Goal: Information Seeking & Learning: Check status

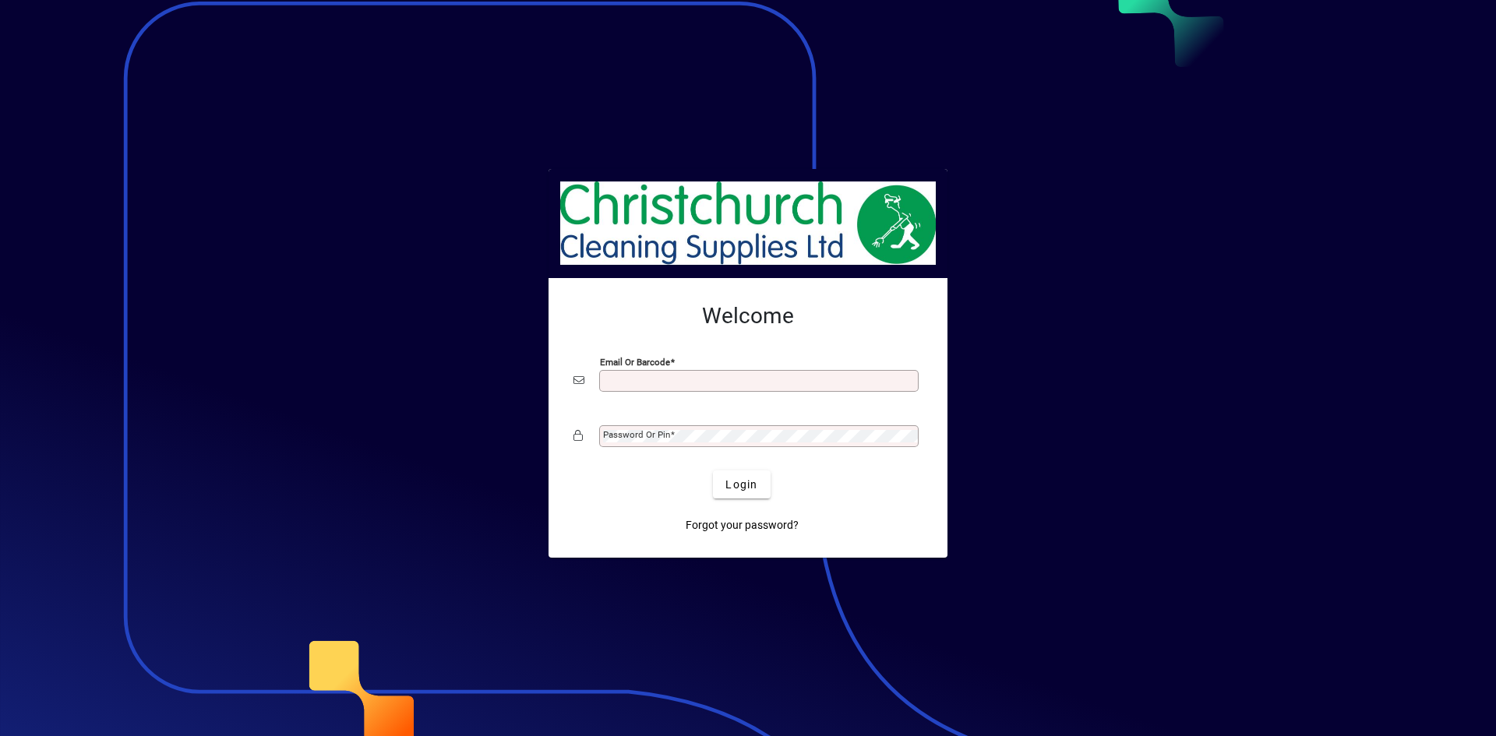
click at [730, 389] on div "Email or Barcode" at bounding box center [759, 381] width 320 height 22
click at [786, 395] on div "Email or Barcode" at bounding box center [748, 381] width 349 height 30
click at [788, 389] on div "Email or Barcode" at bounding box center [759, 381] width 320 height 22
click at [752, 385] on input "Email or Barcode" at bounding box center [760, 381] width 315 height 12
type input "**********"
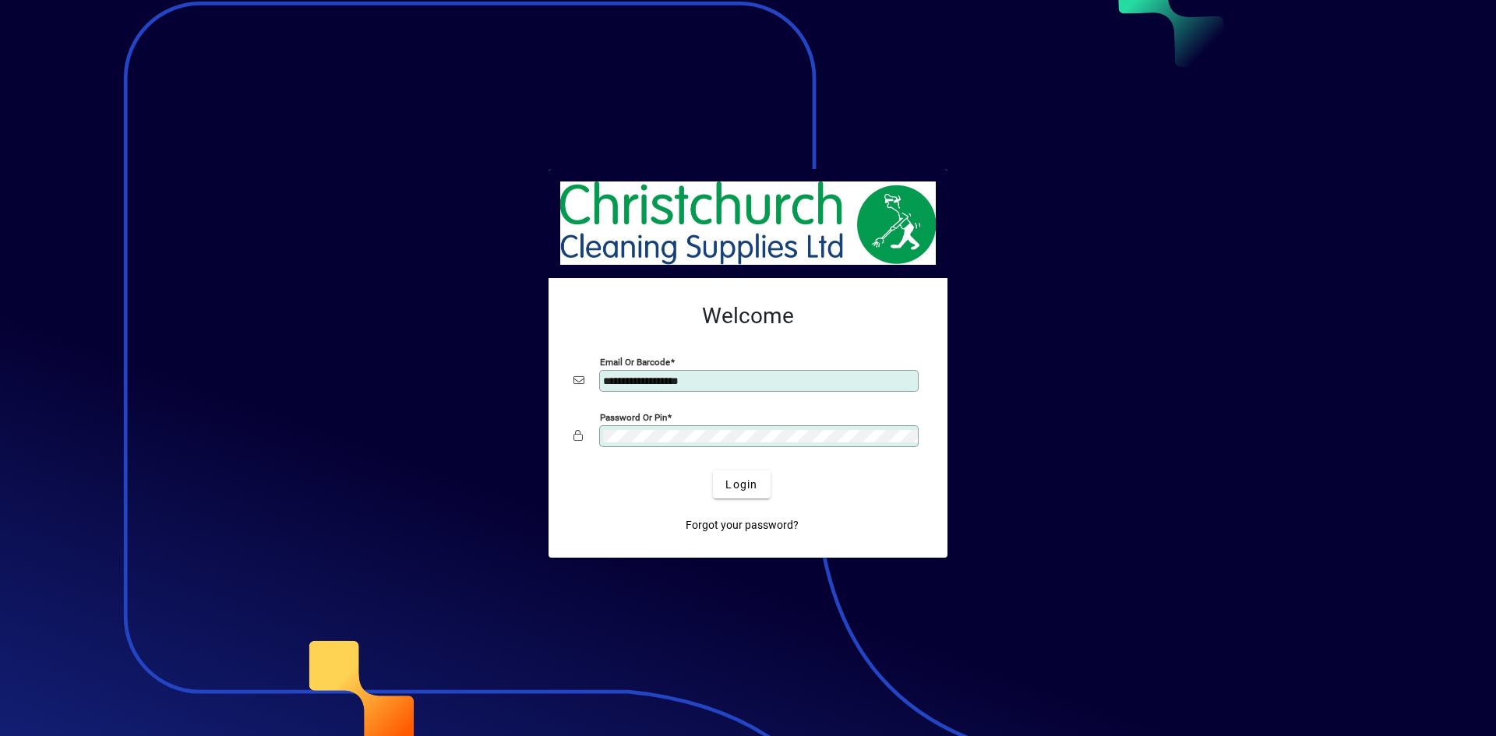
click at [713, 471] on button "Login" at bounding box center [741, 485] width 57 height 28
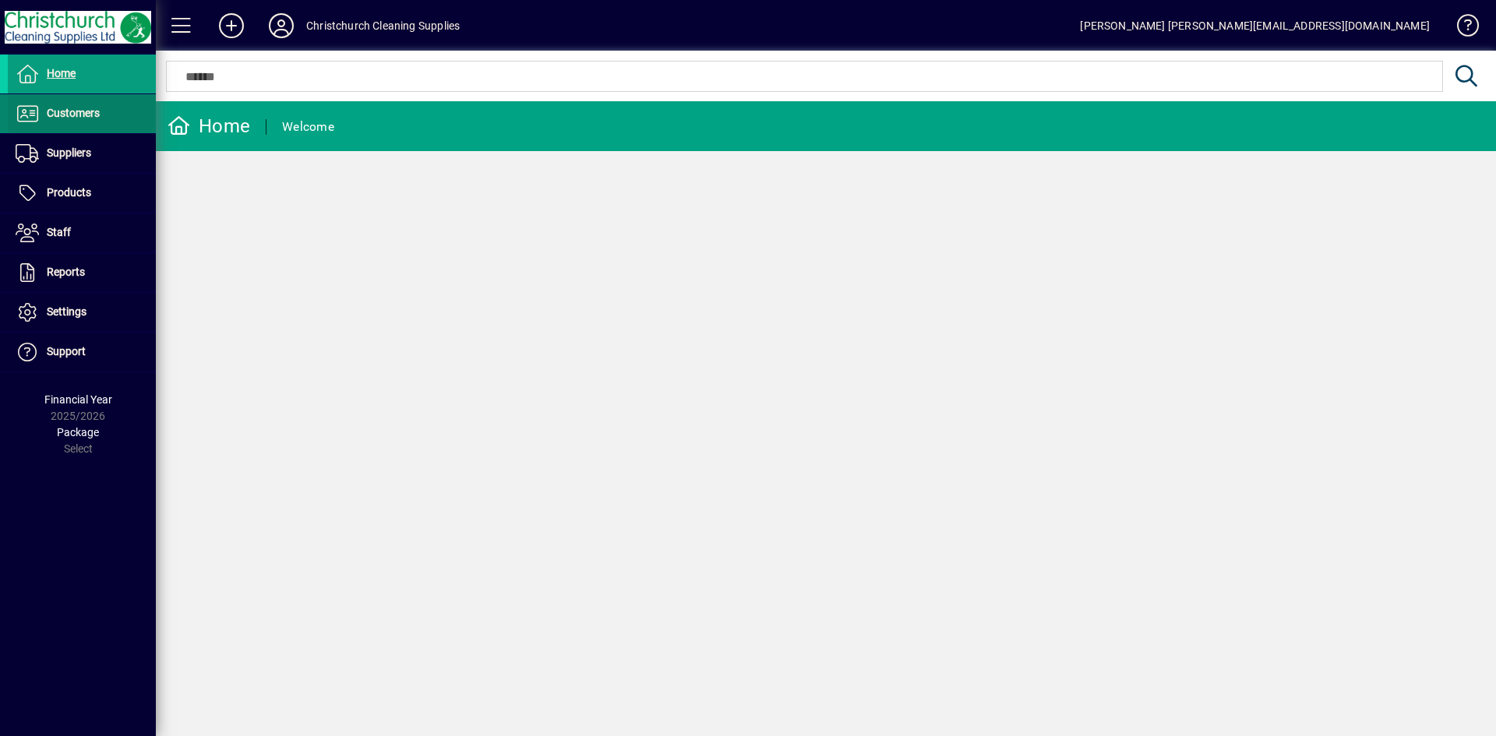
click at [89, 112] on span "Customers" at bounding box center [73, 113] width 53 height 12
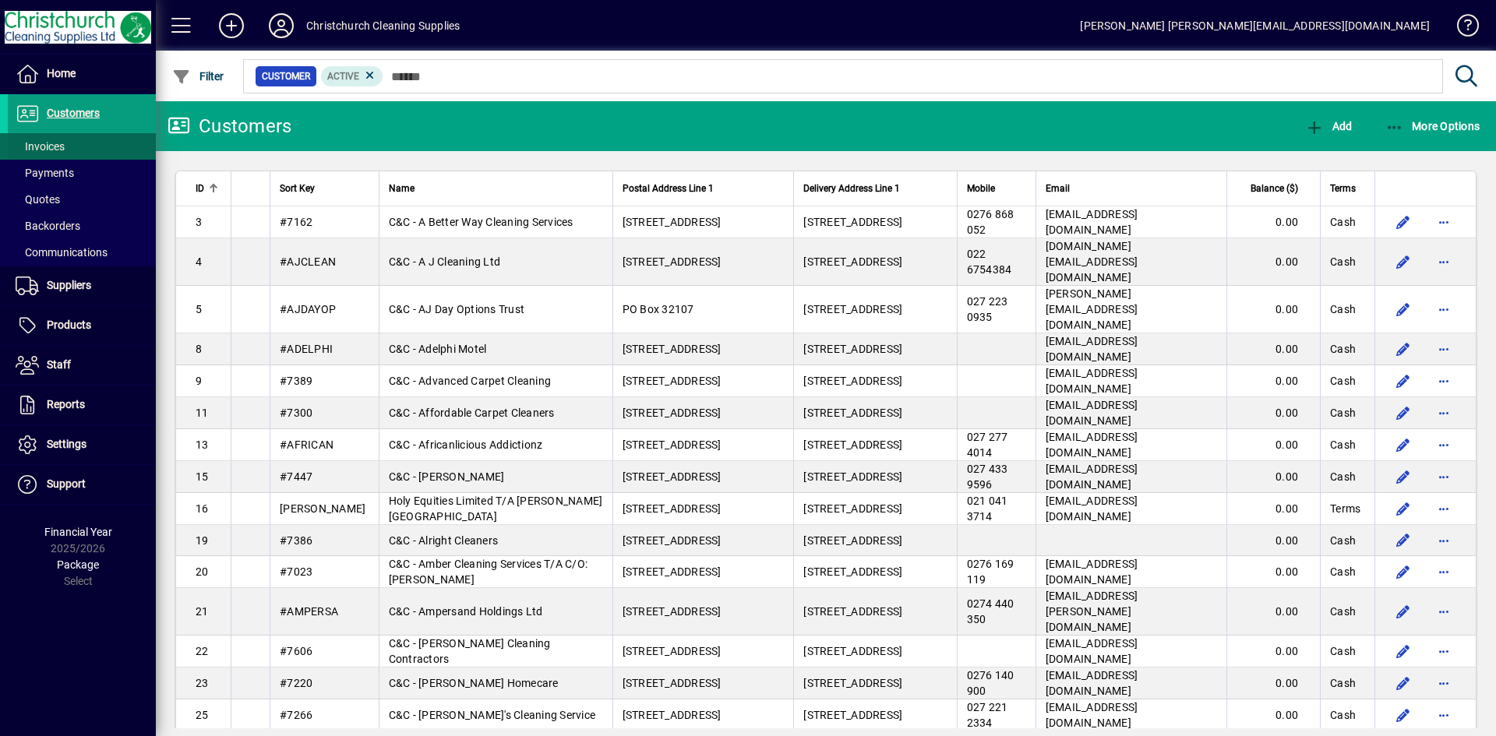
click at [76, 139] on span at bounding box center [82, 146] width 148 height 37
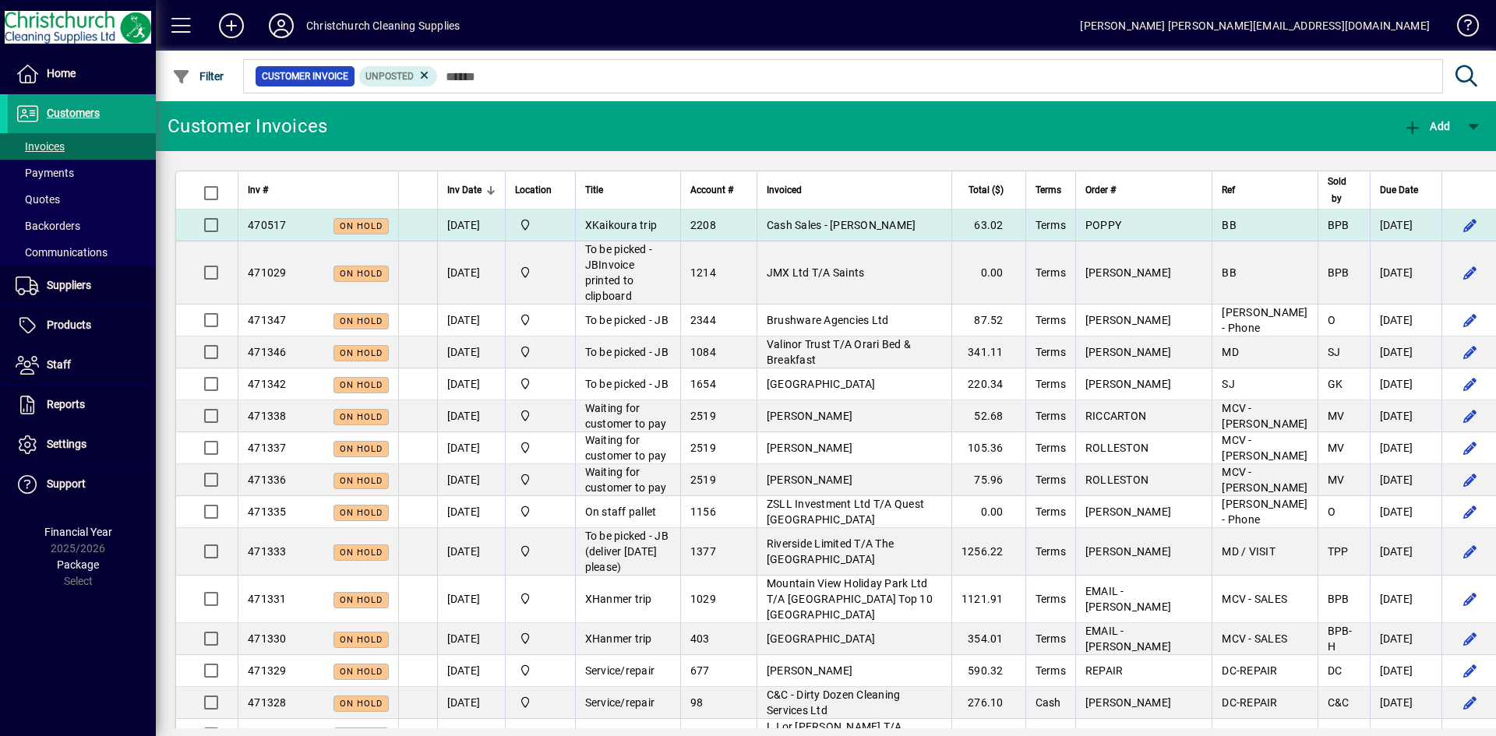
click at [616, 219] on span "XKaikoura trip" at bounding box center [621, 225] width 72 height 12
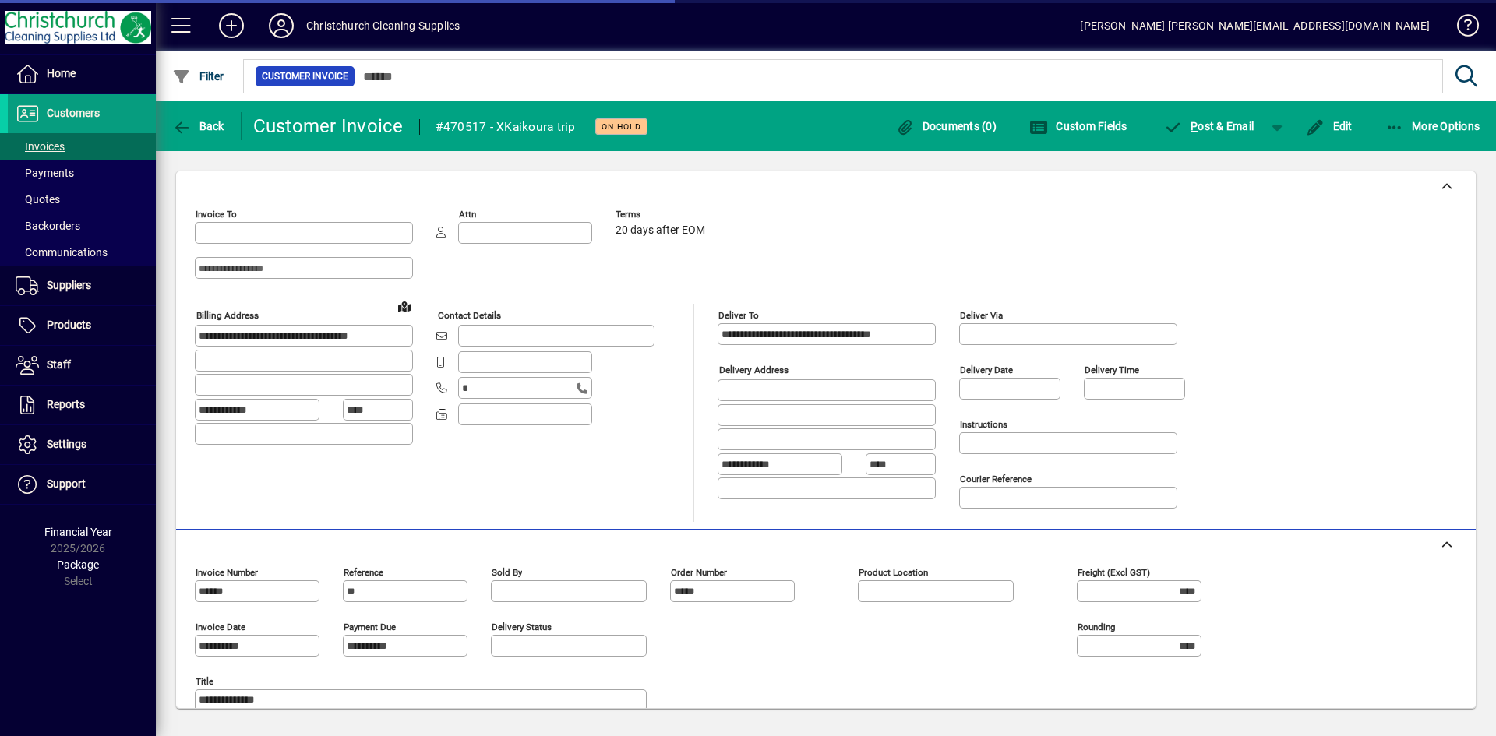
type input "**********"
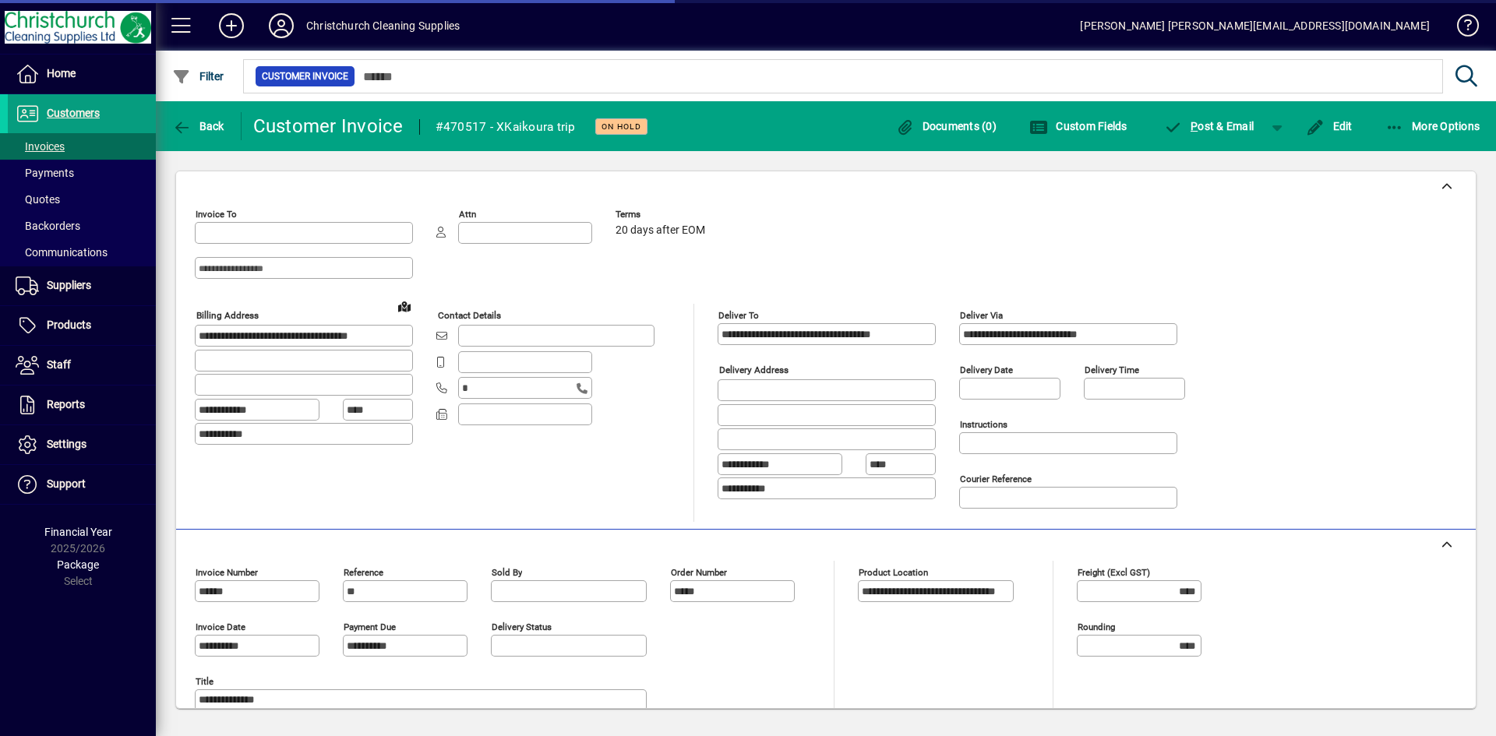
type input "**********"
click at [202, 118] on span "button" at bounding box center [198, 126] width 60 height 37
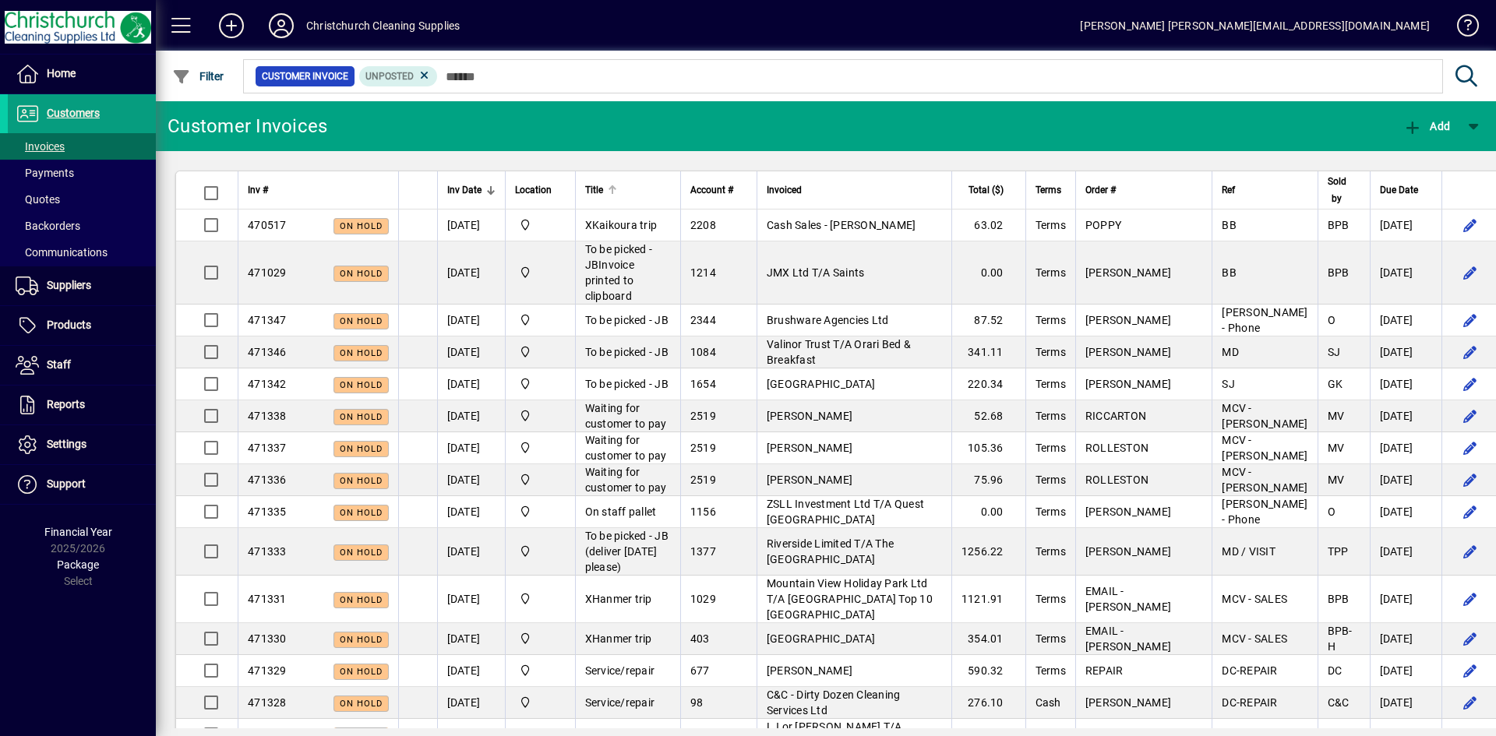
click at [644, 185] on div "Title" at bounding box center [628, 190] width 86 height 17
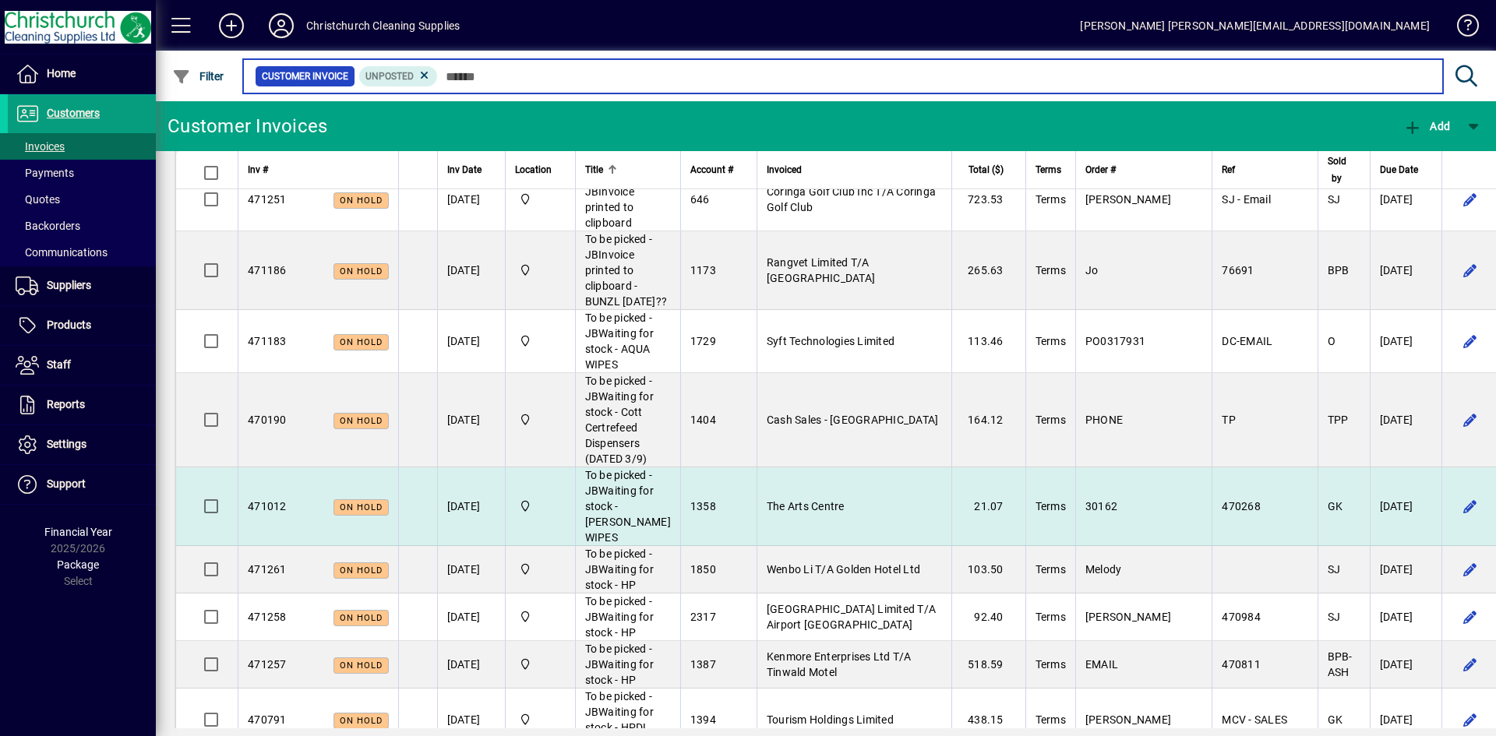
scroll to position [1870, 0]
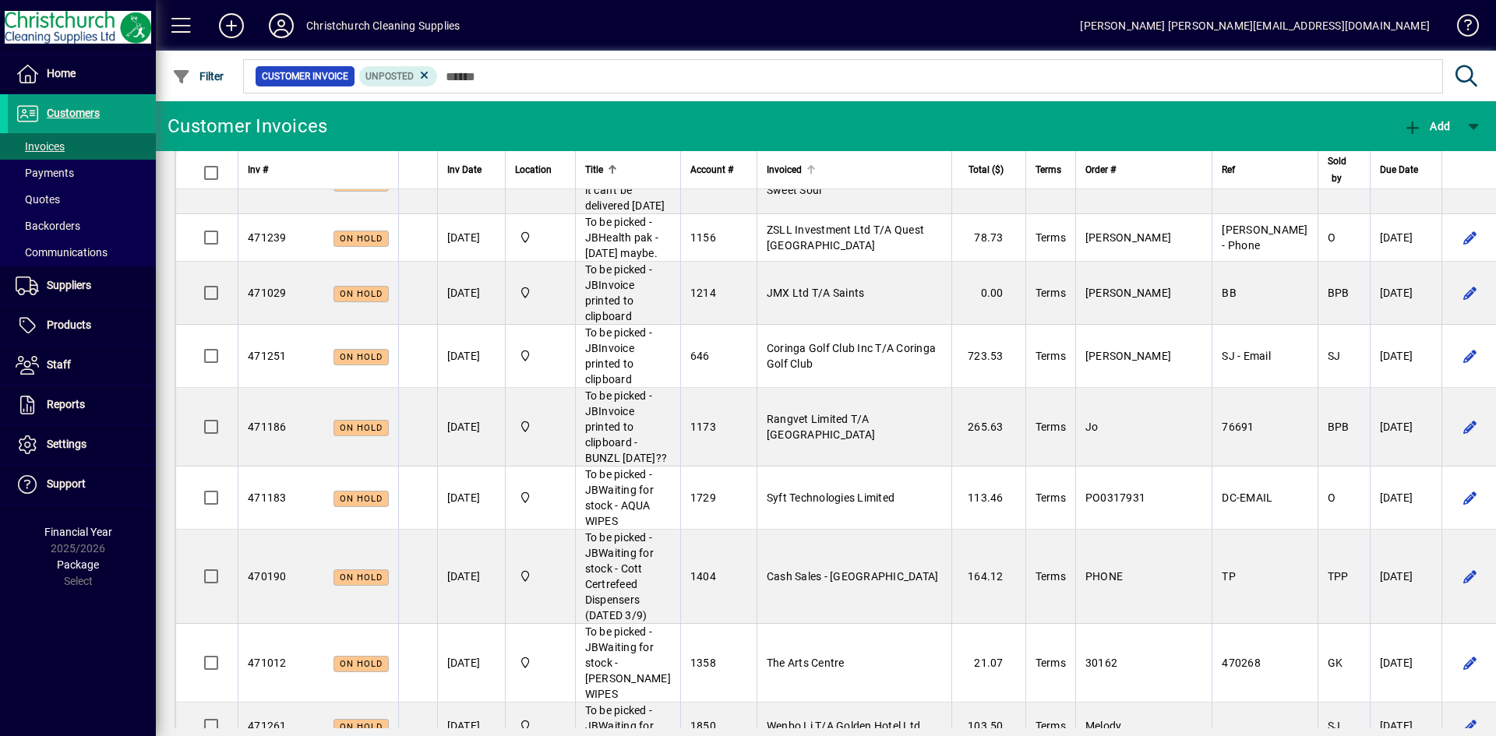
click at [828, 168] on div "Invoiced" at bounding box center [854, 169] width 175 height 17
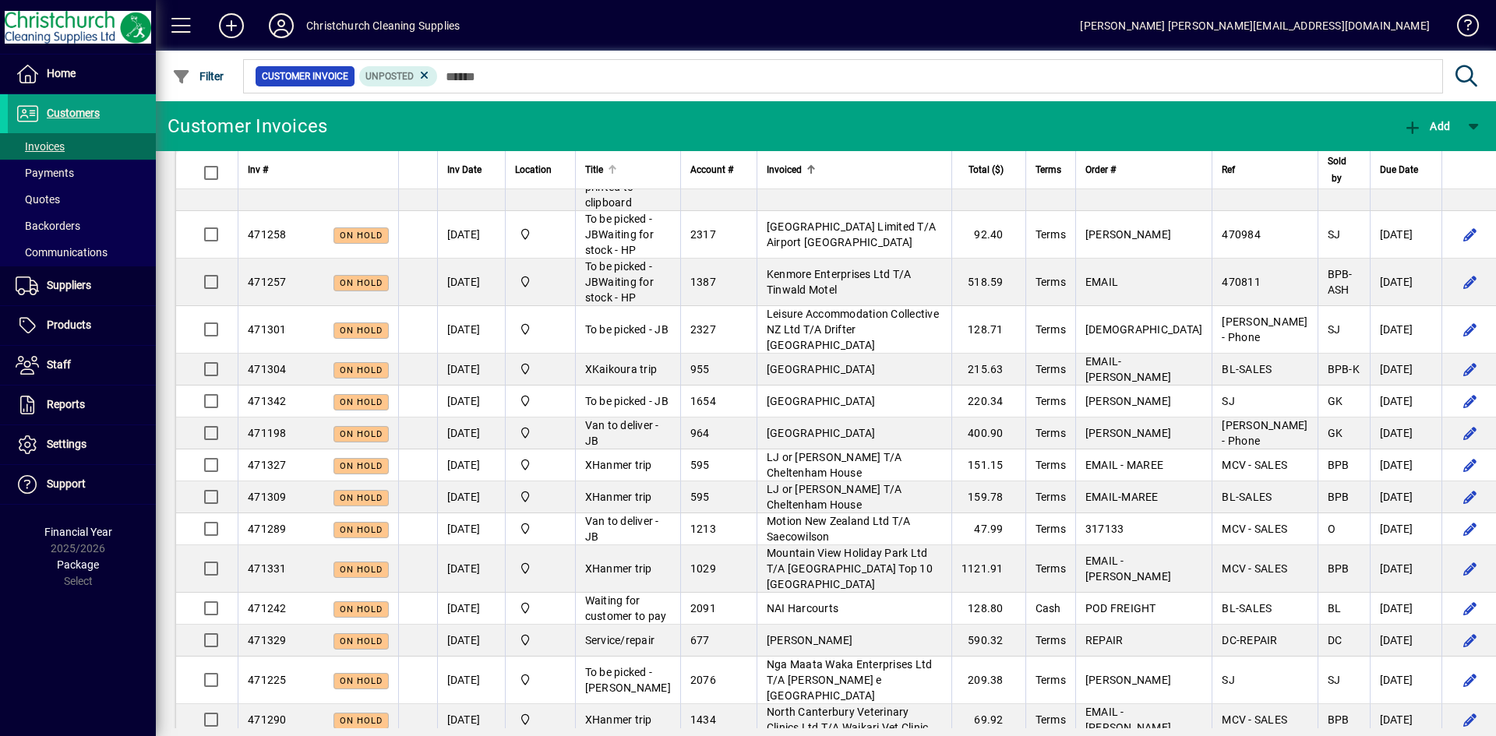
click at [622, 163] on div "Title" at bounding box center [628, 169] width 86 height 17
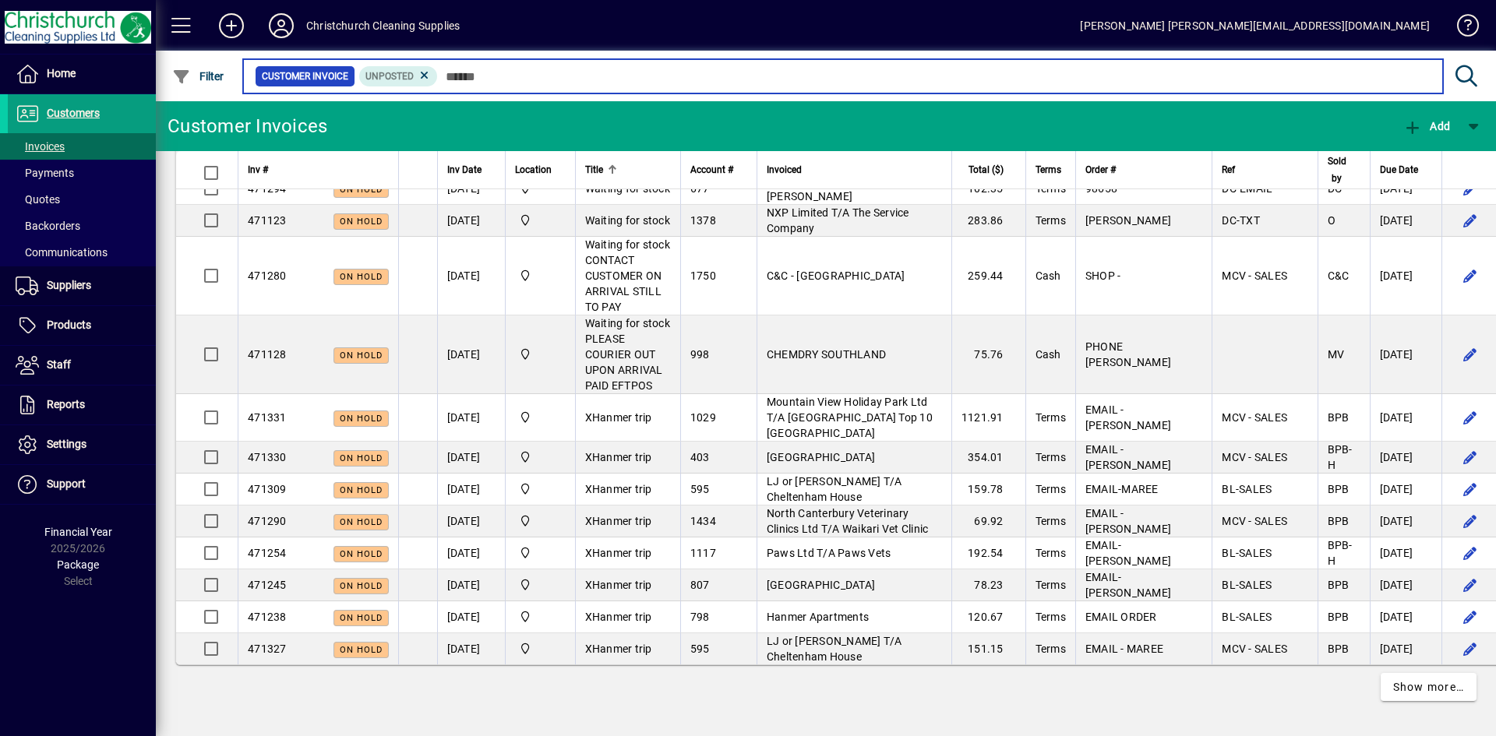
scroll to position [3741, 0]
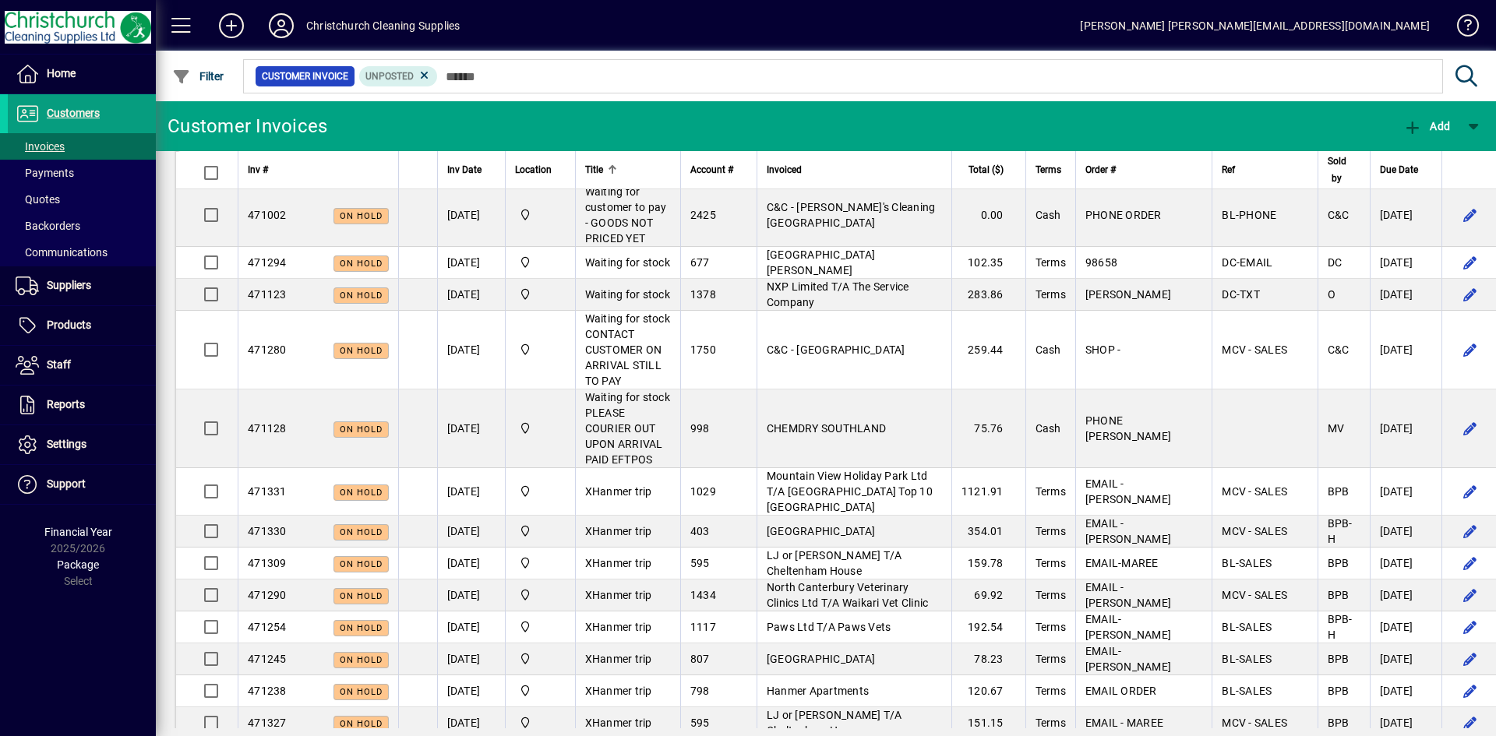
click at [768, 46] on span "[PERSON_NAME]" at bounding box center [810, 40] width 86 height 12
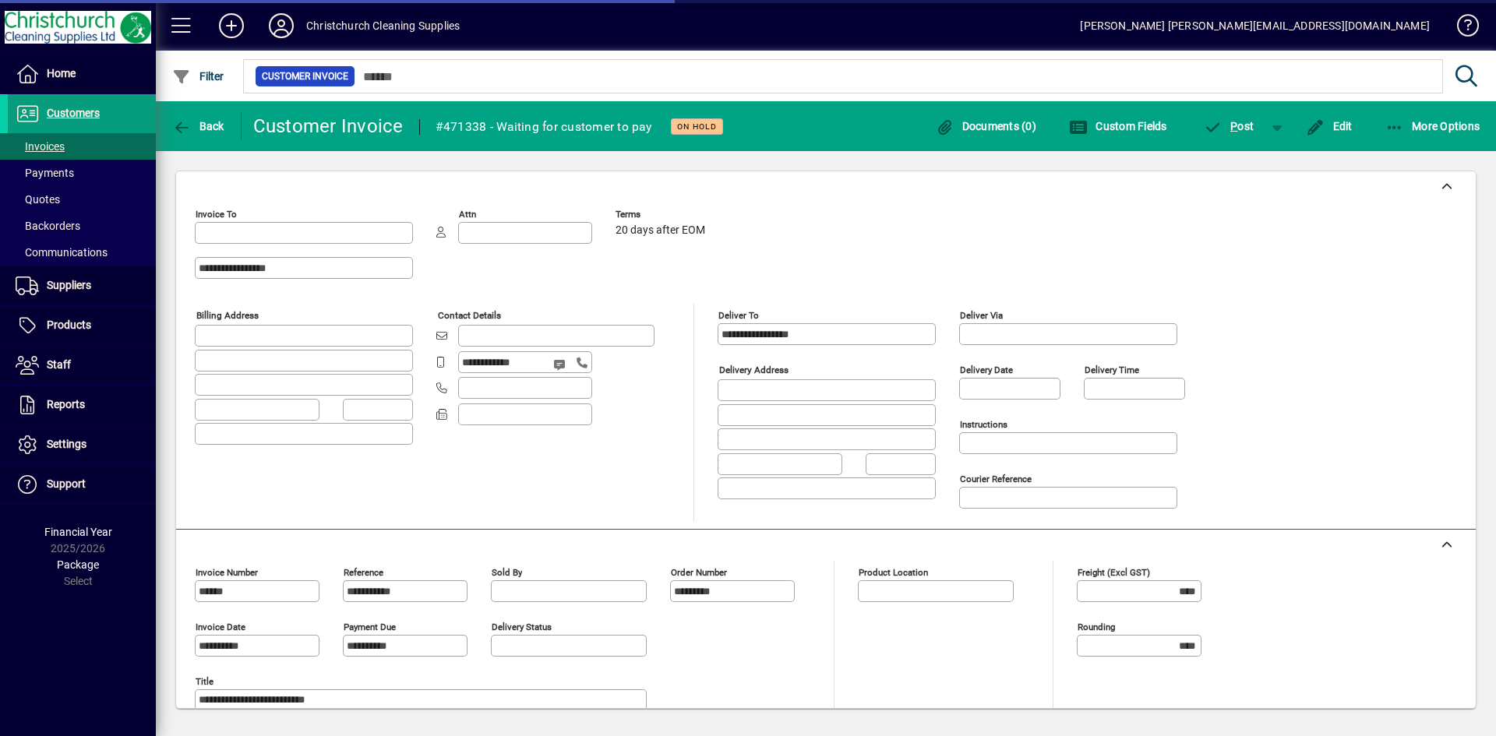
type input "**********"
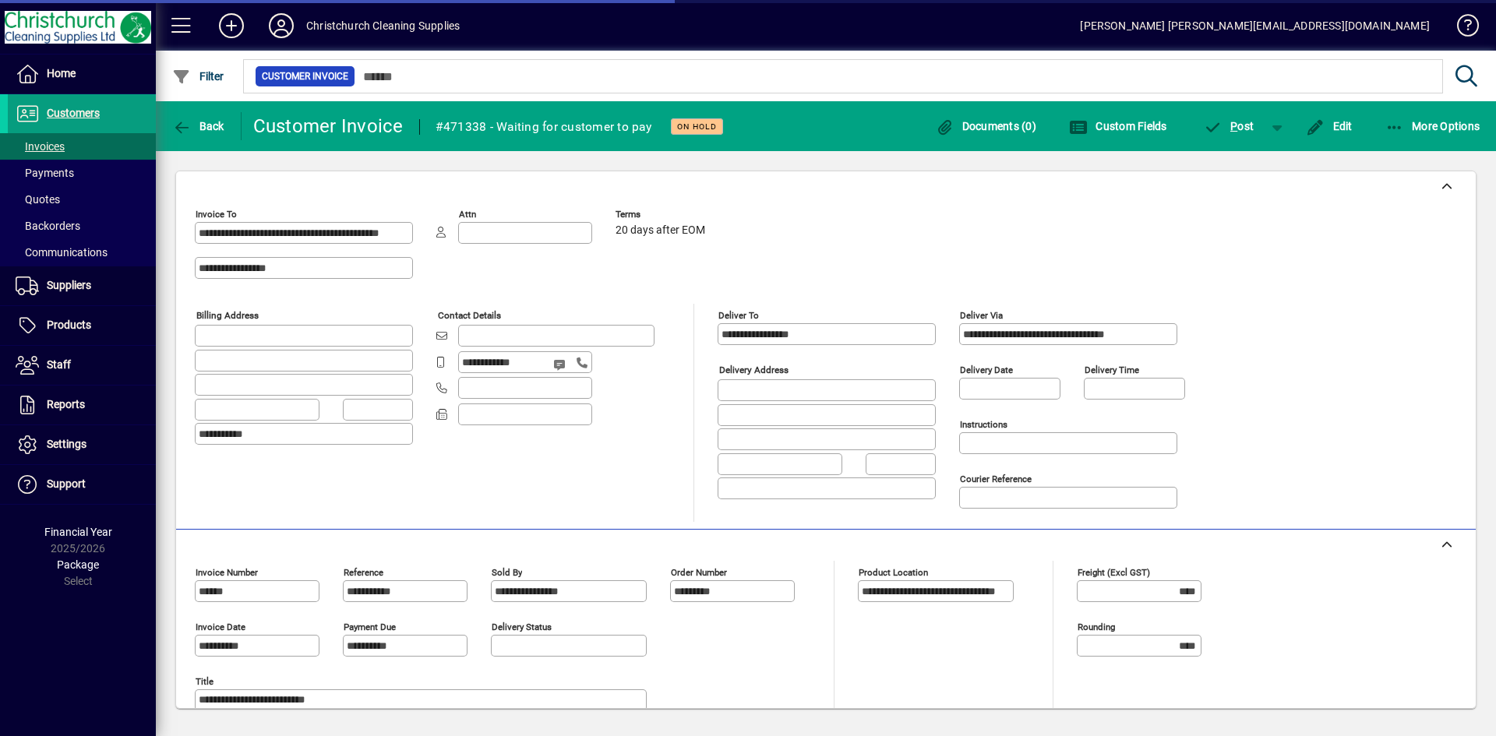
scroll to position [254, 0]
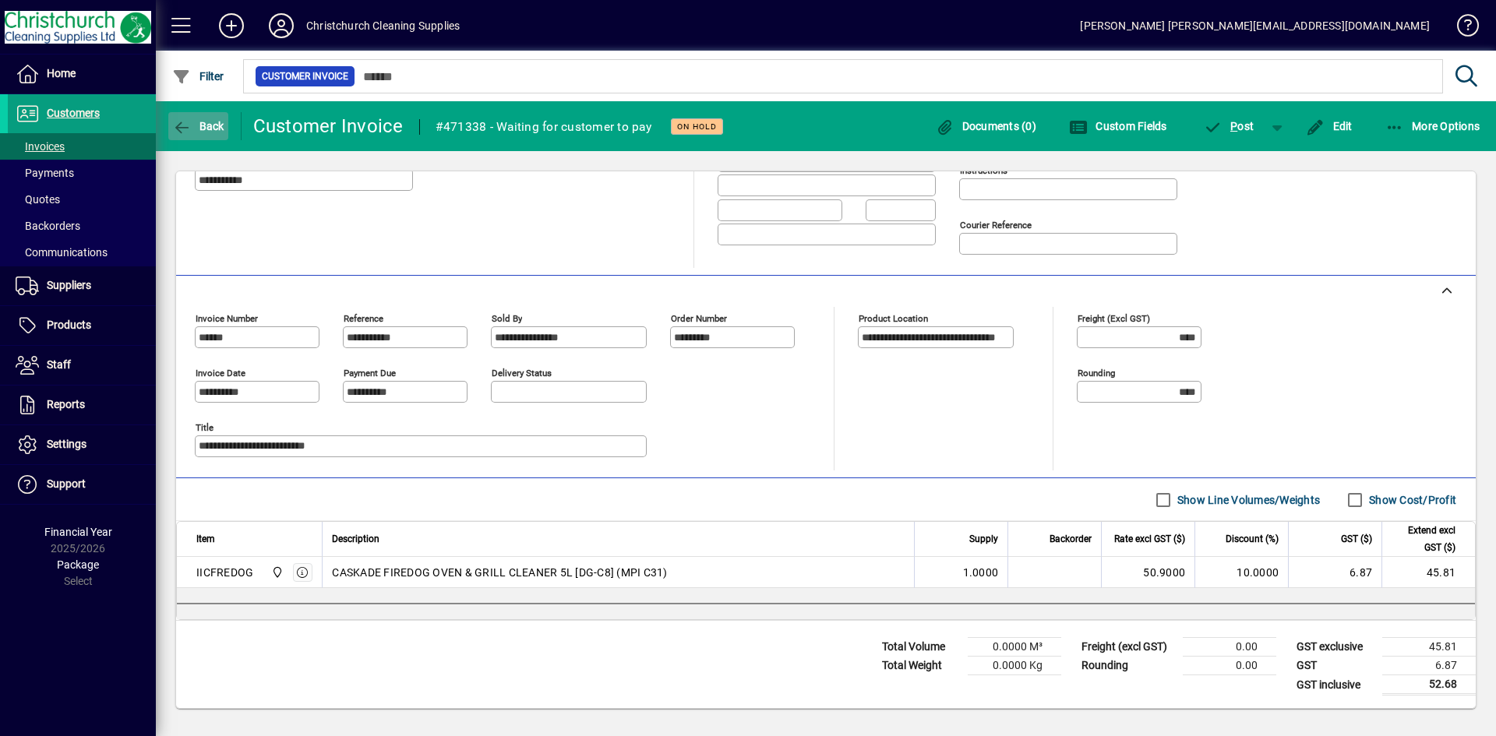
click at [217, 127] on span "Back" at bounding box center [198, 126] width 52 height 12
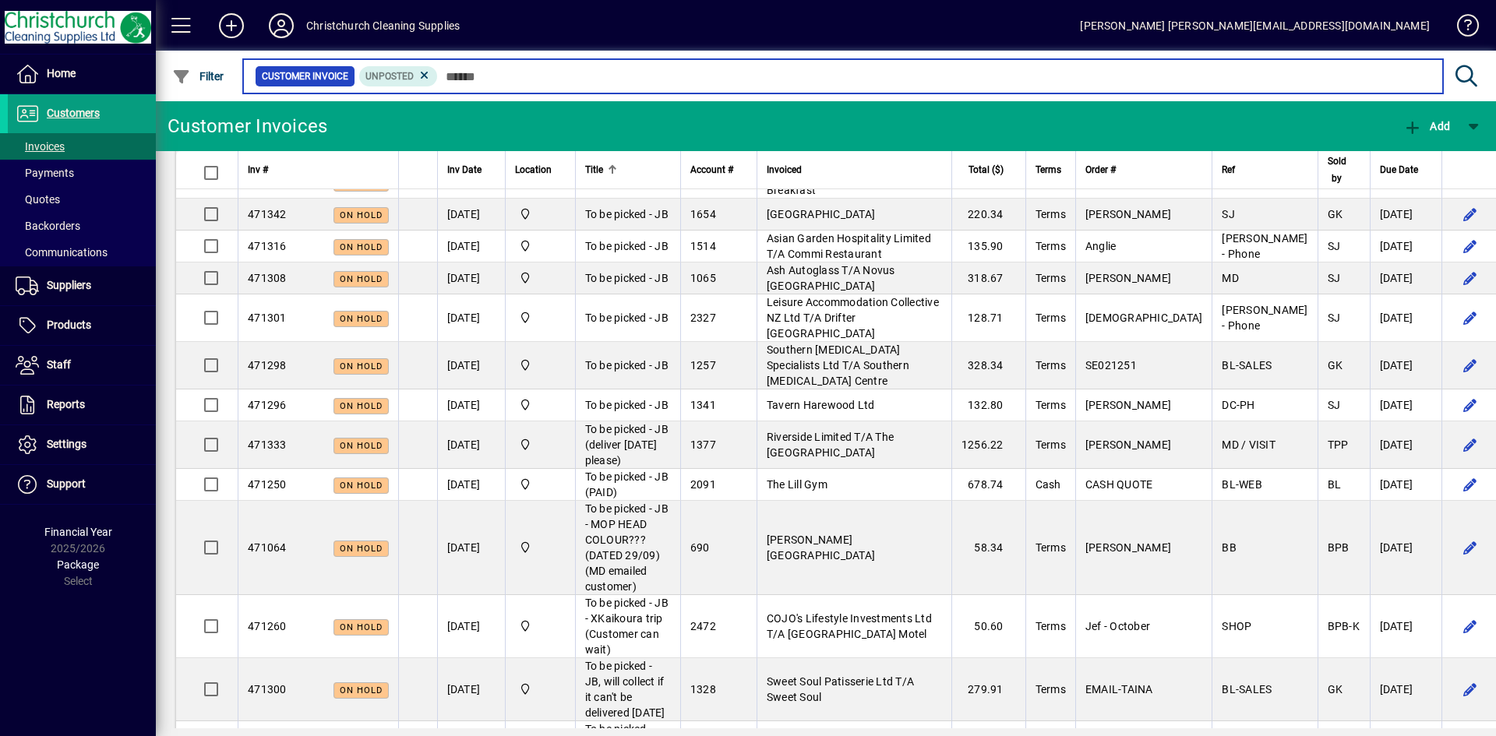
scroll to position [1481, 0]
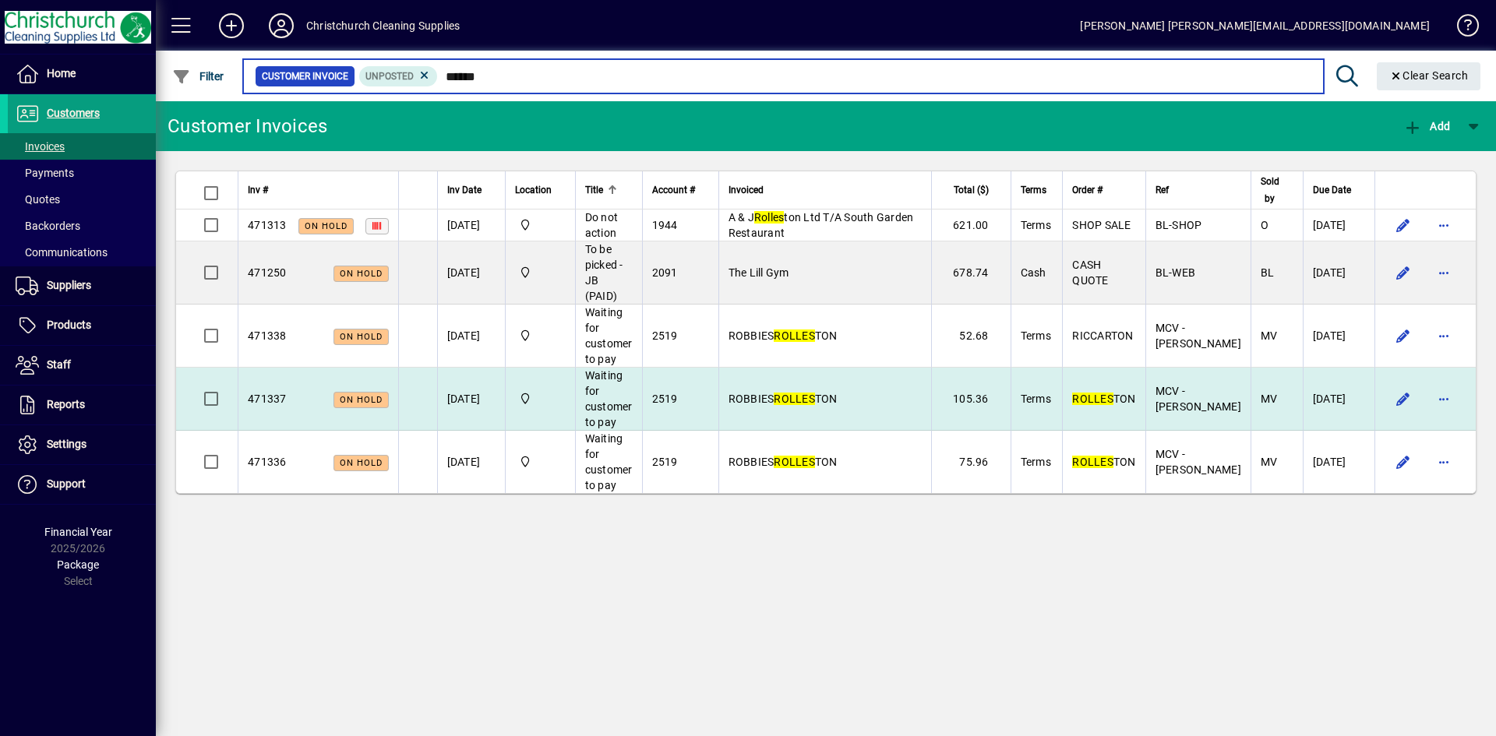
type input "******"
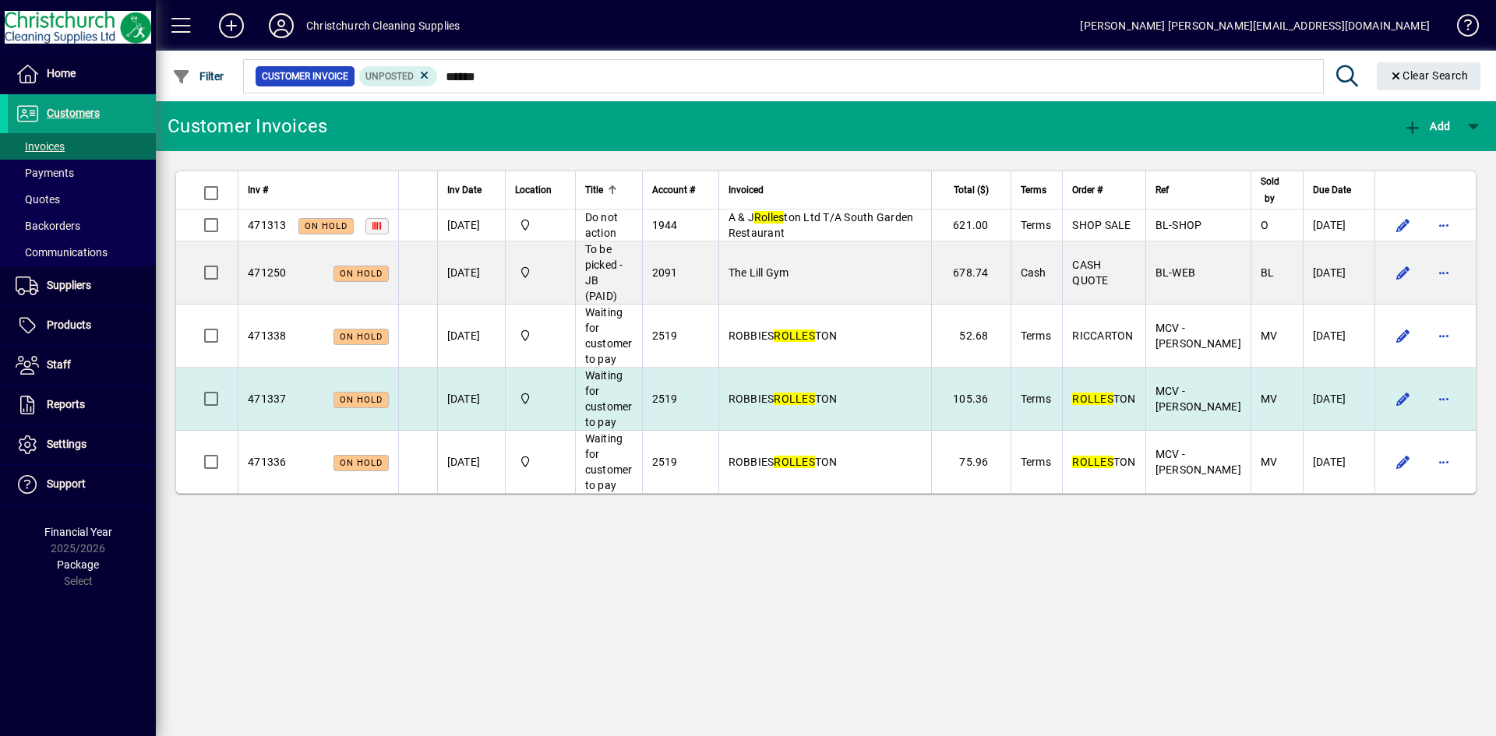
click at [463, 383] on td "[DATE]" at bounding box center [471, 399] width 68 height 63
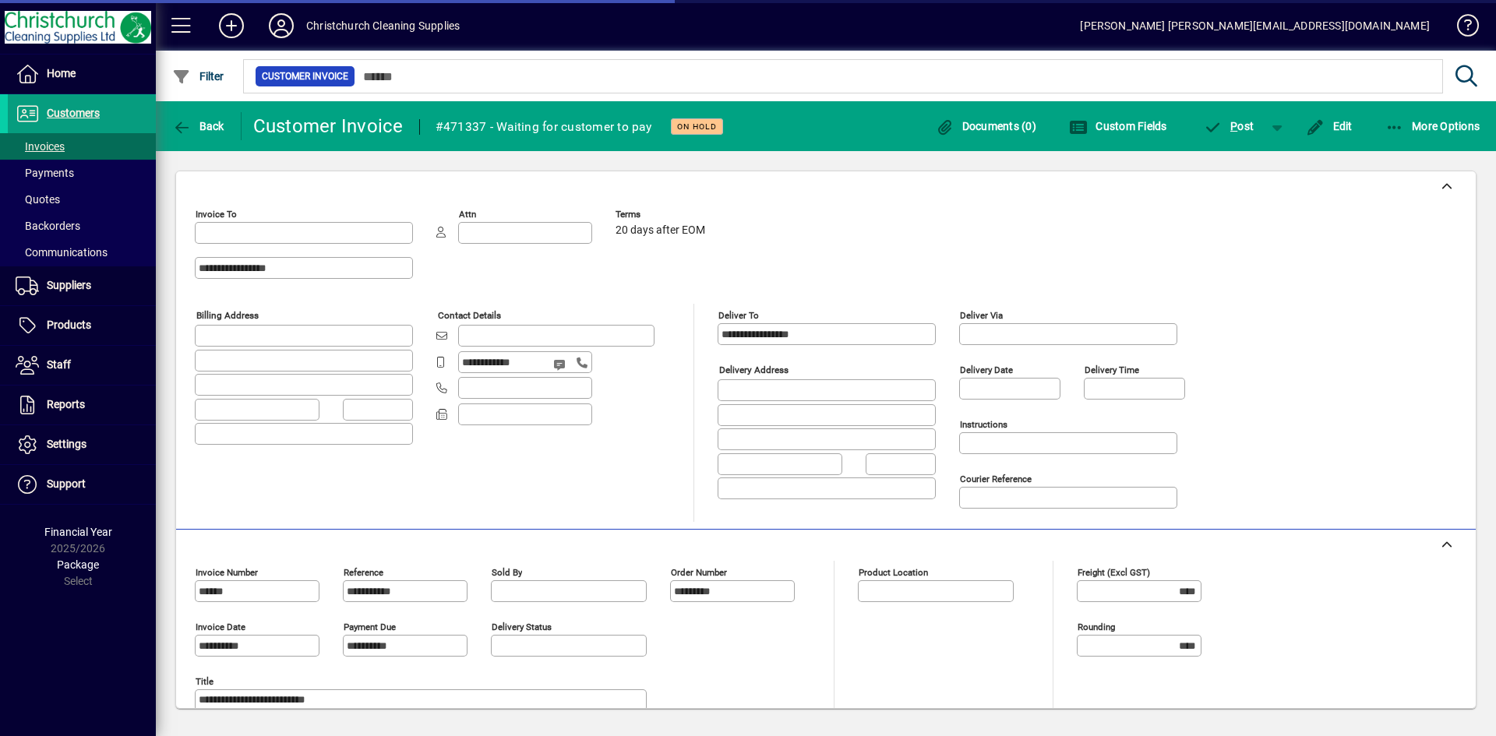
type input "**********"
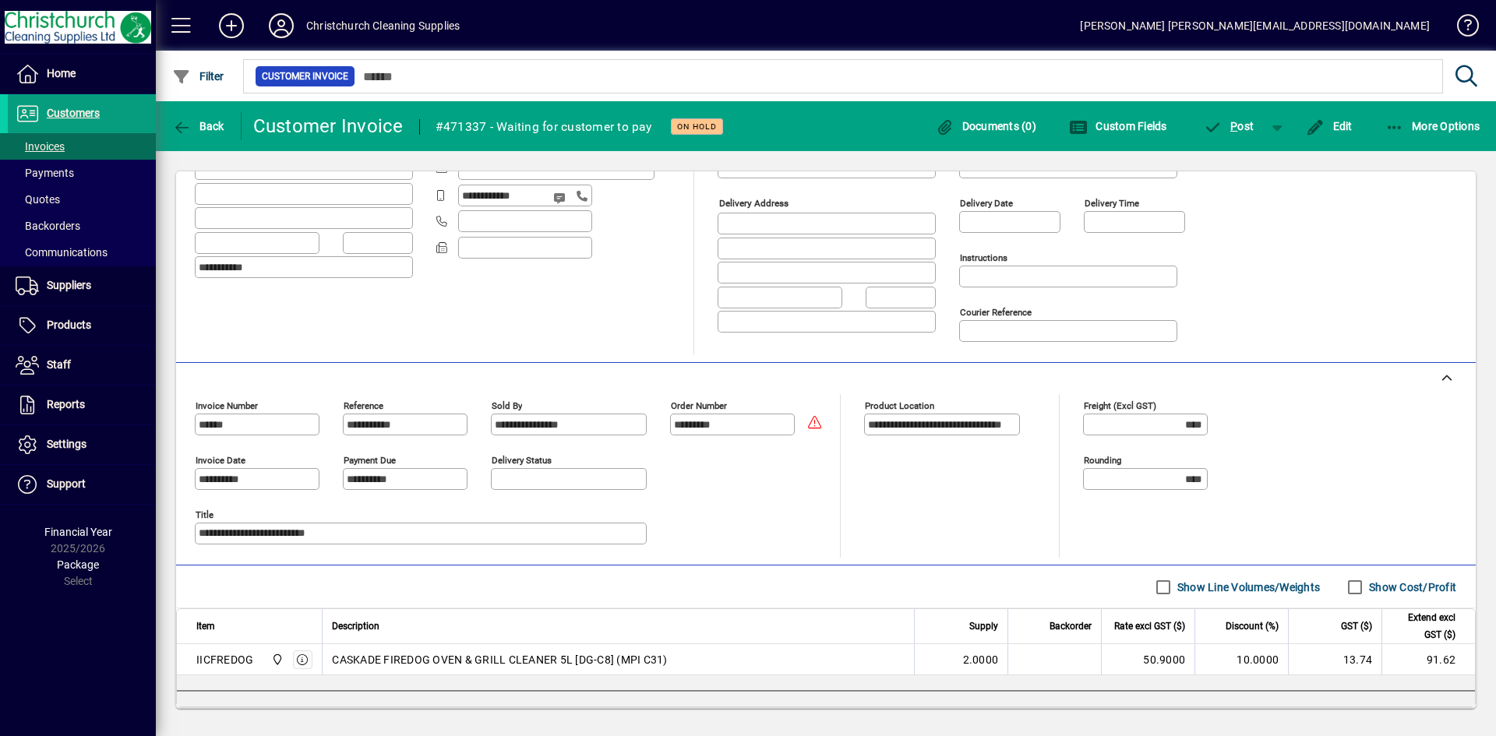
scroll to position [254, 0]
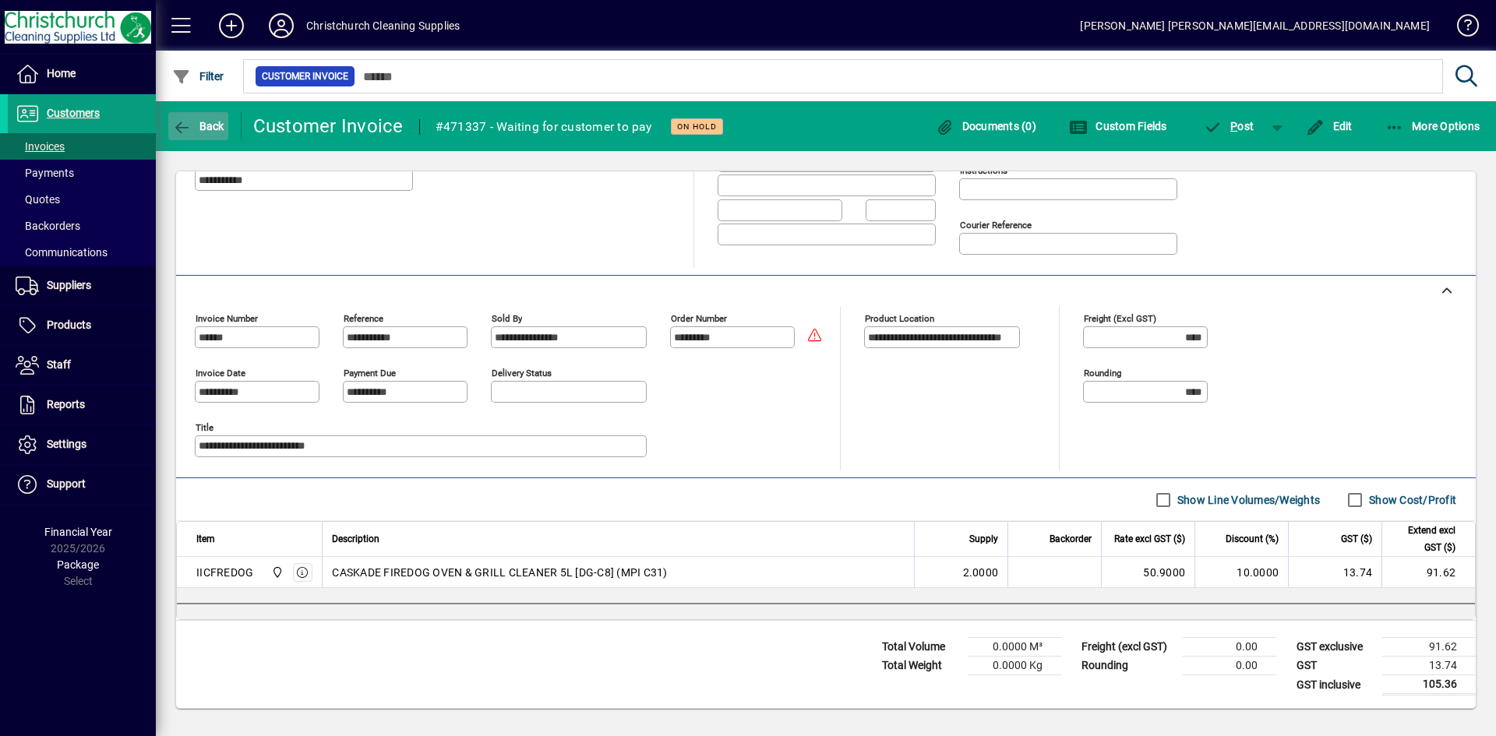
click at [210, 123] on span "Back" at bounding box center [198, 126] width 52 height 12
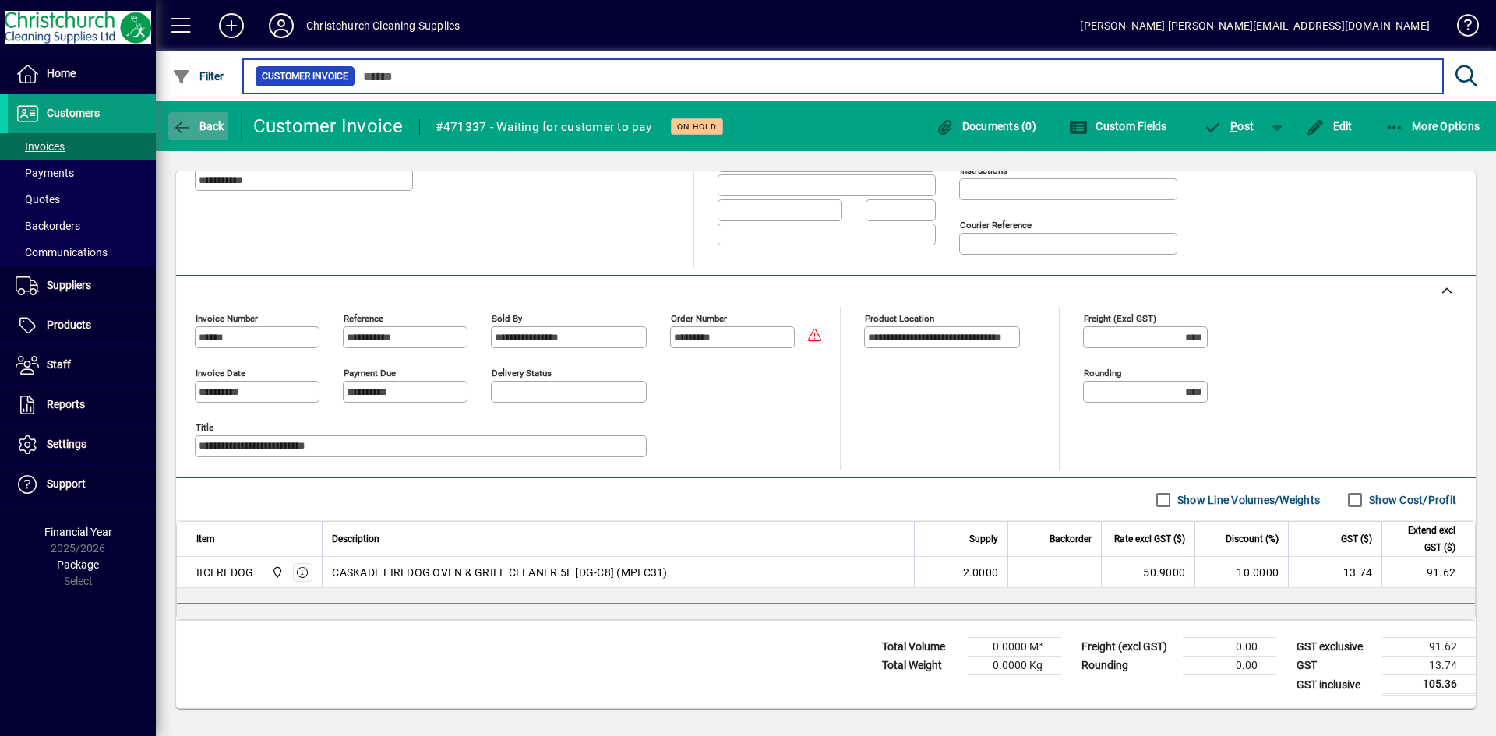
type input "******"
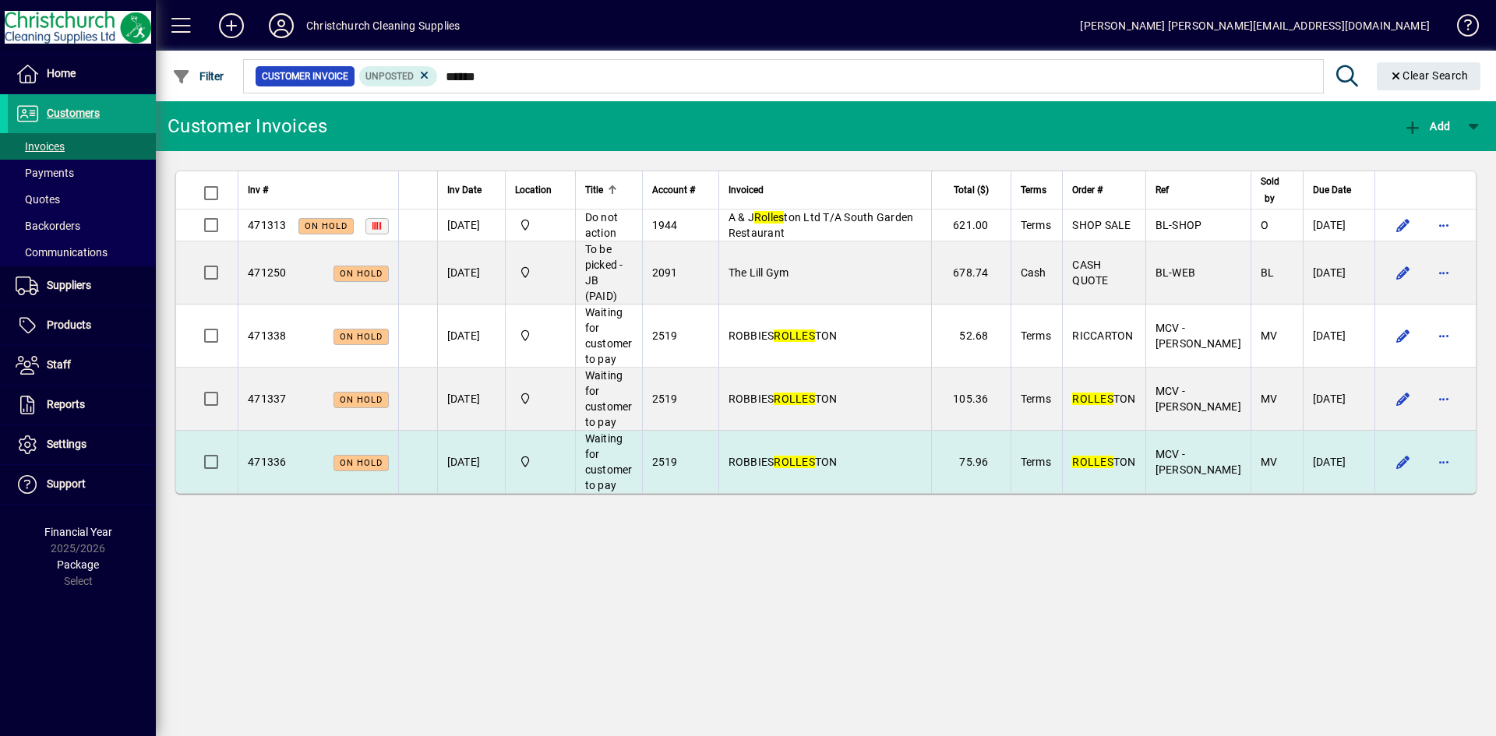
click at [489, 449] on td "[DATE]" at bounding box center [471, 462] width 68 height 62
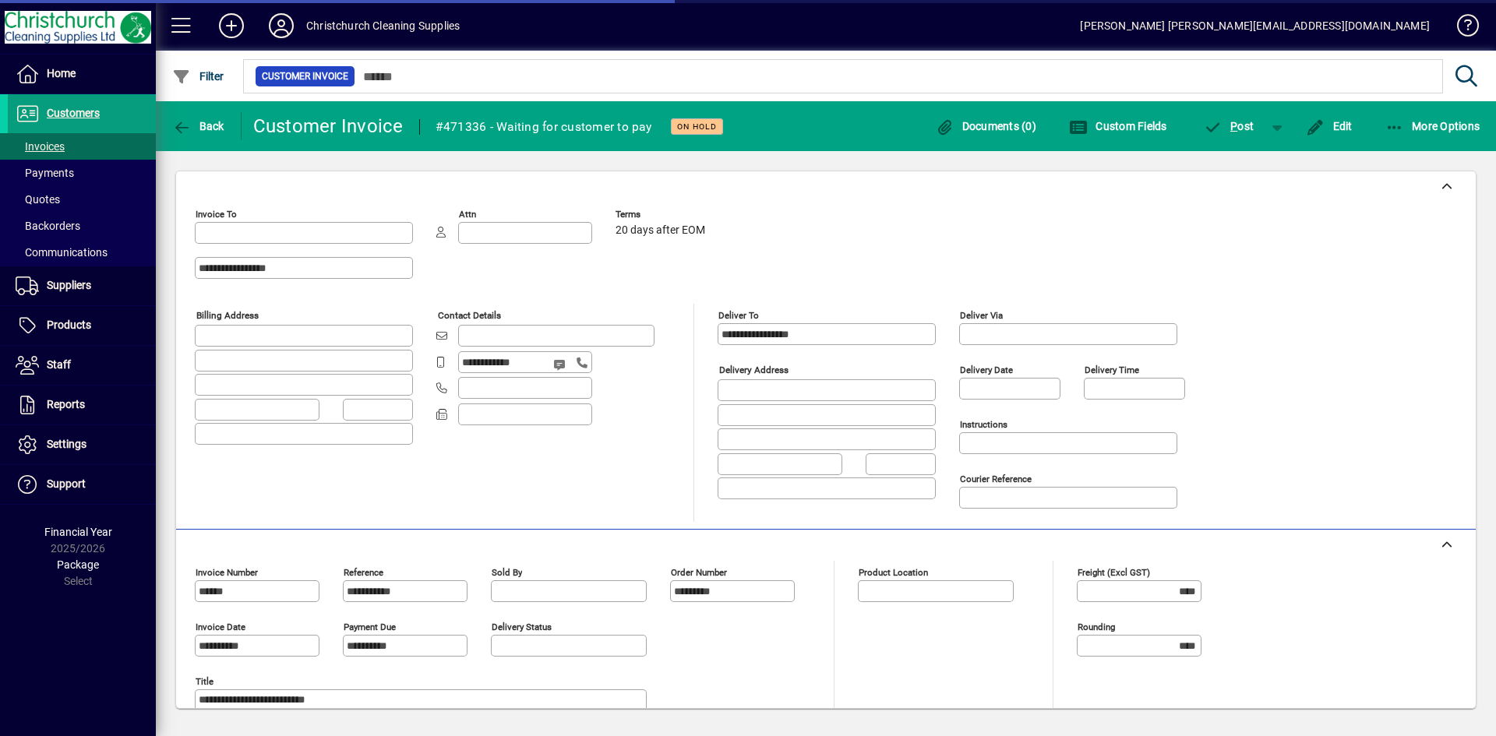
type input "**********"
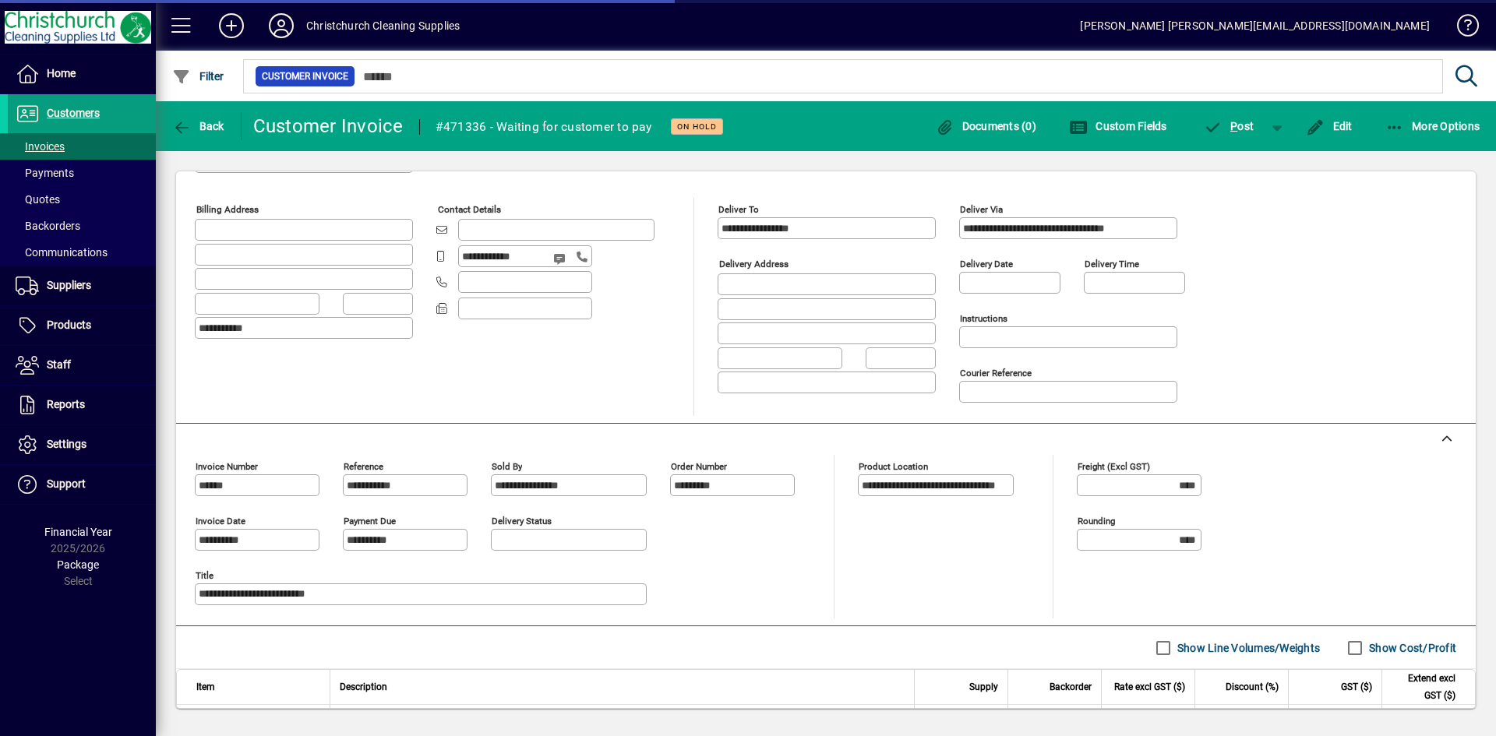
scroll to position [223, 0]
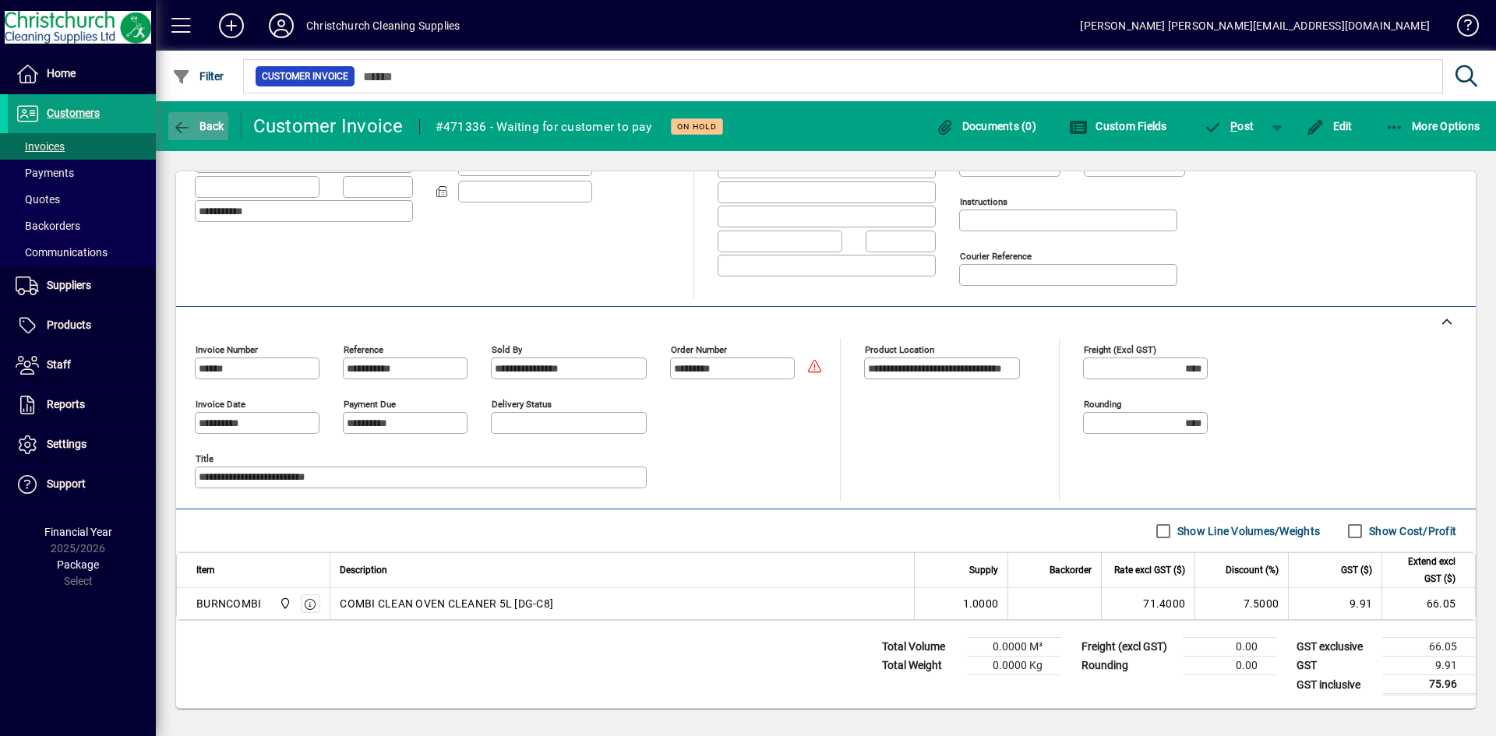
click at [196, 120] on span "Back" at bounding box center [198, 126] width 52 height 12
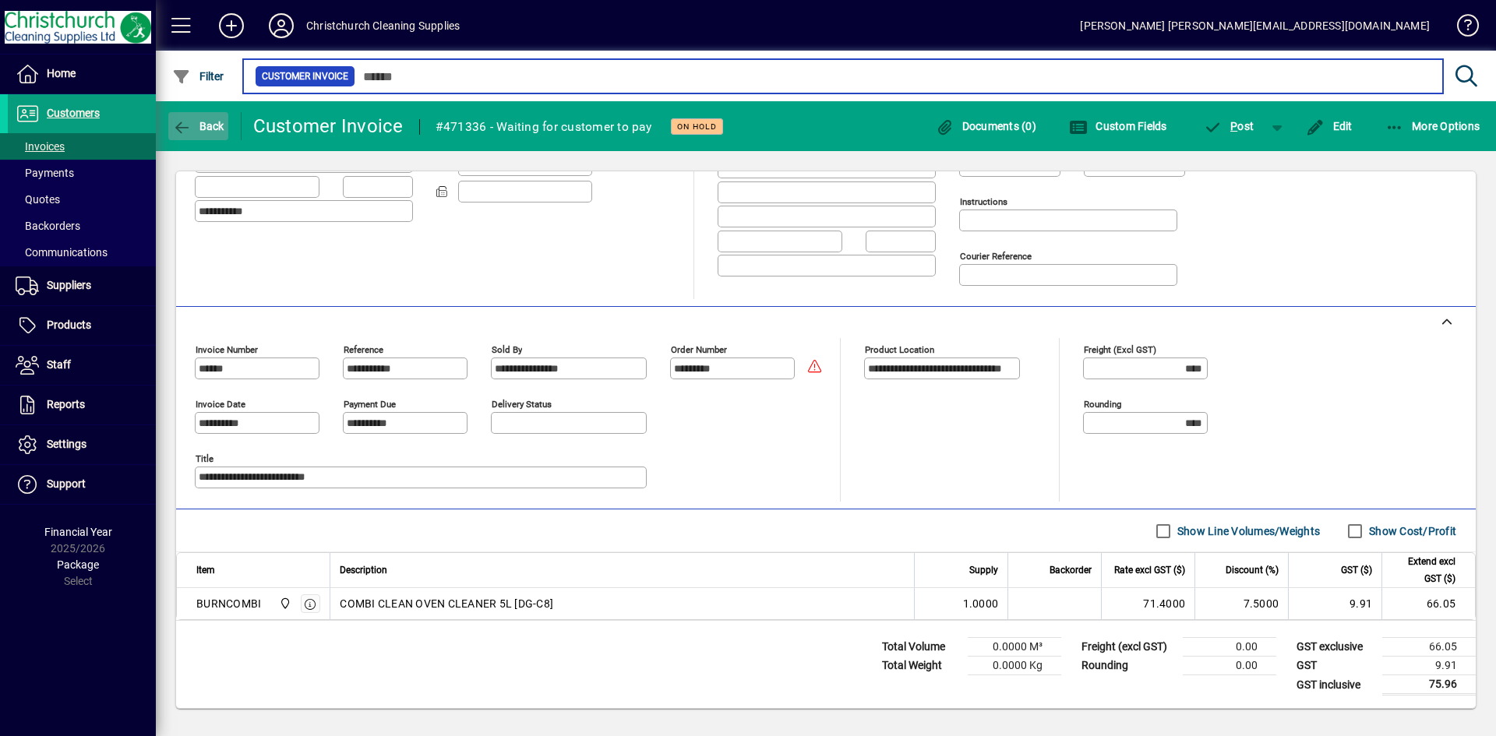
type input "******"
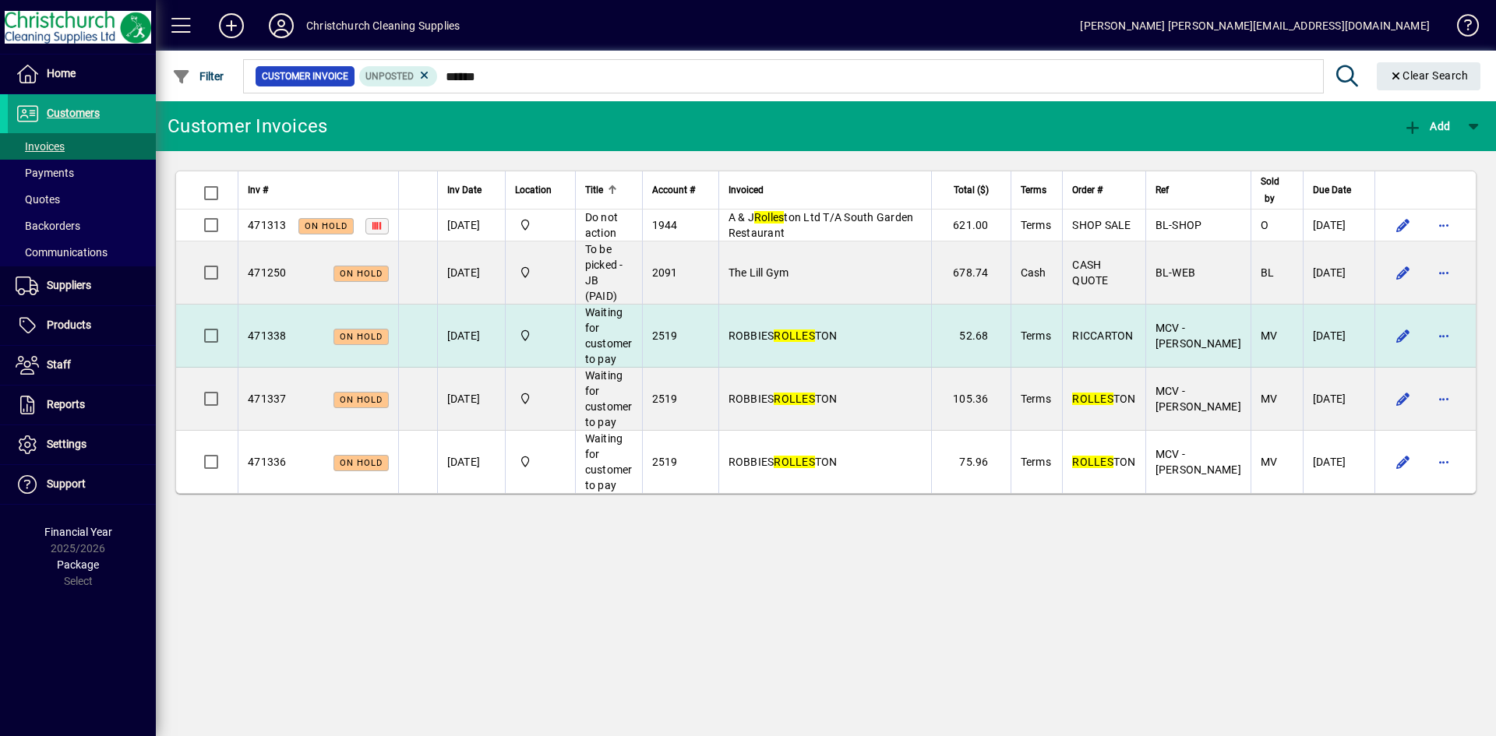
click at [477, 309] on td "[DATE]" at bounding box center [471, 336] width 68 height 63
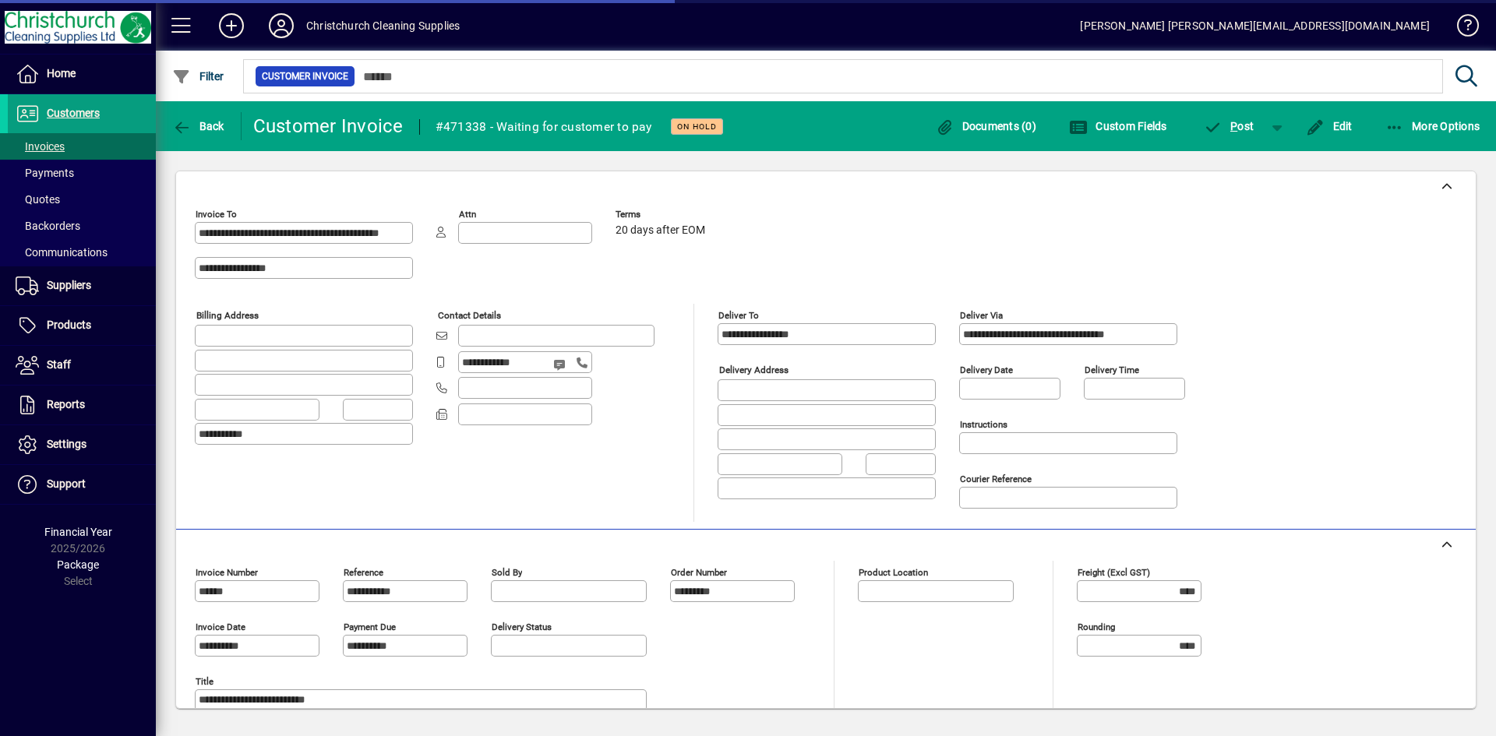
type input "**********"
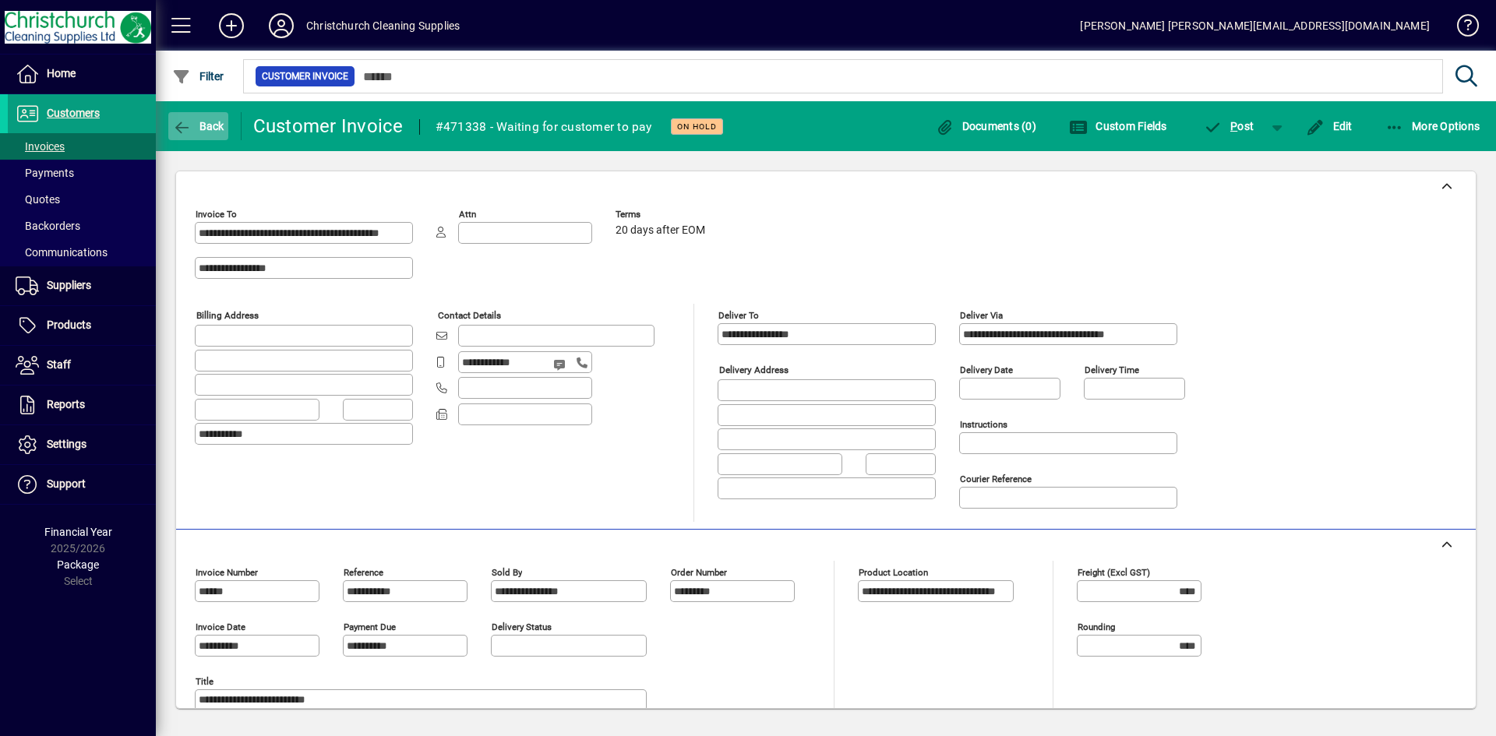
click at [185, 126] on icon "button" at bounding box center [181, 128] width 19 height 16
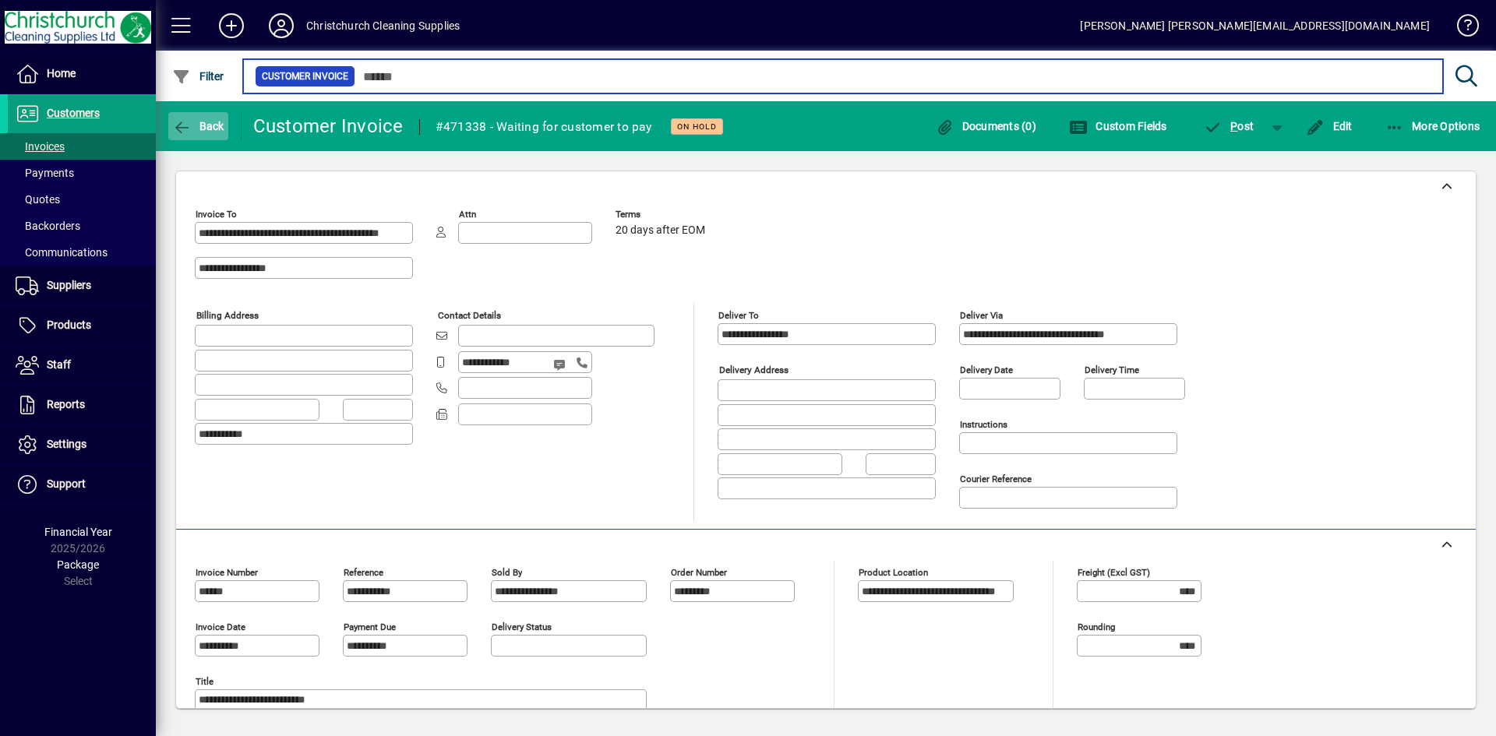
type input "******"
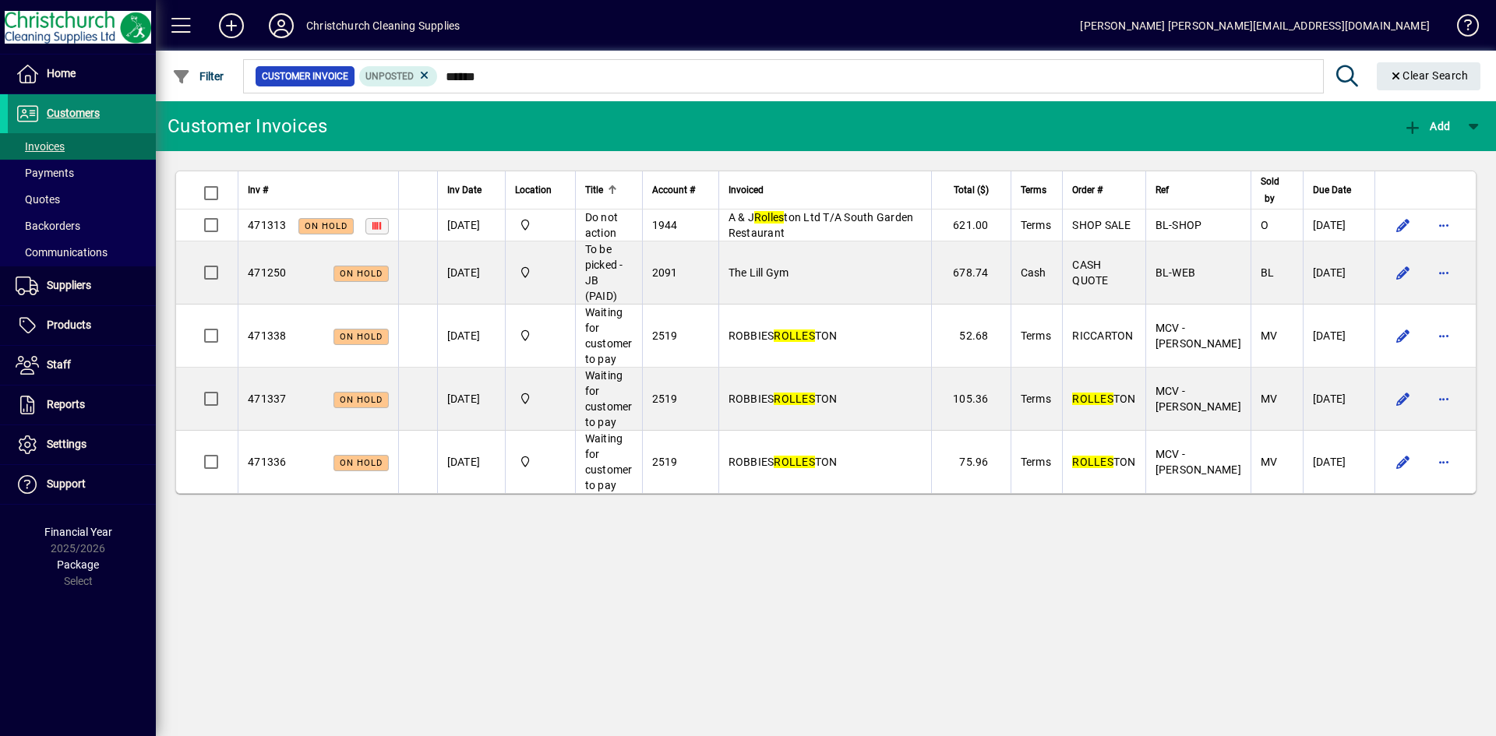
click at [74, 114] on span "Customers" at bounding box center [73, 113] width 53 height 12
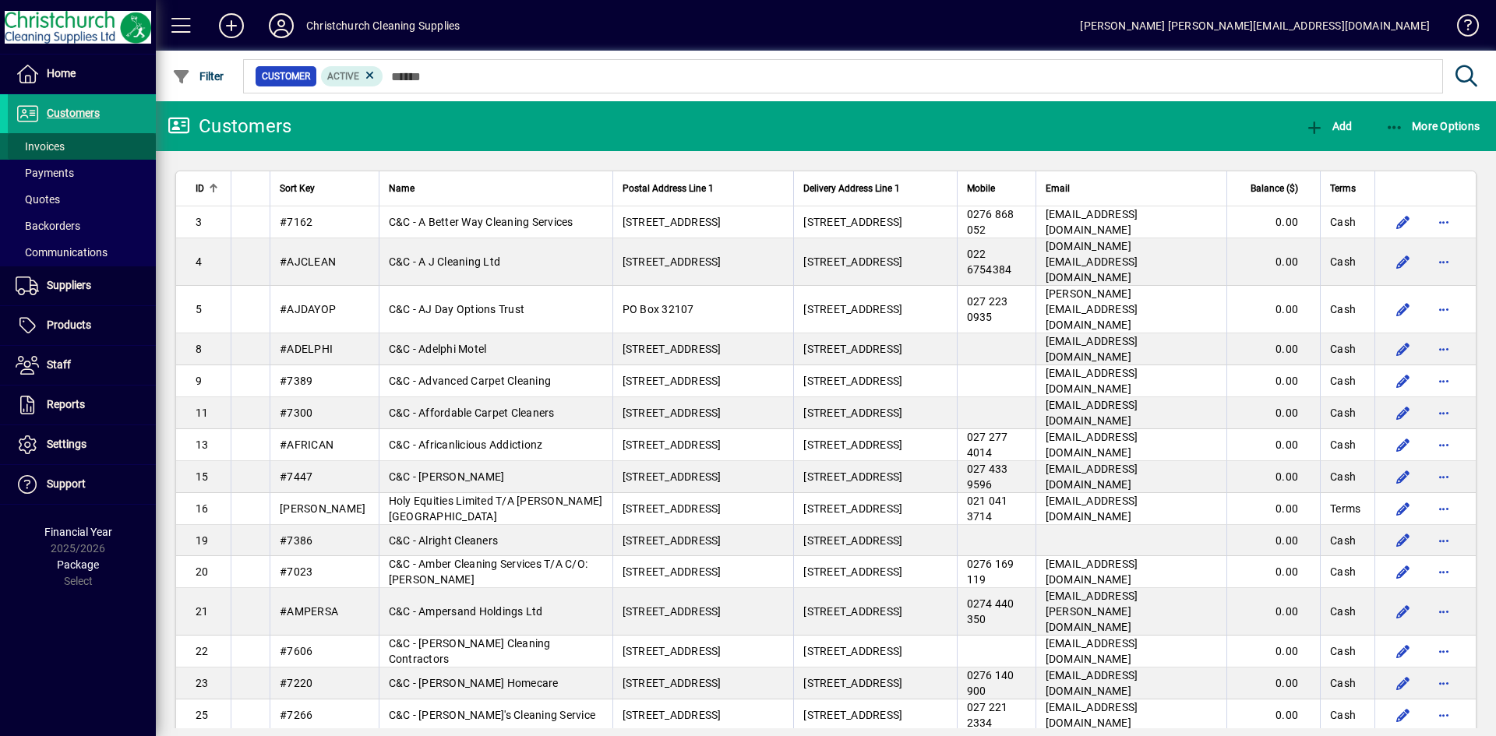
click at [79, 151] on span at bounding box center [82, 146] width 148 height 37
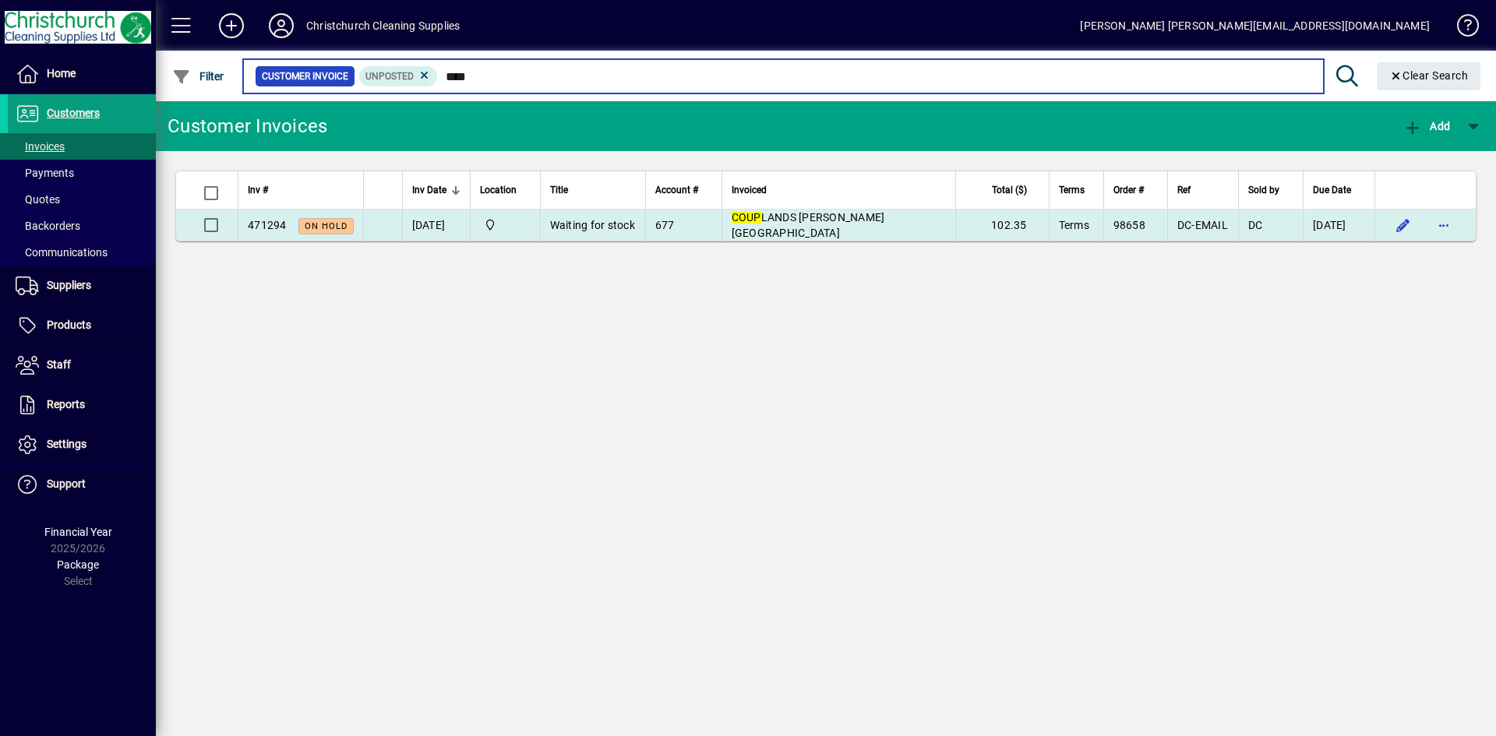
type input "****"
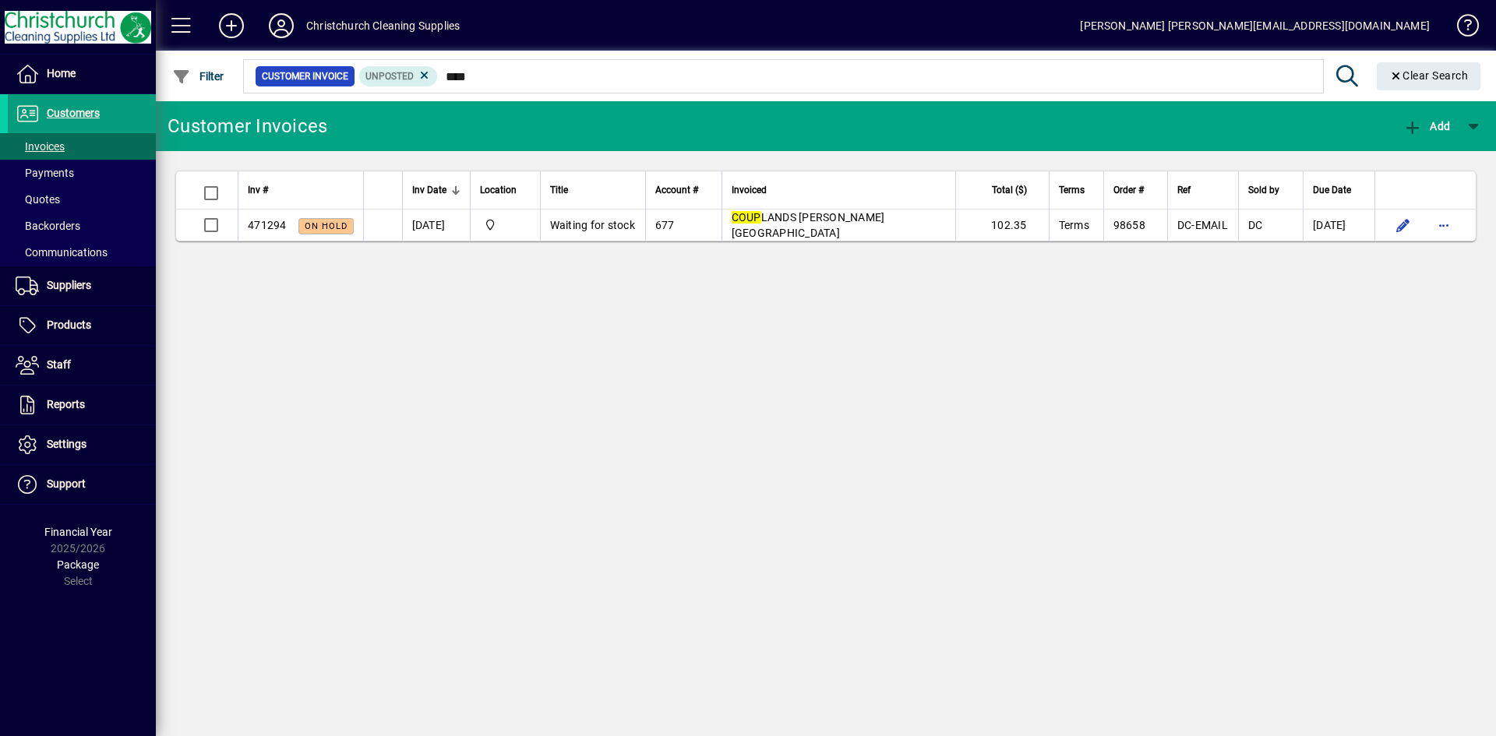
click at [787, 217] on td "COUP LANDS [PERSON_NAME][GEOGRAPHIC_DATA]" at bounding box center [839, 225] width 234 height 31
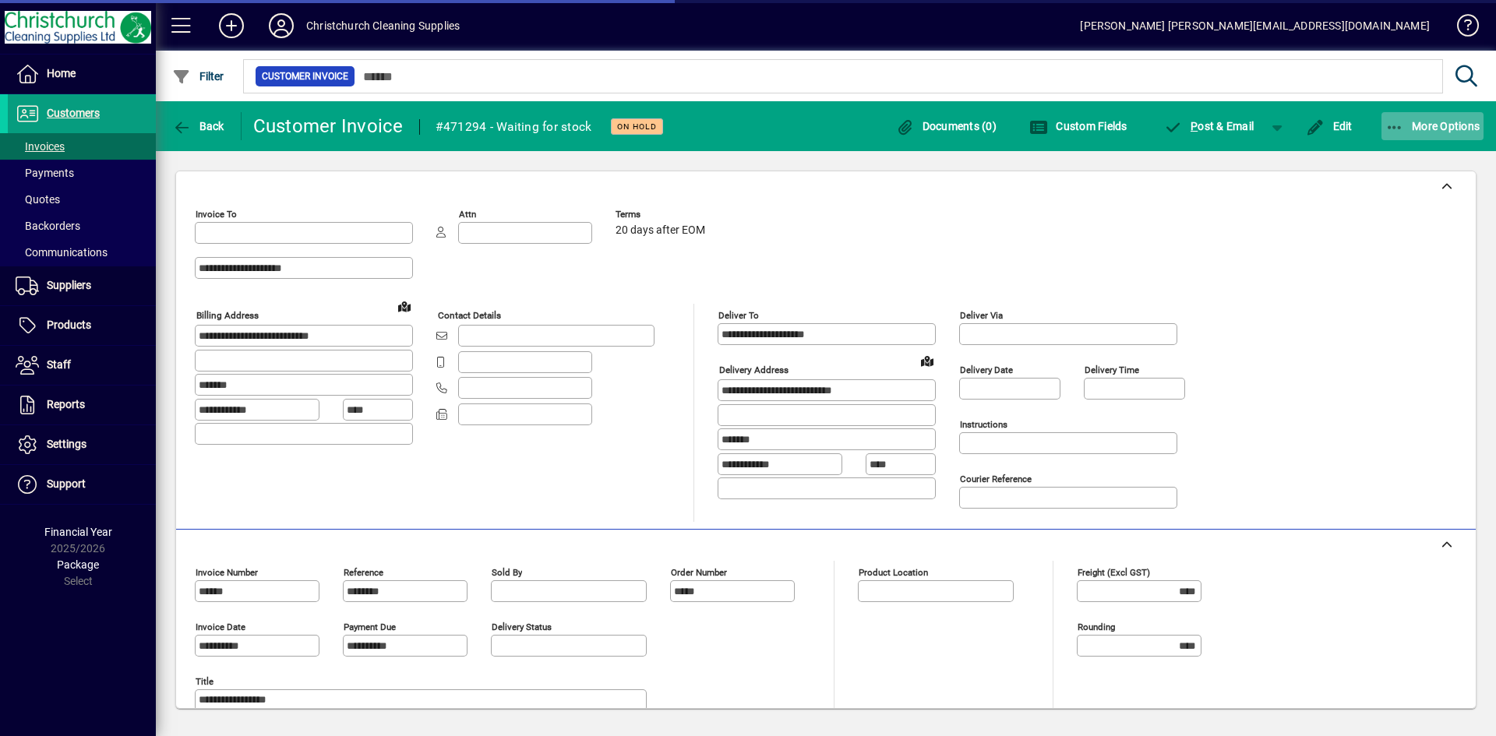
type input "**********"
click at [1460, 127] on span "More Options" at bounding box center [1433, 126] width 95 height 12
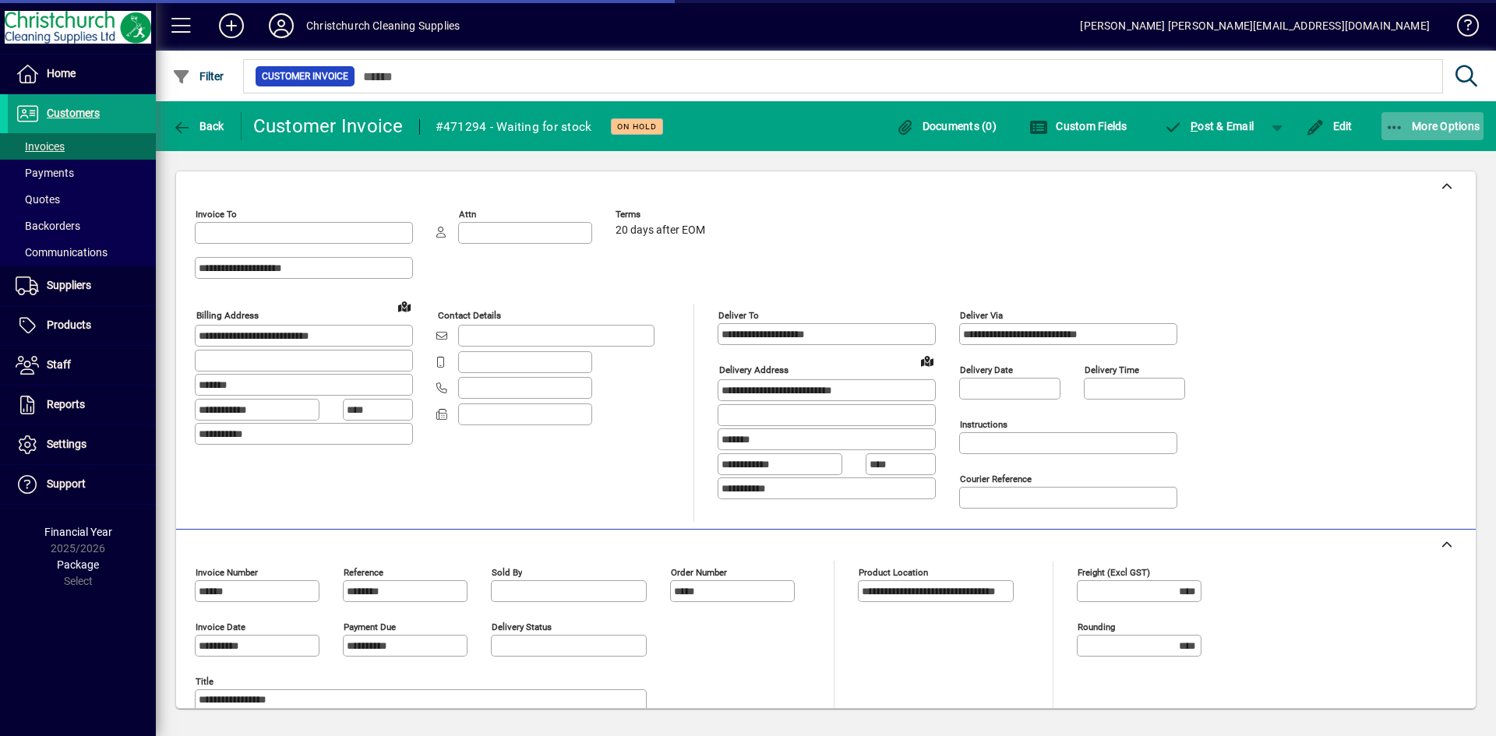
type input "**********"
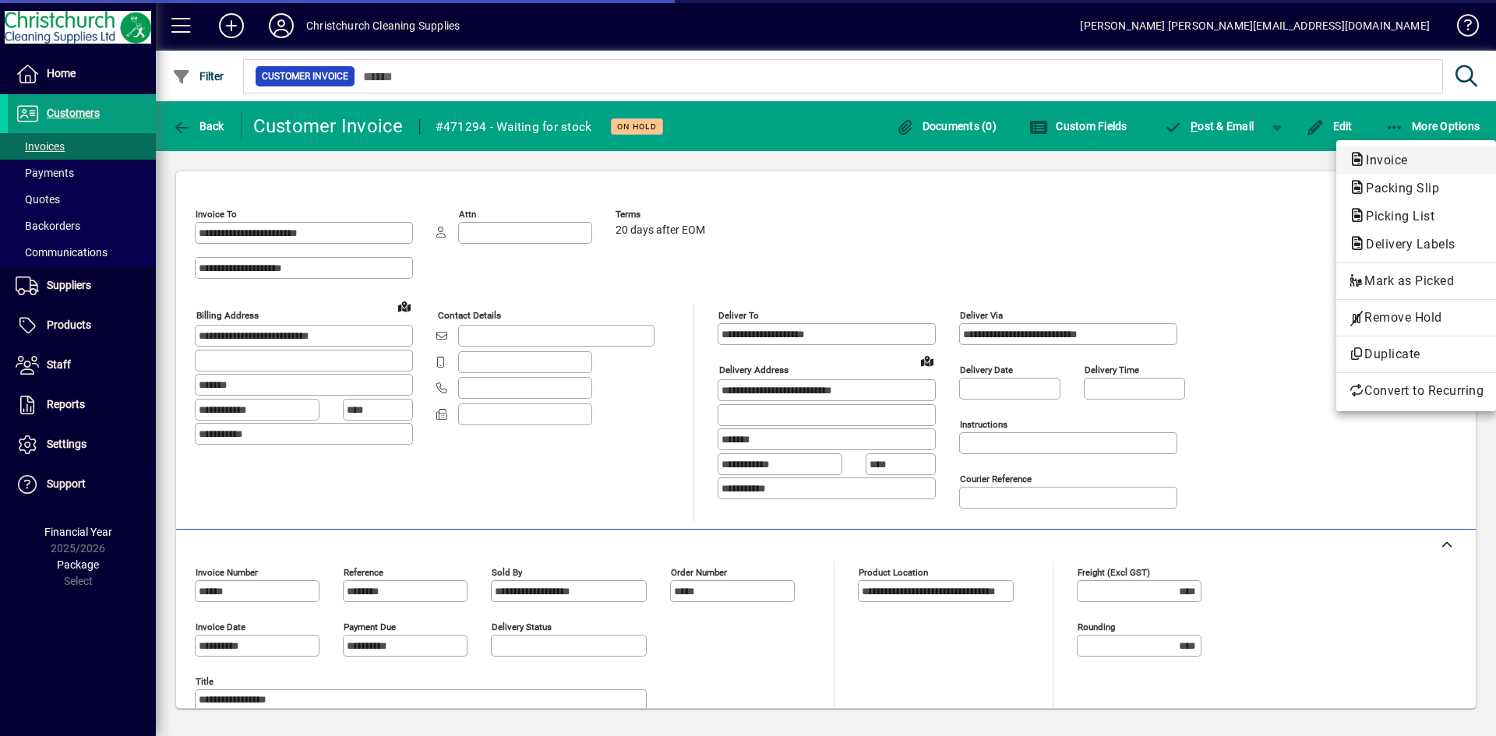
click at [1406, 159] on span "Invoice" at bounding box center [1382, 160] width 67 height 15
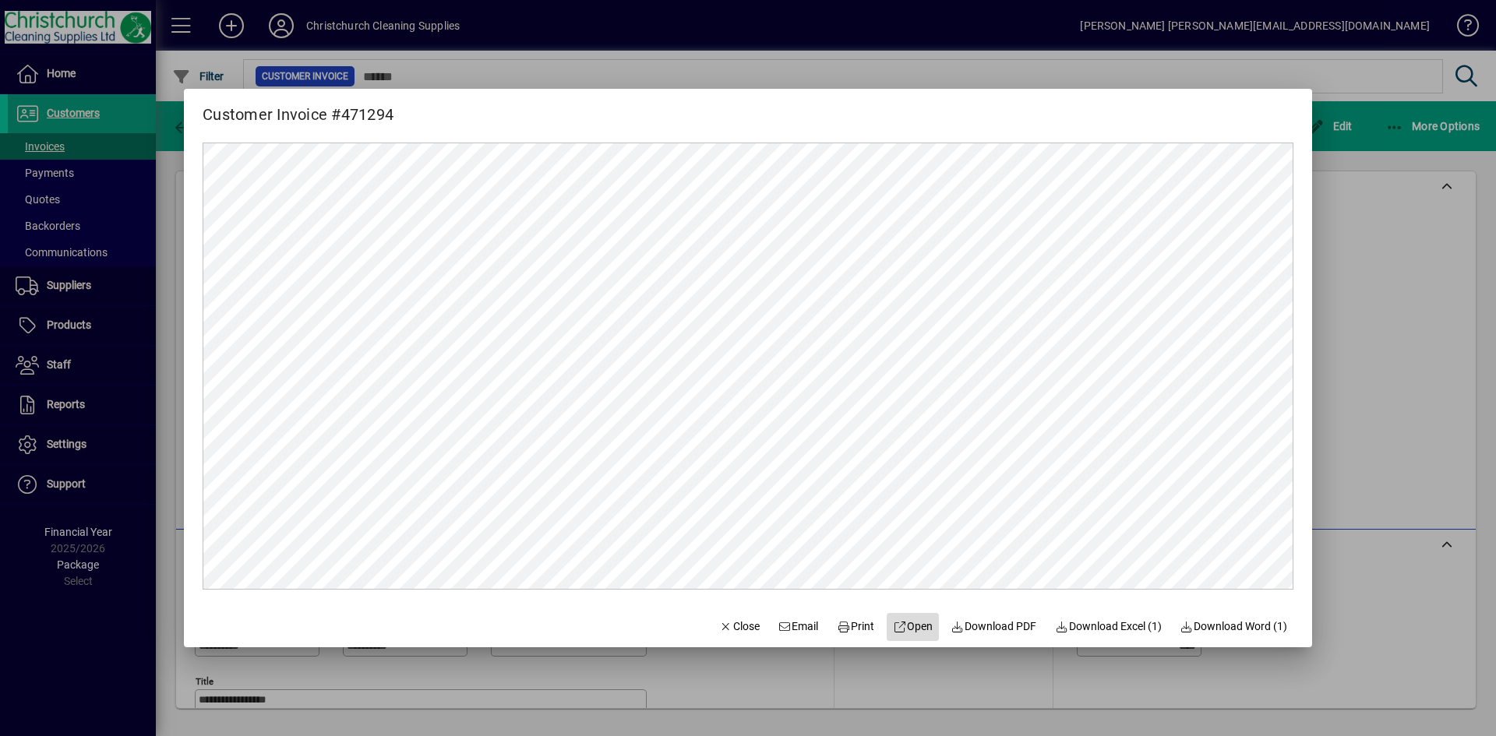
click at [901, 622] on span "Open" at bounding box center [913, 627] width 40 height 16
click at [574, 41] on div at bounding box center [748, 368] width 1496 height 736
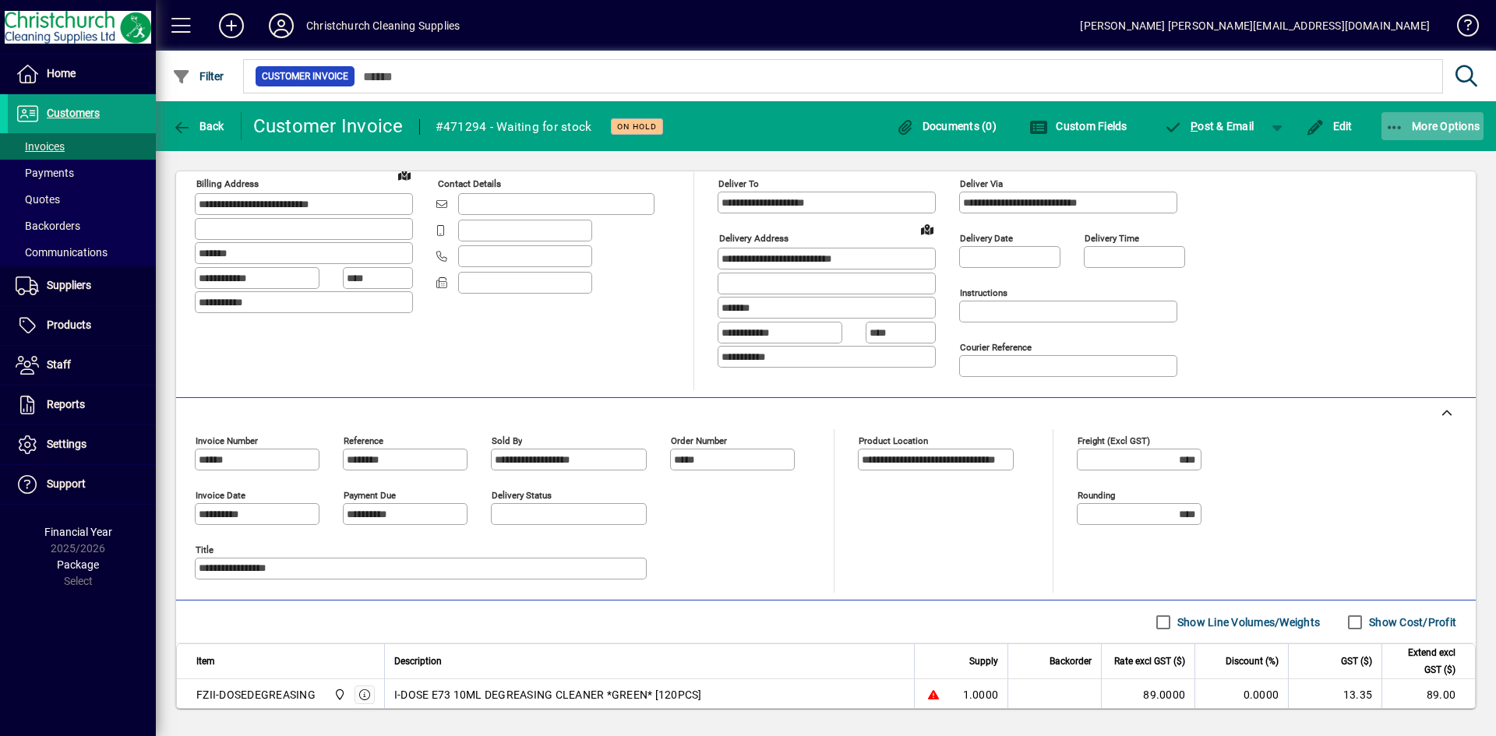
scroll to position [254, 0]
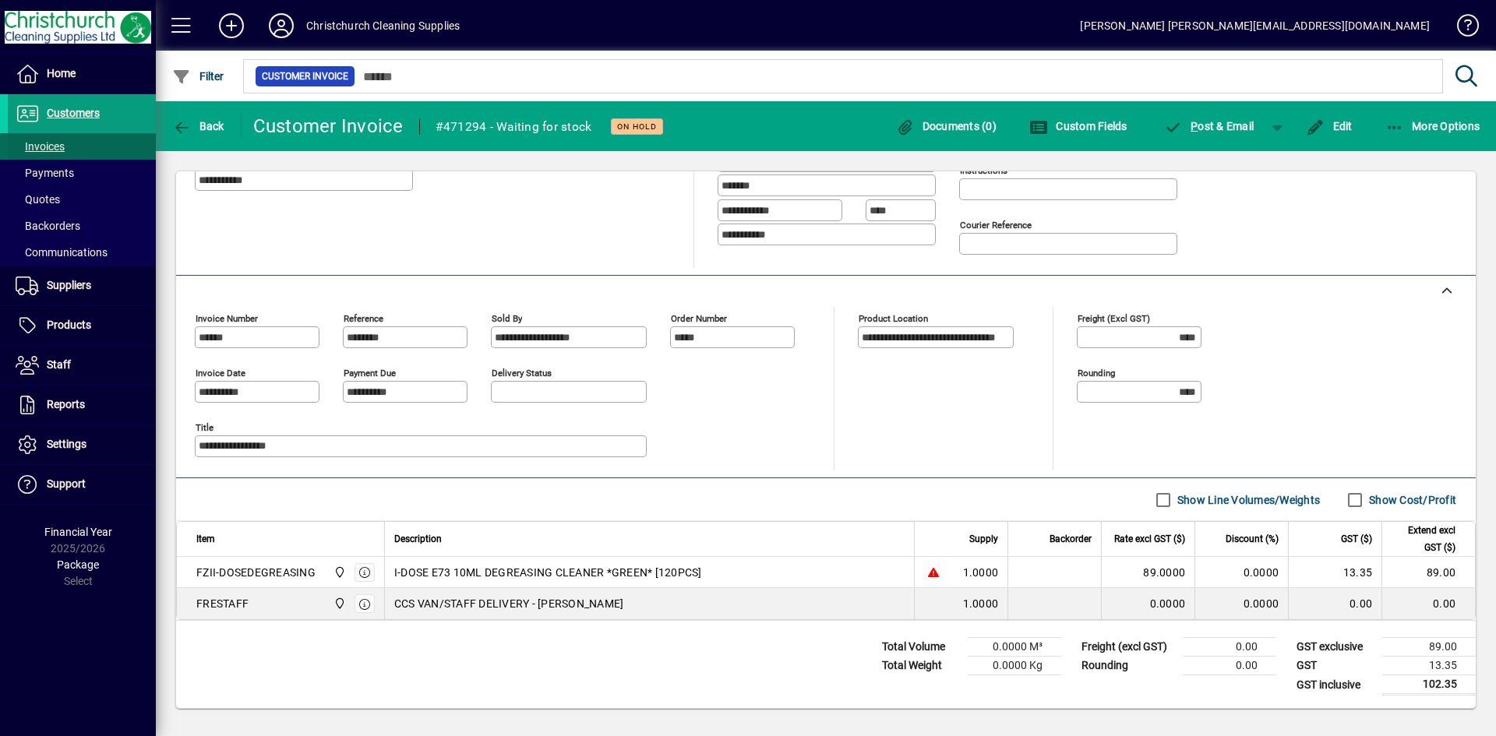
click at [66, 150] on span at bounding box center [82, 146] width 148 height 37
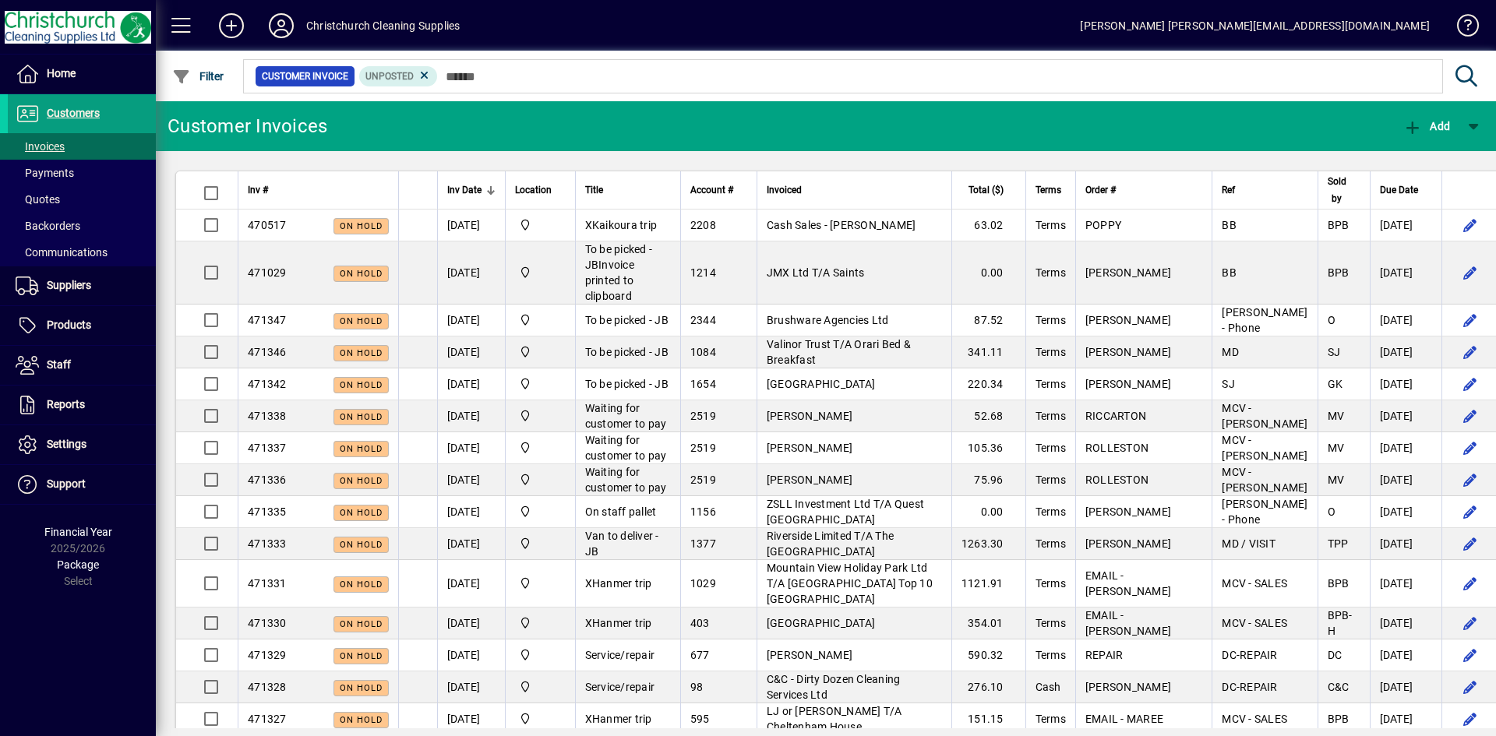
click at [613, 185] on div at bounding box center [612, 186] width 2 height 2
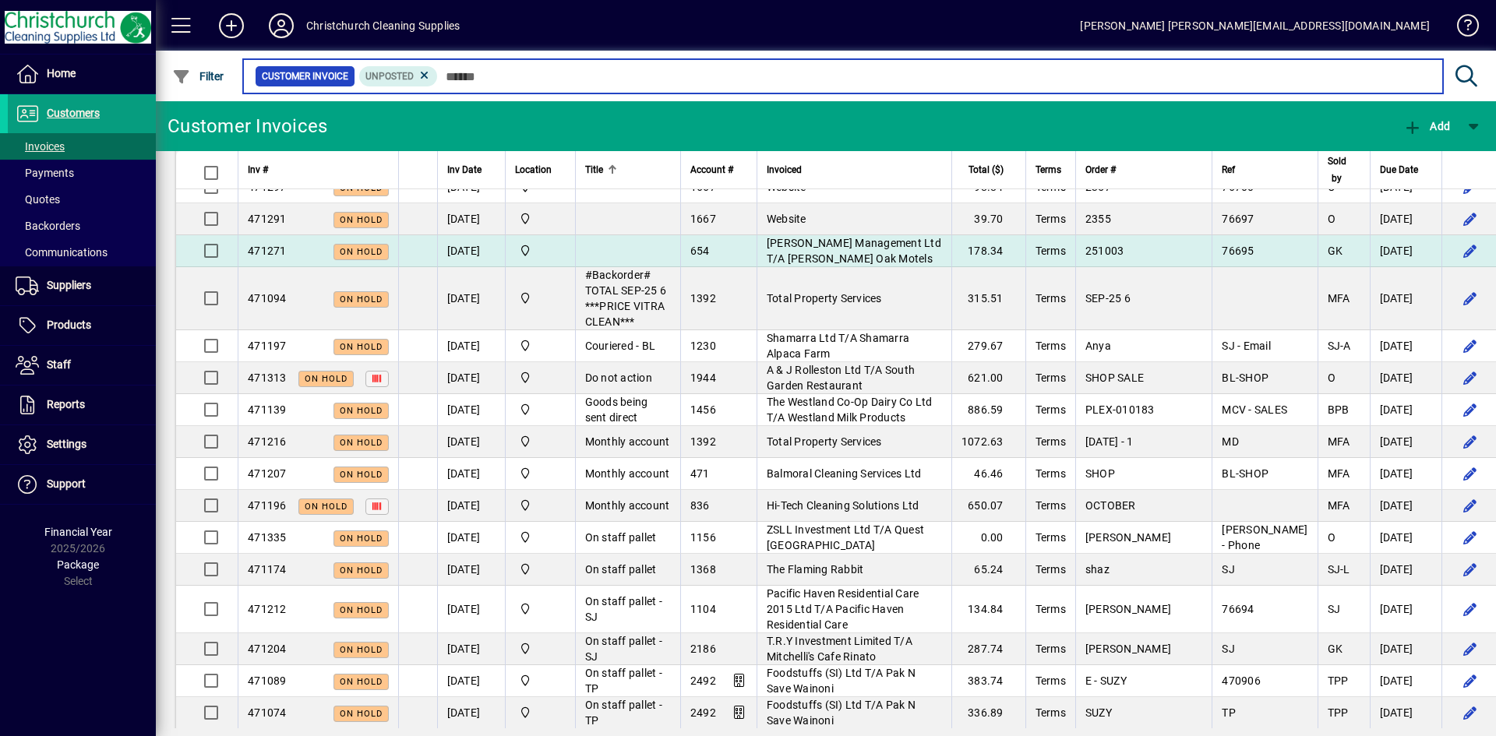
scroll to position [234, 0]
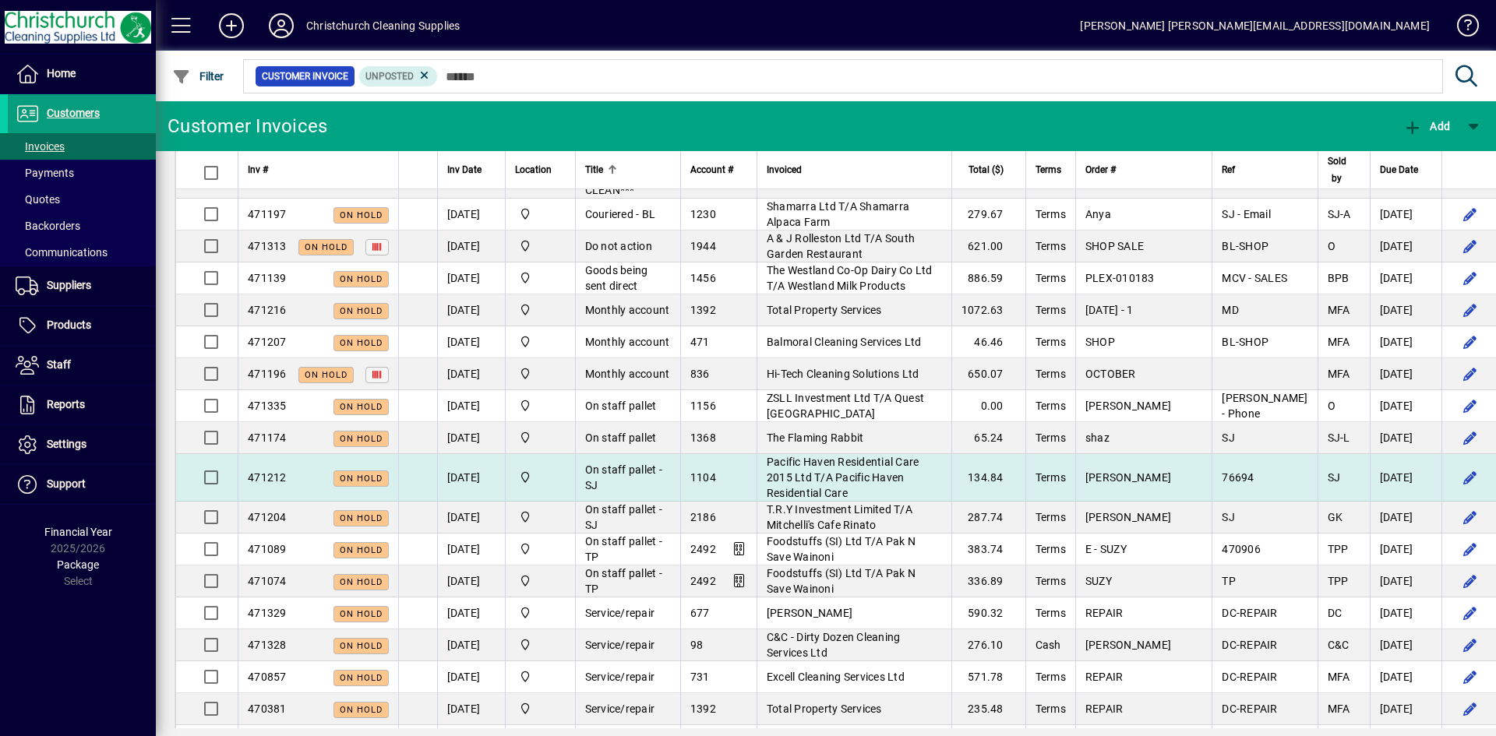
click at [651, 497] on td "On staff pallet - SJ" at bounding box center [627, 478] width 105 height 48
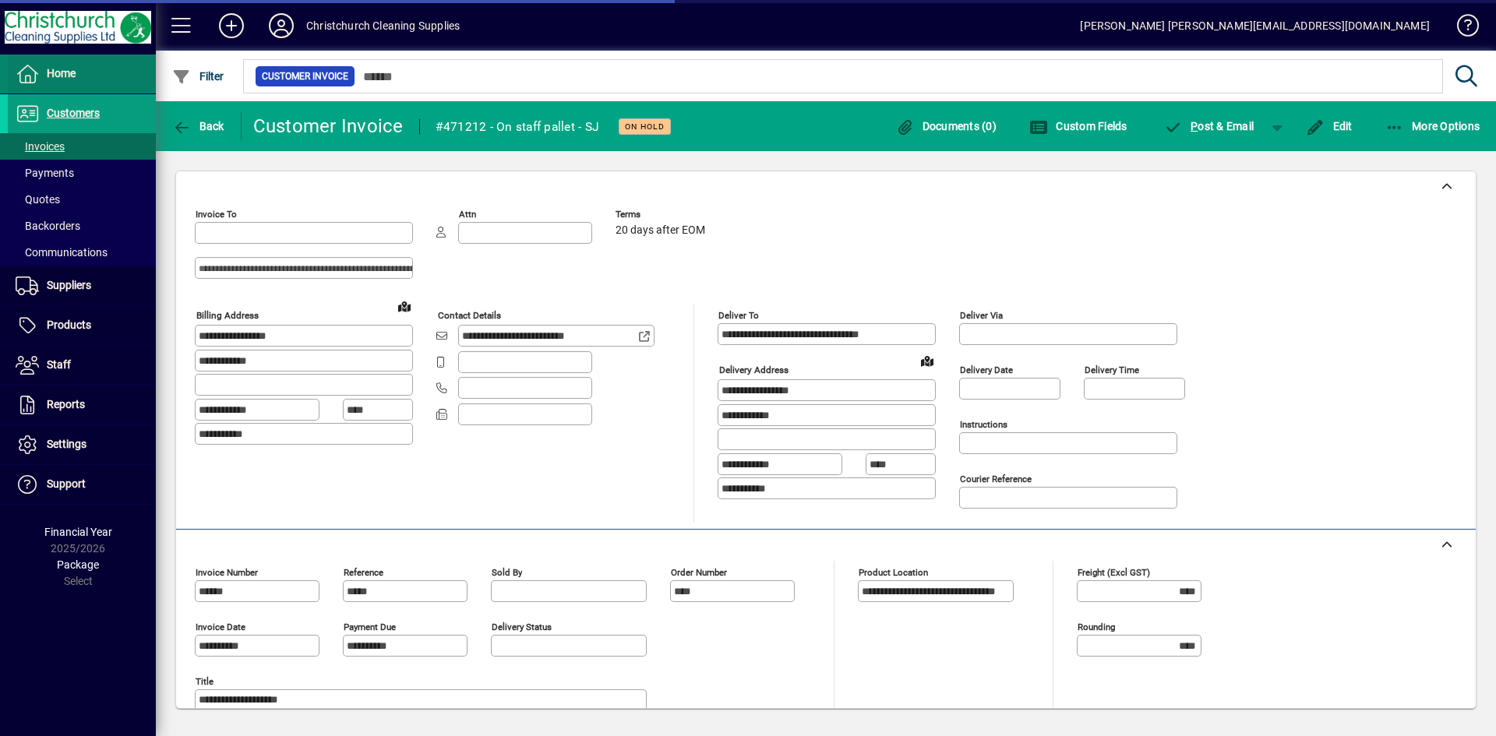
type input "**********"
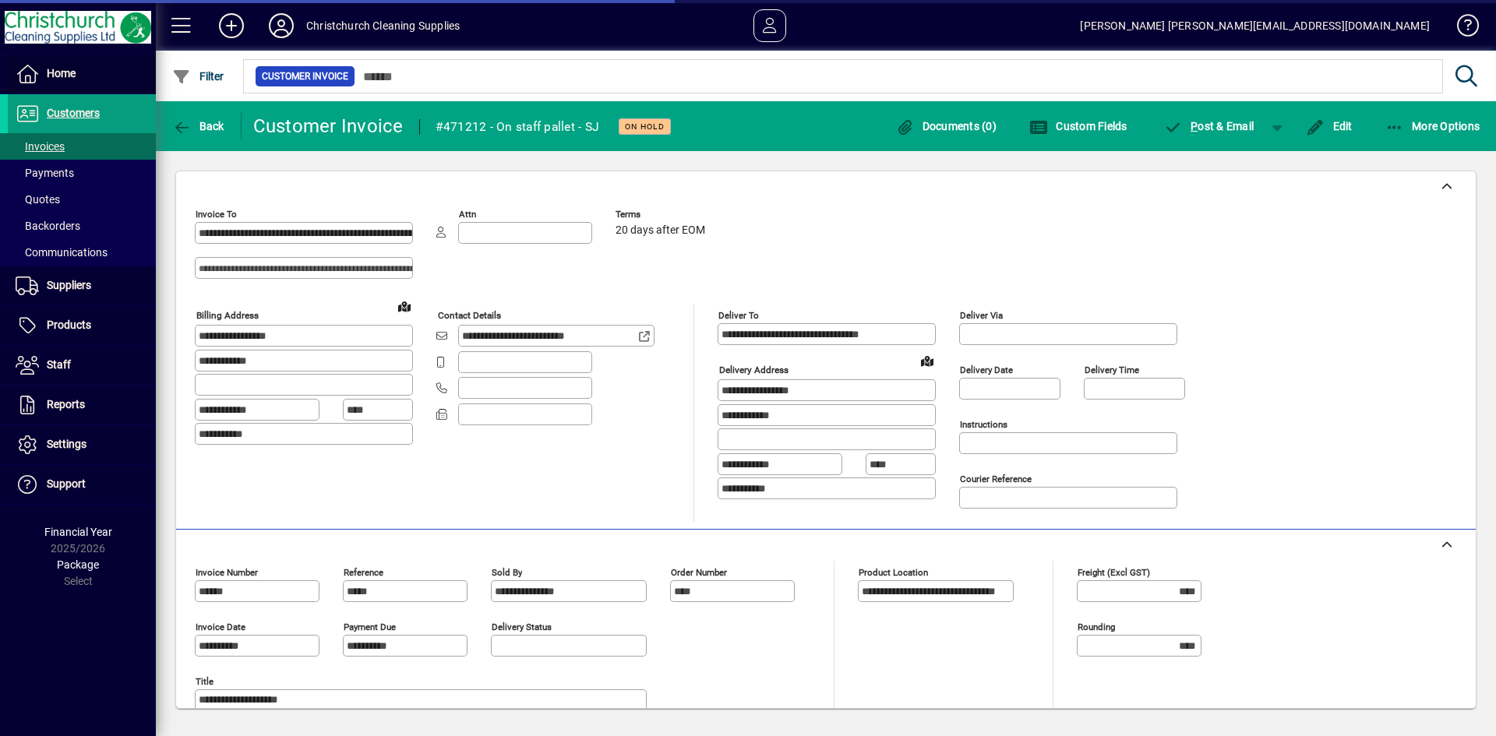
click at [70, 88] on span at bounding box center [82, 73] width 148 height 37
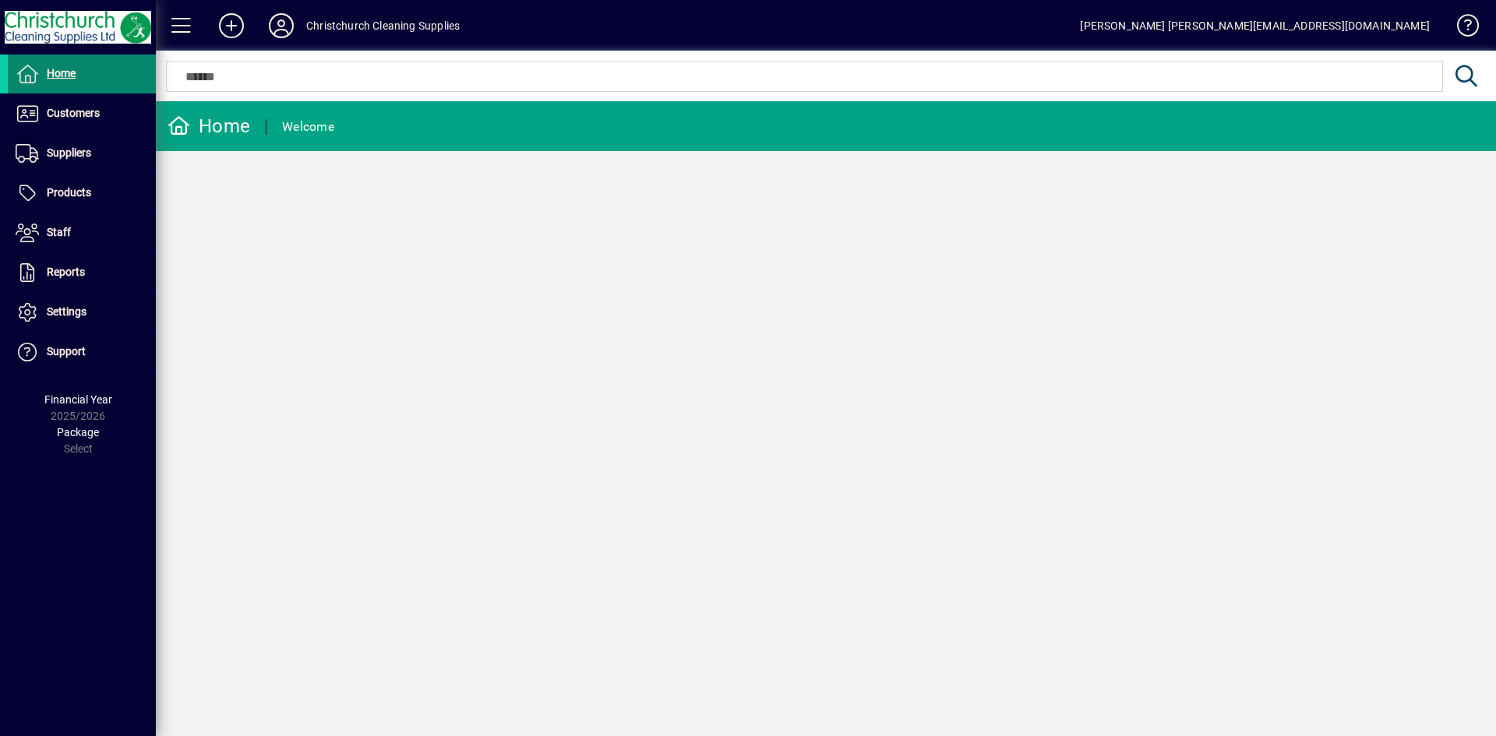
click at [99, 93] on span at bounding box center [82, 74] width 148 height 39
click at [92, 104] on span at bounding box center [82, 113] width 148 height 37
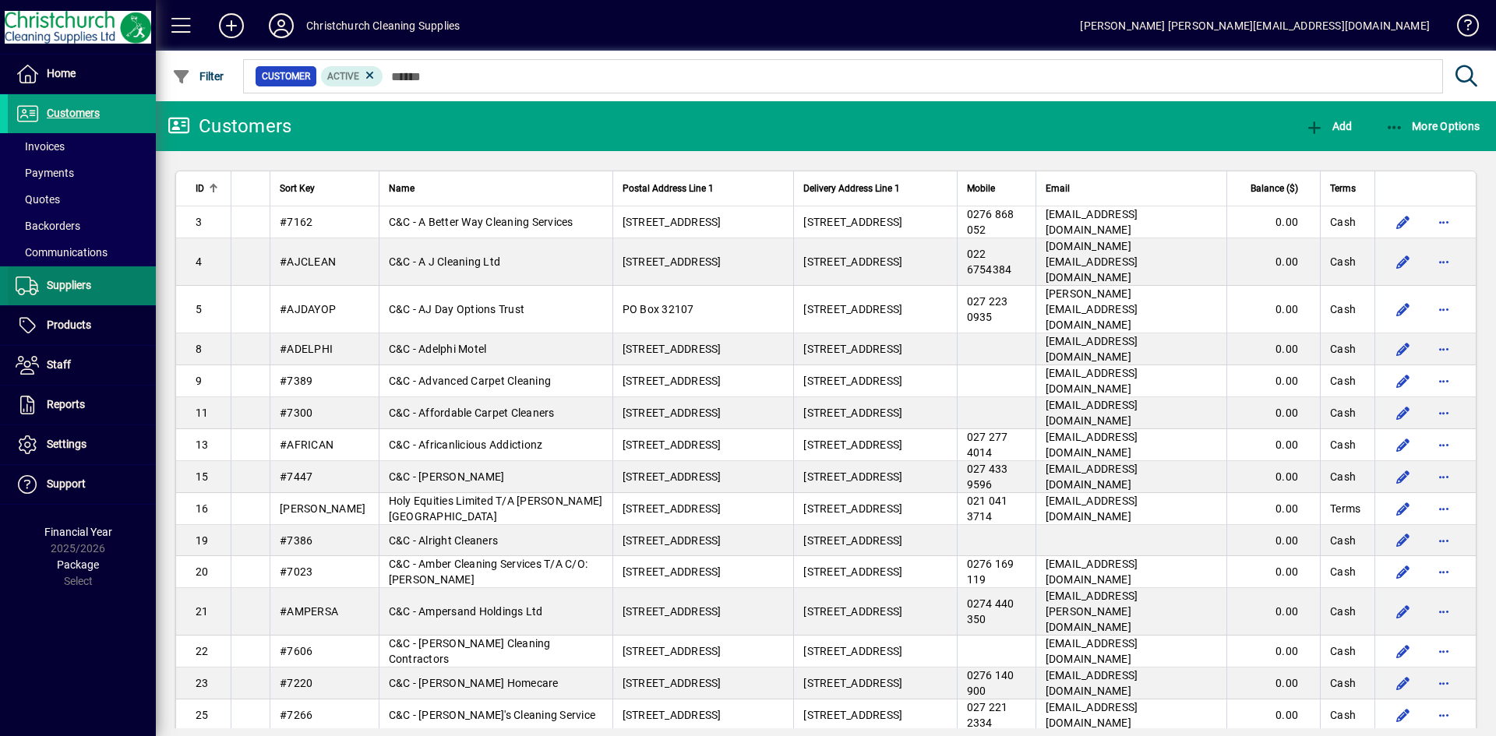
click at [65, 287] on span "Suppliers" at bounding box center [69, 285] width 44 height 12
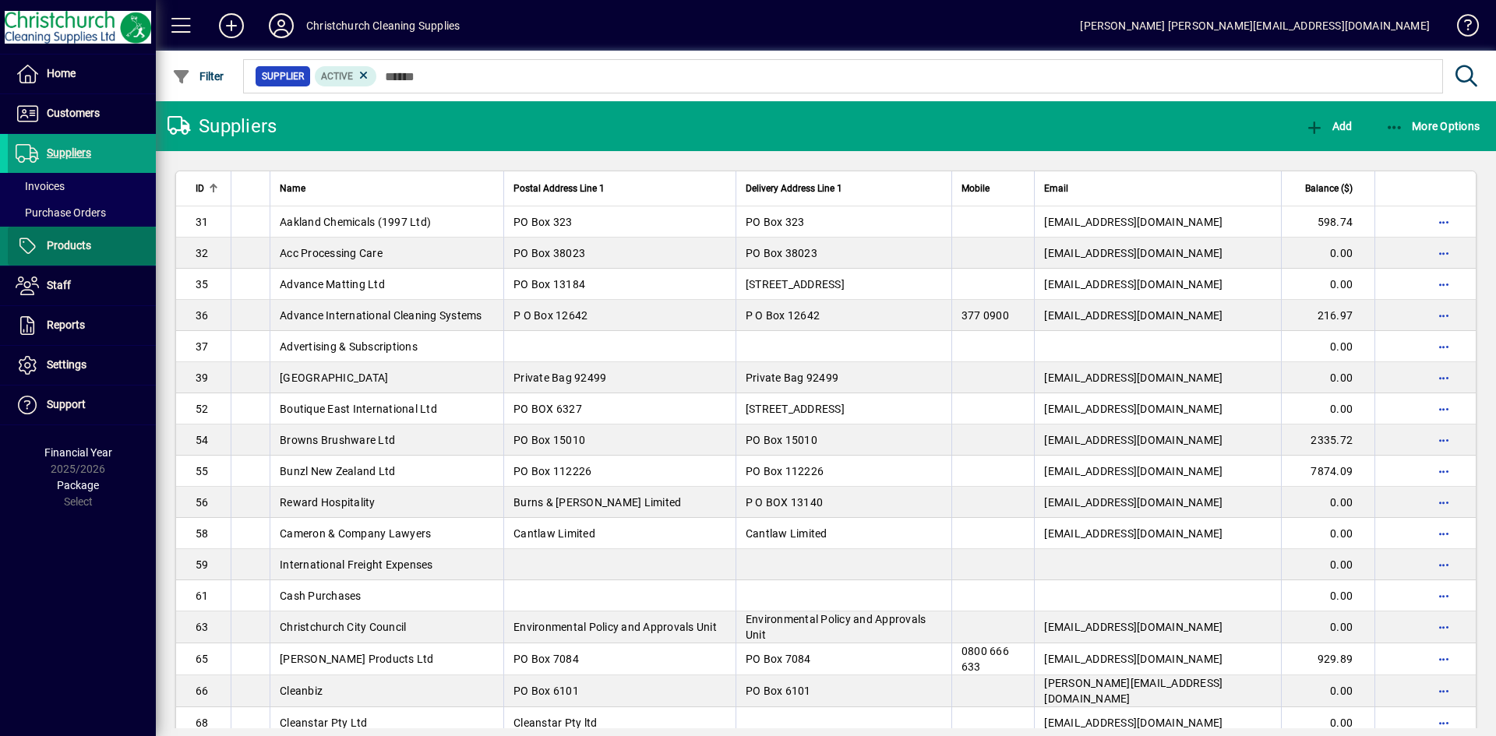
click at [62, 232] on span at bounding box center [82, 246] width 148 height 37
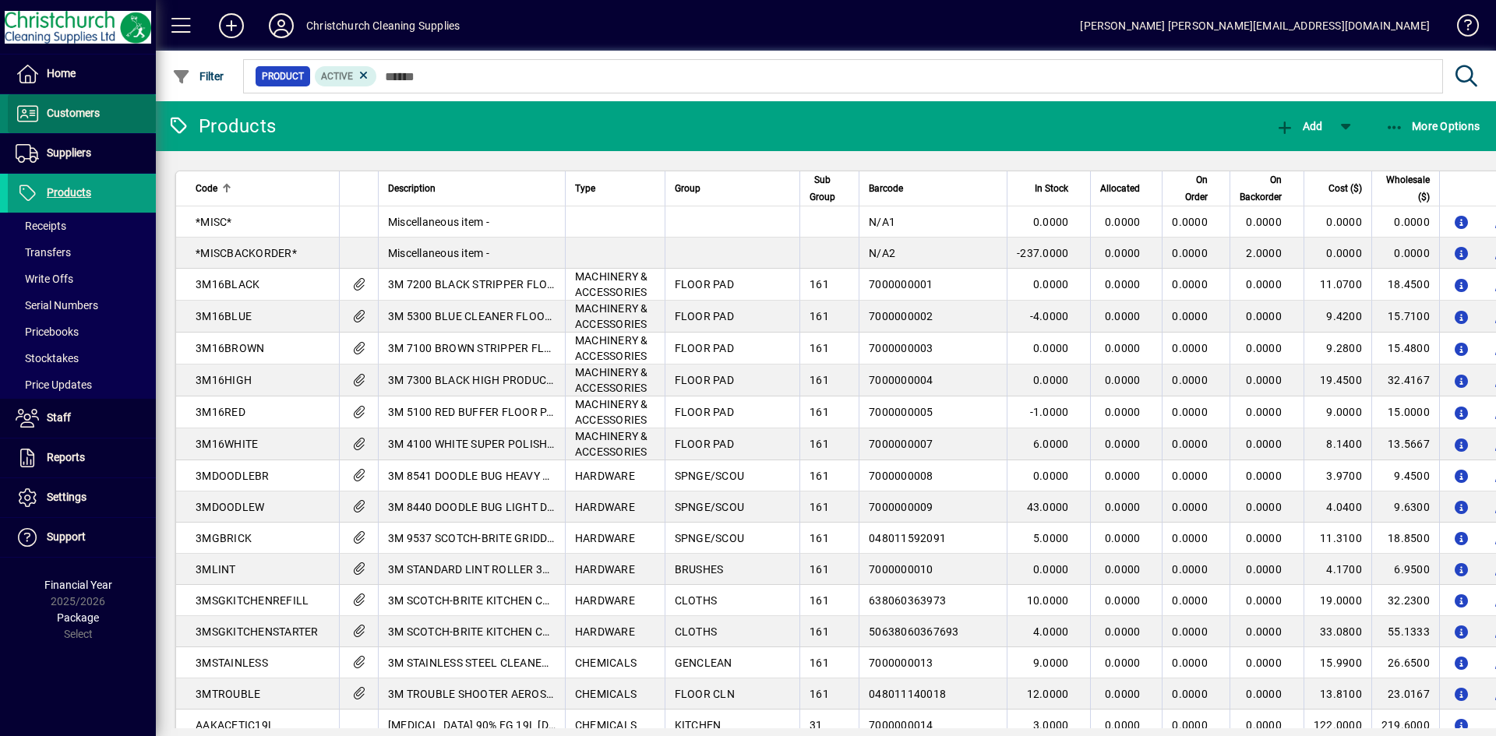
click at [81, 122] on span "Customers" at bounding box center [54, 113] width 92 height 19
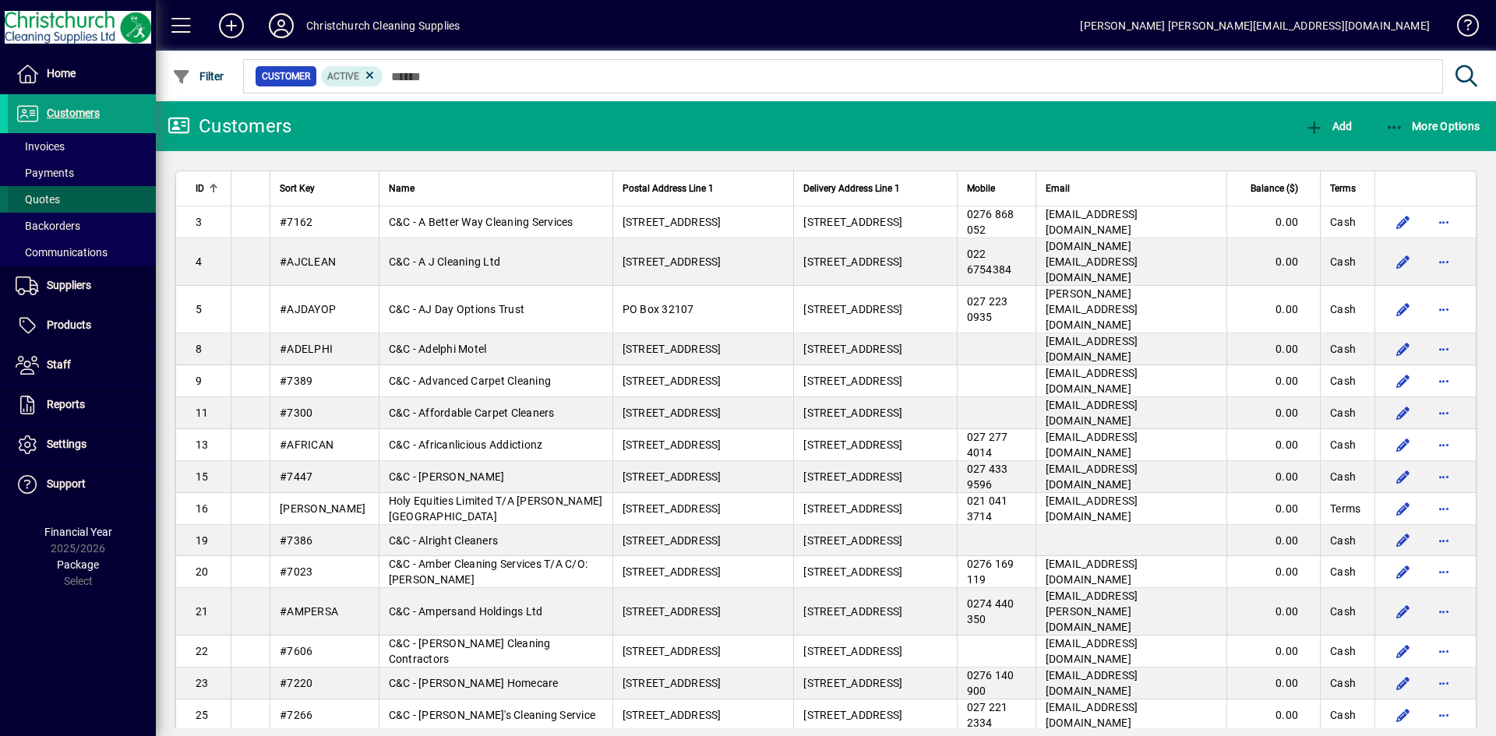
click at [73, 191] on span at bounding box center [82, 199] width 148 height 37
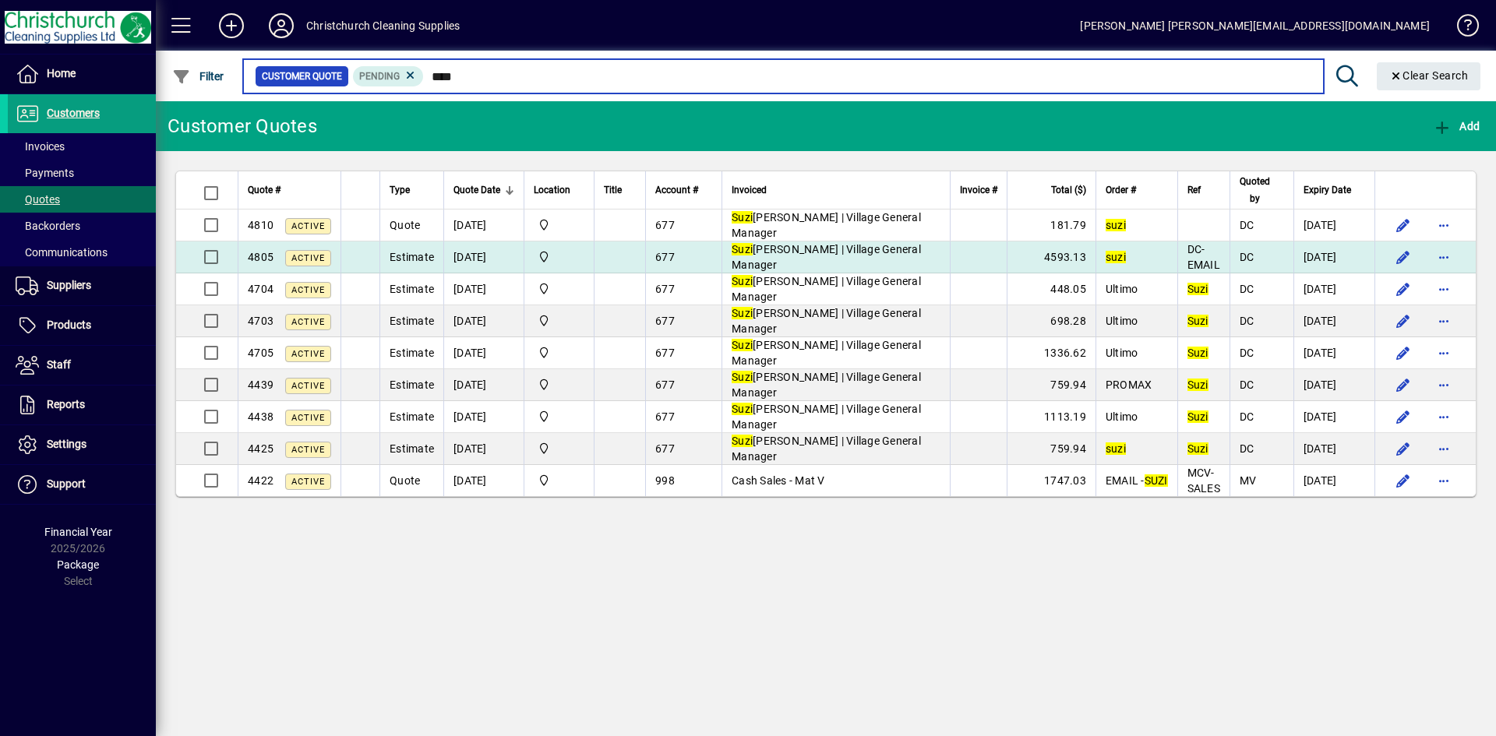
type input "****"
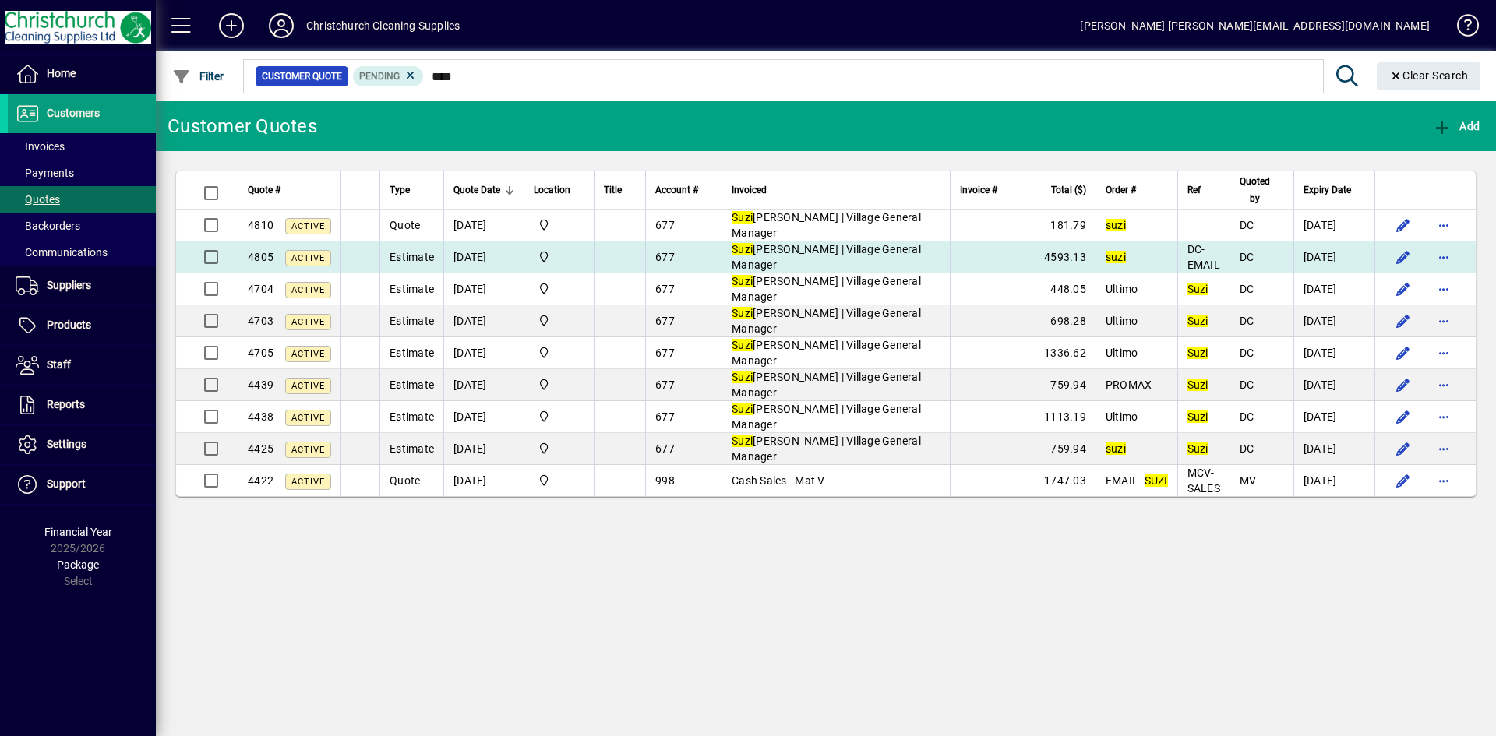
click at [837, 249] on td "[PERSON_NAME] | Village General Manager" at bounding box center [836, 258] width 228 height 32
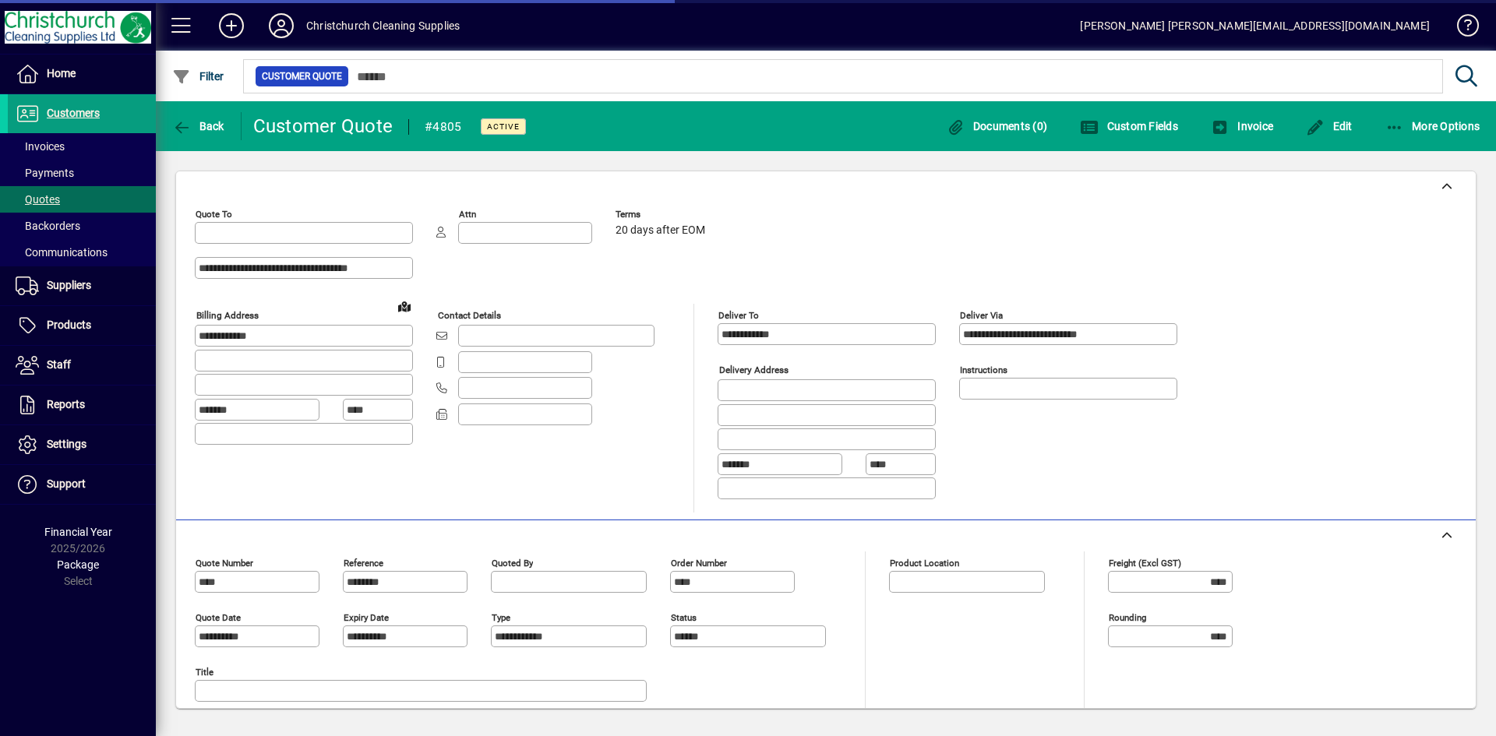
type input "**********"
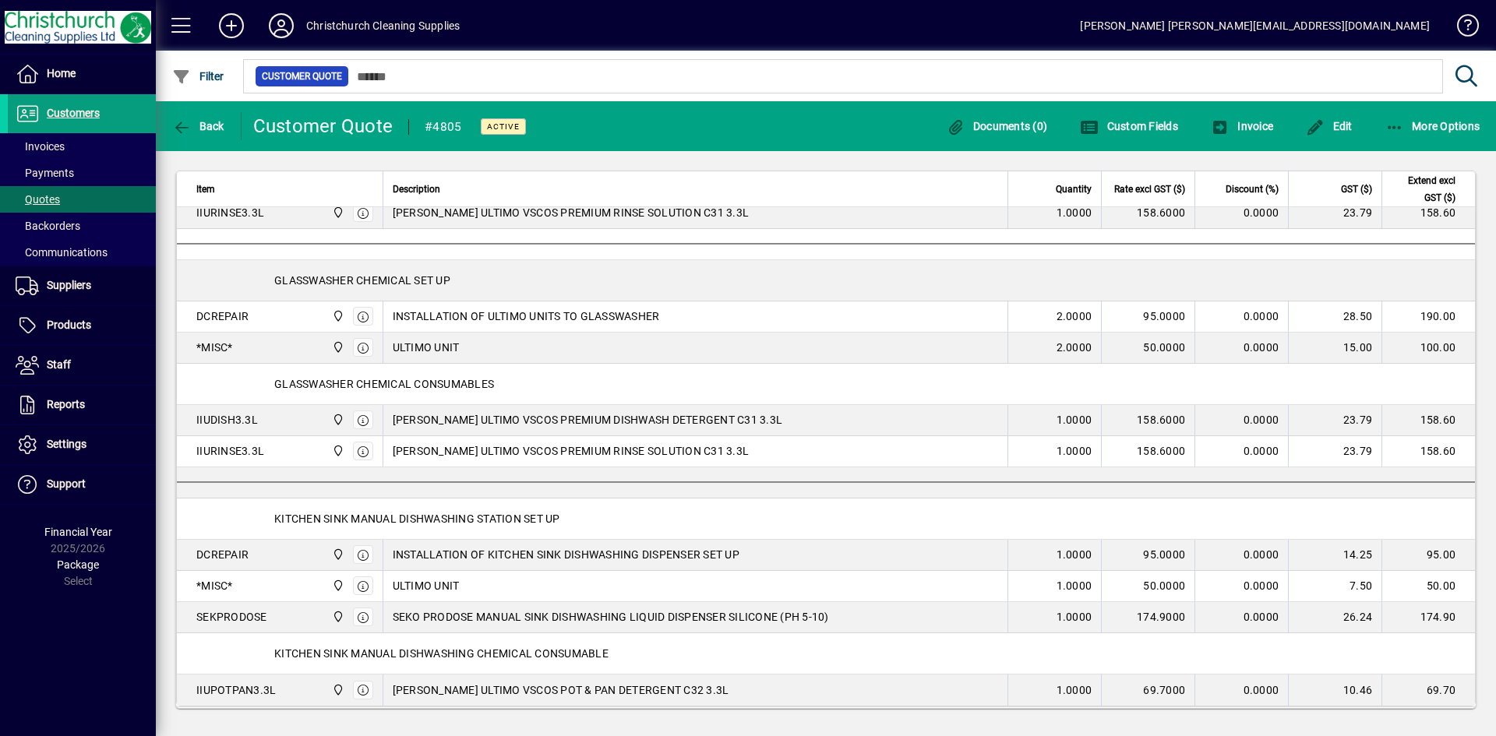
scroll to position [1925, 0]
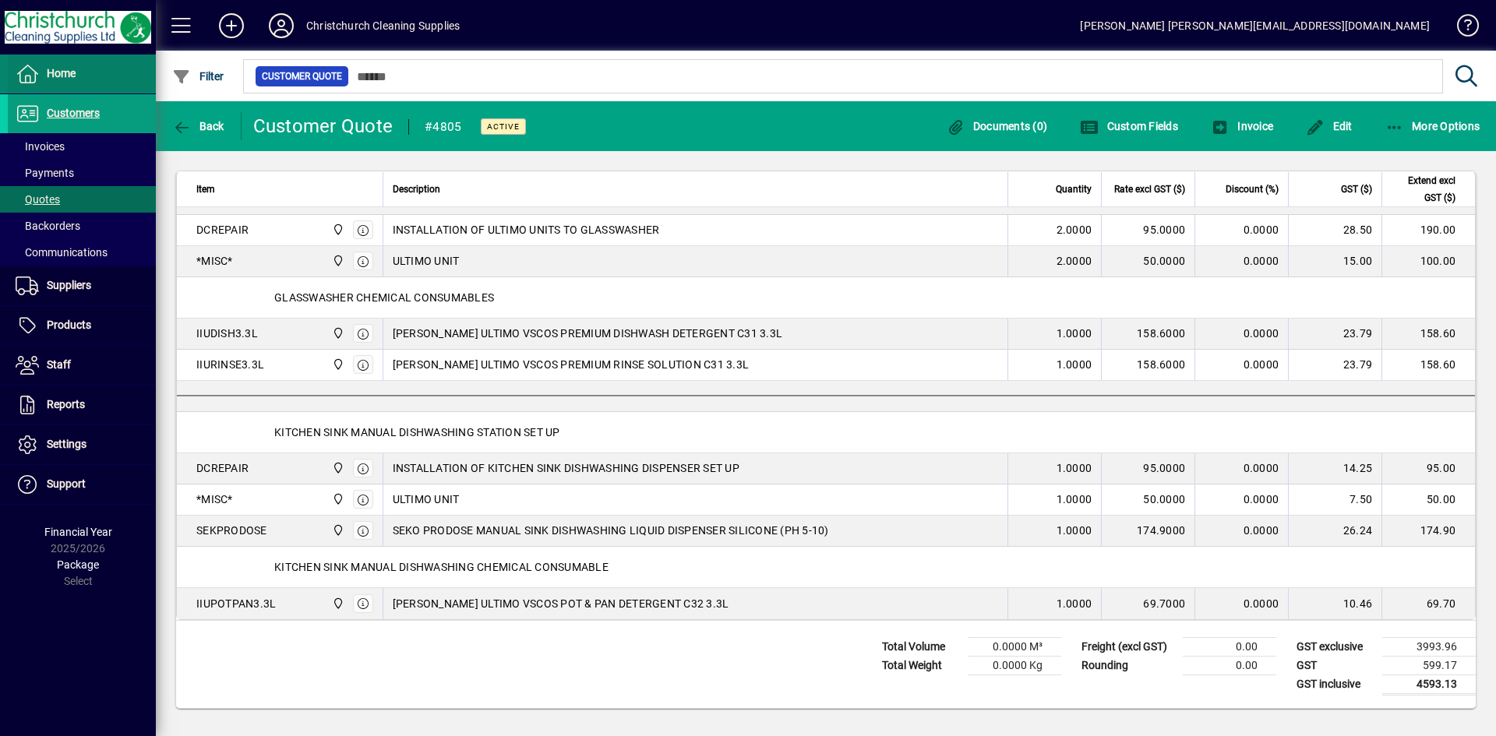
click at [48, 74] on span "Home" at bounding box center [61, 73] width 29 height 12
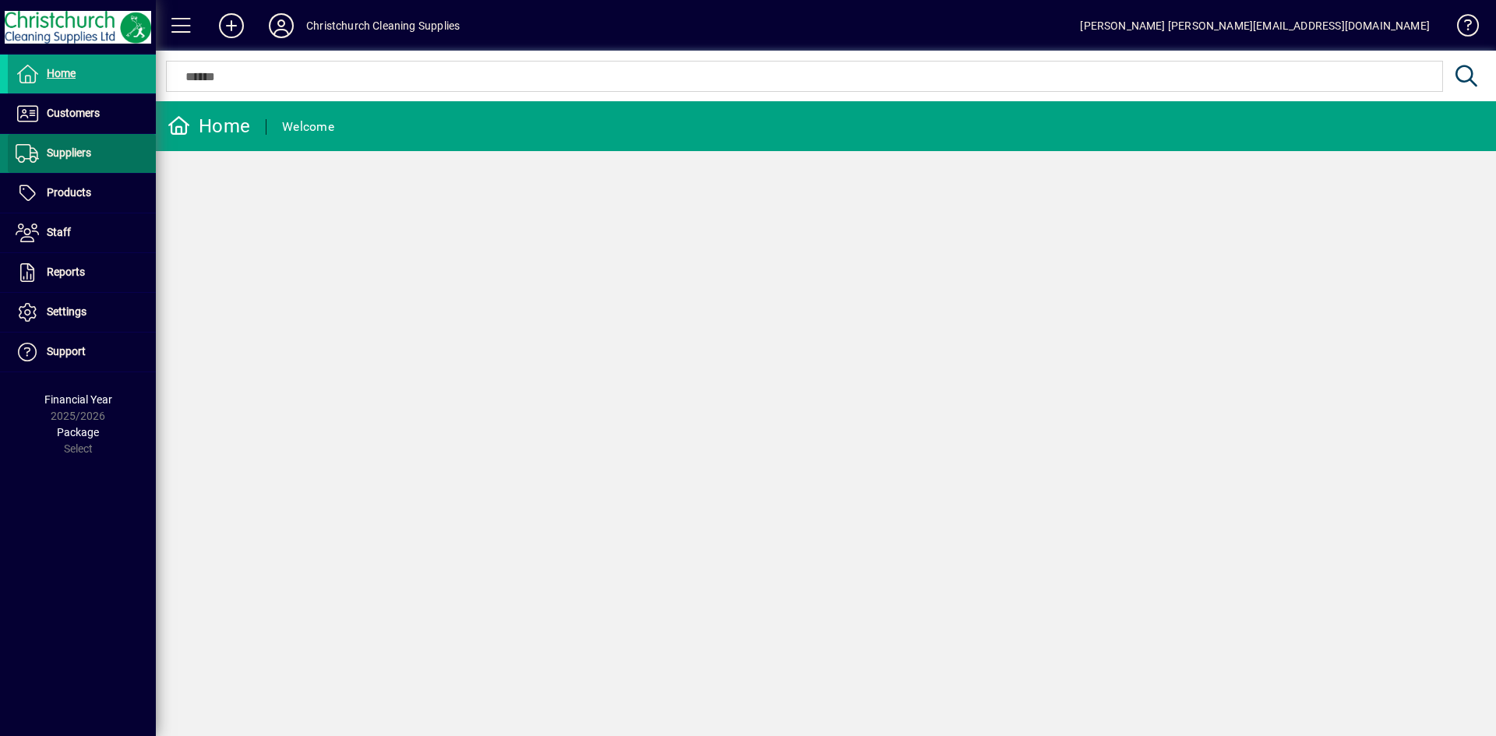
click at [51, 164] on span at bounding box center [82, 153] width 148 height 37
click at [63, 112] on span "Customers" at bounding box center [73, 113] width 53 height 12
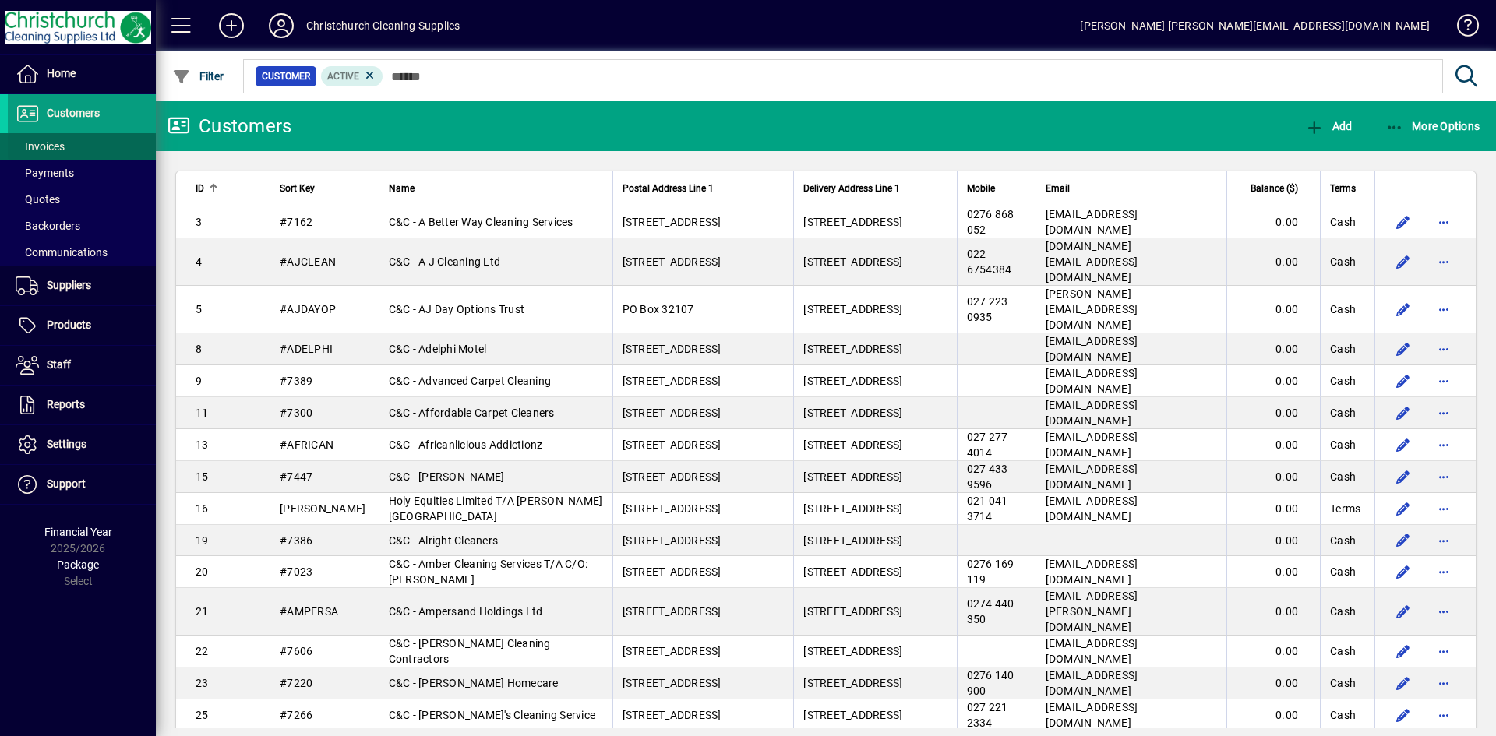
click at [62, 148] on span "Invoices" at bounding box center [40, 146] width 49 height 12
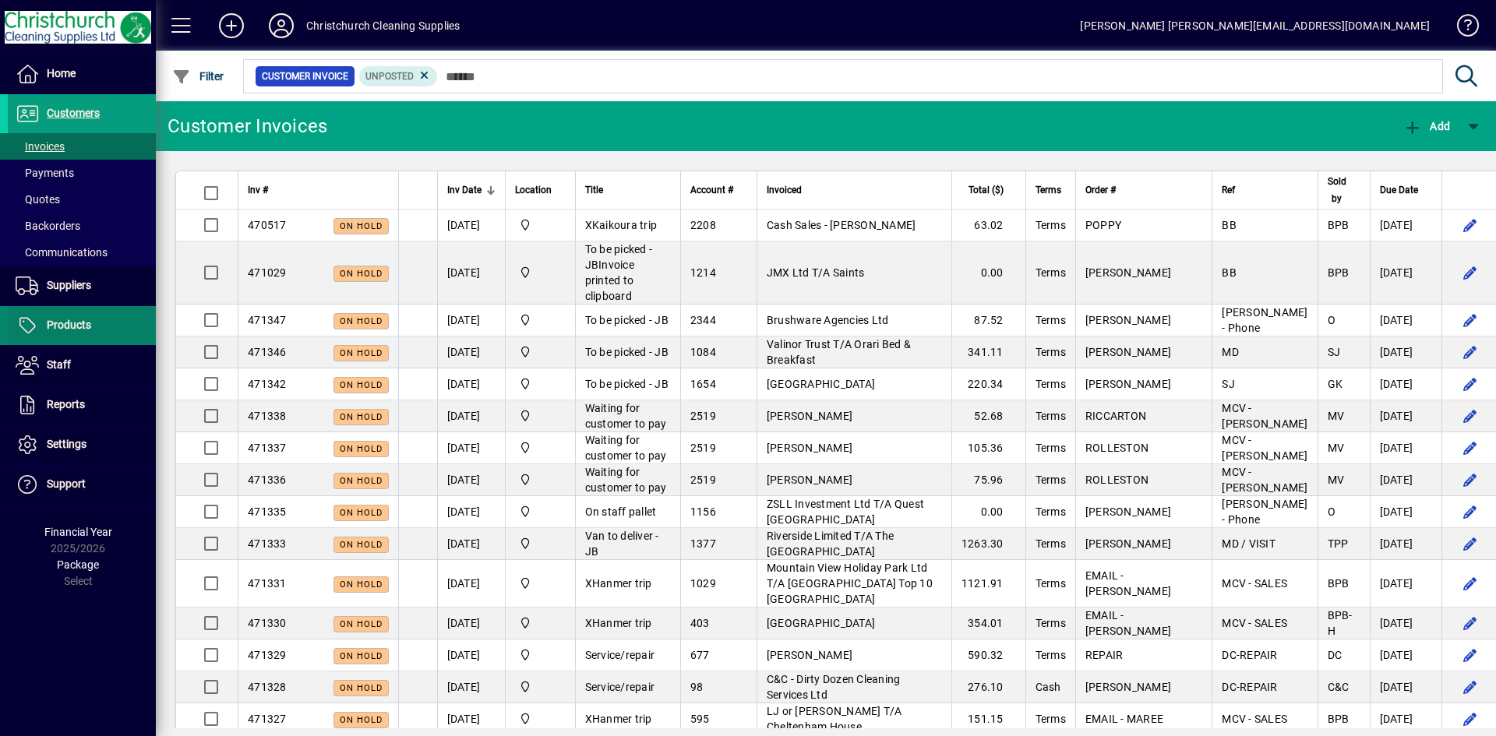
click at [77, 335] on span at bounding box center [82, 325] width 148 height 37
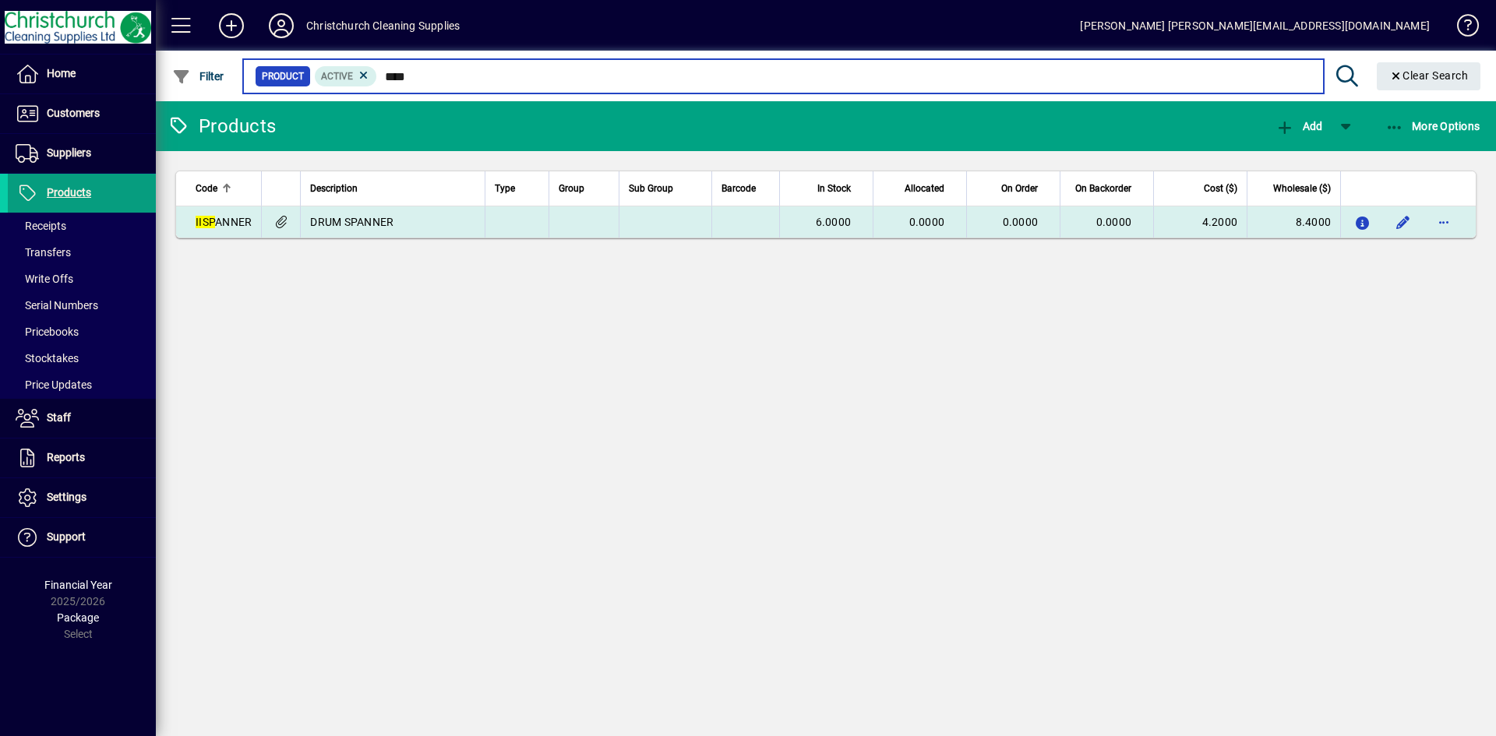
type input "****"
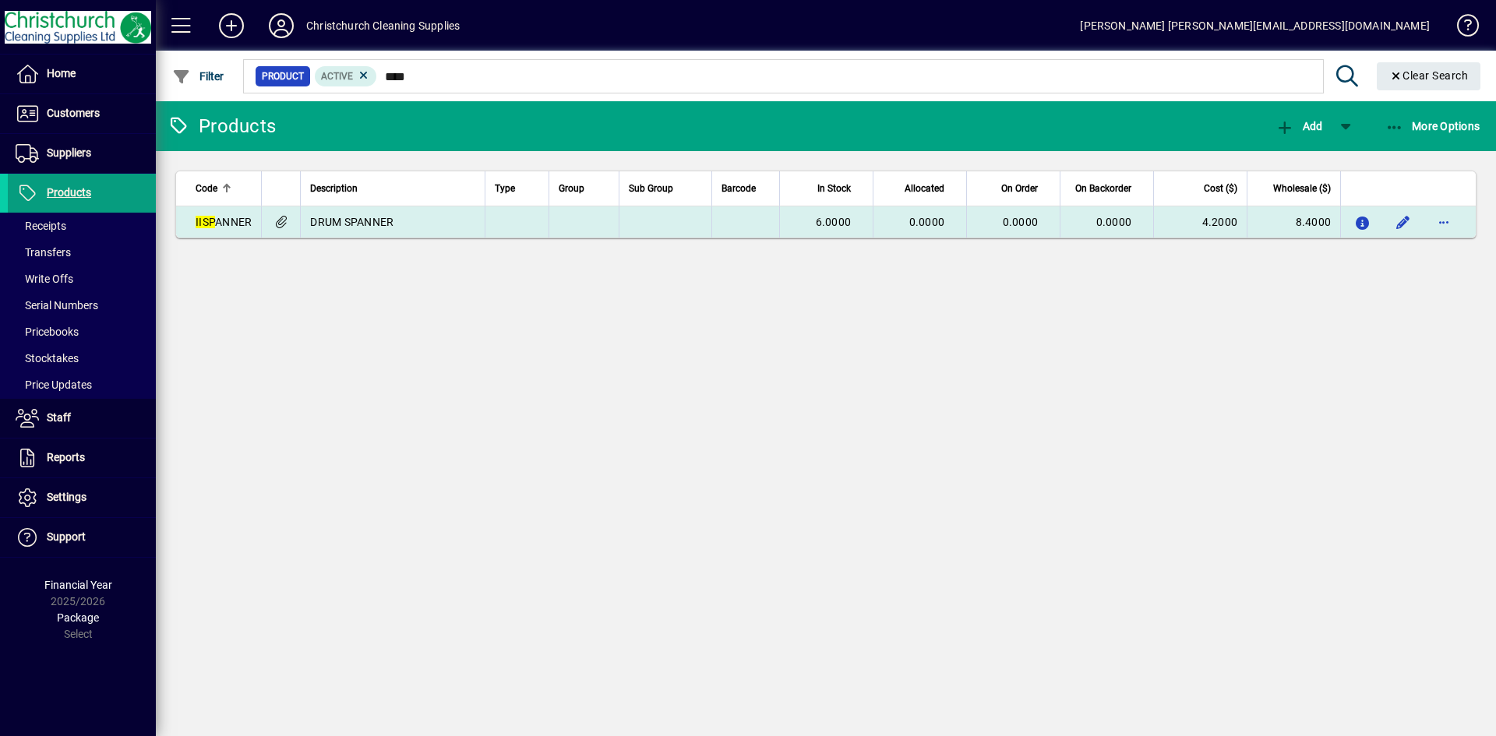
click at [566, 227] on td at bounding box center [584, 222] width 70 height 31
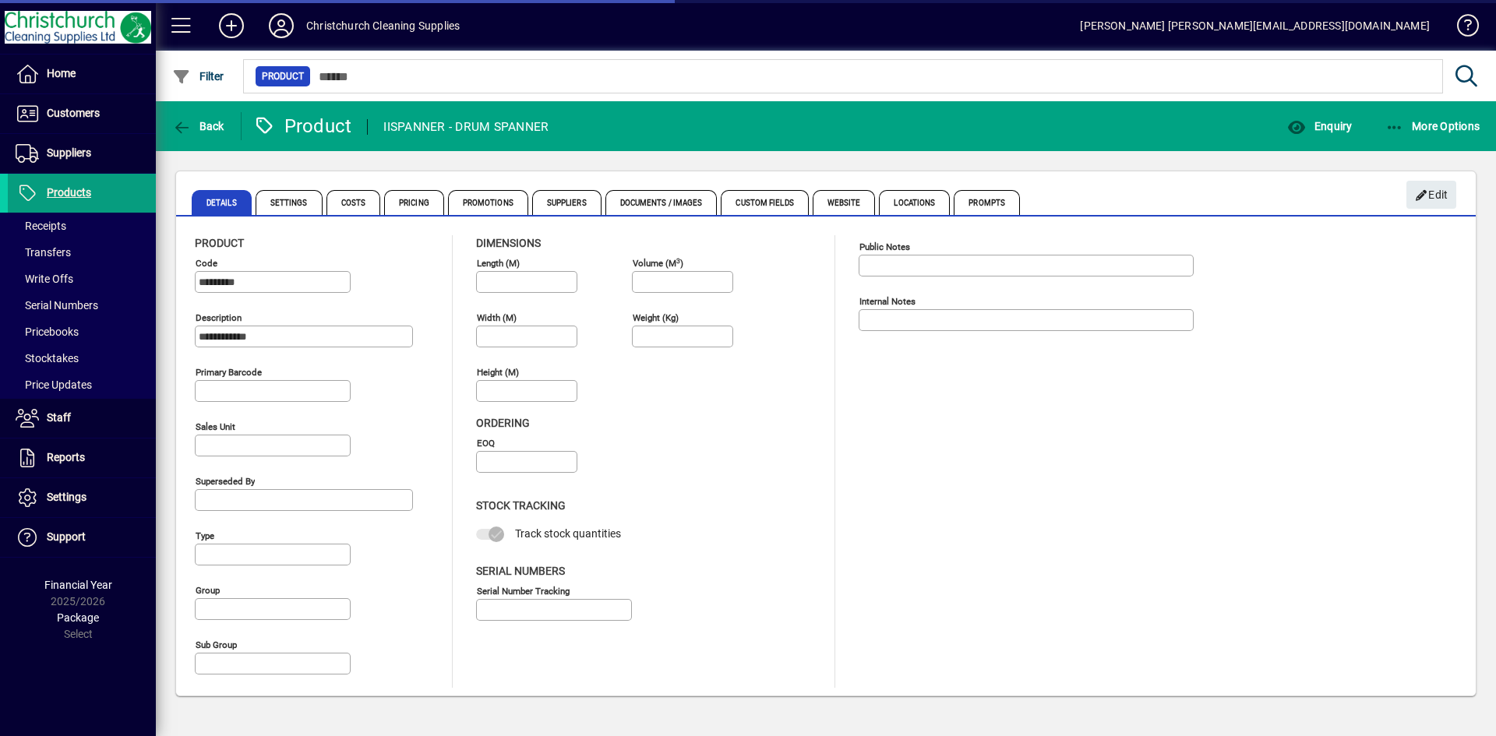
type input "****"
click at [1277, 131] on div "Enquiry" at bounding box center [1319, 126] width 97 height 28
click at [1303, 136] on span "button" at bounding box center [1320, 126] width 72 height 37
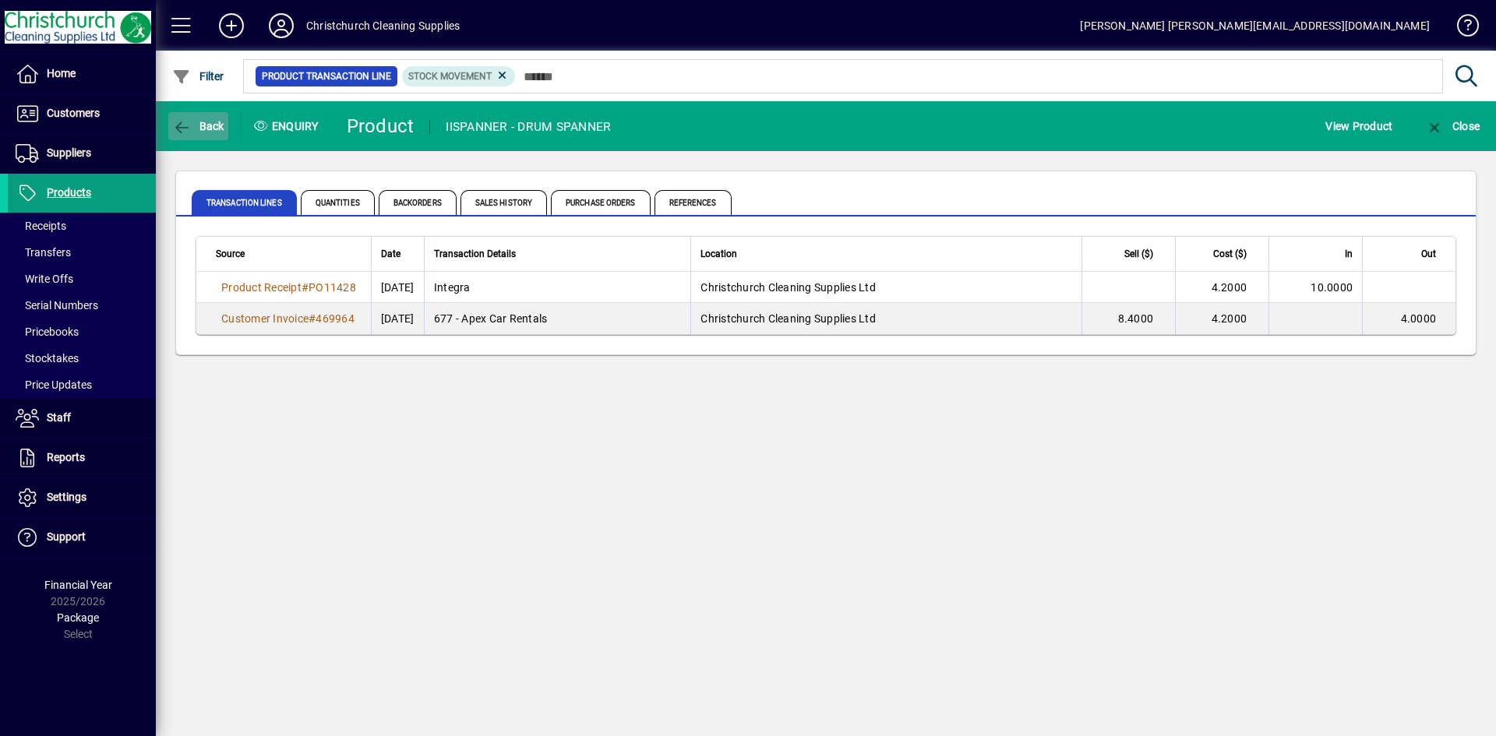
click at [217, 125] on span "Back" at bounding box center [198, 126] width 52 height 12
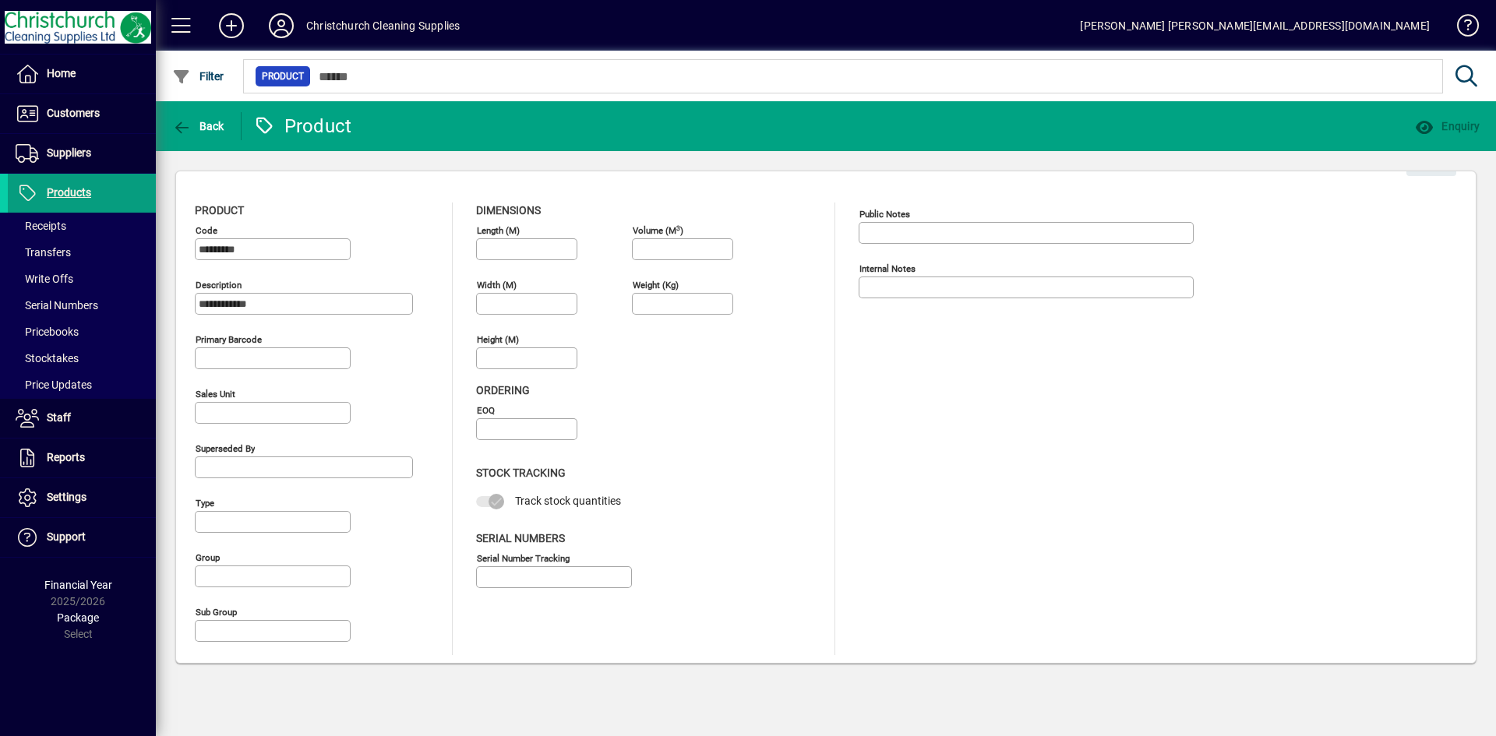
type input "****"
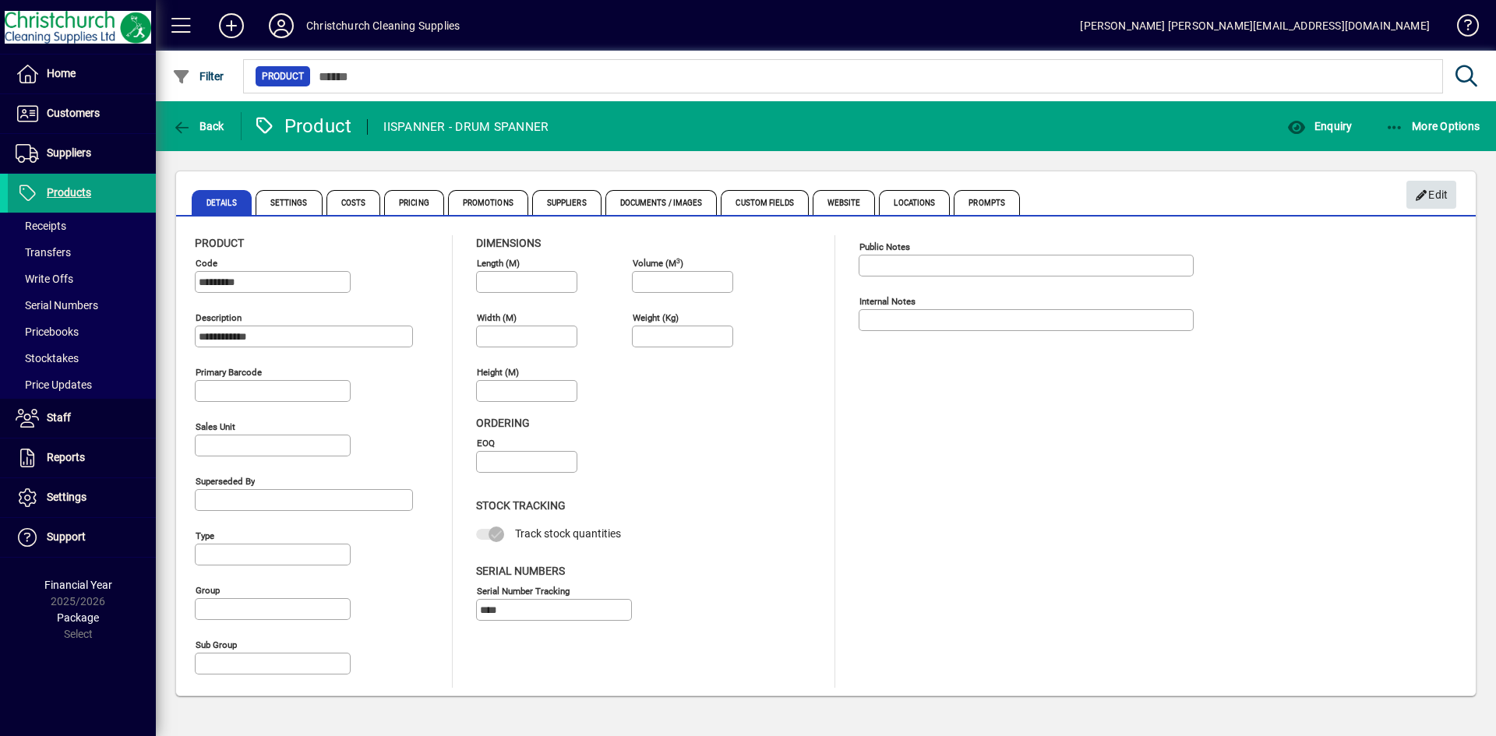
click at [1442, 200] on span "Edit" at bounding box center [1432, 195] width 34 height 26
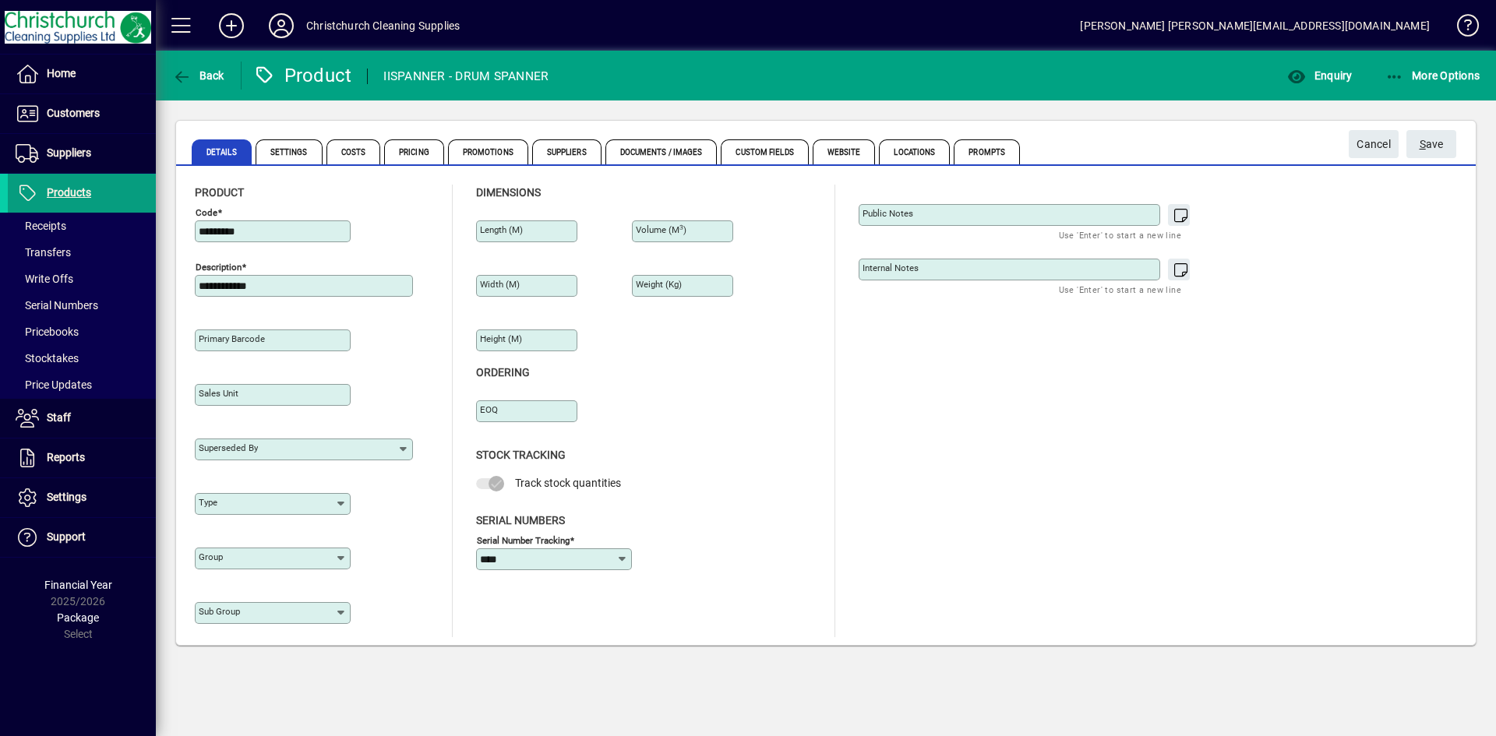
click at [411, 444] on div at bounding box center [306, 449] width 214 height 12
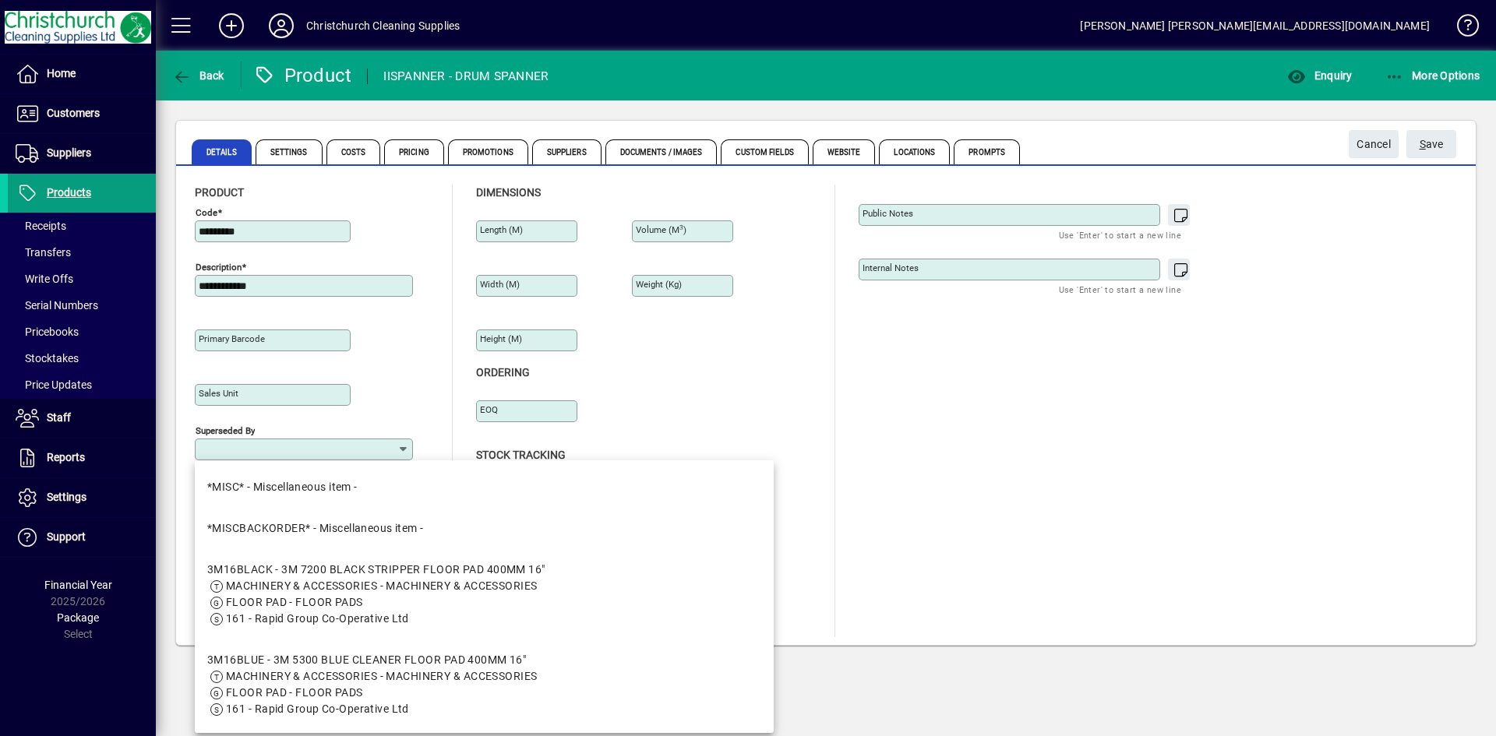
click at [394, 321] on div "Primary barcode" at bounding box center [316, 337] width 242 height 55
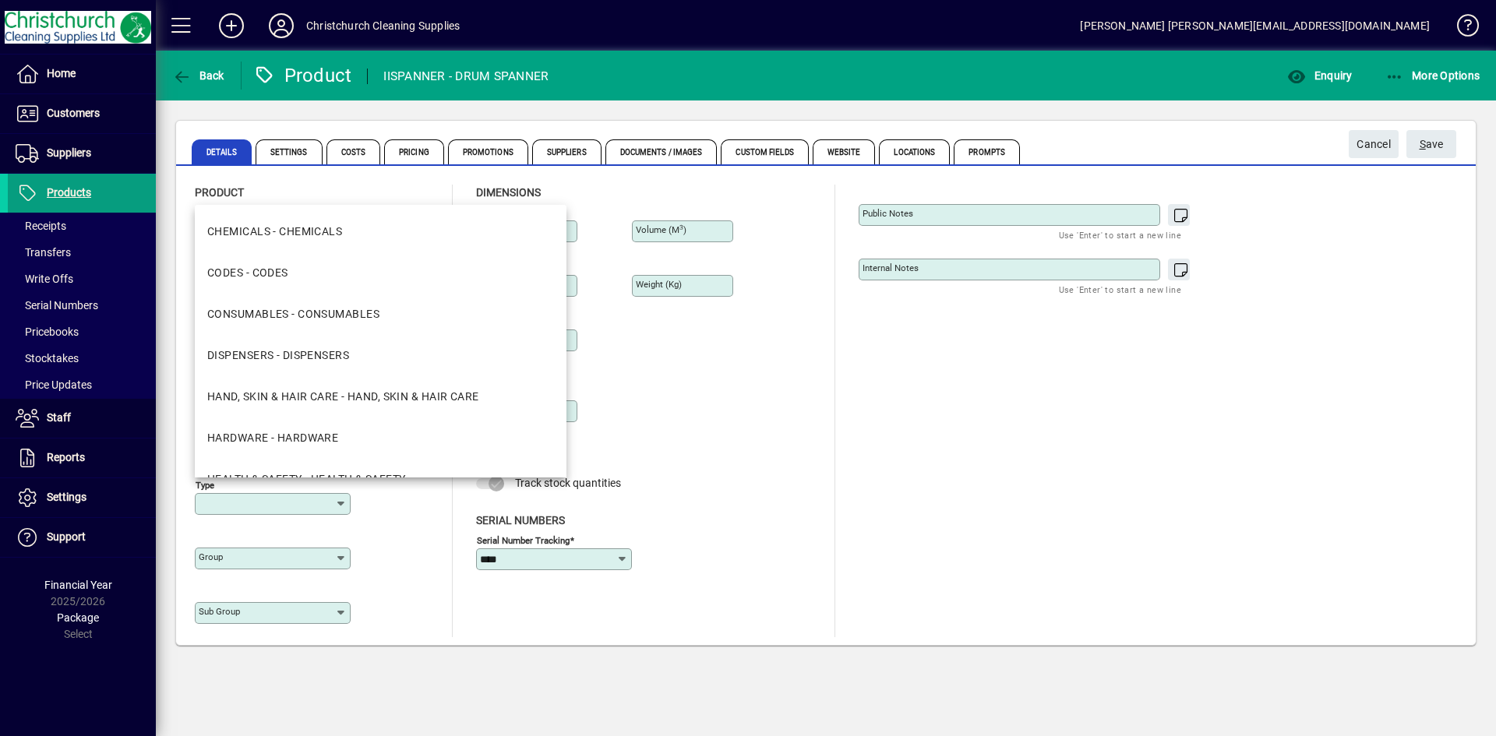
click at [326, 503] on input "Type" at bounding box center [267, 504] width 136 height 12
click at [314, 422] on mat-option "HARDWARE - HARDWARE" at bounding box center [381, 438] width 372 height 41
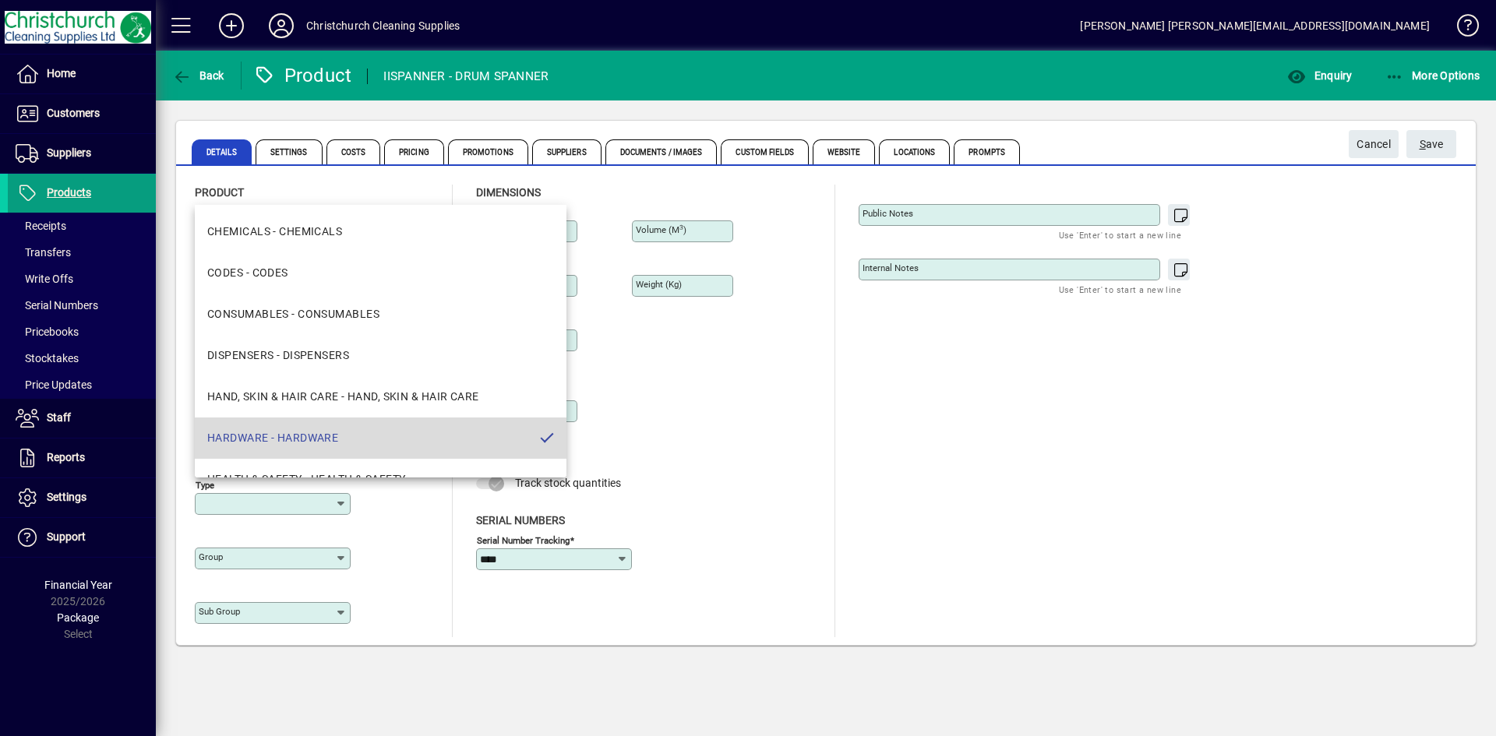
type input "**********"
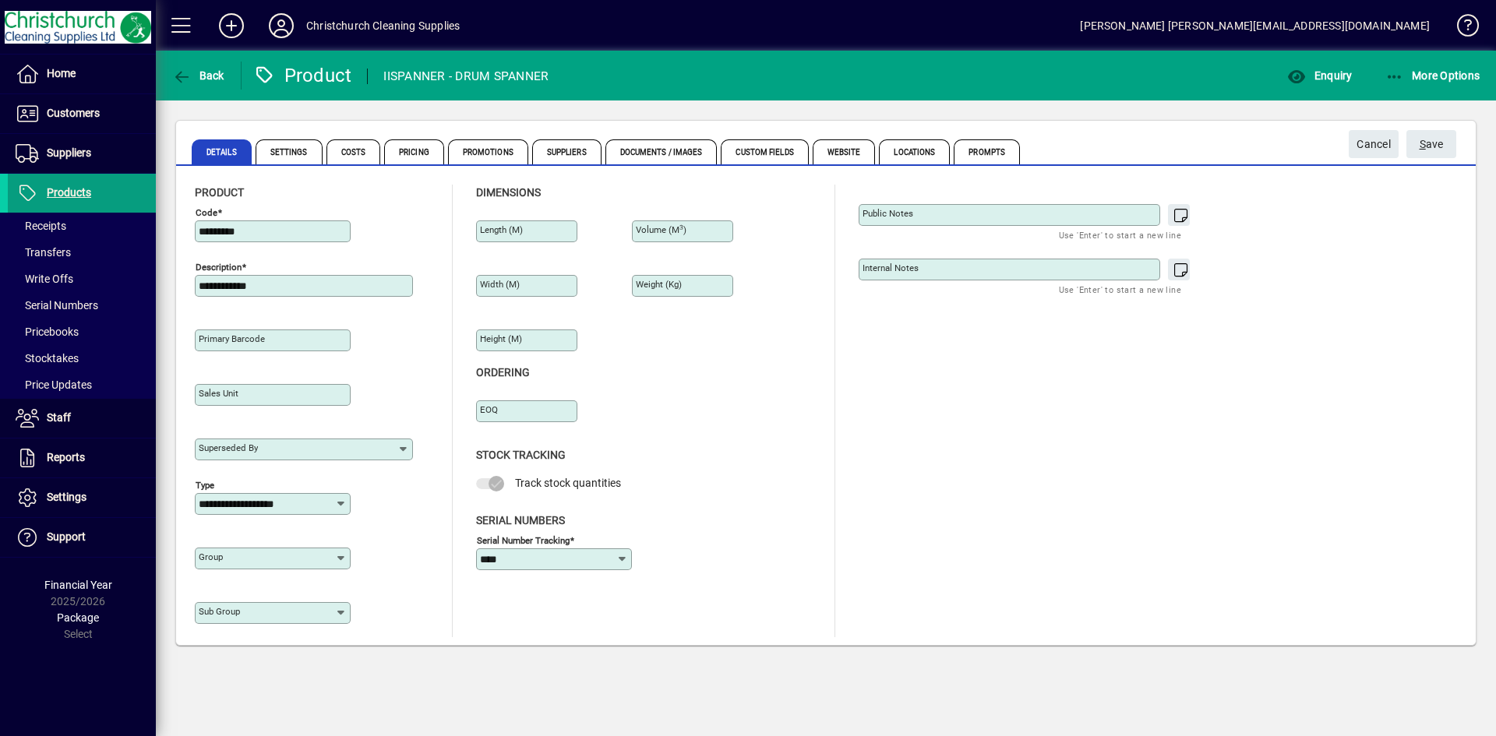
click at [351, 558] on div "Group" at bounding box center [316, 555] width 242 height 55
click at [344, 553] on icon at bounding box center [341, 559] width 12 height 12
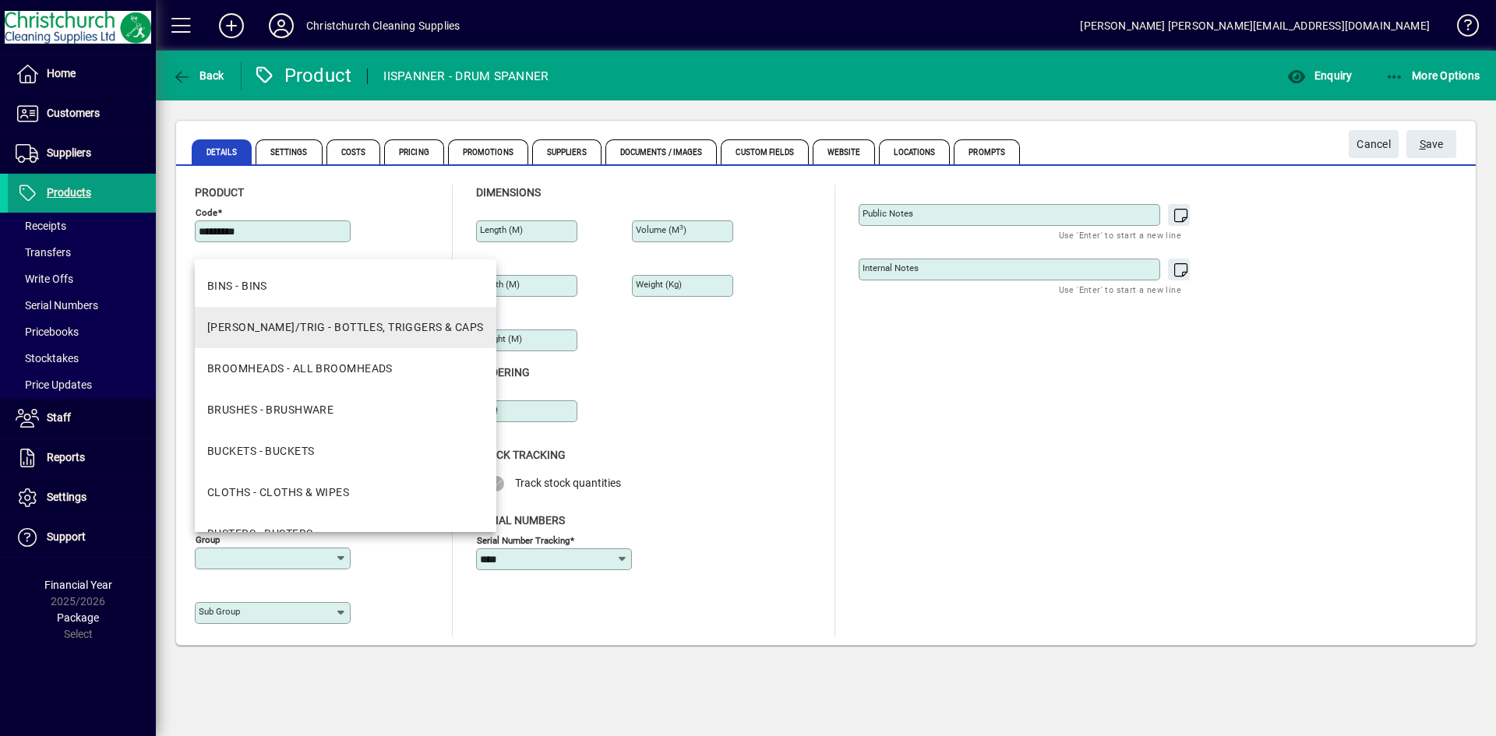
click at [328, 334] on div "[PERSON_NAME]/TRIG - BOTTLES, TRIGGERS & CAPS" at bounding box center [345, 328] width 277 height 16
type input "**********"
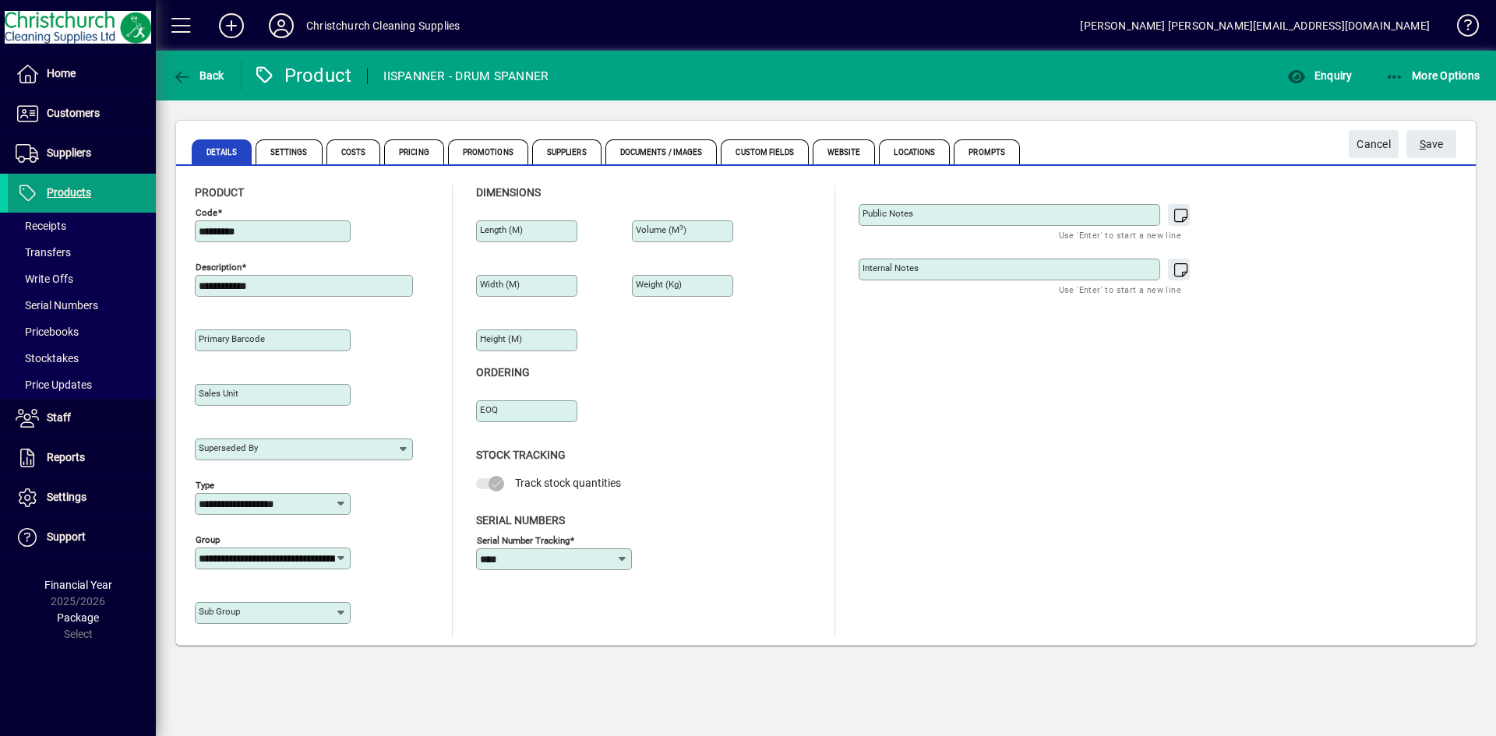
click at [339, 556] on icon at bounding box center [341, 559] width 12 height 12
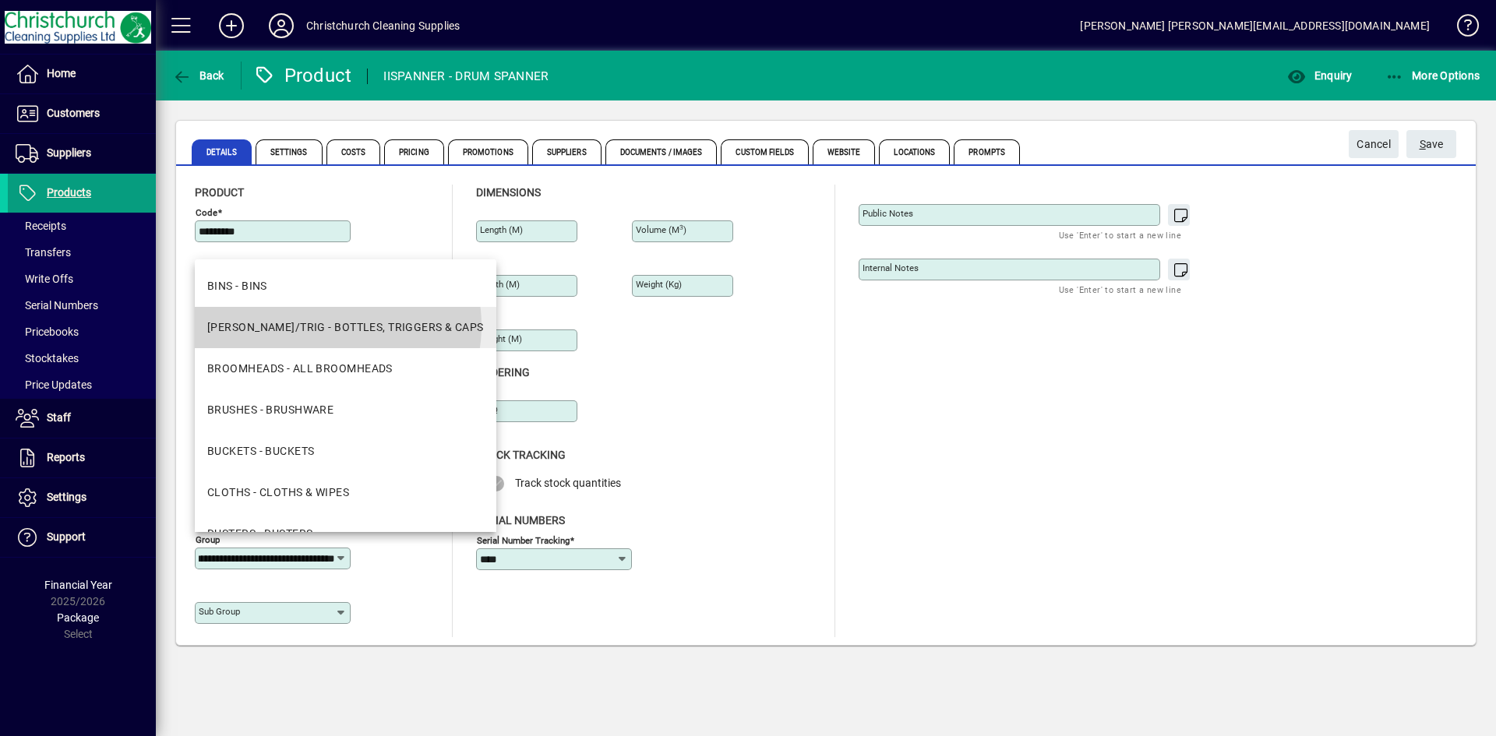
click at [327, 326] on div "[PERSON_NAME]/TRIG - BOTTLES, TRIGGERS & CAPS" at bounding box center [345, 328] width 277 height 16
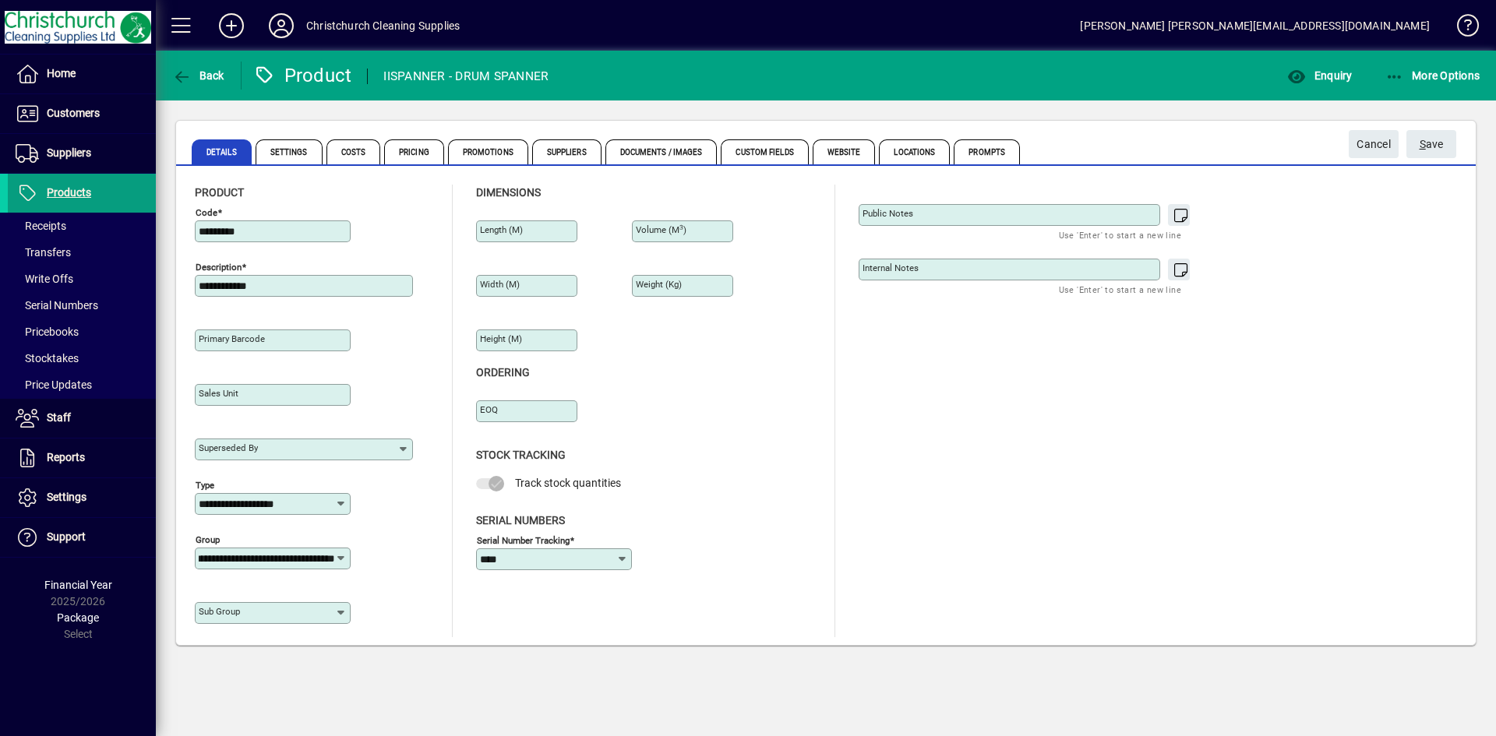
click at [334, 611] on input "Sub group" at bounding box center [267, 613] width 136 height 12
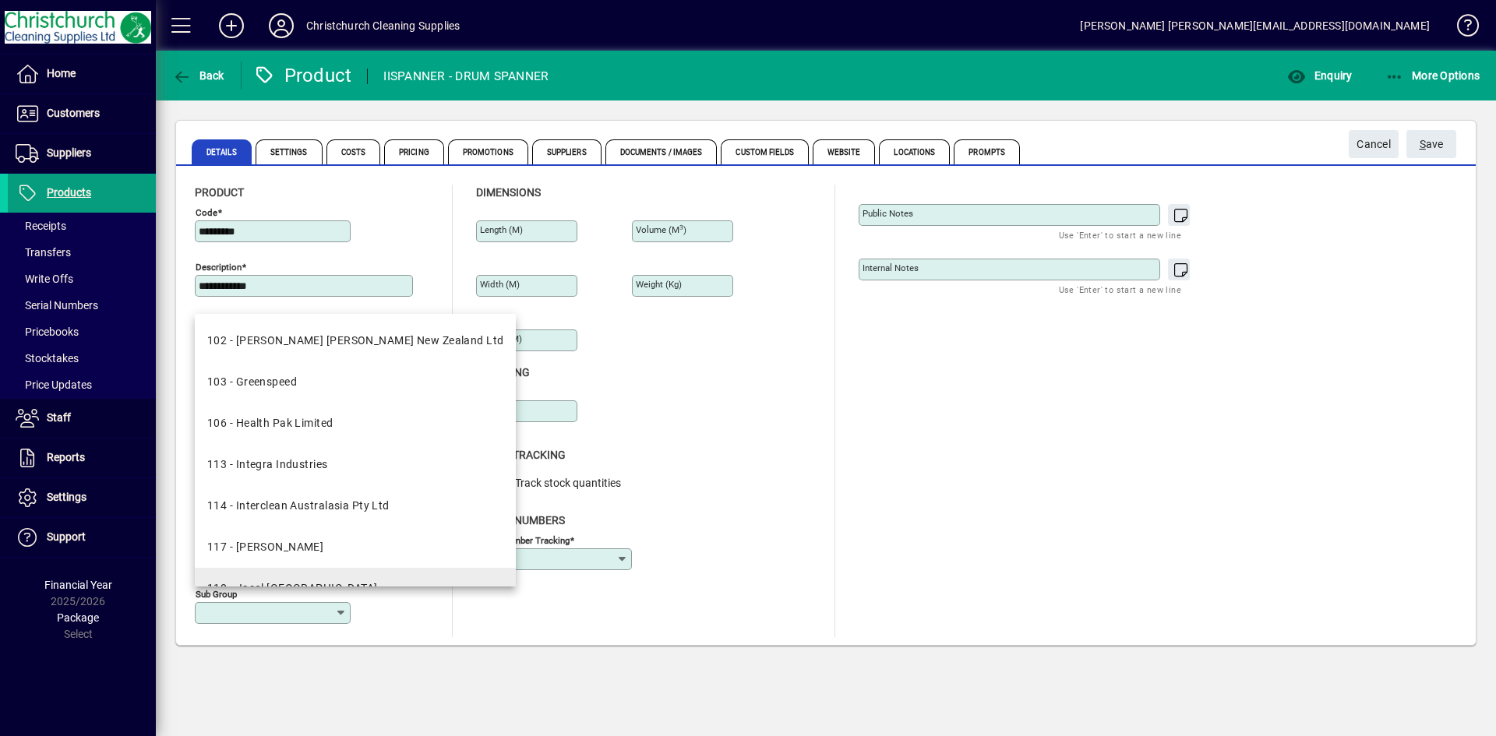
scroll to position [0, 0]
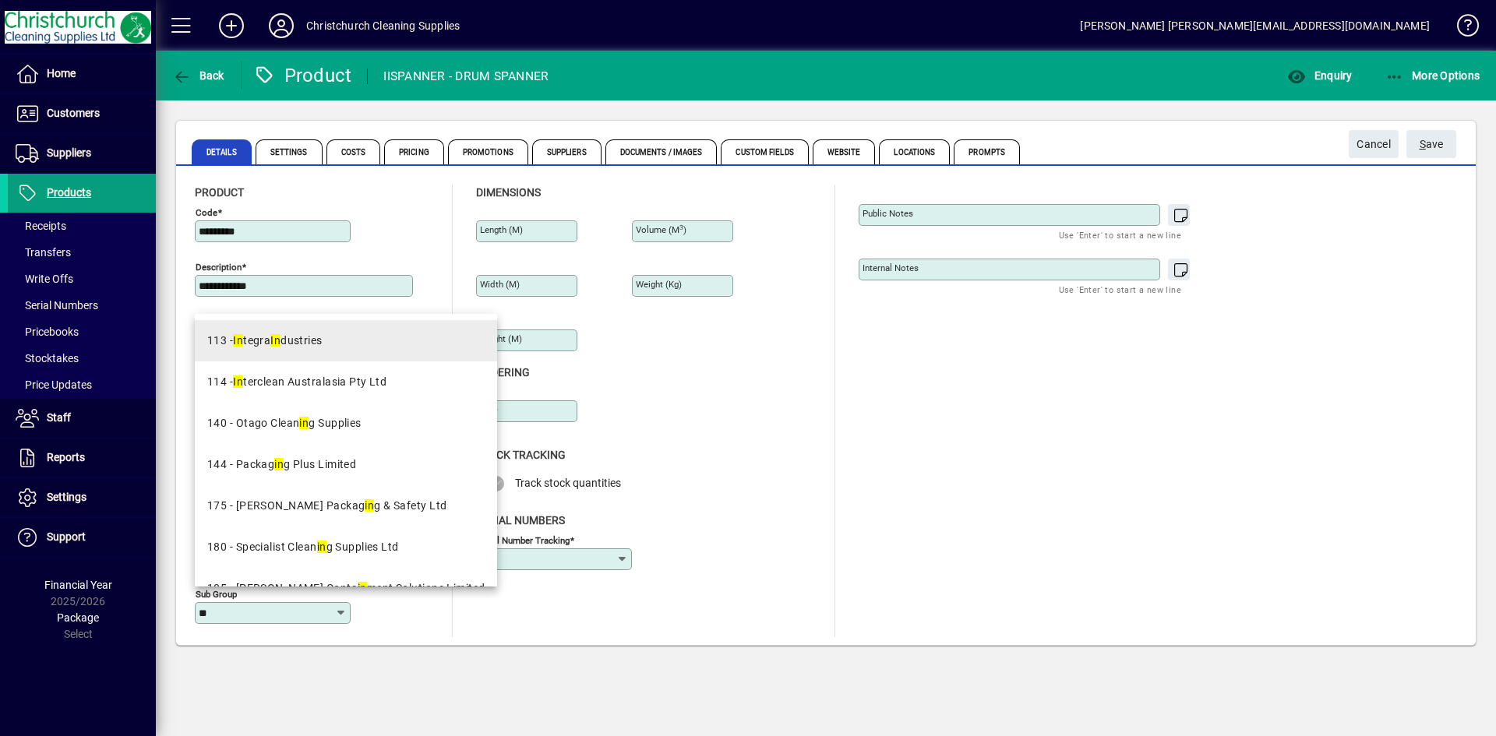
click at [323, 355] on mat-option "113 - In tegra In dustries" at bounding box center [346, 340] width 302 height 41
type input "**********"
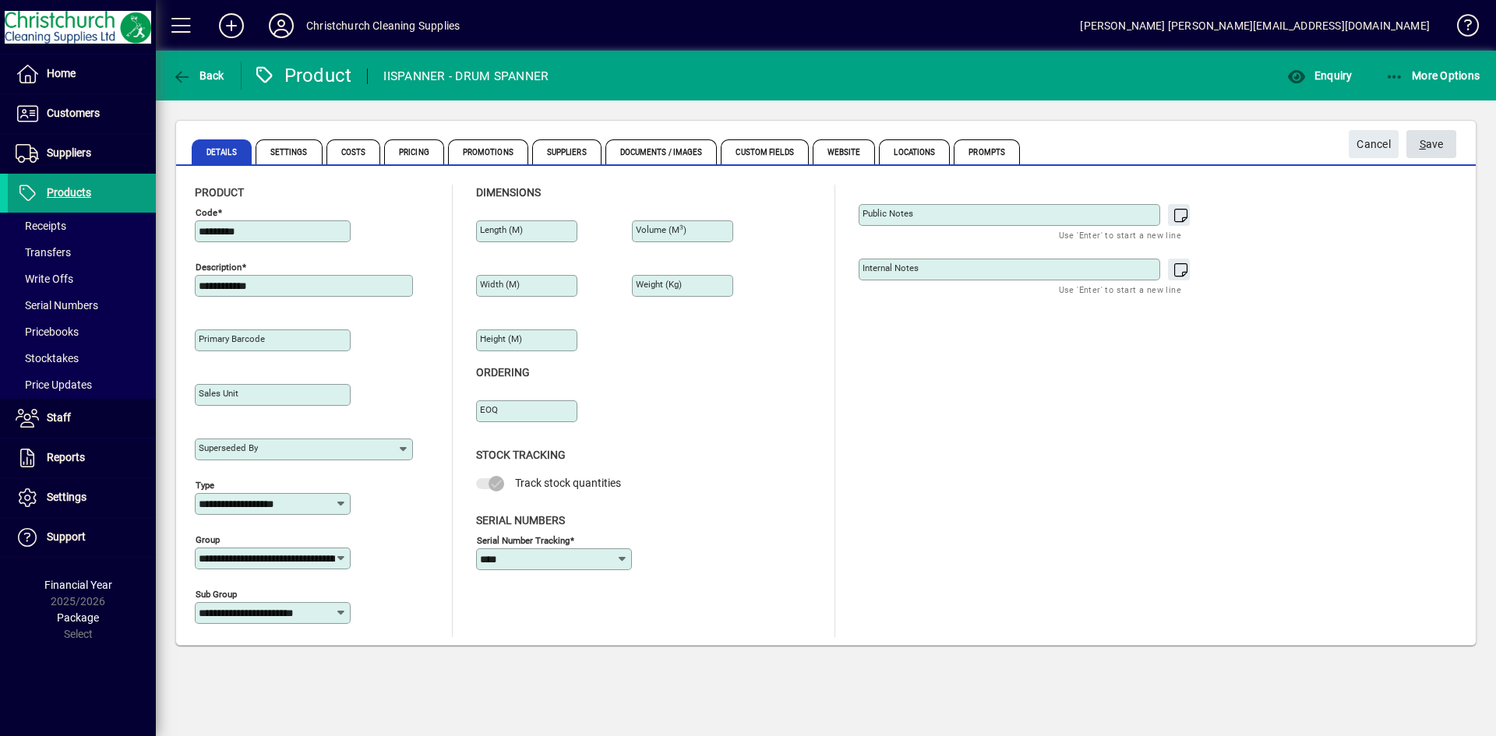
click at [1449, 145] on span "submit" at bounding box center [1432, 143] width 50 height 37
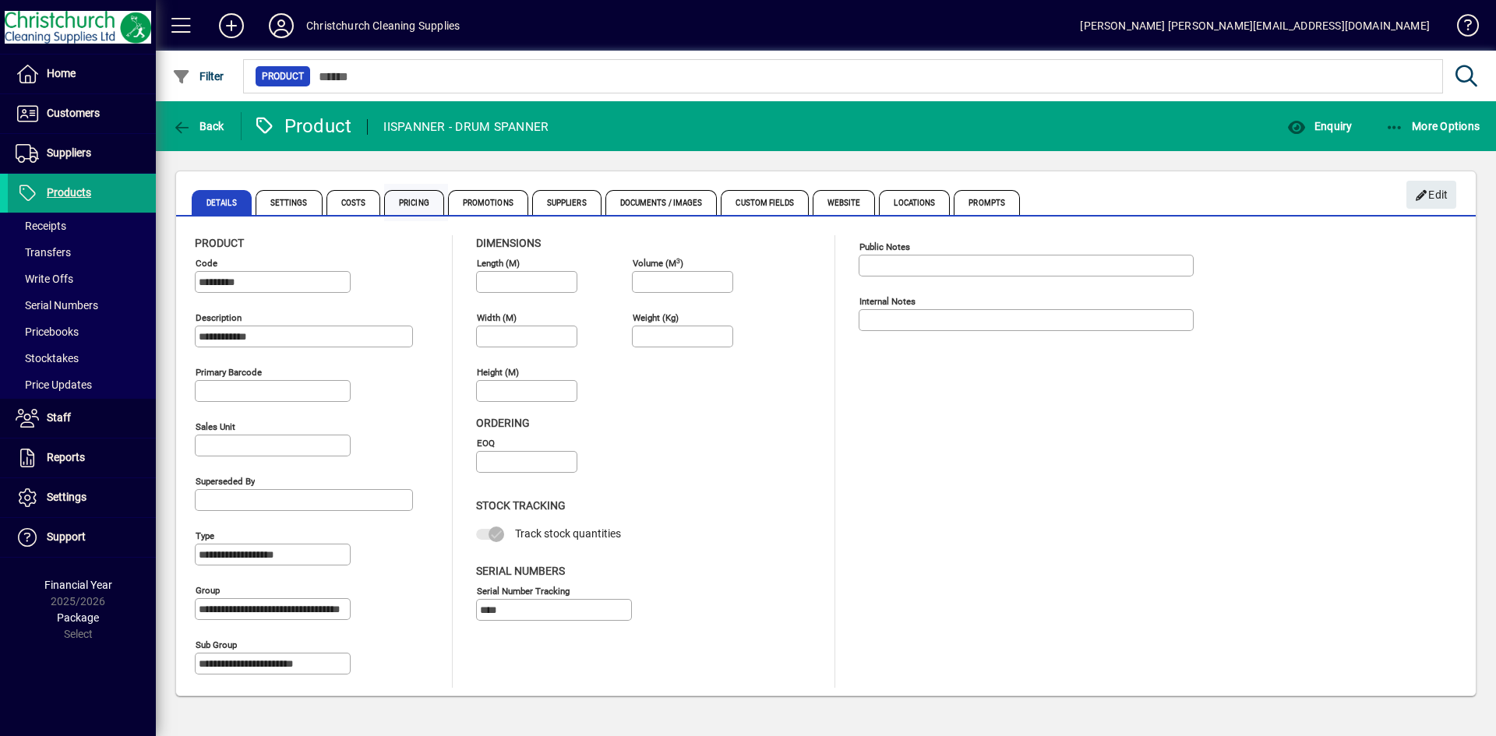
click at [421, 199] on span "Pricing" at bounding box center [414, 202] width 60 height 25
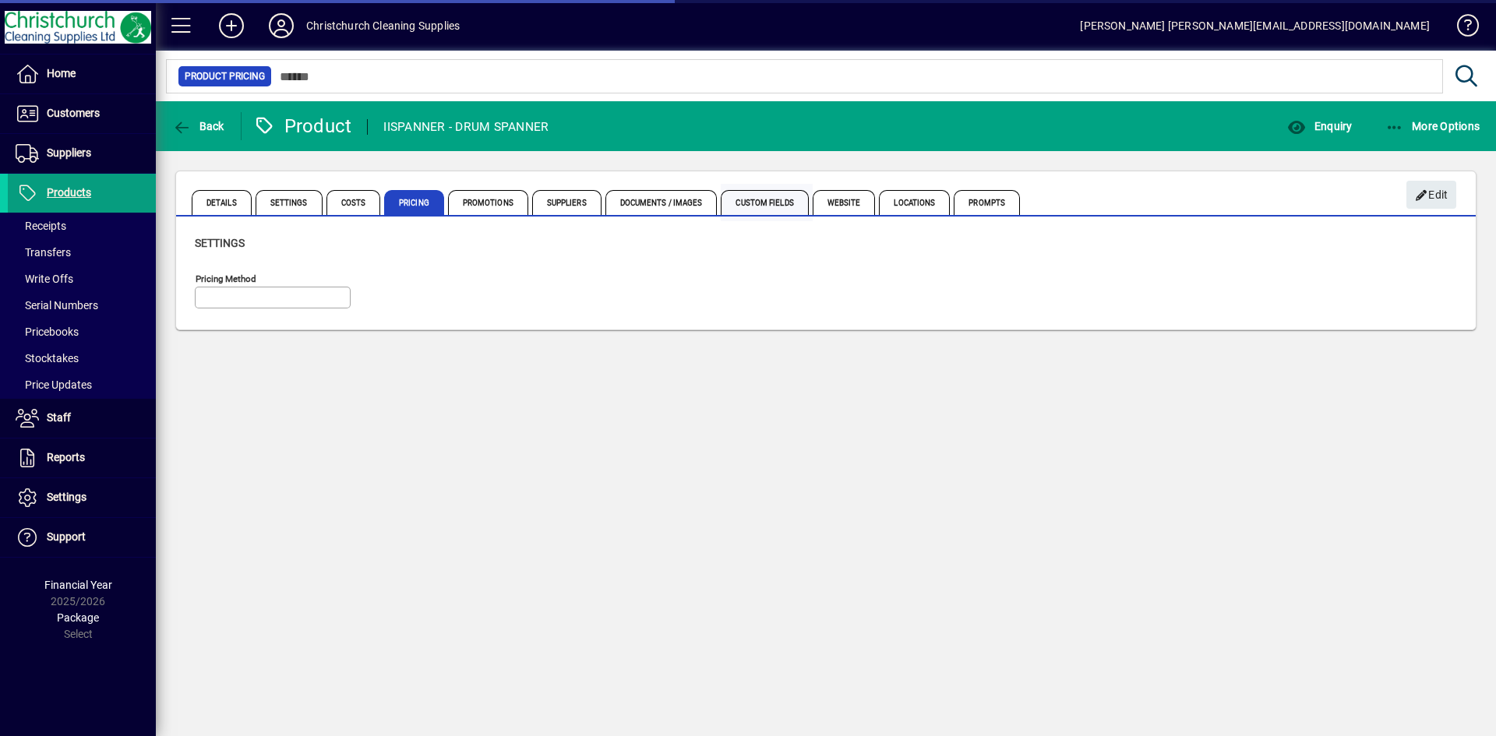
type input "**********"
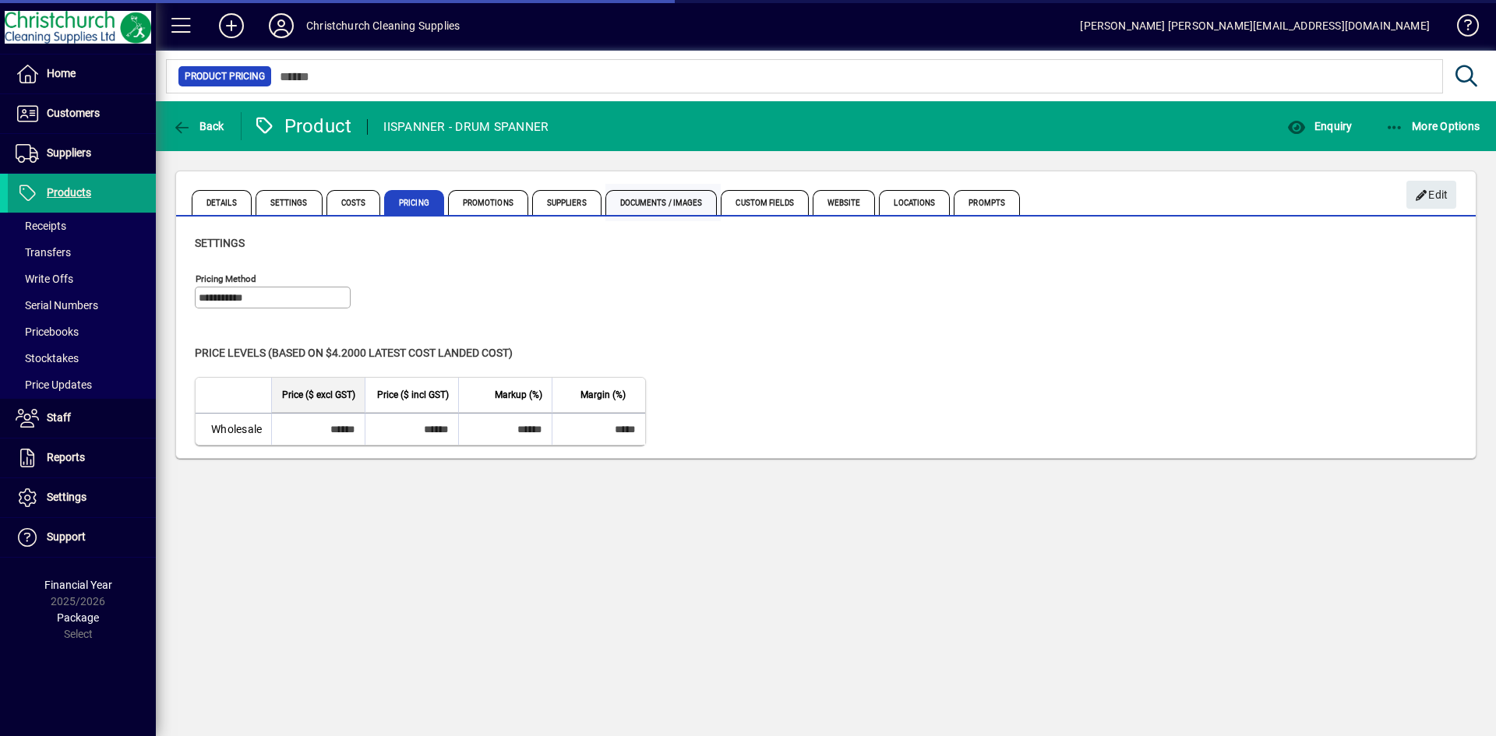
click at [681, 203] on span "Documents / Images" at bounding box center [662, 202] width 112 height 25
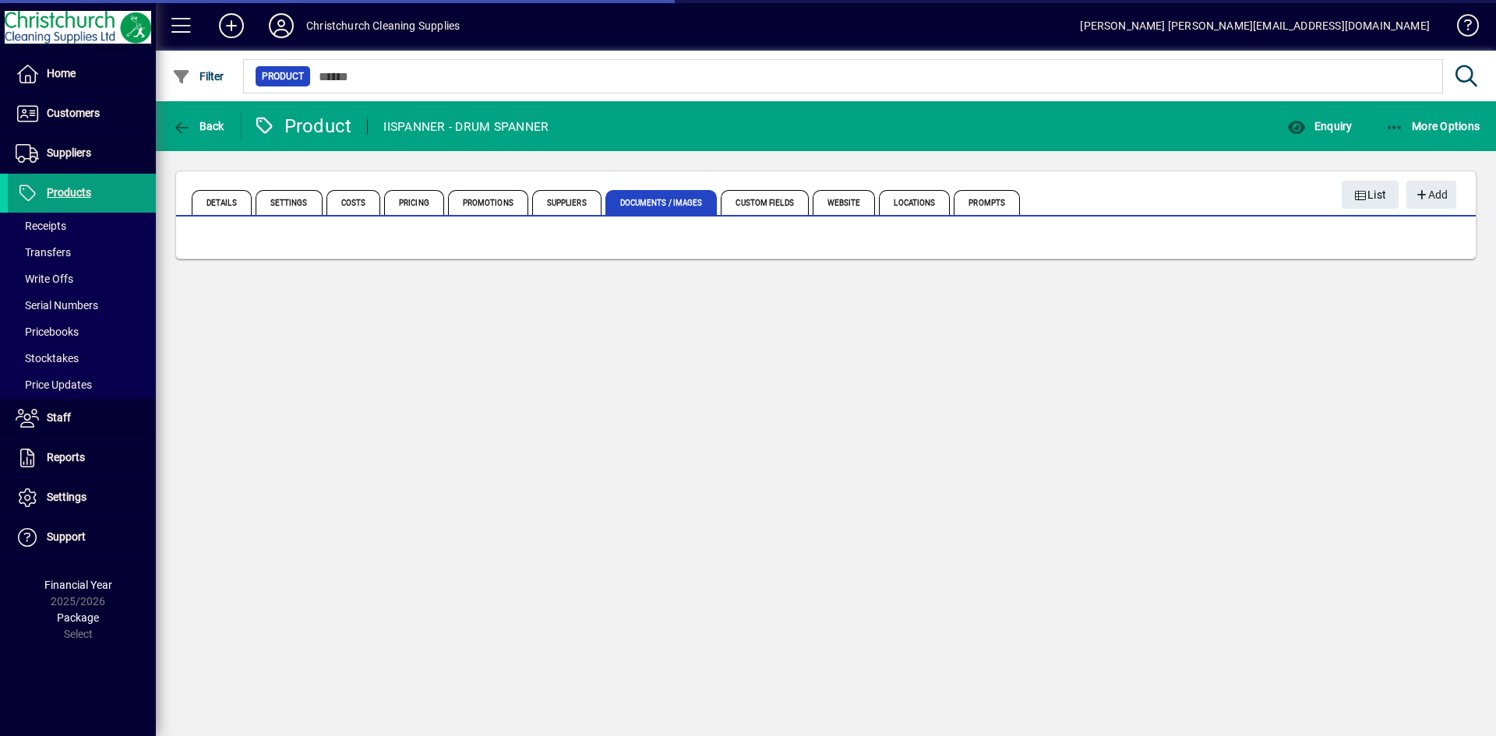
click at [571, 192] on span "Suppliers" at bounding box center [566, 202] width 69 height 25
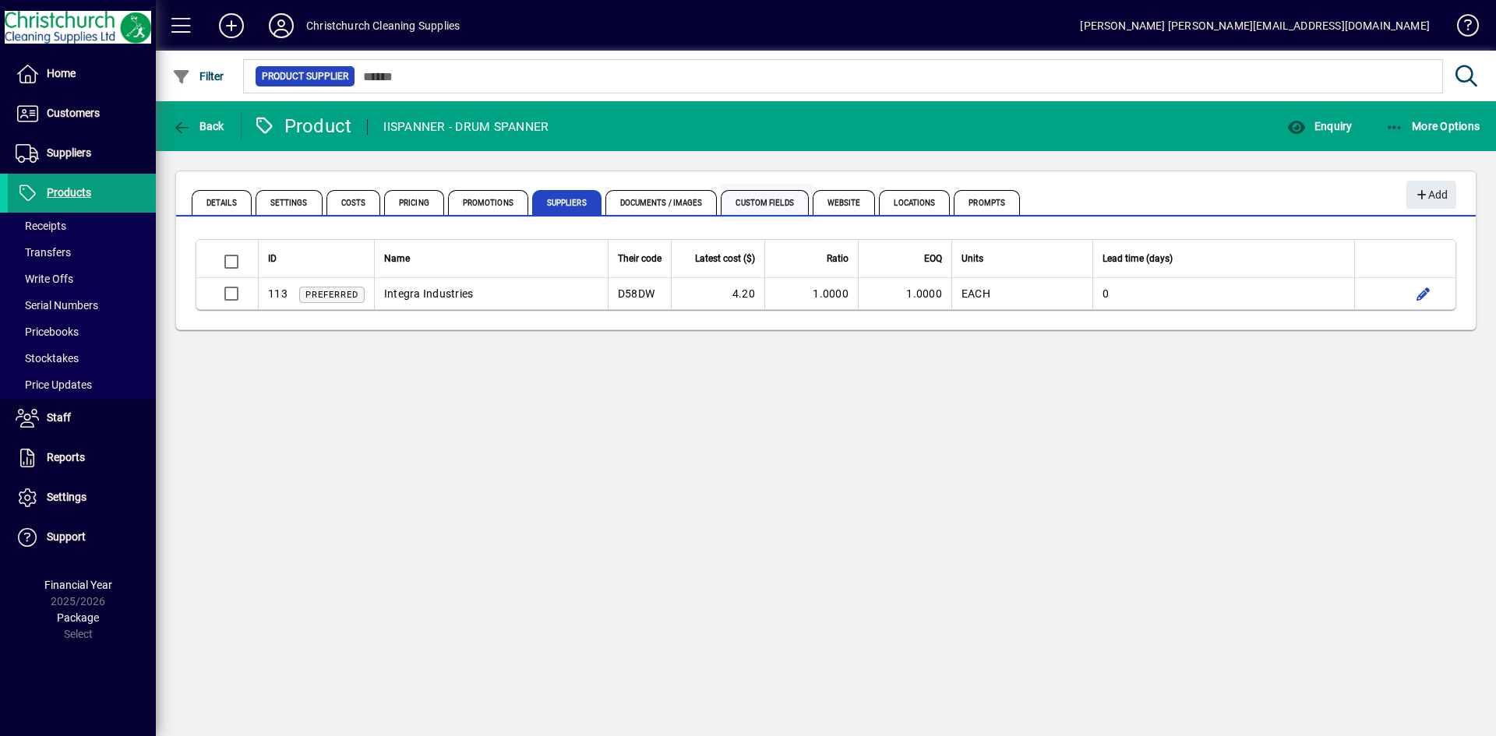
click at [773, 199] on span "Custom Fields" at bounding box center [764, 202] width 87 height 25
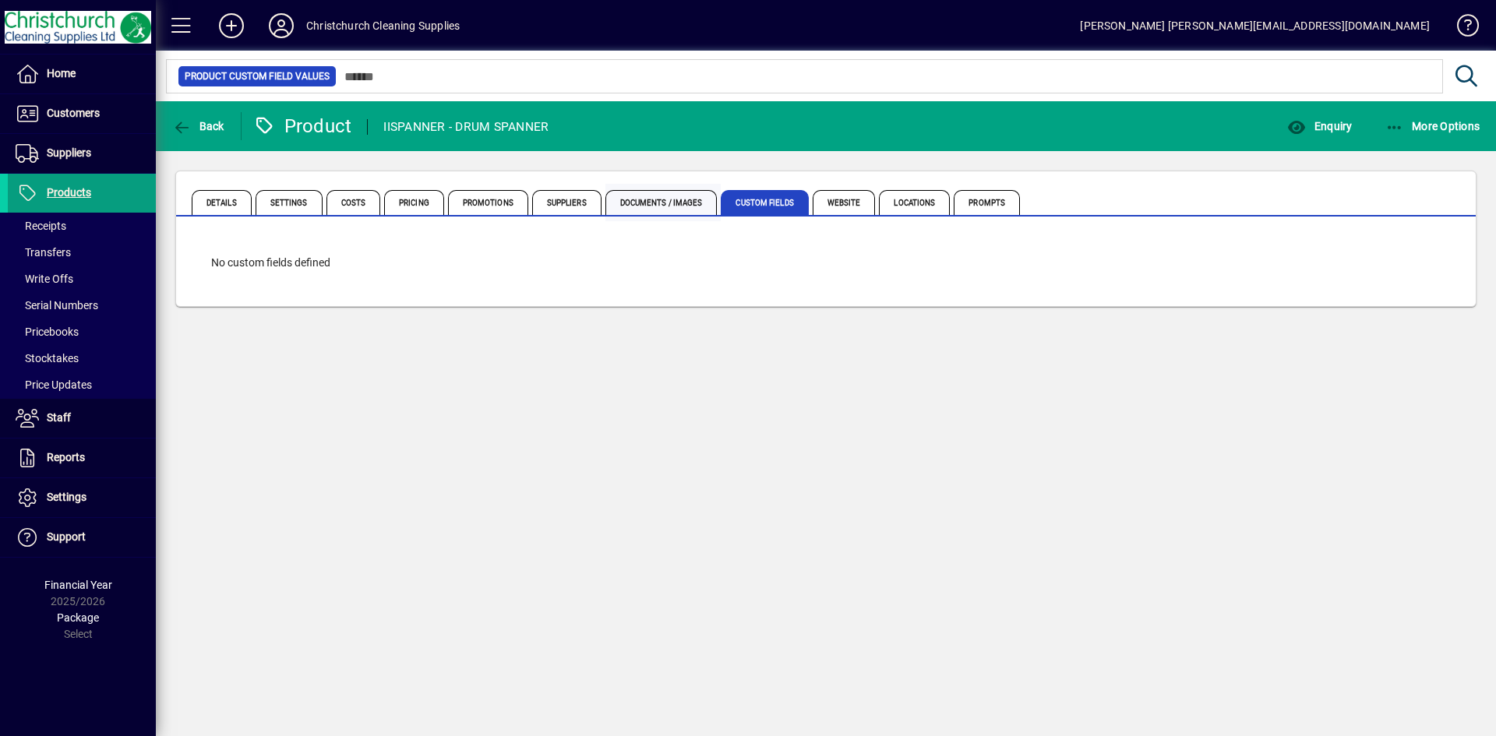
click at [671, 197] on span "Documents / Images" at bounding box center [662, 202] width 112 height 25
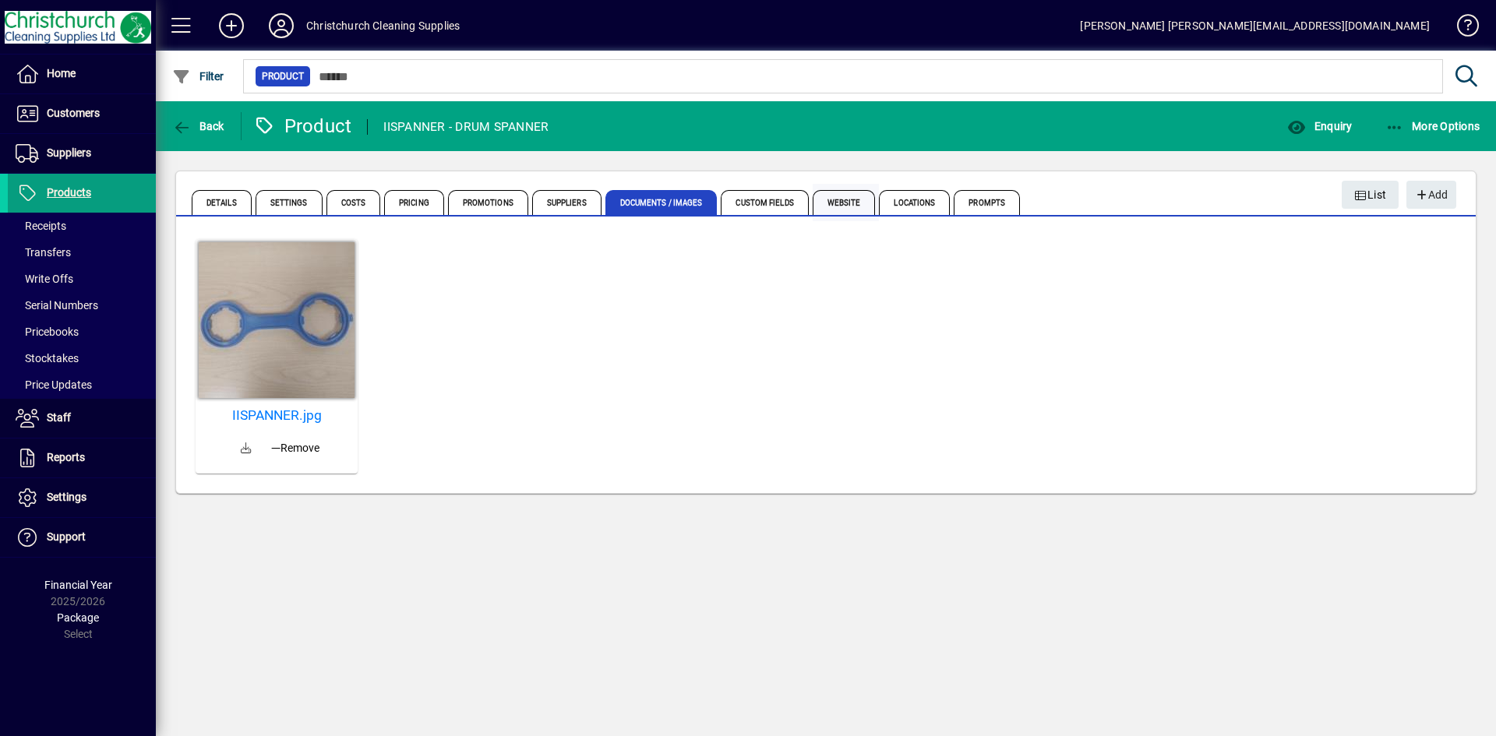
click at [831, 197] on span "Website" at bounding box center [844, 202] width 63 height 25
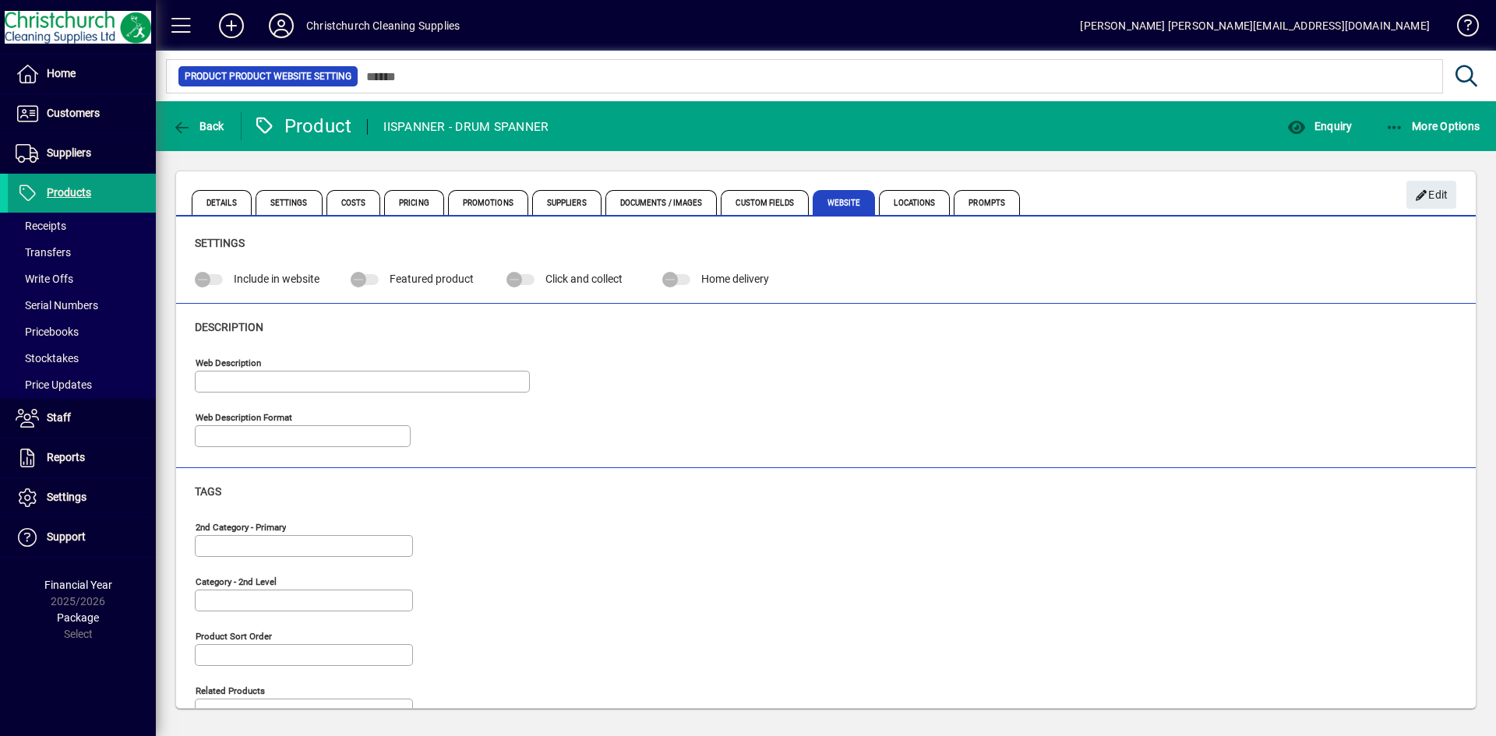
type input "**********"
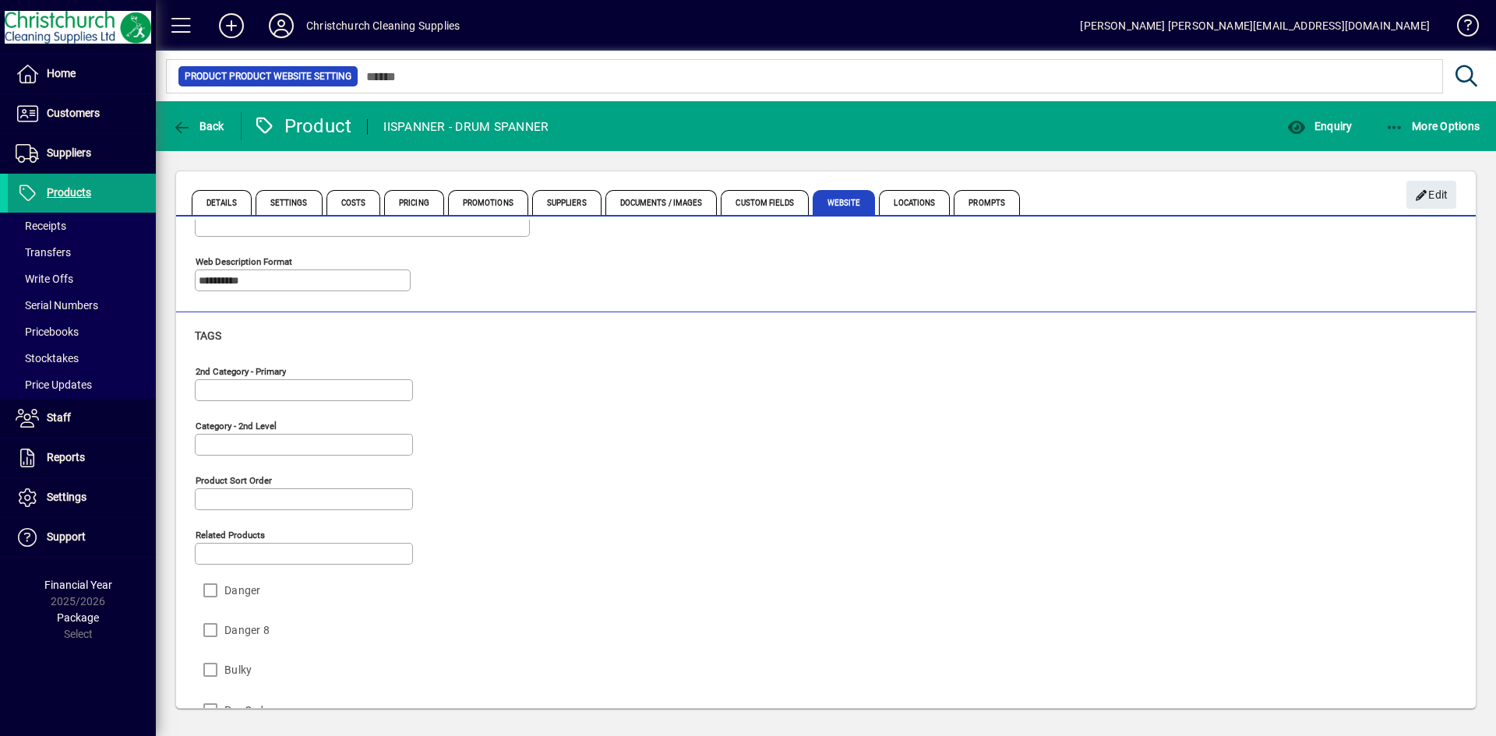
scroll to position [233, 0]
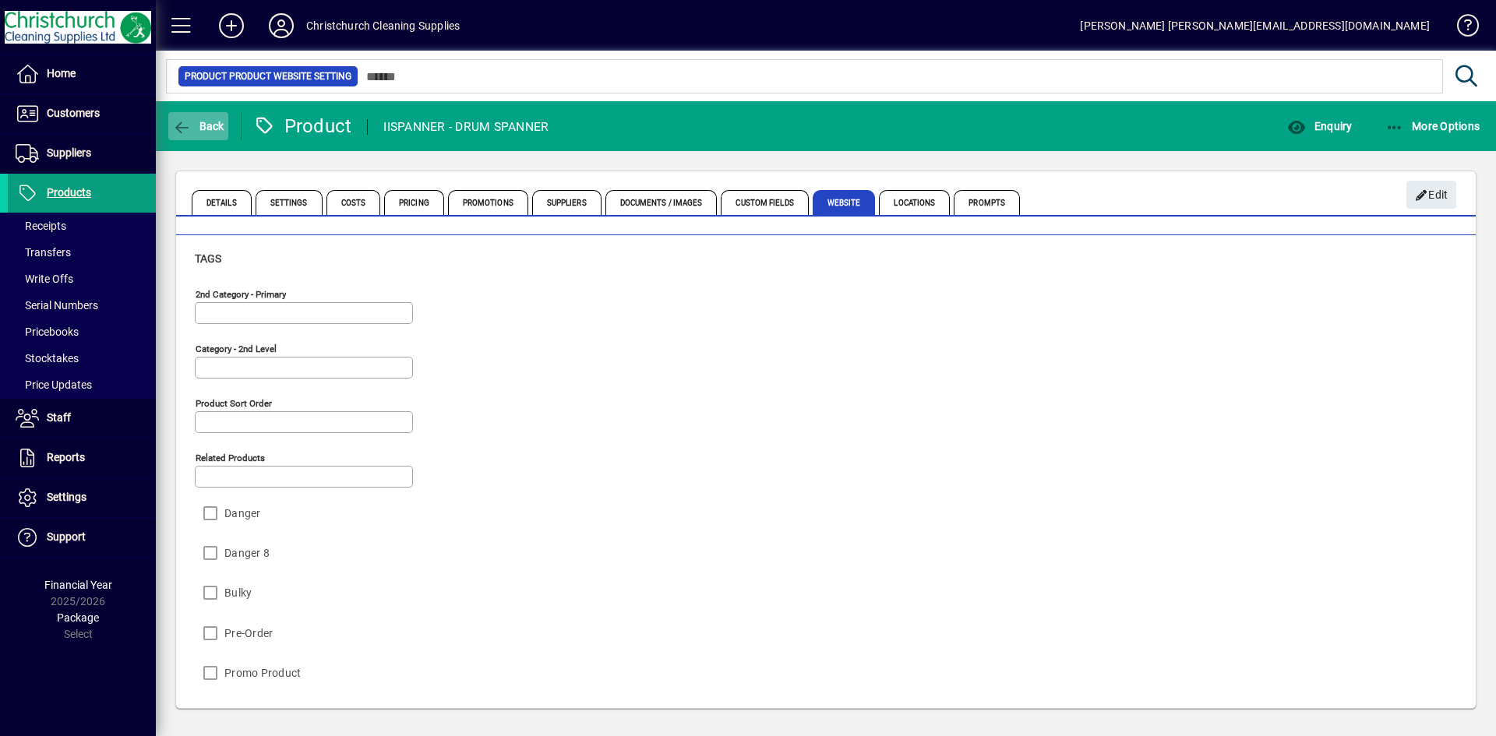
click at [196, 130] on span "Back" at bounding box center [198, 126] width 52 height 12
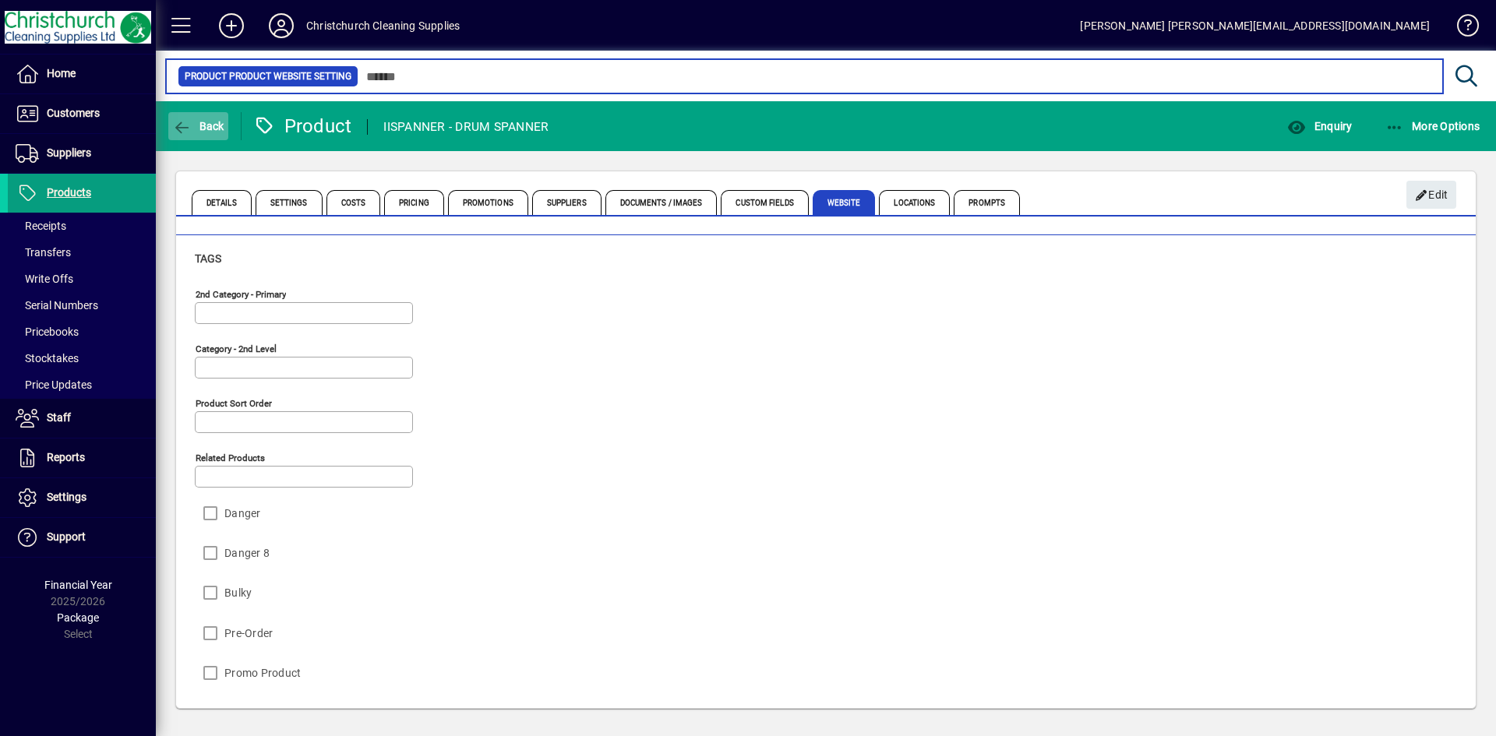
type input "****"
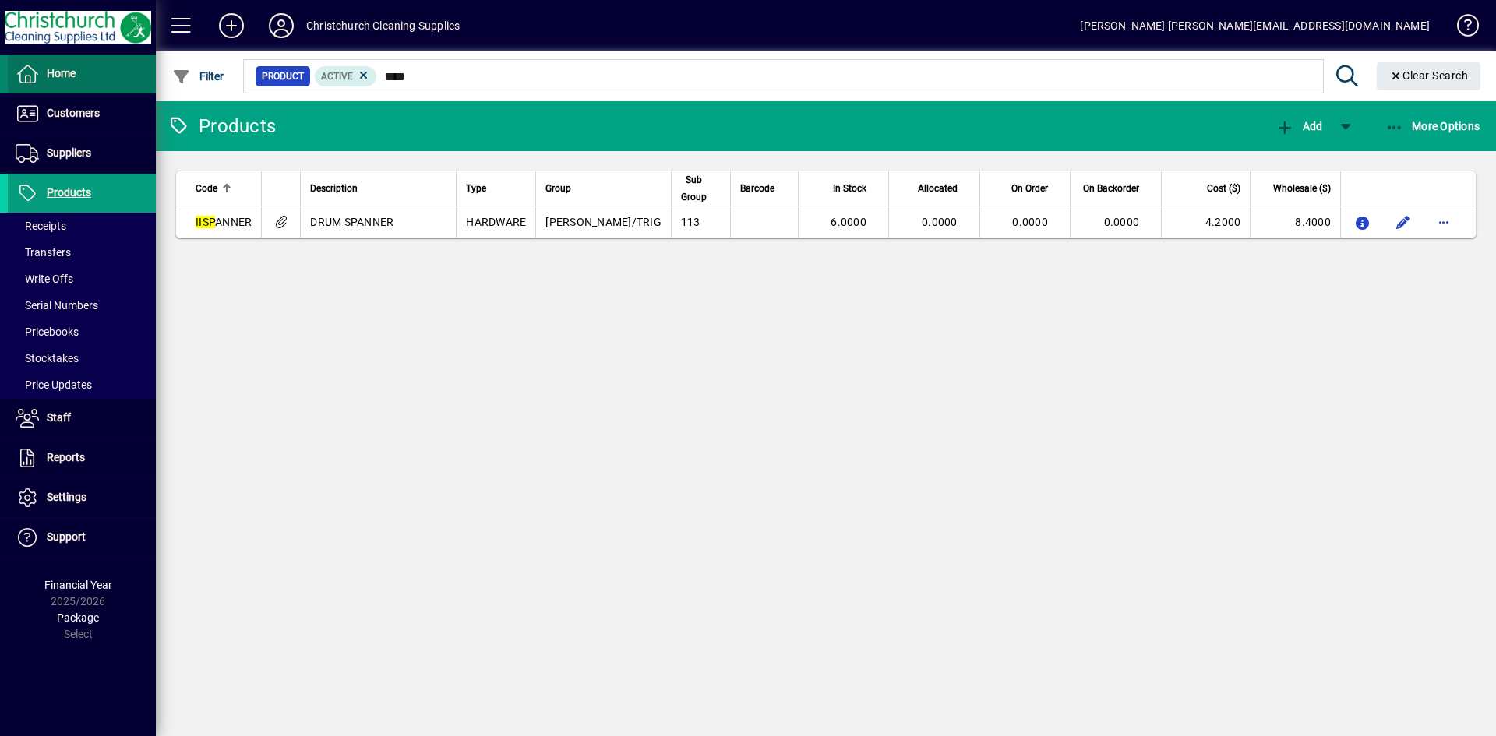
click at [81, 81] on span at bounding box center [82, 73] width 148 height 37
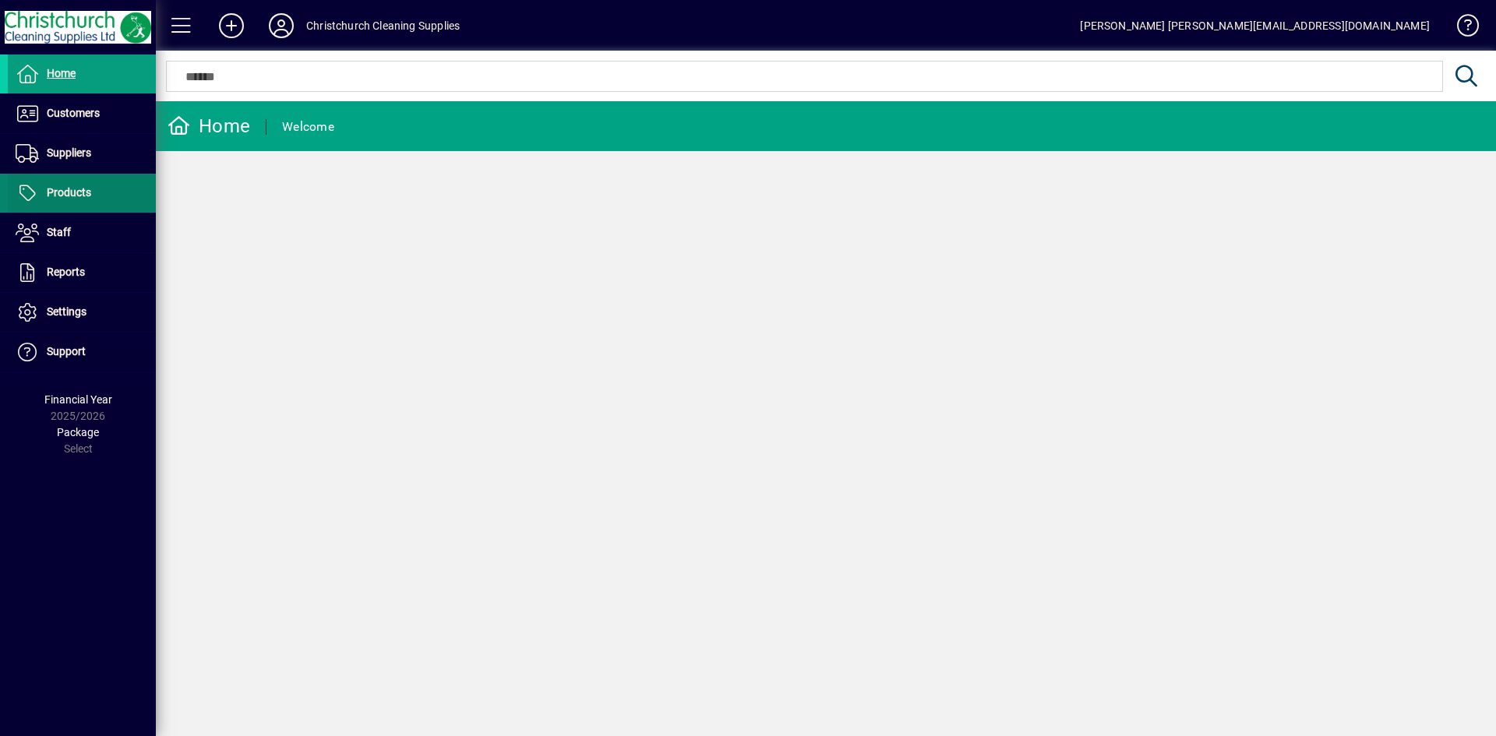
click at [84, 181] on span at bounding box center [82, 193] width 148 height 37
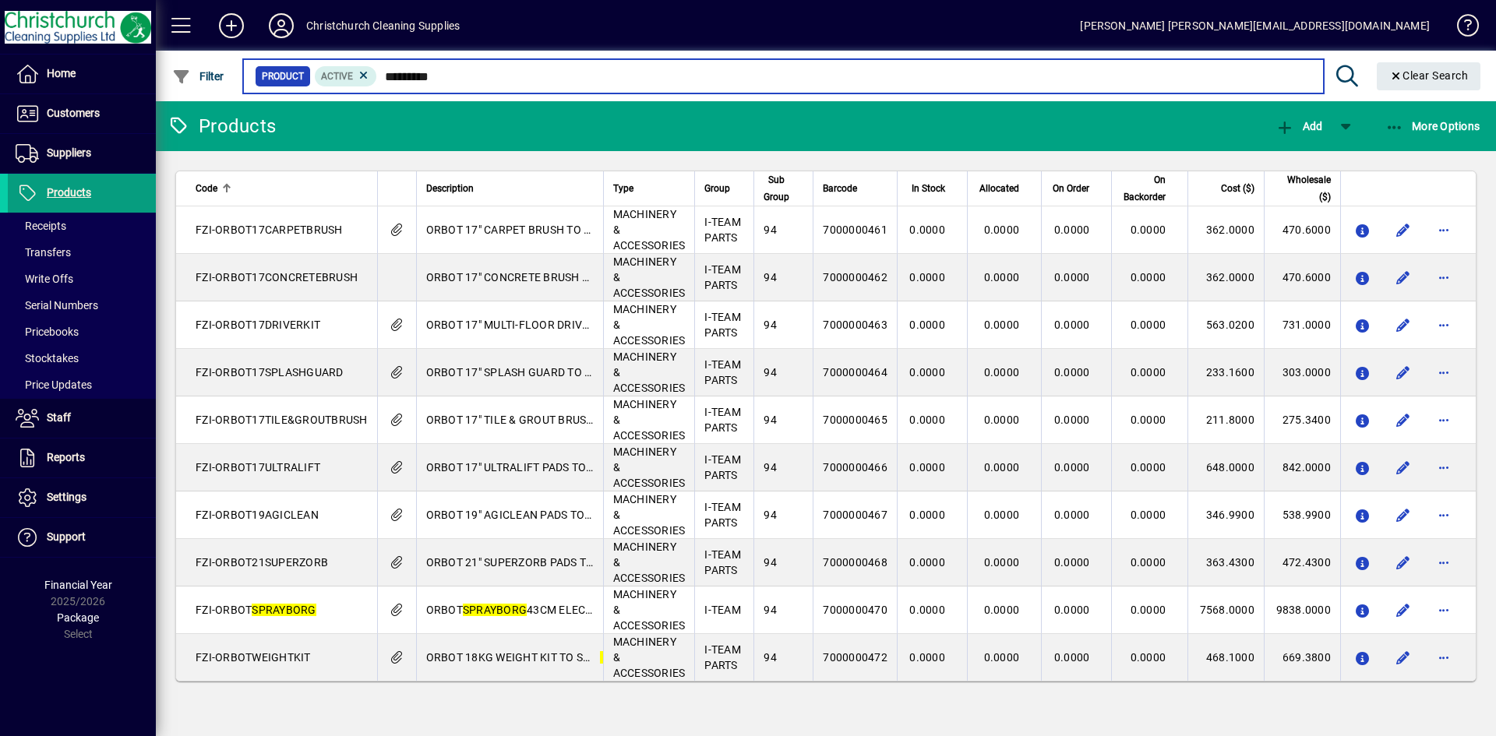
drag, startPoint x: 476, startPoint y: 82, endPoint x: 295, endPoint y: 79, distance: 180.8
click at [295, 79] on div "Product Active *********" at bounding box center [783, 76] width 1057 height 22
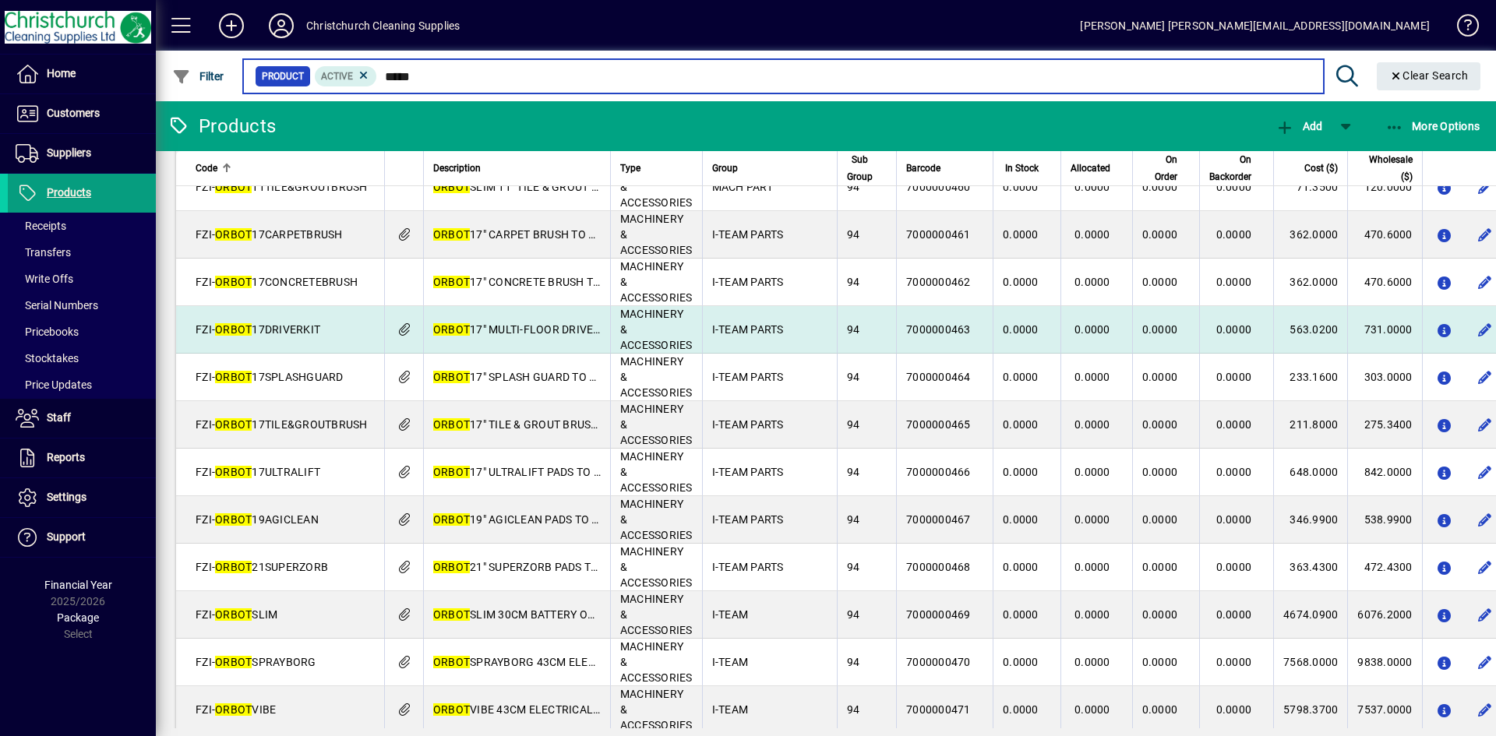
scroll to position [274, 0]
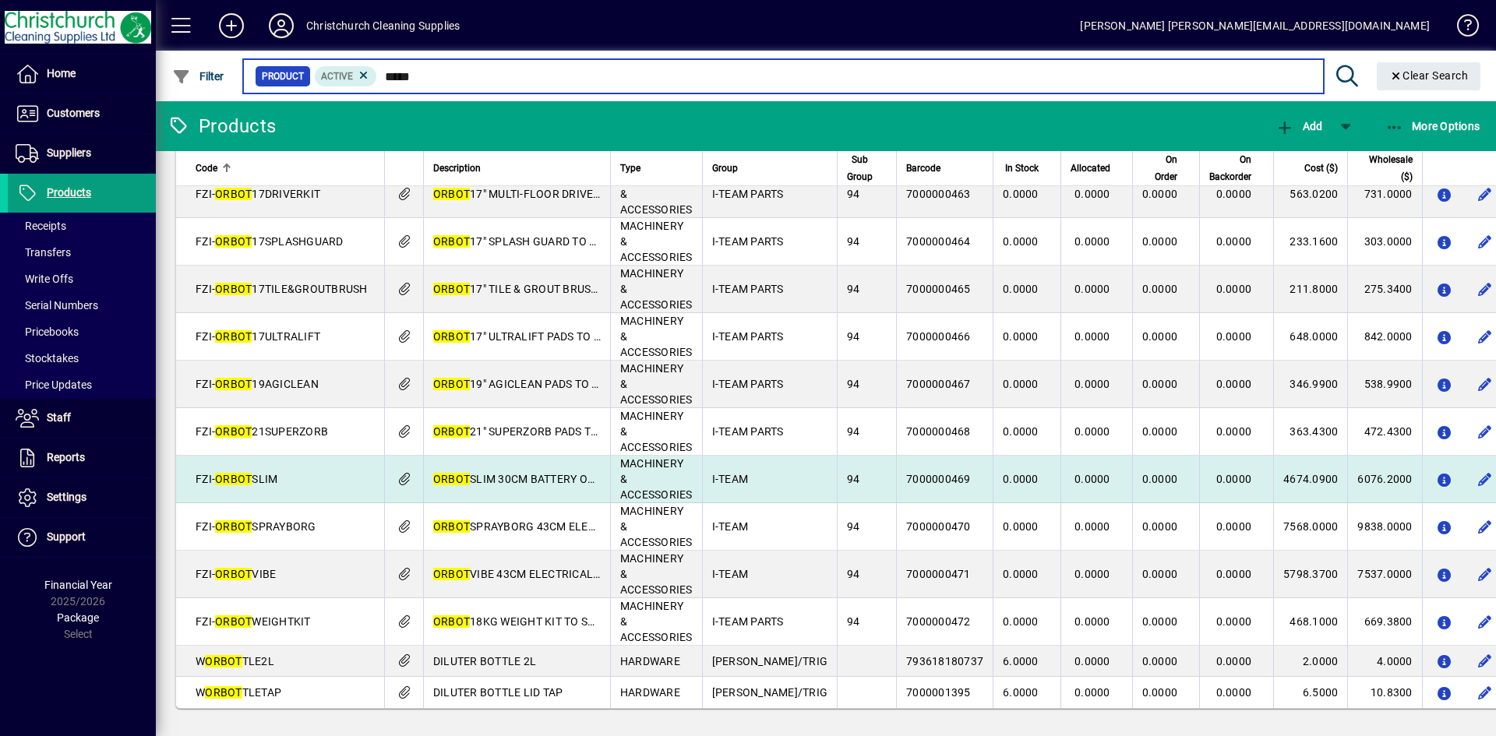
type input "*****"
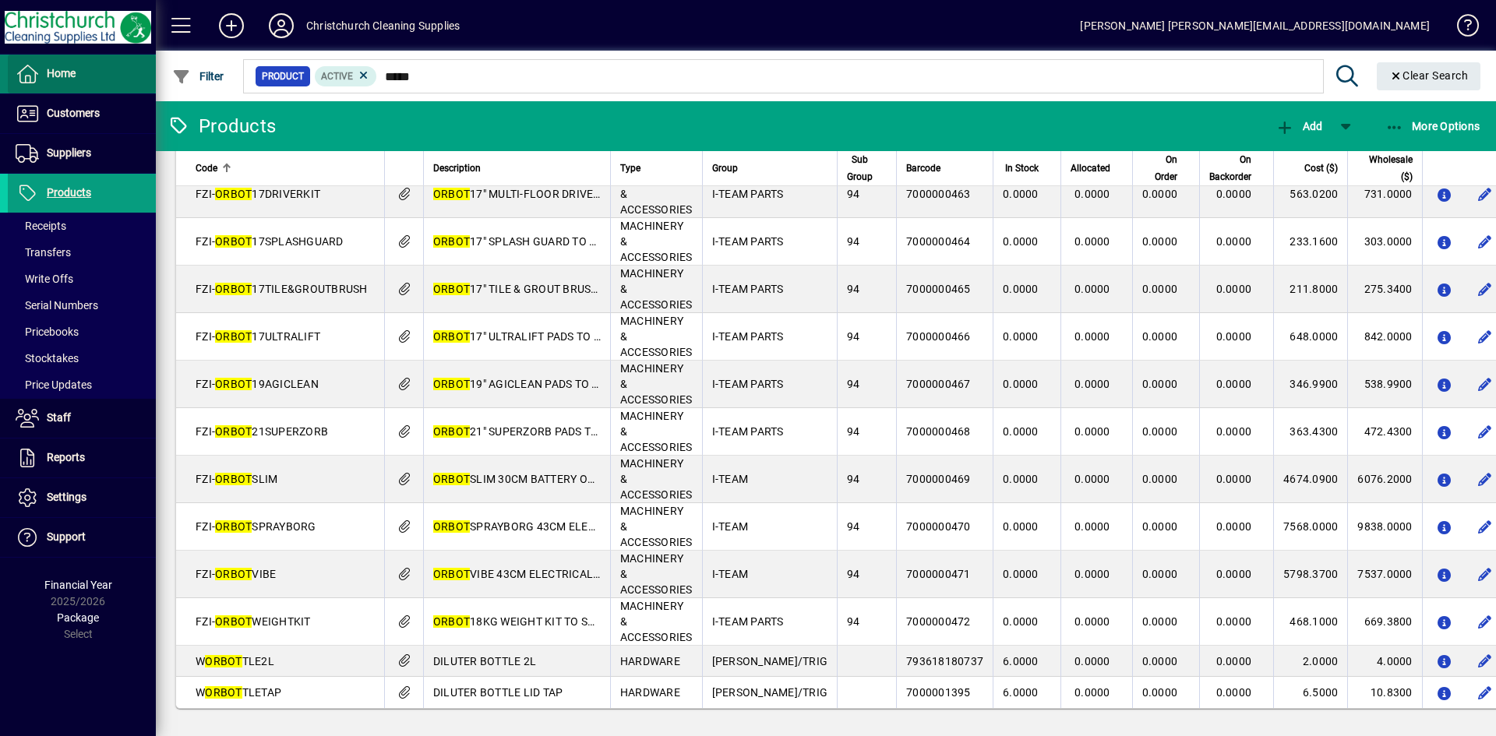
click at [41, 76] on span "Home" at bounding box center [42, 74] width 68 height 19
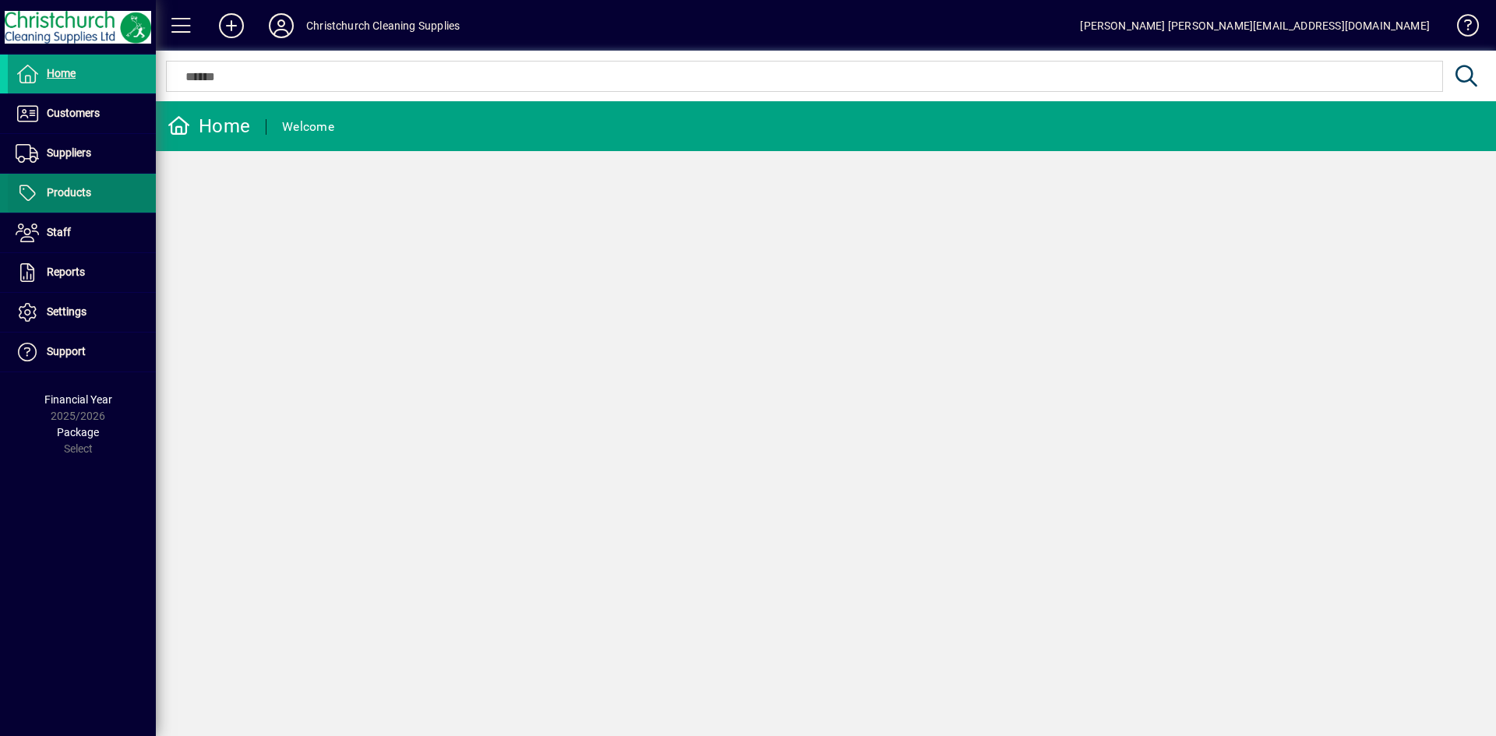
click at [99, 192] on span at bounding box center [82, 193] width 148 height 37
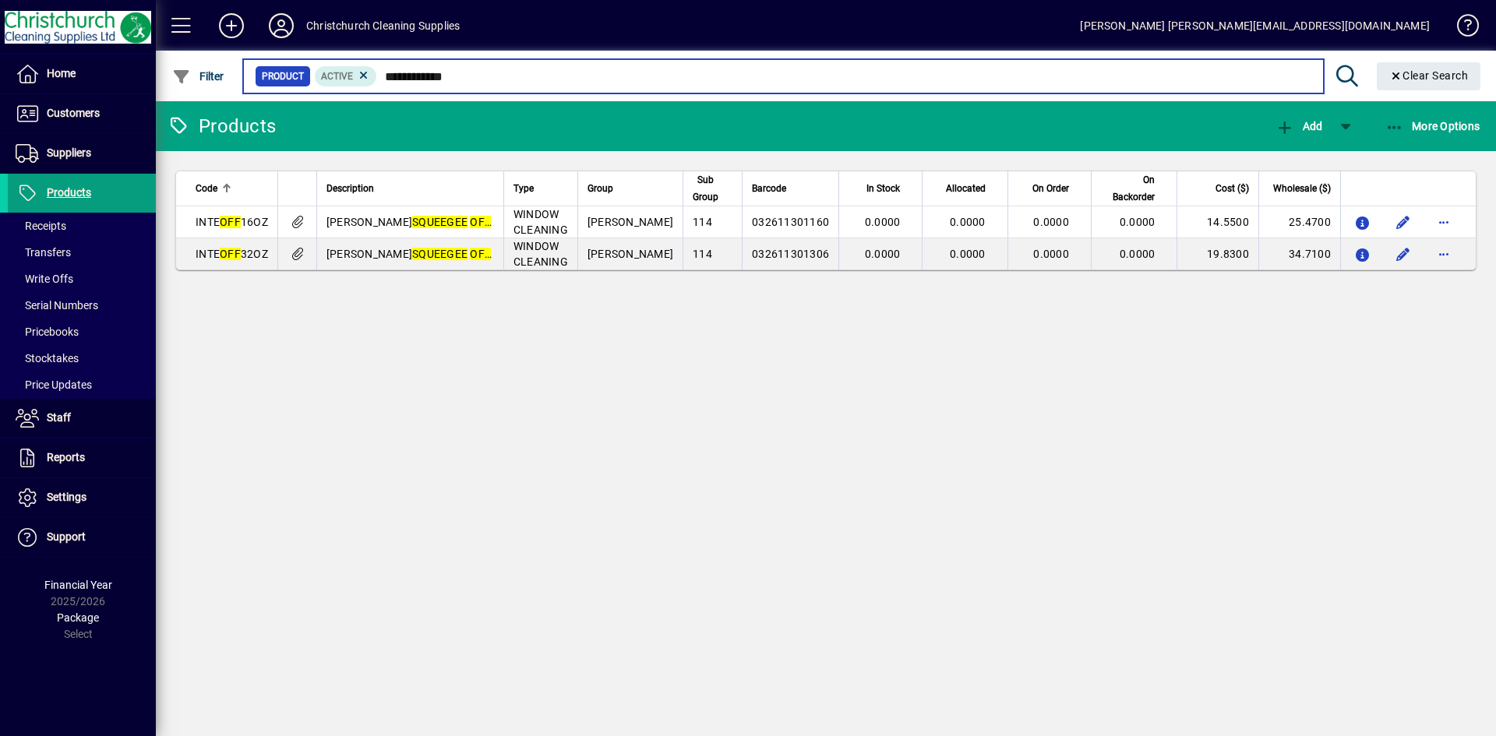
type input "**********"
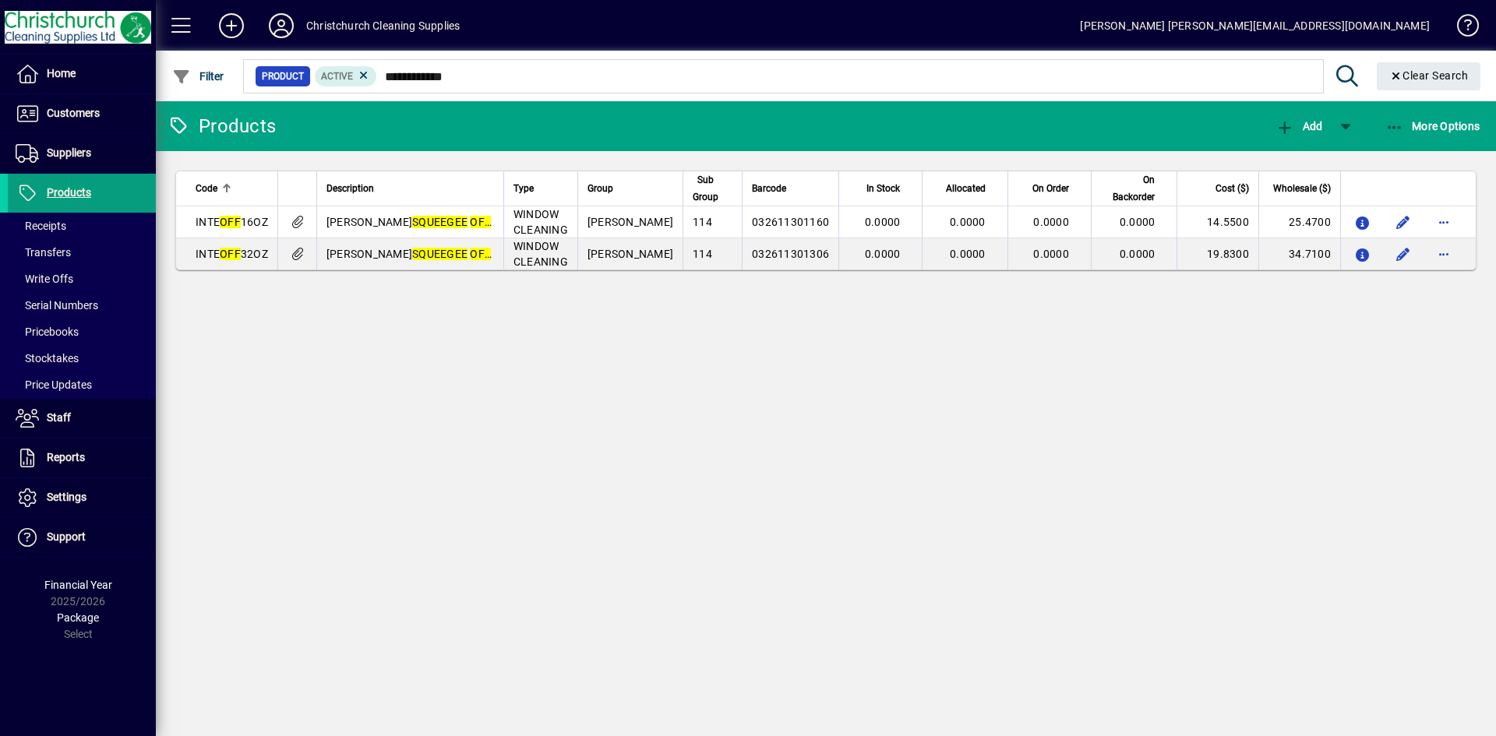
click at [800, 398] on div "Products Add More Options Code Description Type Group Sub Group Barcode In Stoc…" at bounding box center [826, 418] width 1340 height 635
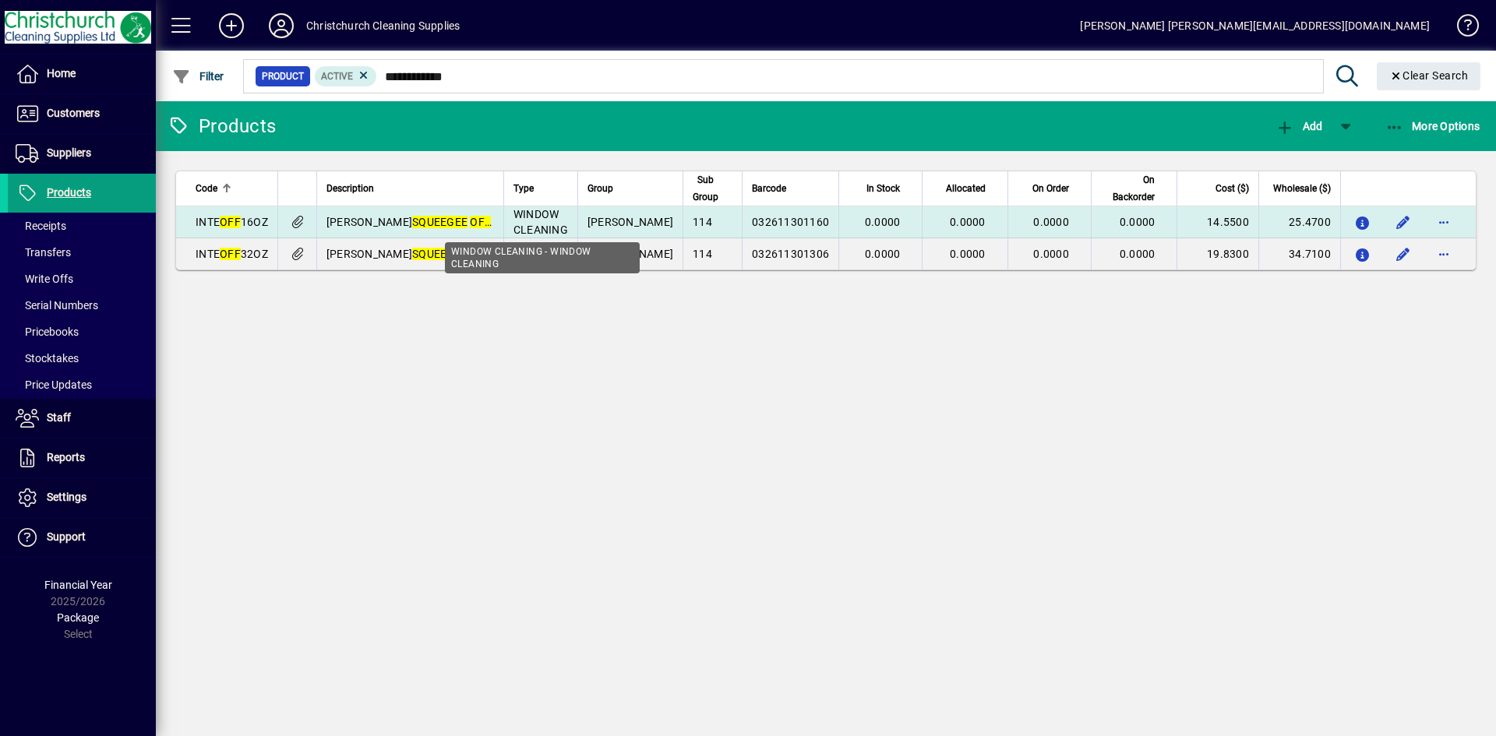
click at [542, 214] on span "WINDOW CLEANING" at bounding box center [541, 222] width 55 height 28
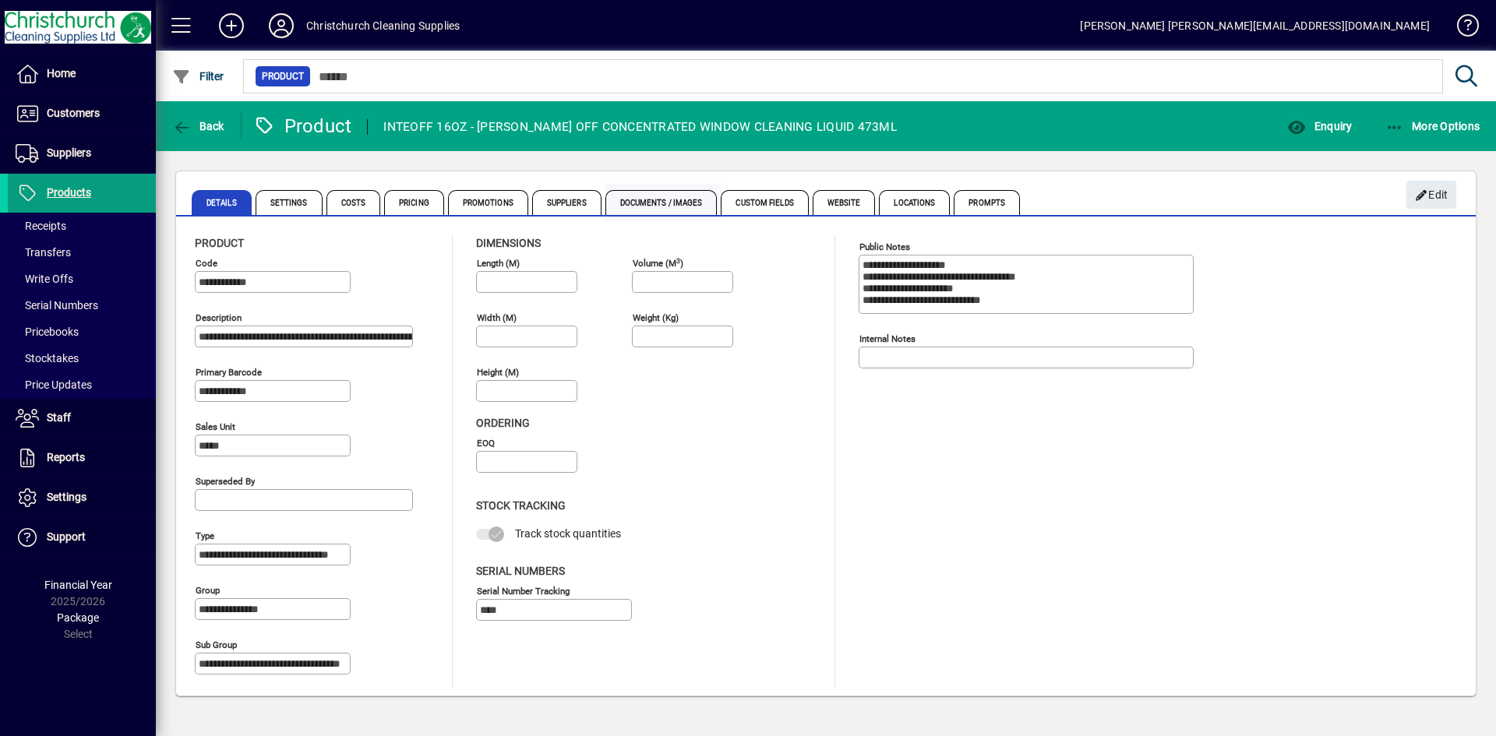
click at [658, 197] on span "Documents / Images" at bounding box center [662, 202] width 112 height 25
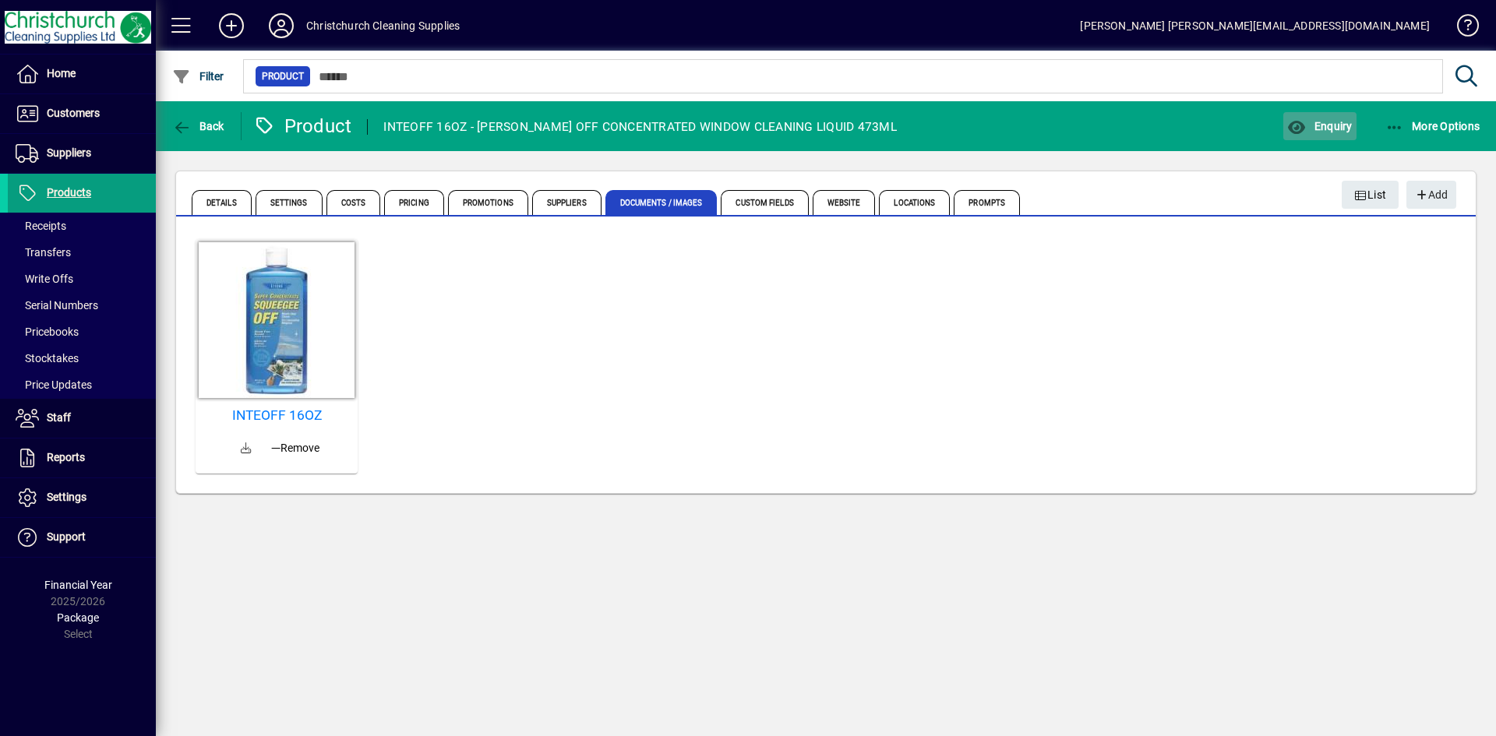
click at [1331, 108] on span "button" at bounding box center [1320, 126] width 72 height 37
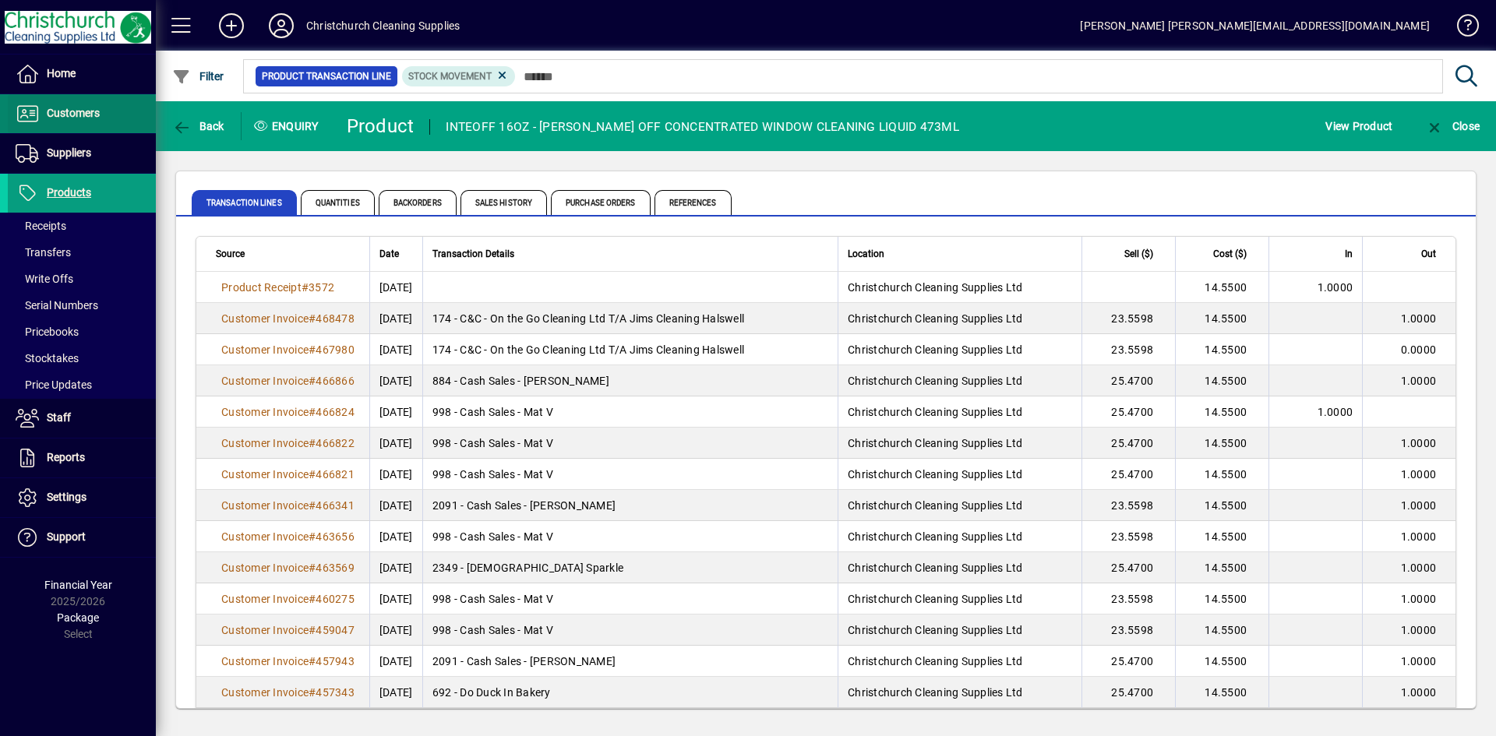
click at [87, 111] on span "Customers" at bounding box center [73, 113] width 53 height 12
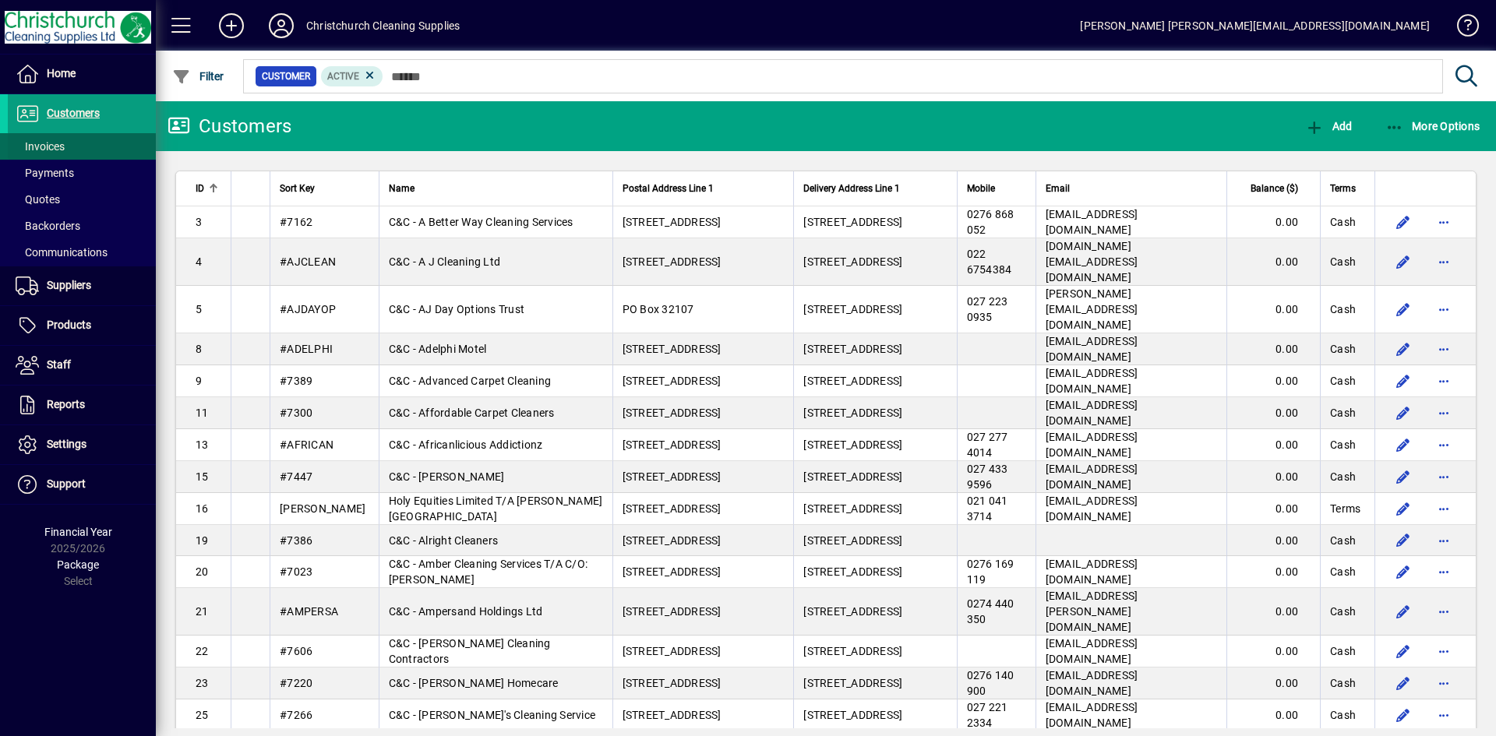
click at [61, 151] on span "Invoices" at bounding box center [40, 146] width 49 height 12
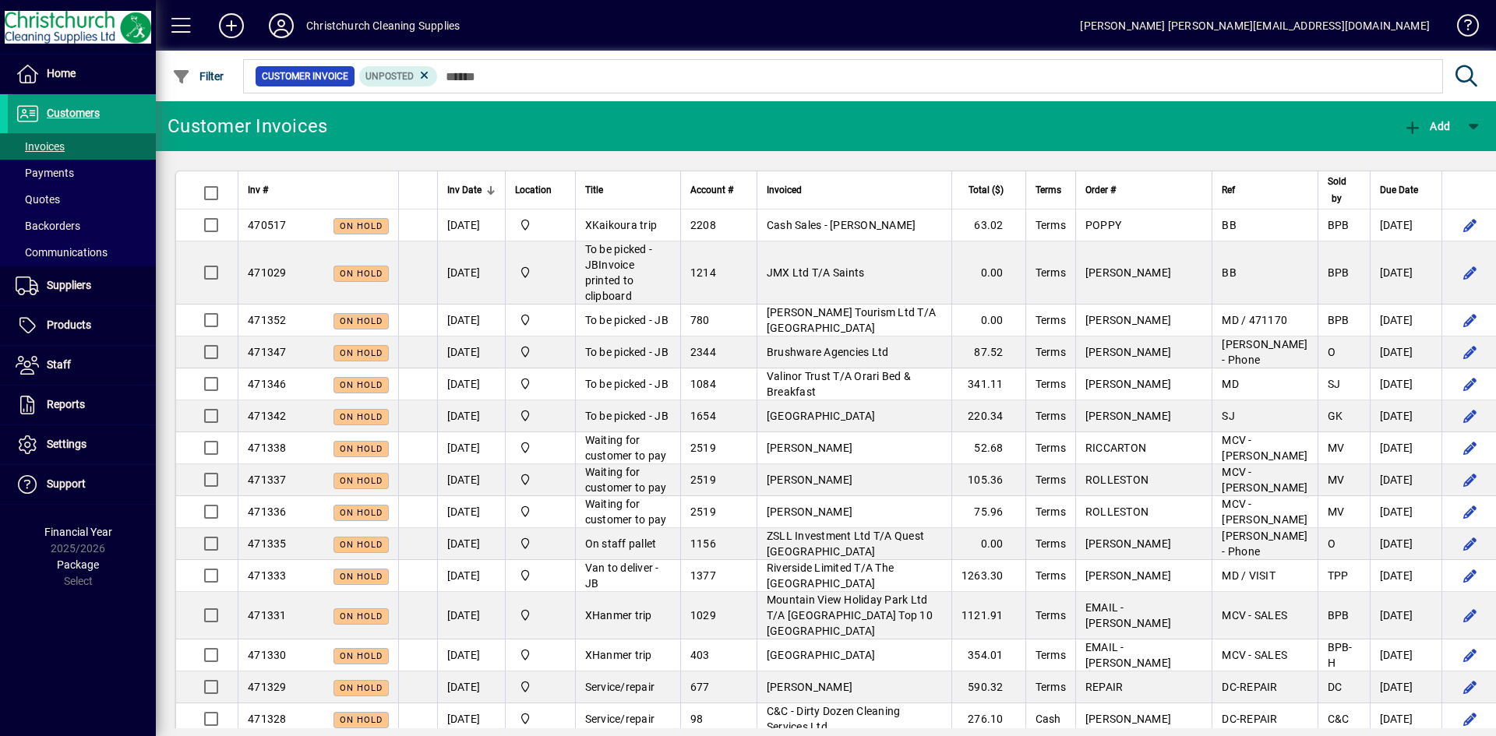
click at [617, 189] on div at bounding box center [612, 189] width 9 height 9
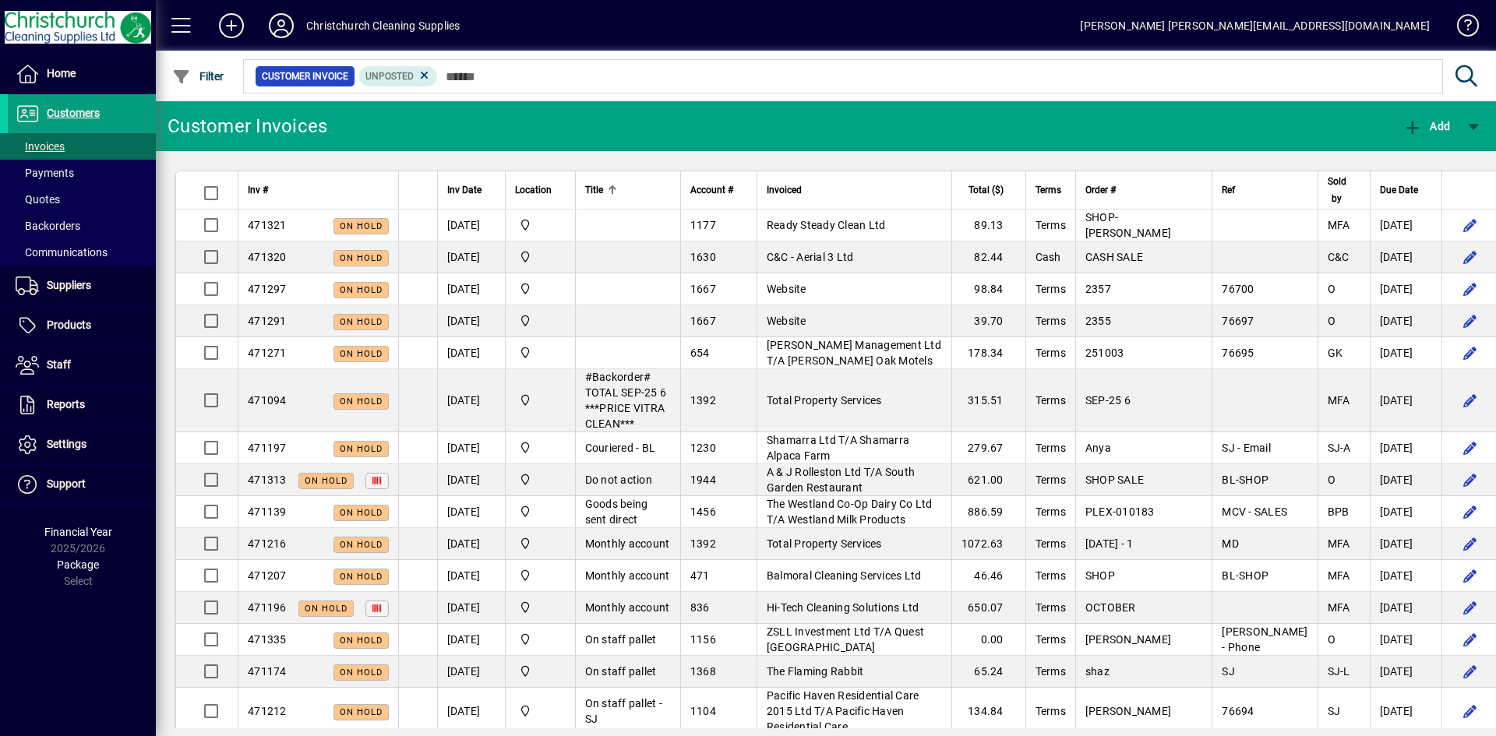
drag, startPoint x: 44, startPoint y: 56, endPoint x: 270, endPoint y: 84, distance: 227.7
click at [44, 57] on span at bounding box center [82, 73] width 148 height 37
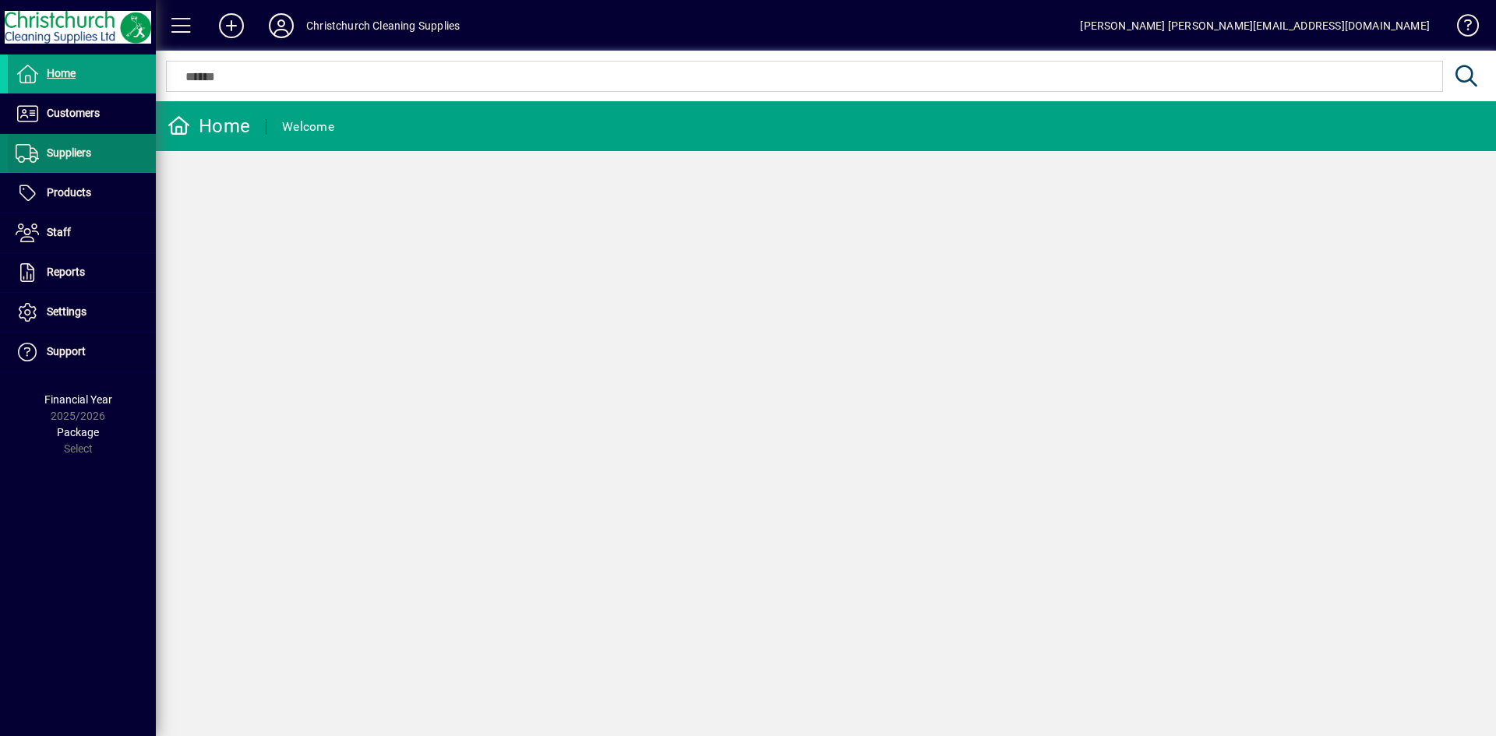
click at [69, 162] on span "Suppliers" at bounding box center [49, 153] width 83 height 19
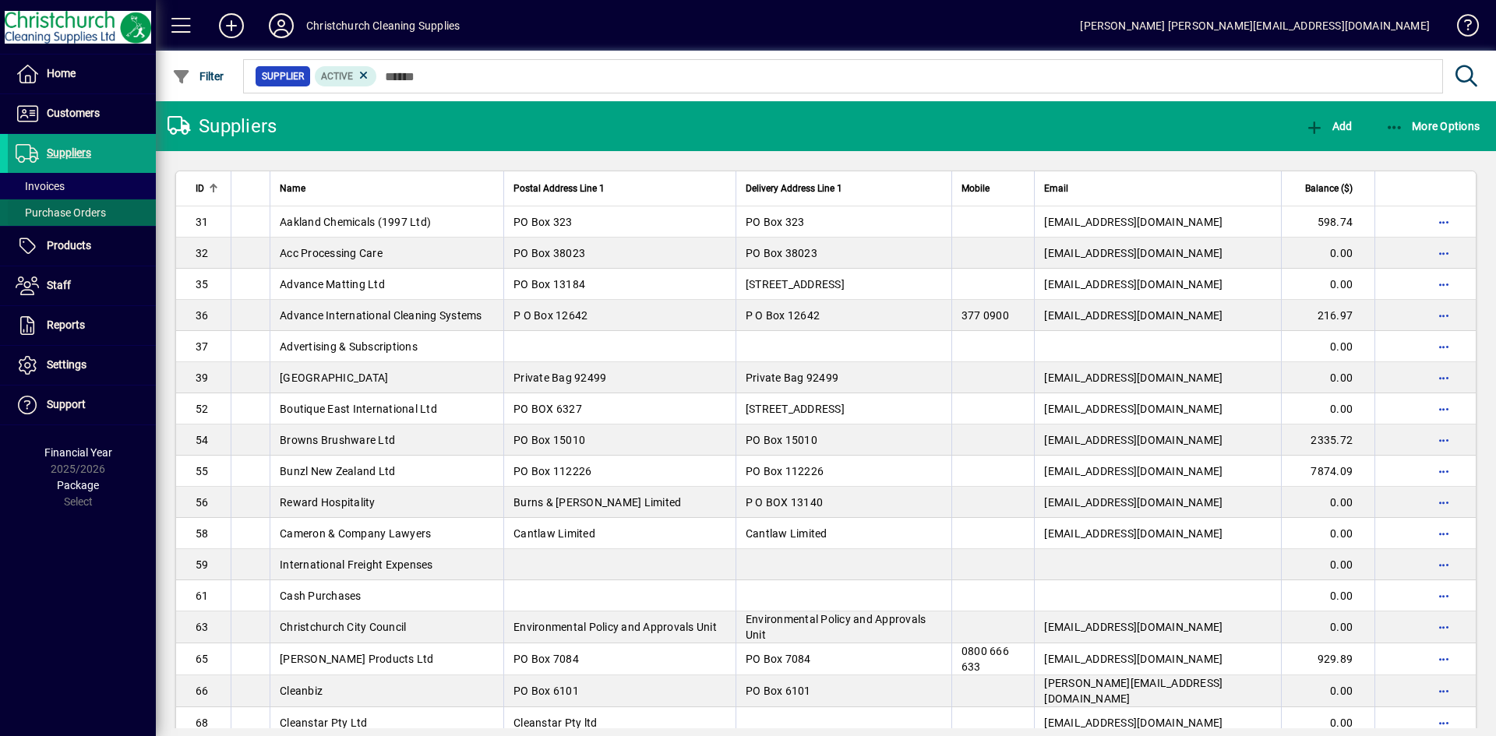
click at [58, 212] on span "Purchase Orders" at bounding box center [61, 213] width 90 height 12
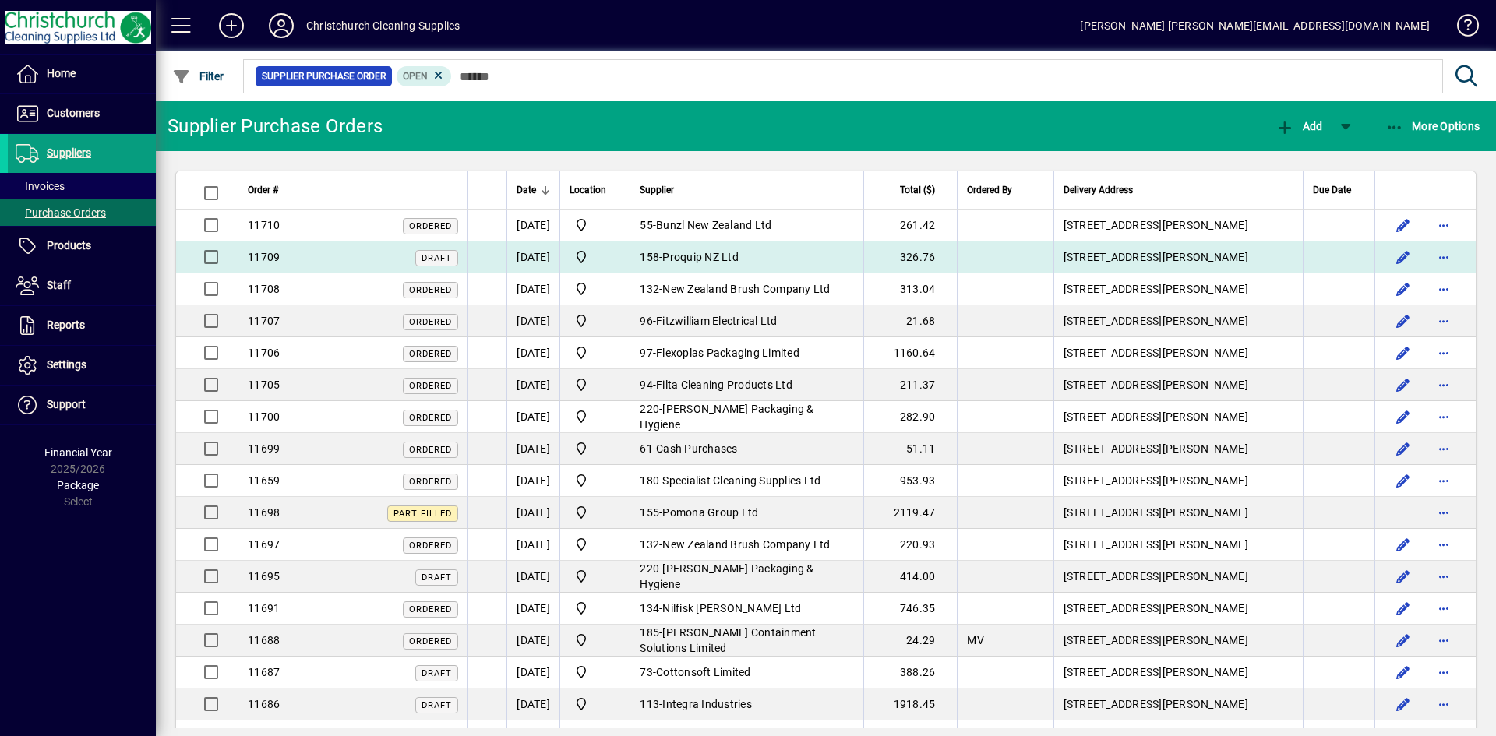
click at [739, 260] on span "Proquip NZ Ltd" at bounding box center [700, 257] width 76 height 12
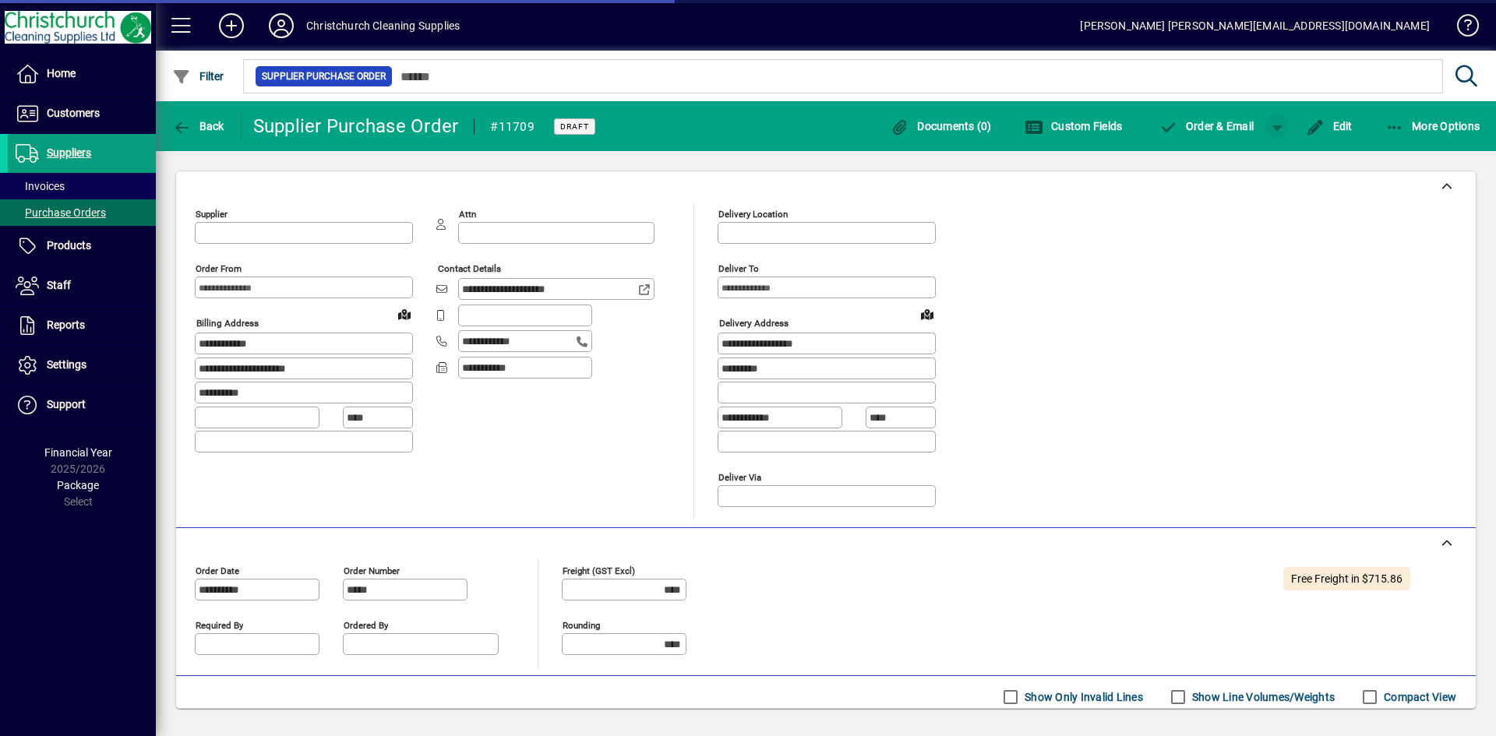
type input "**********"
click at [1280, 130] on span "button" at bounding box center [1277, 126] width 37 height 37
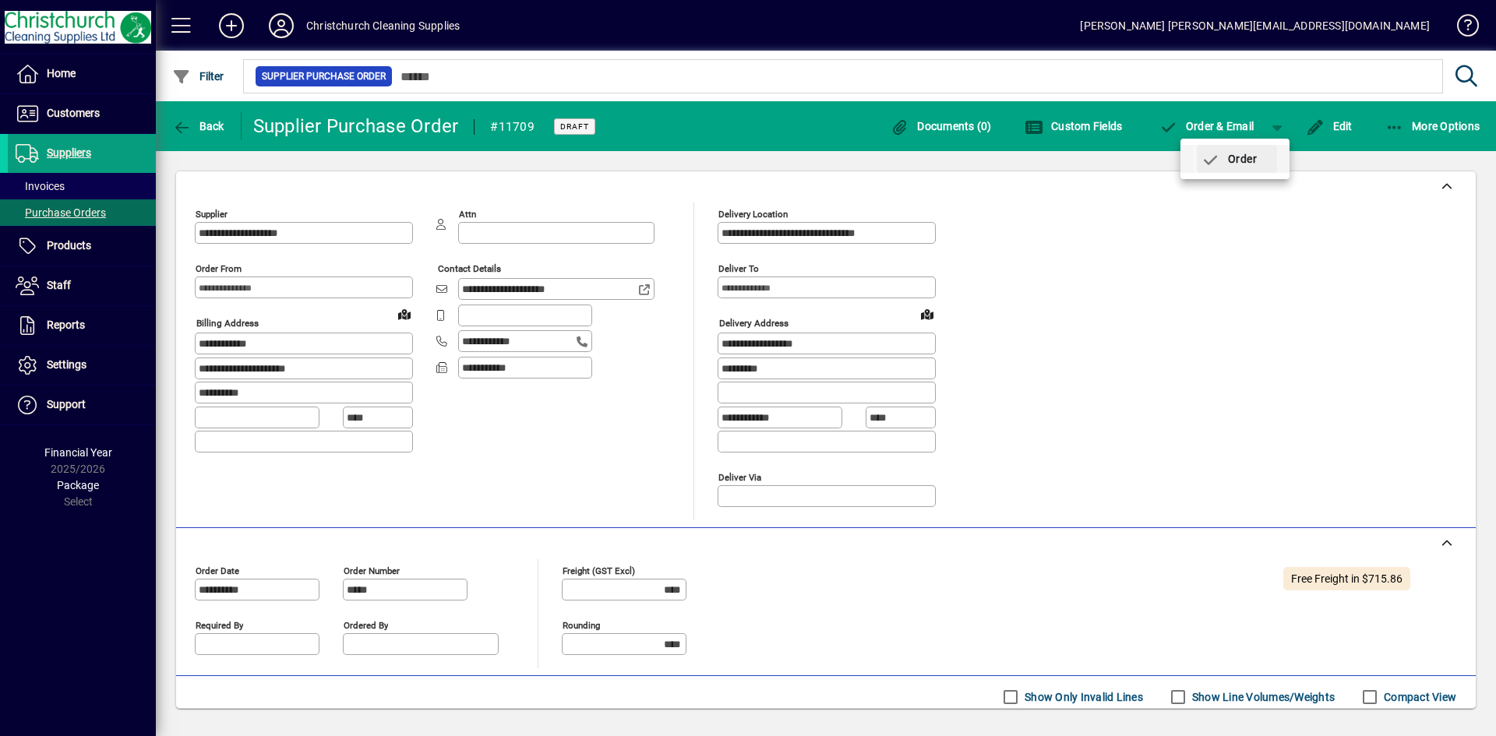
click at [1269, 159] on span "button" at bounding box center [1237, 158] width 80 height 37
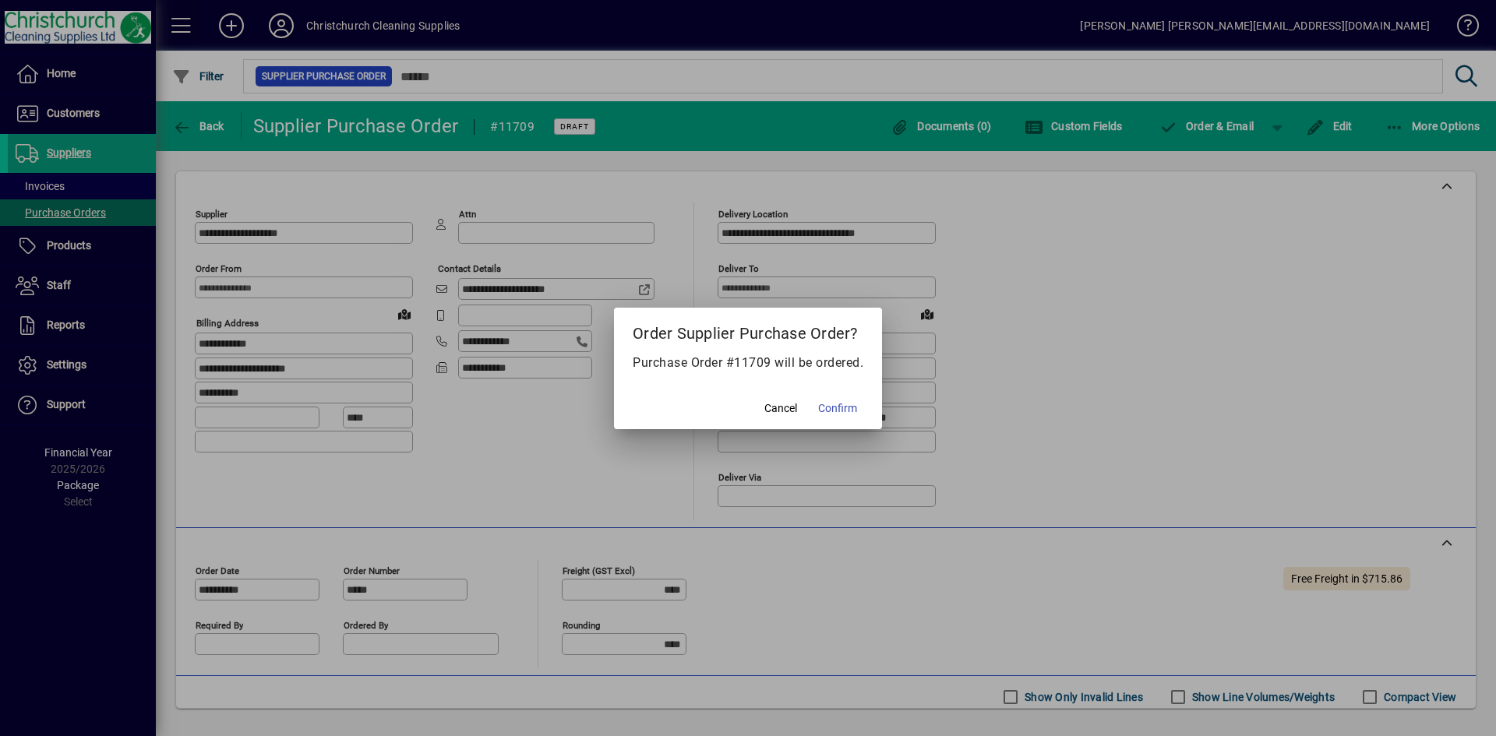
drag, startPoint x: 832, startPoint y: 410, endPoint x: 1050, endPoint y: 463, distance: 225.3
click at [834, 412] on span "Confirm" at bounding box center [837, 409] width 39 height 16
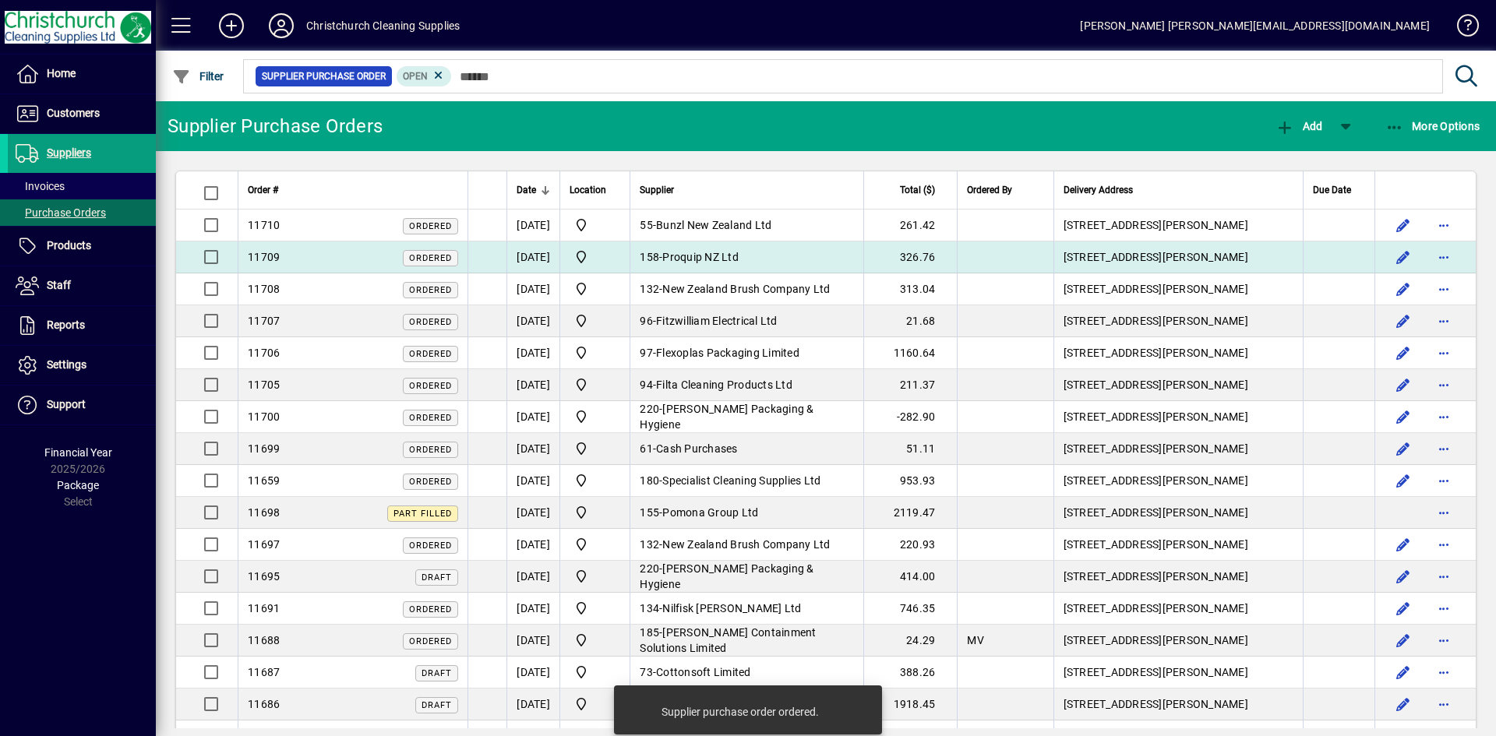
click at [740, 264] on td "158 - Proquip NZ Ltd" at bounding box center [747, 258] width 234 height 32
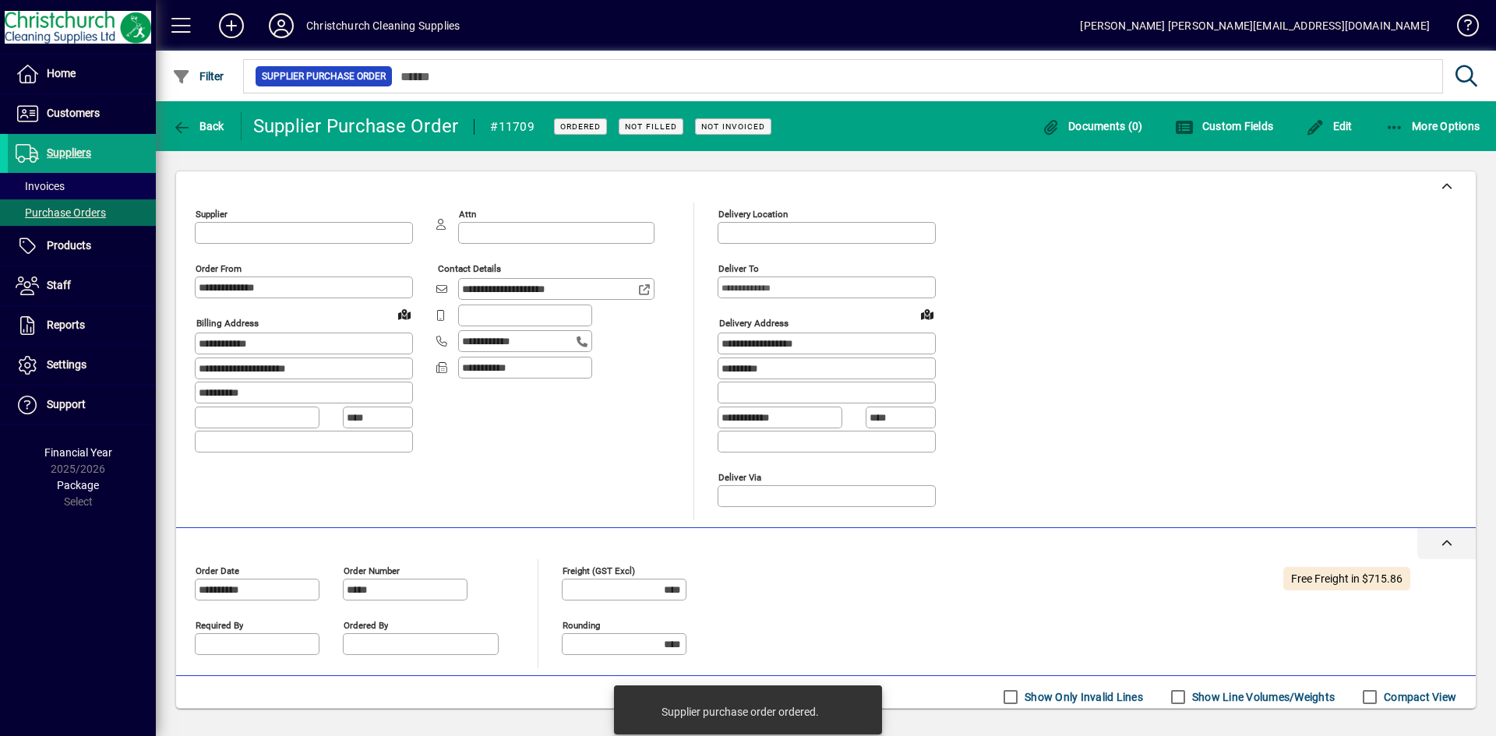
type input "**********"
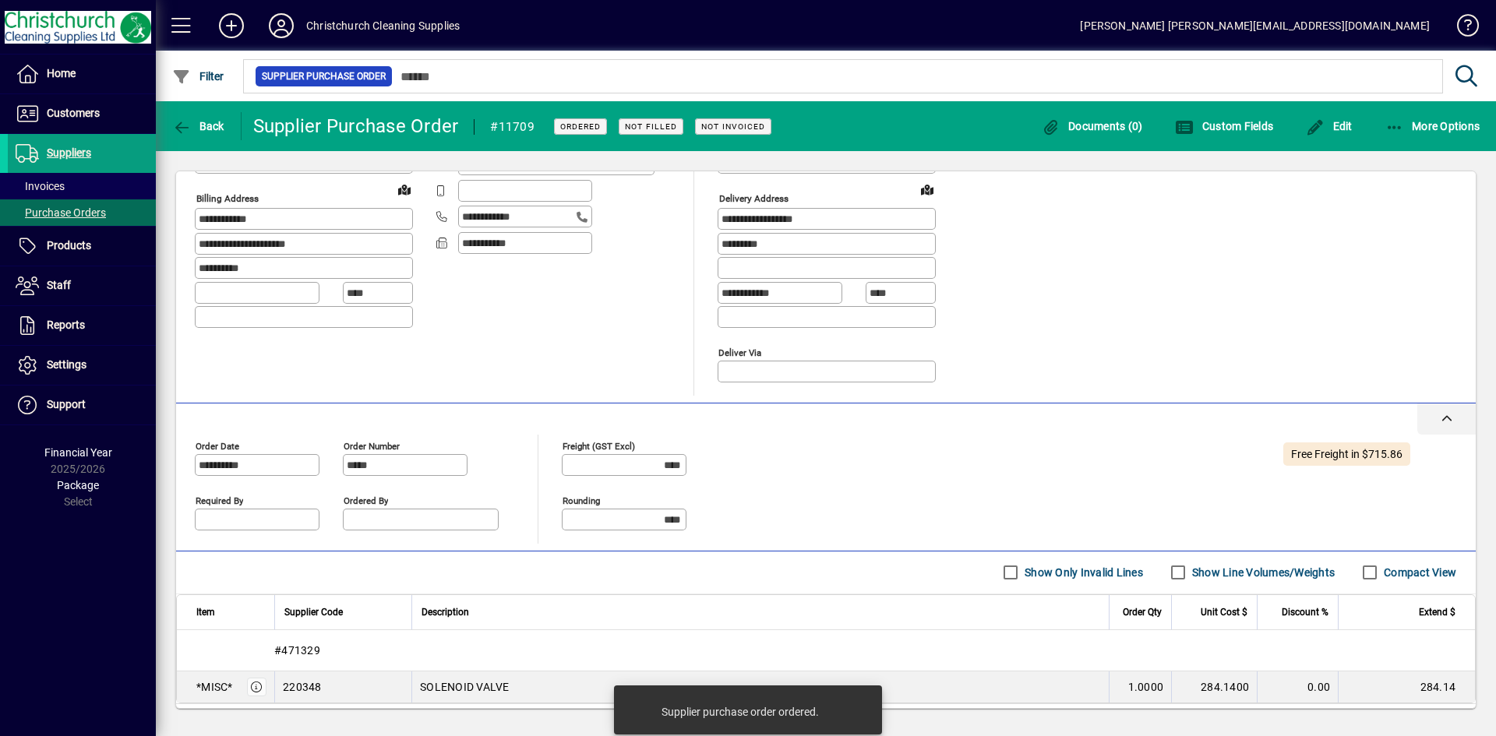
scroll to position [208, 0]
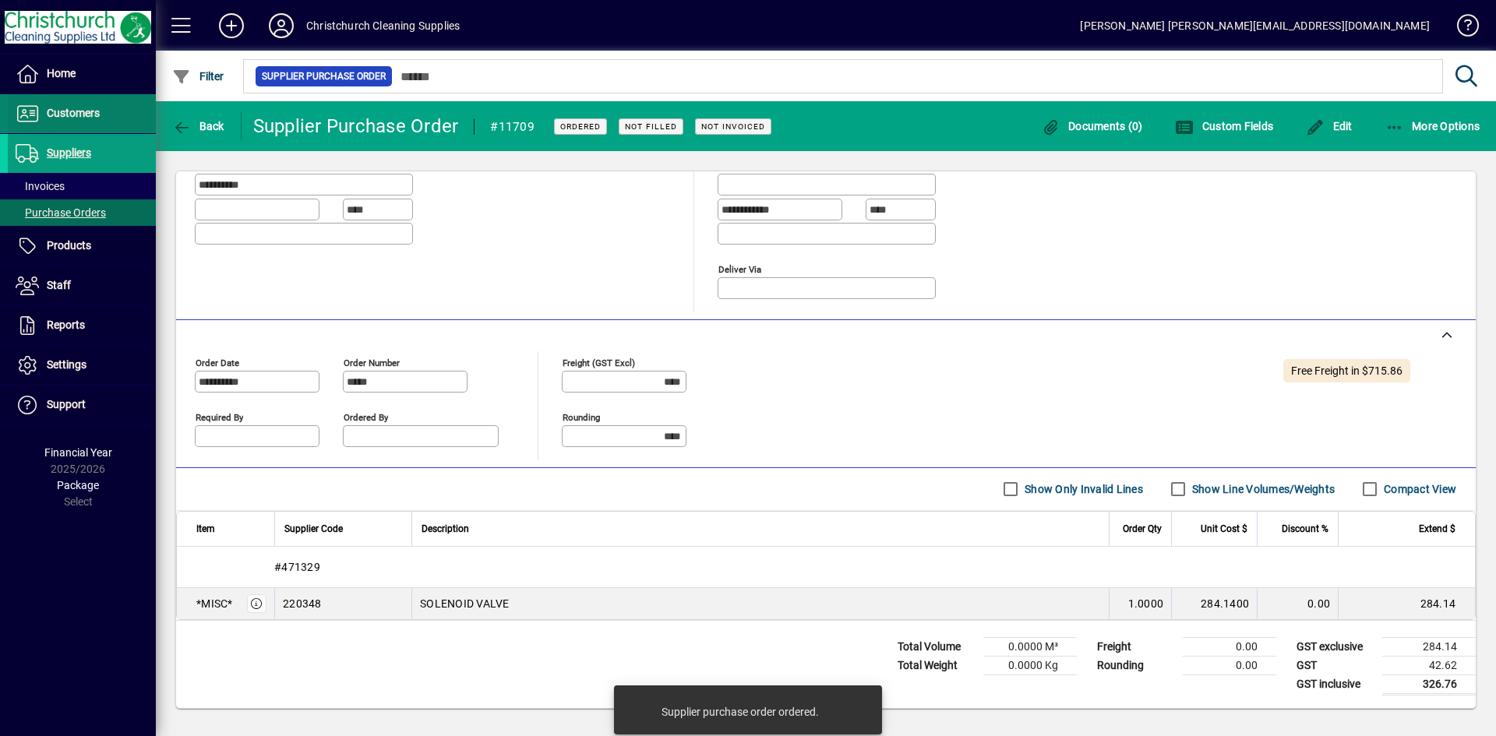
click at [72, 94] on span at bounding box center [82, 113] width 148 height 39
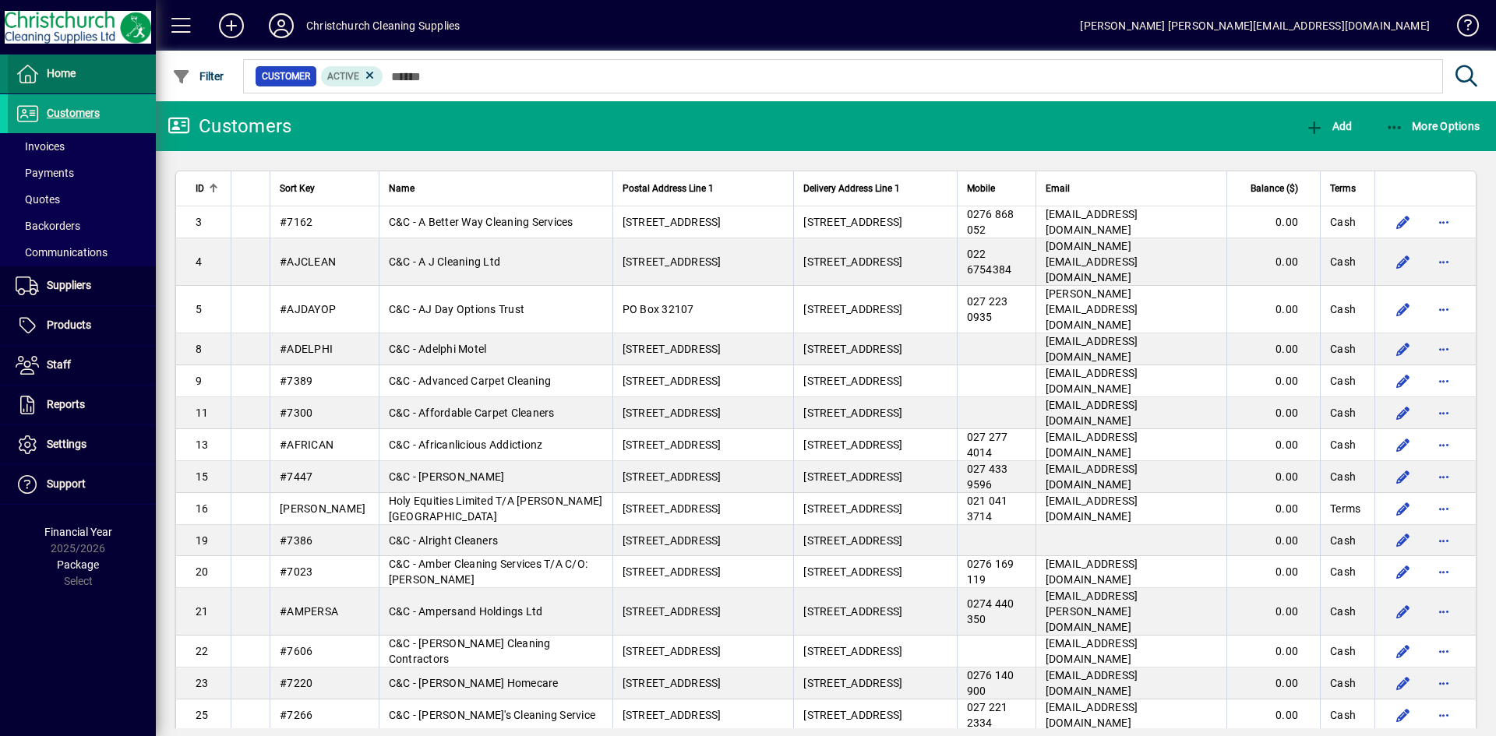
click at [69, 76] on span "Home" at bounding box center [61, 73] width 29 height 12
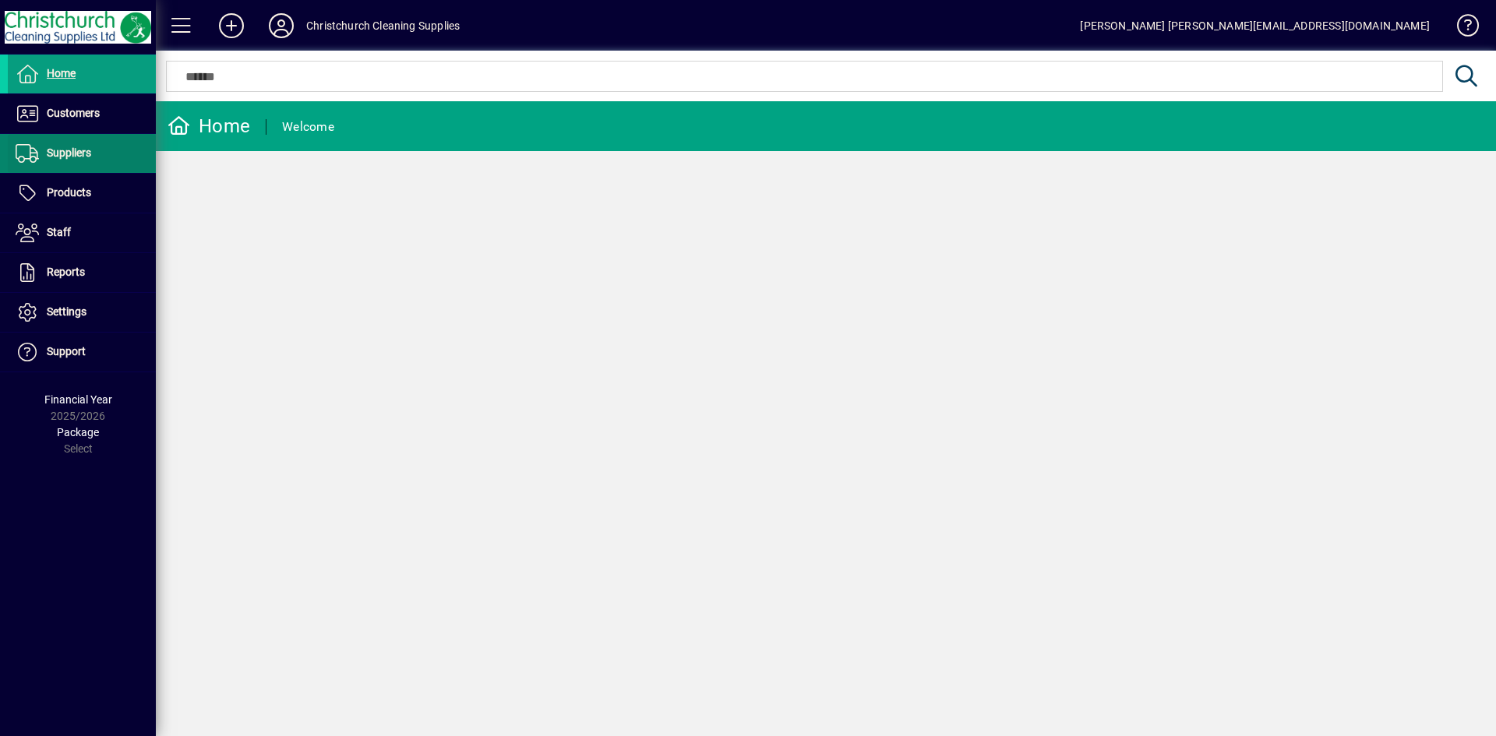
click at [53, 148] on span "Suppliers" at bounding box center [69, 153] width 44 height 12
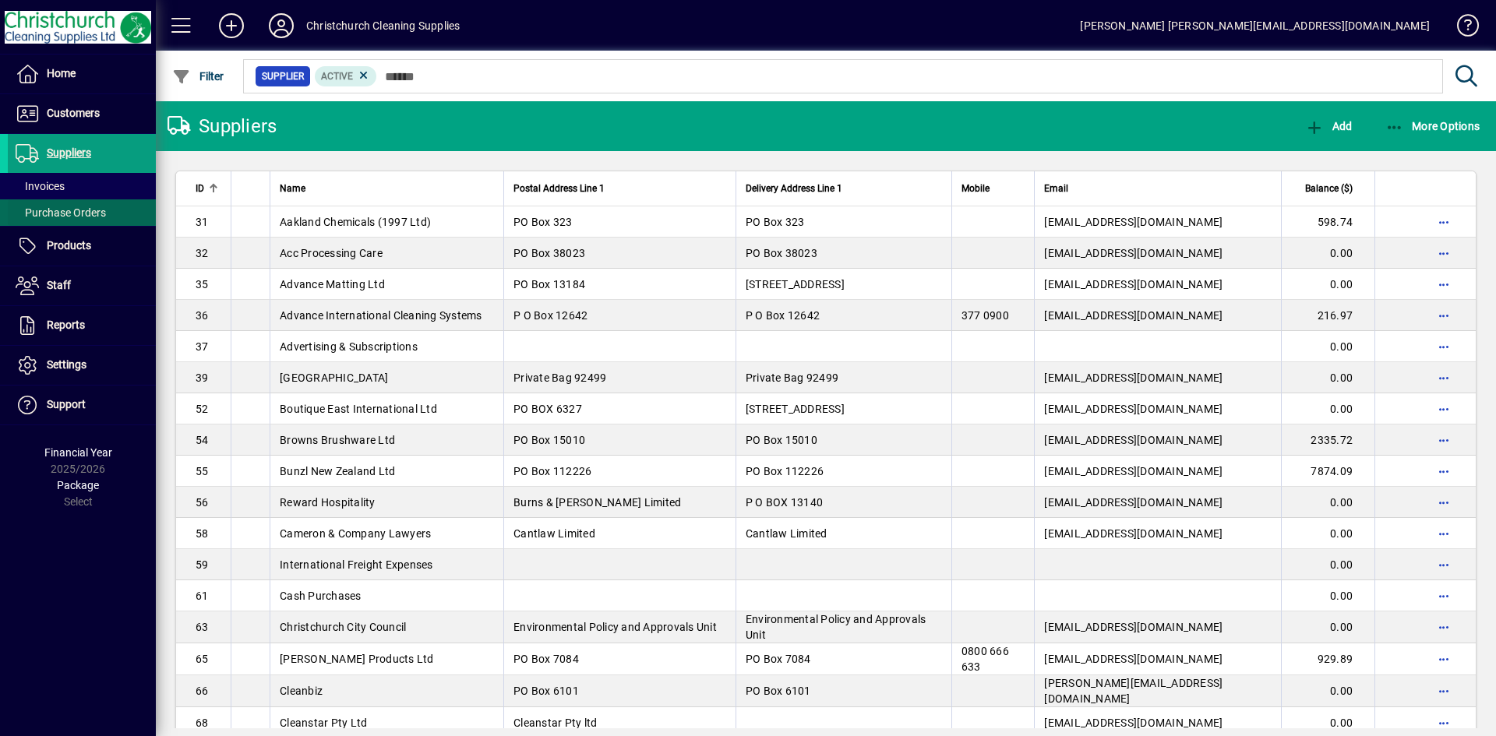
click at [65, 207] on span "Purchase Orders" at bounding box center [61, 213] width 90 height 12
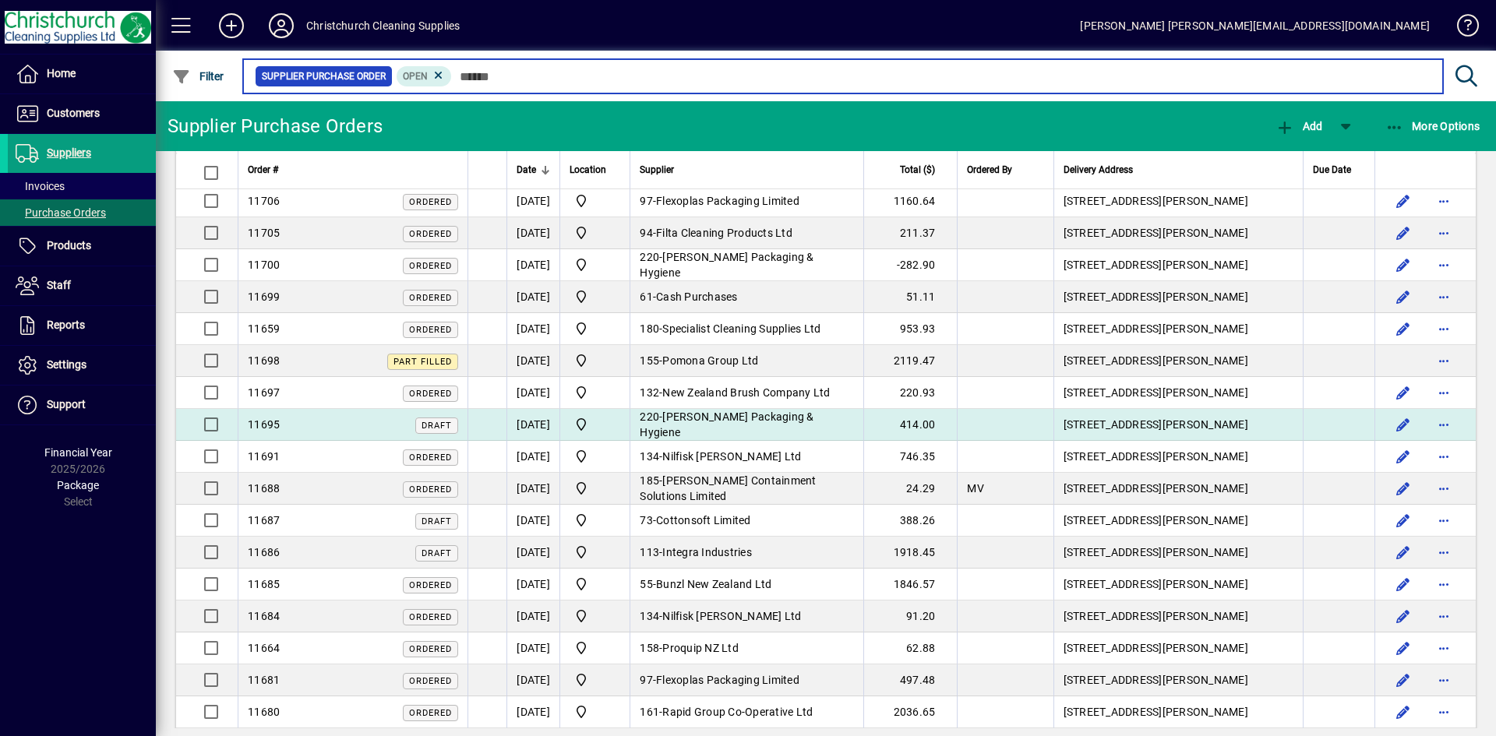
scroll to position [156, 0]
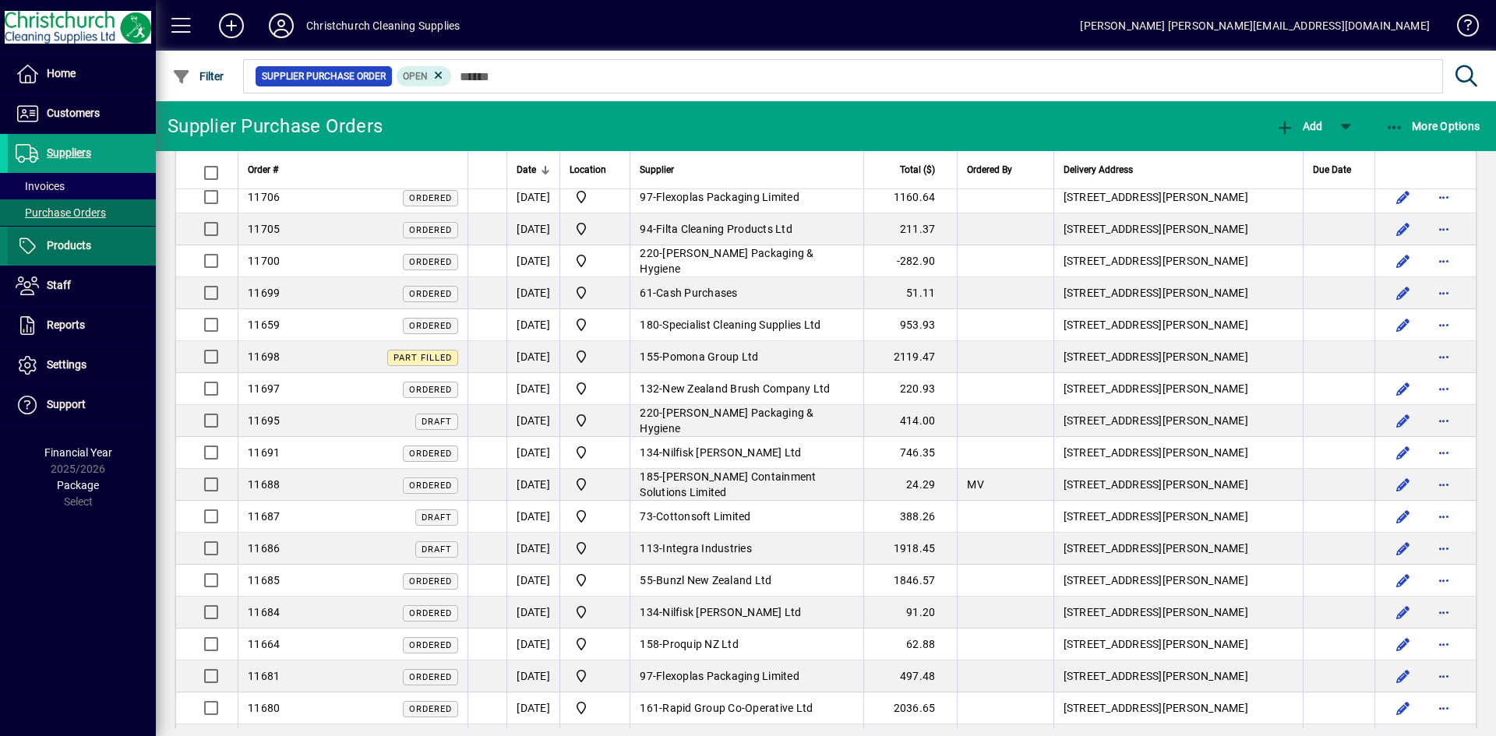
click at [94, 245] on span at bounding box center [82, 246] width 148 height 37
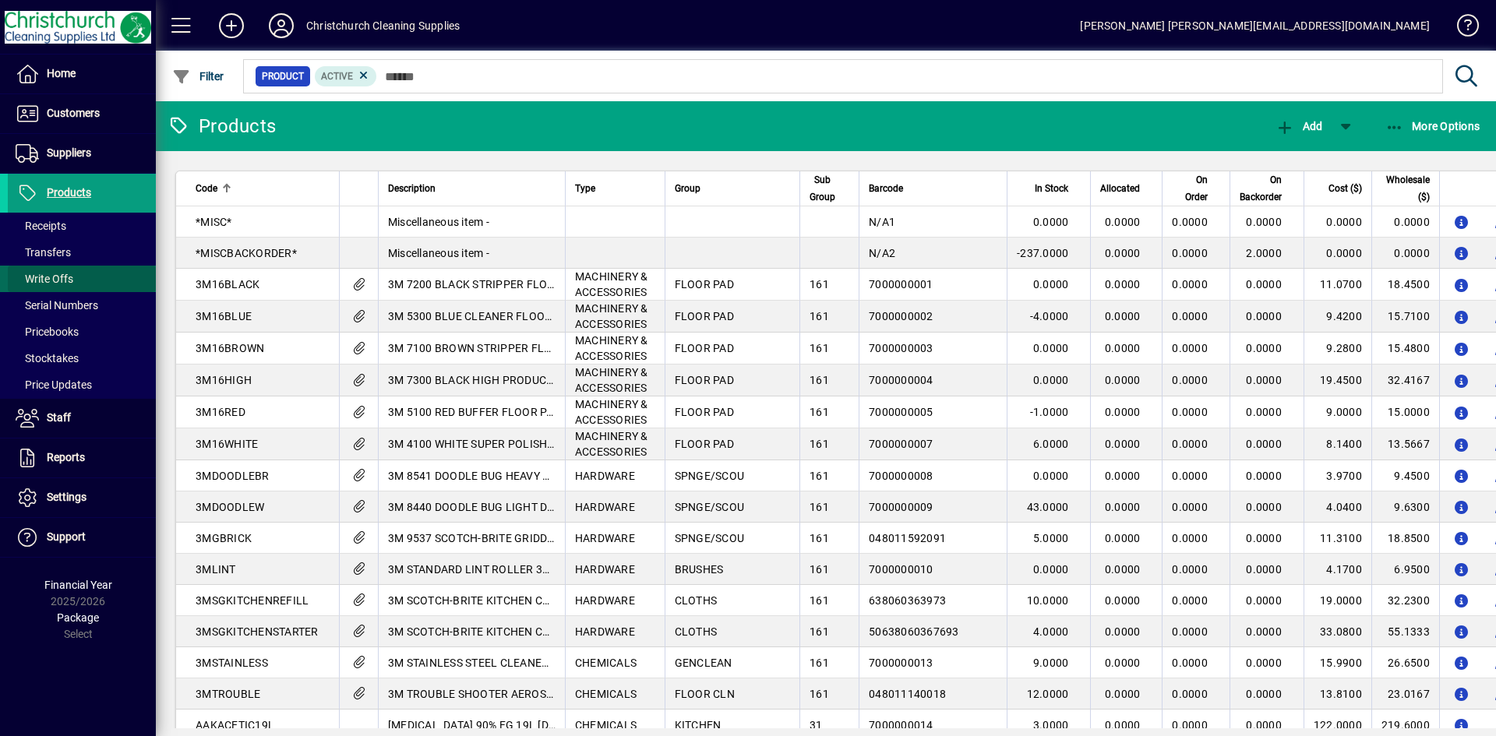
click at [58, 283] on span "Write Offs" at bounding box center [45, 279] width 58 height 12
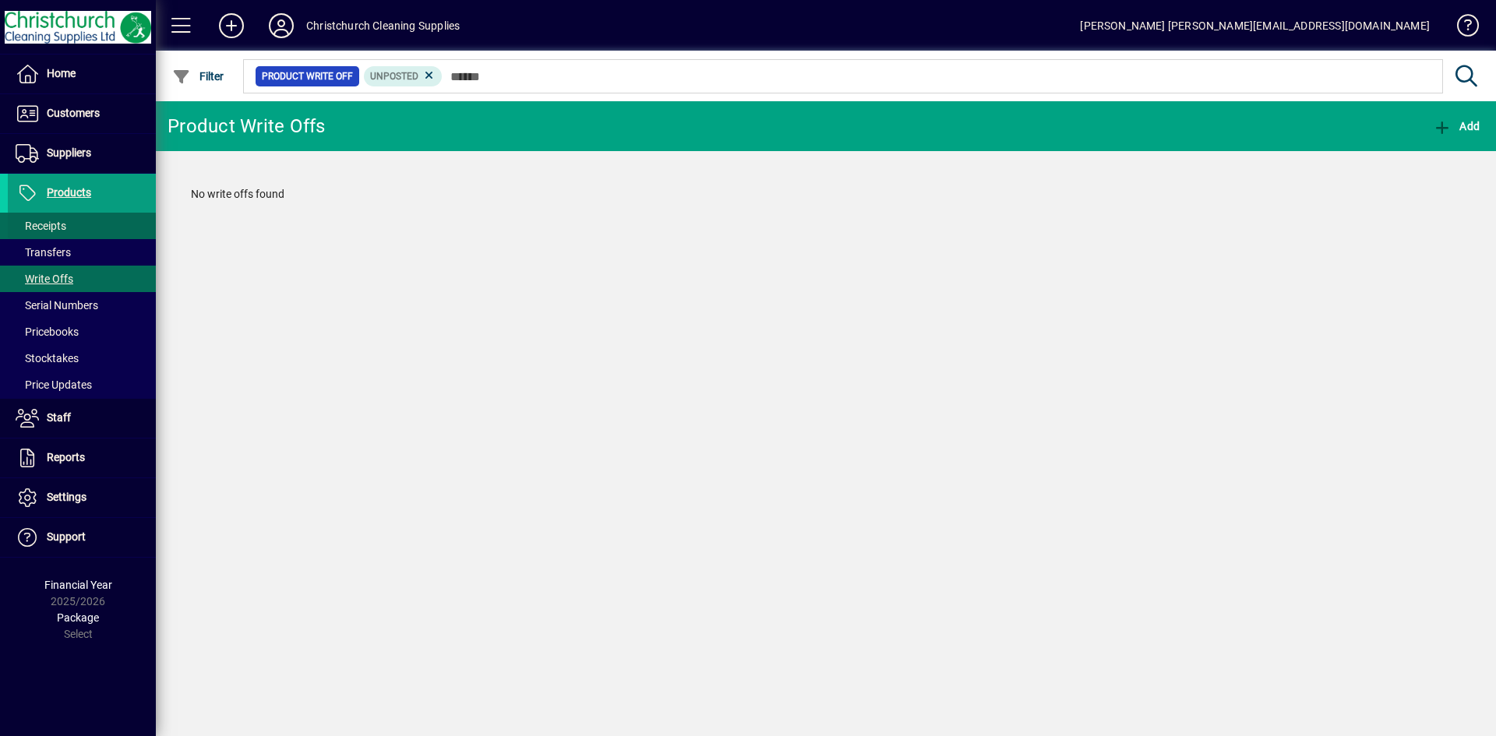
click at [83, 221] on span at bounding box center [82, 225] width 148 height 37
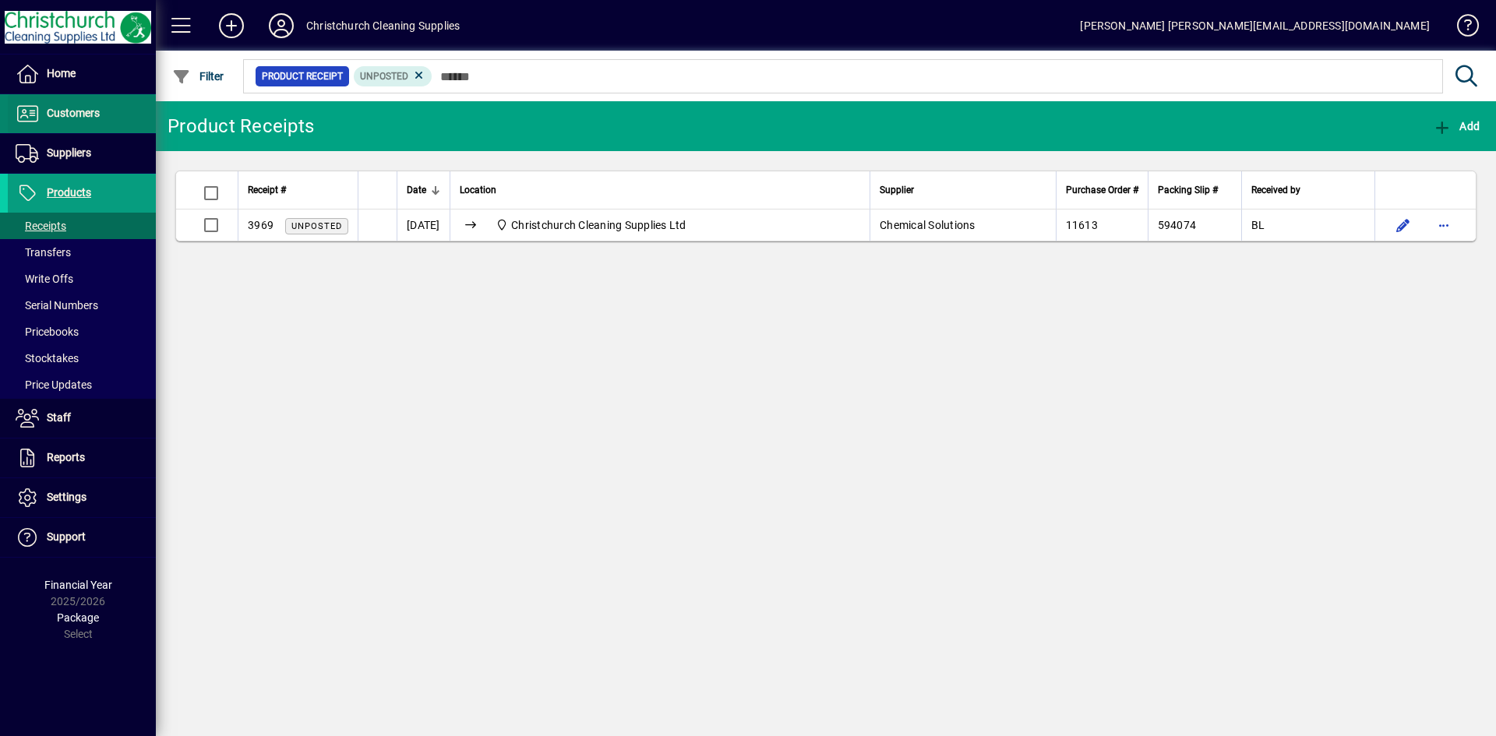
click at [82, 114] on span "Customers" at bounding box center [73, 113] width 53 height 12
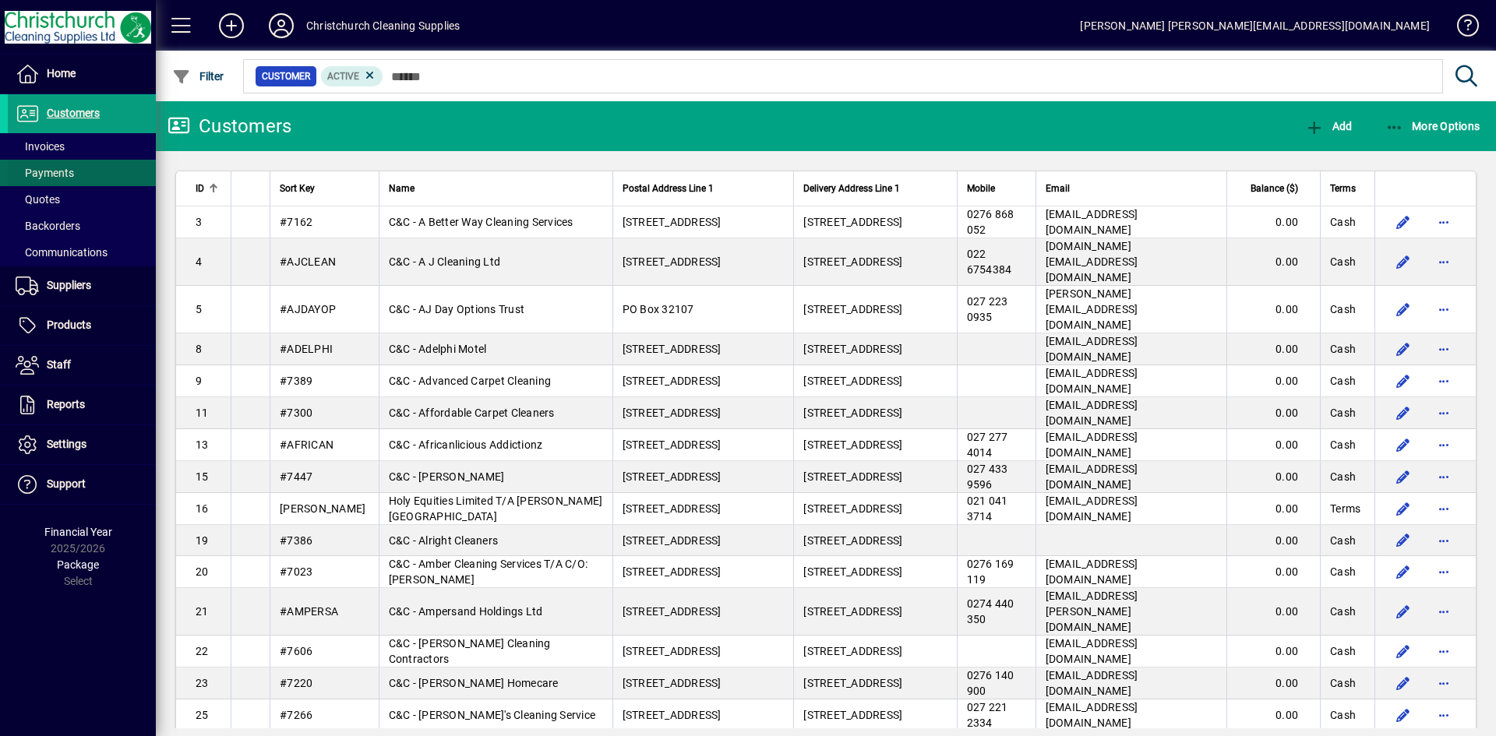
click at [62, 162] on span at bounding box center [82, 172] width 148 height 37
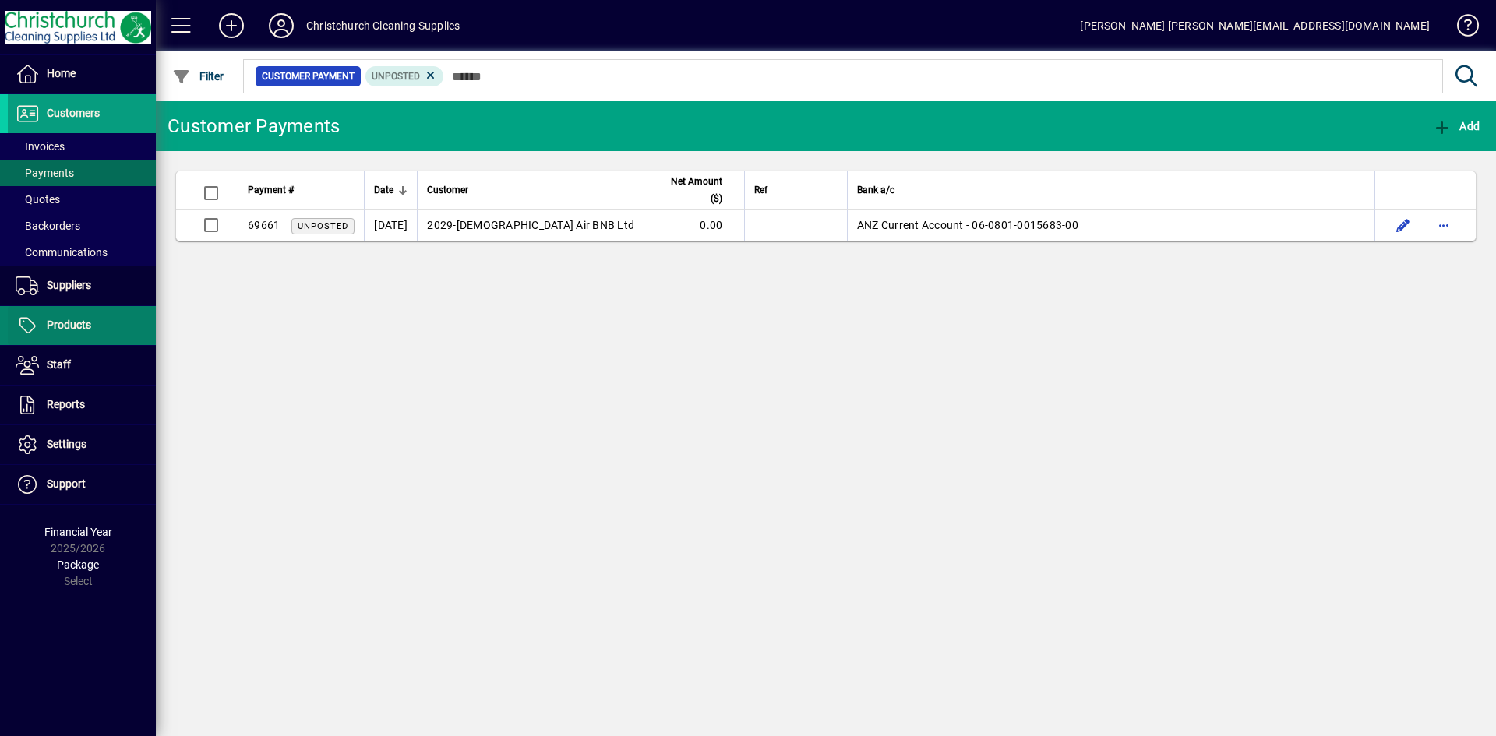
click at [74, 330] on span "Products" at bounding box center [69, 325] width 44 height 12
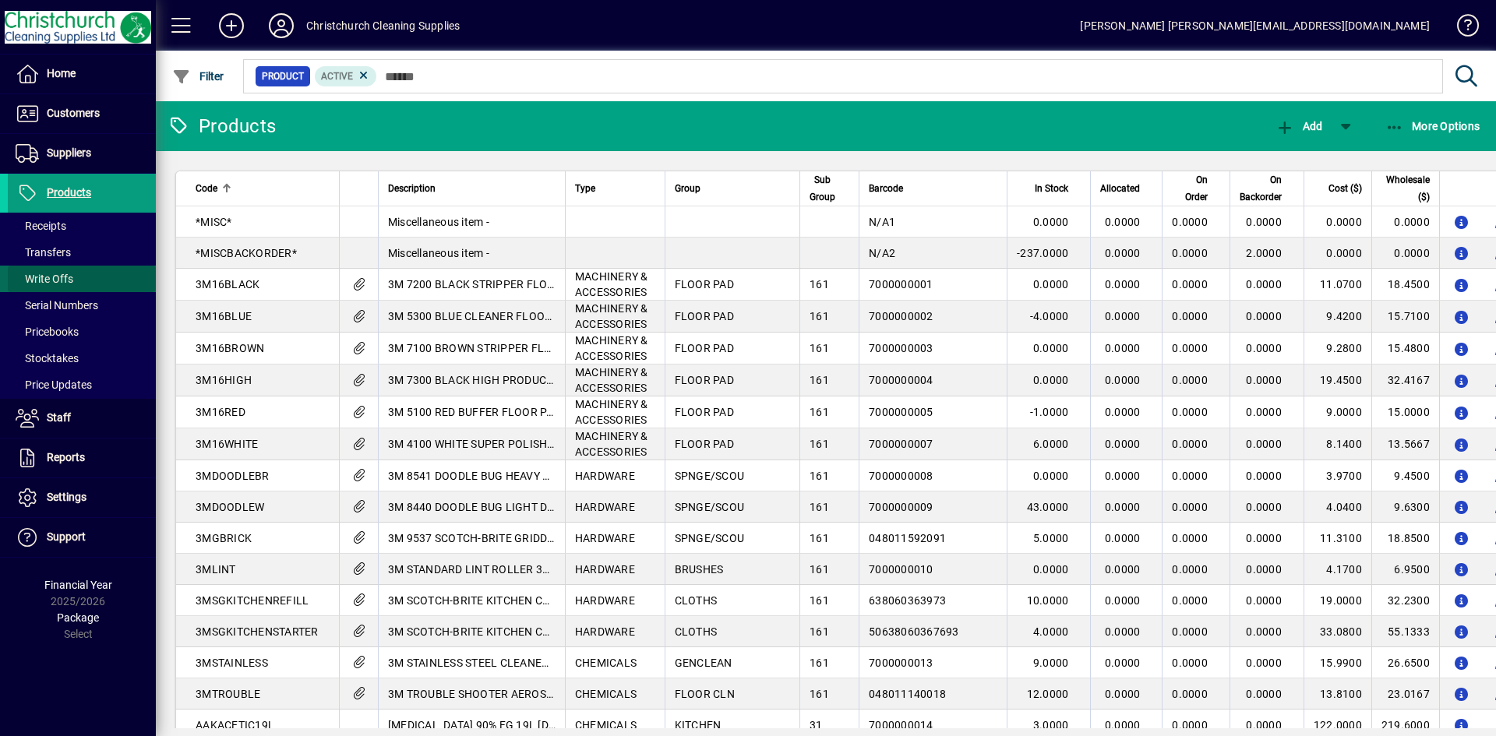
click at [84, 279] on span at bounding box center [82, 278] width 148 height 37
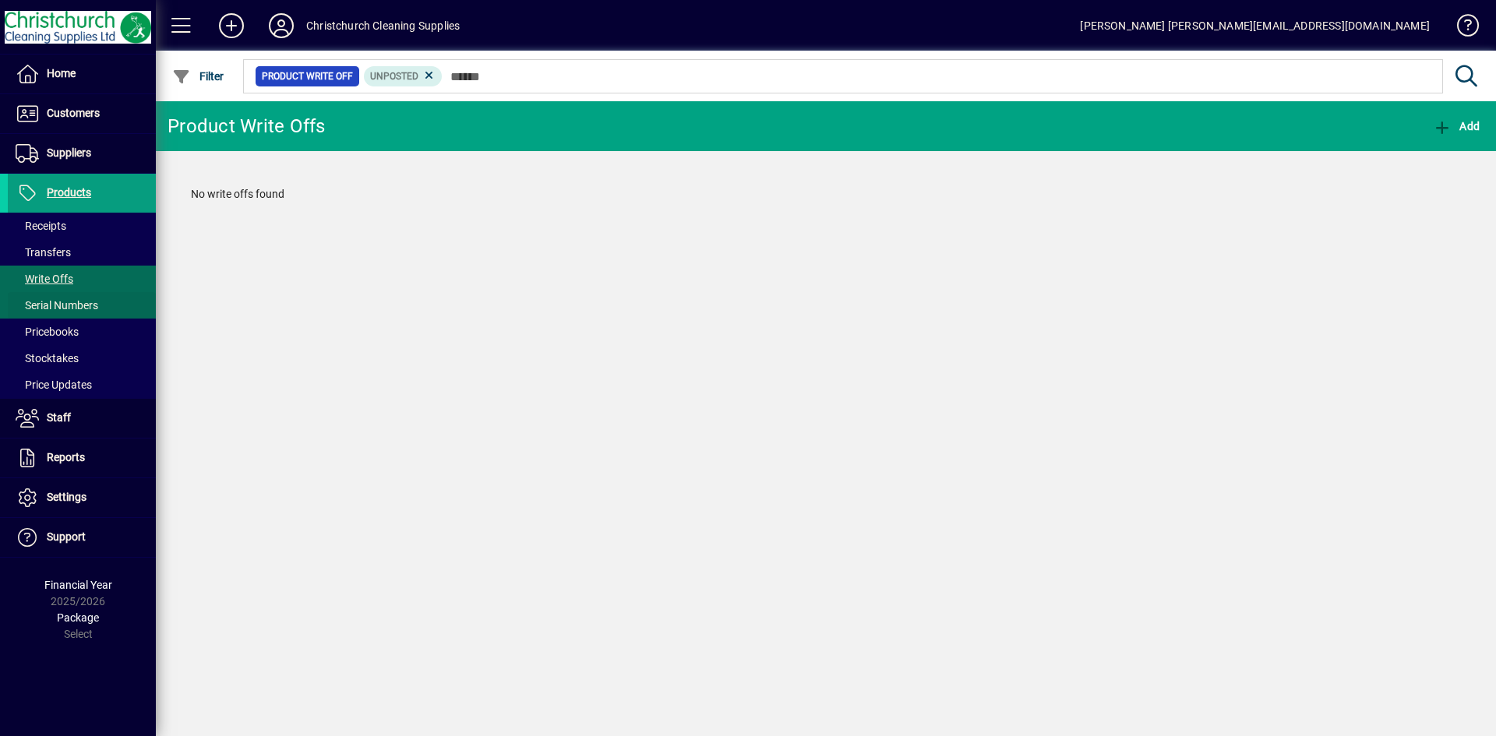
click at [68, 302] on span "Serial Numbers" at bounding box center [57, 305] width 83 height 12
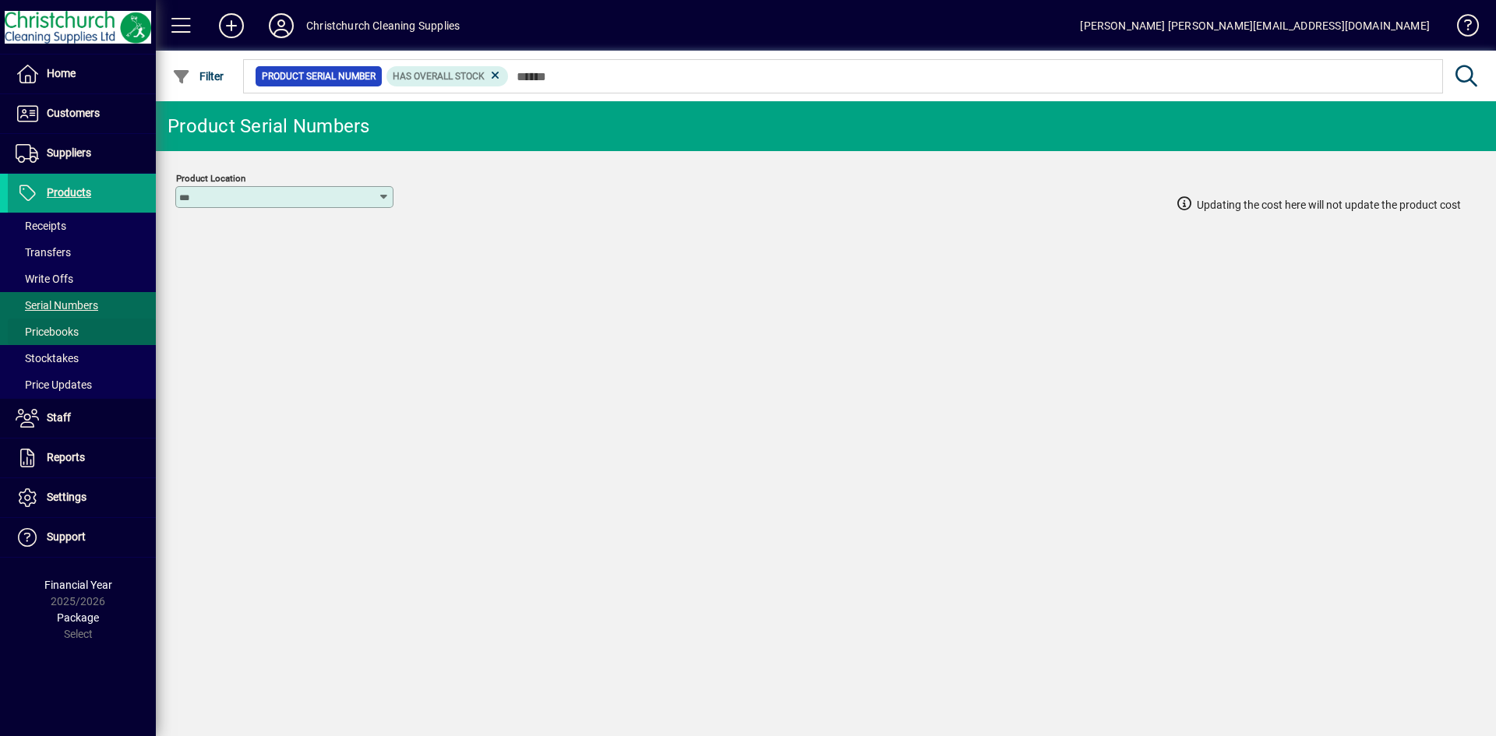
click at [70, 323] on span at bounding box center [82, 331] width 148 height 37
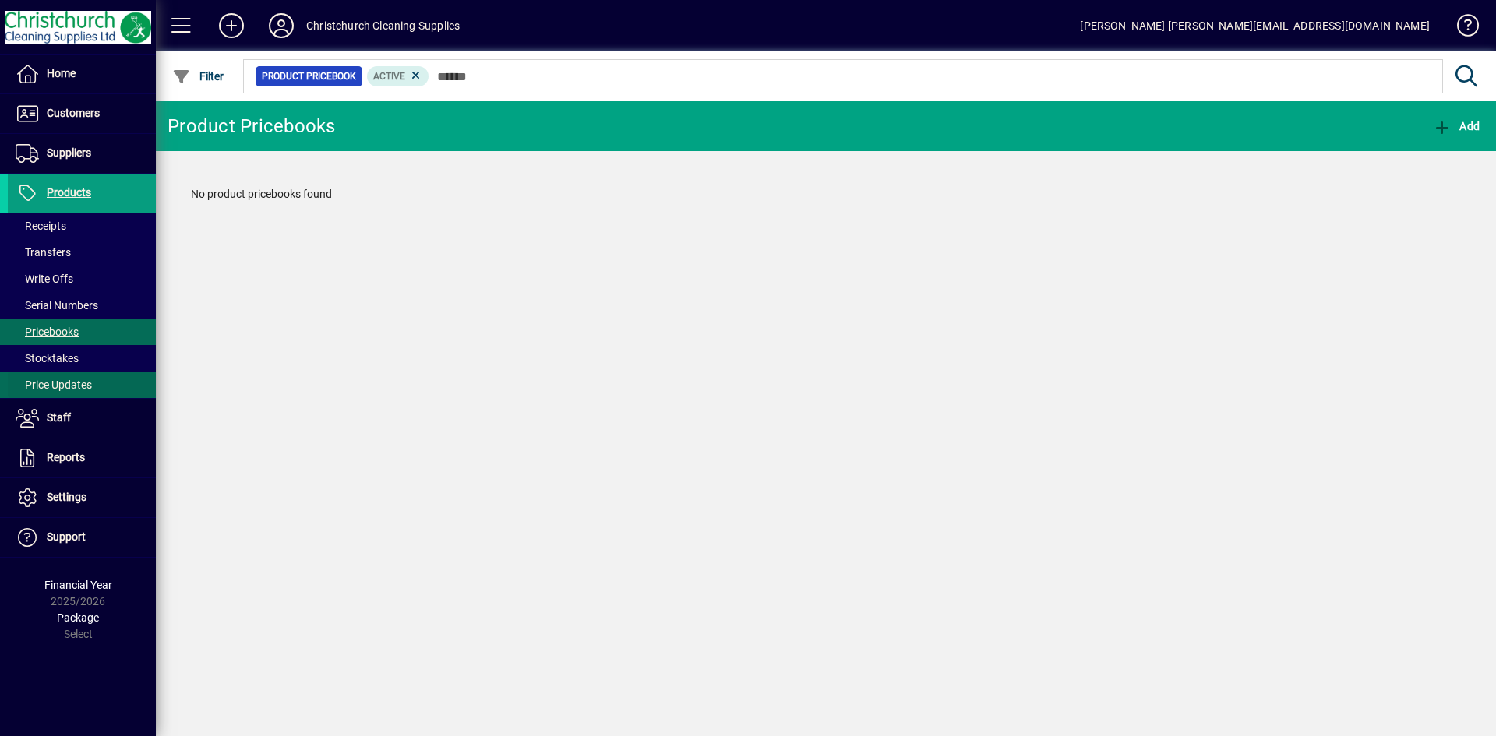
click at [65, 383] on span "Price Updates" at bounding box center [54, 385] width 76 height 12
click at [61, 365] on span "Stocktakes" at bounding box center [43, 359] width 71 height 16
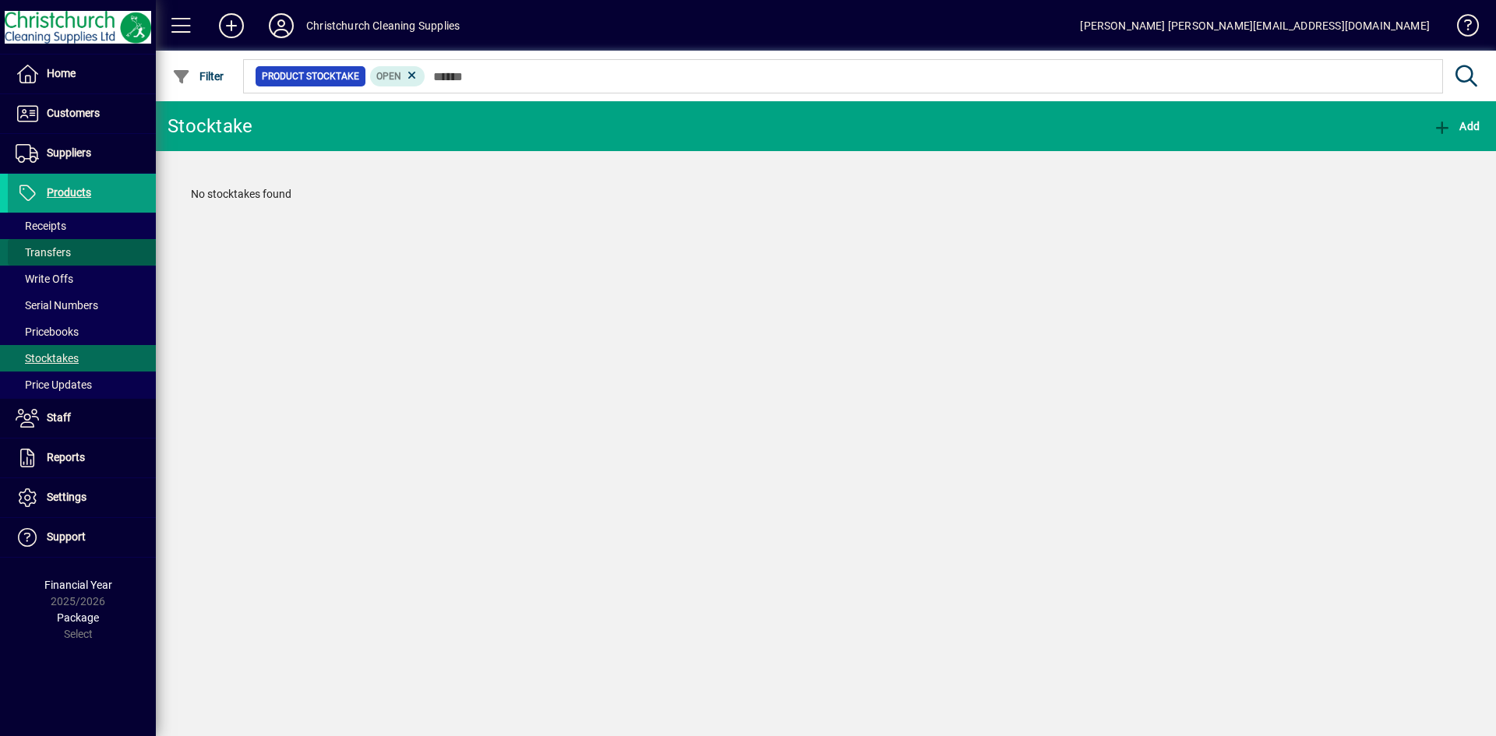
click at [58, 251] on span "Transfers" at bounding box center [43, 252] width 55 height 12
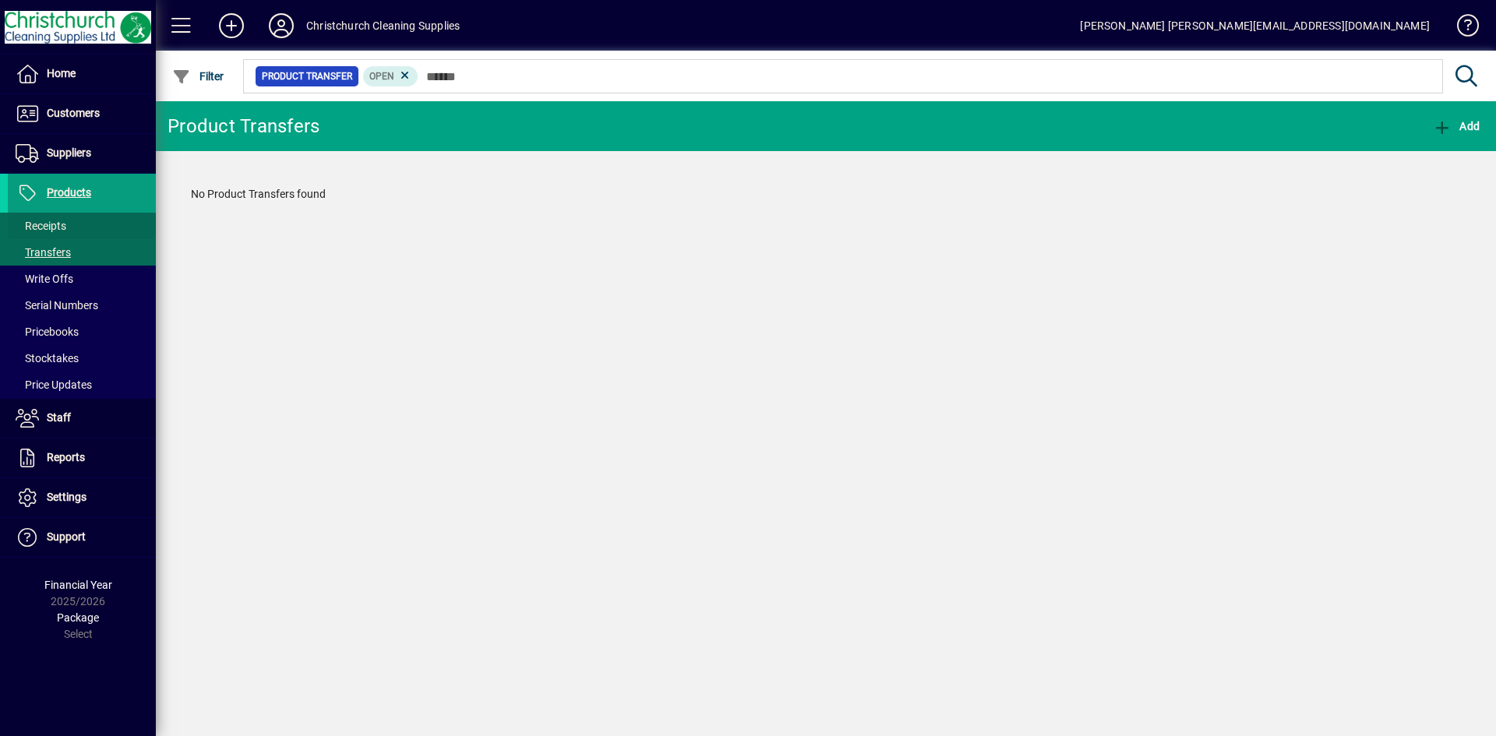
click at [61, 228] on span "Receipts" at bounding box center [41, 226] width 51 height 12
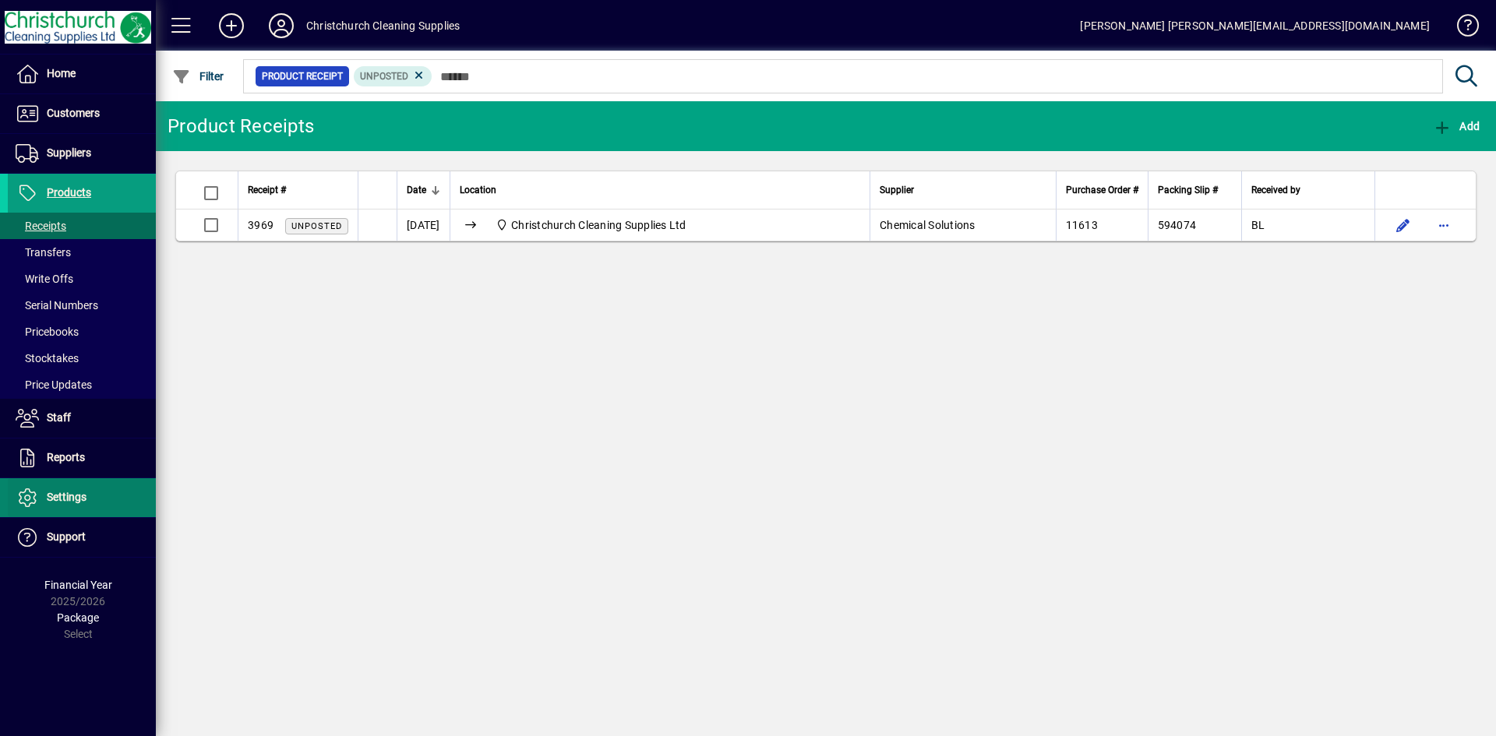
click at [51, 501] on span "Settings" at bounding box center [67, 497] width 40 height 12
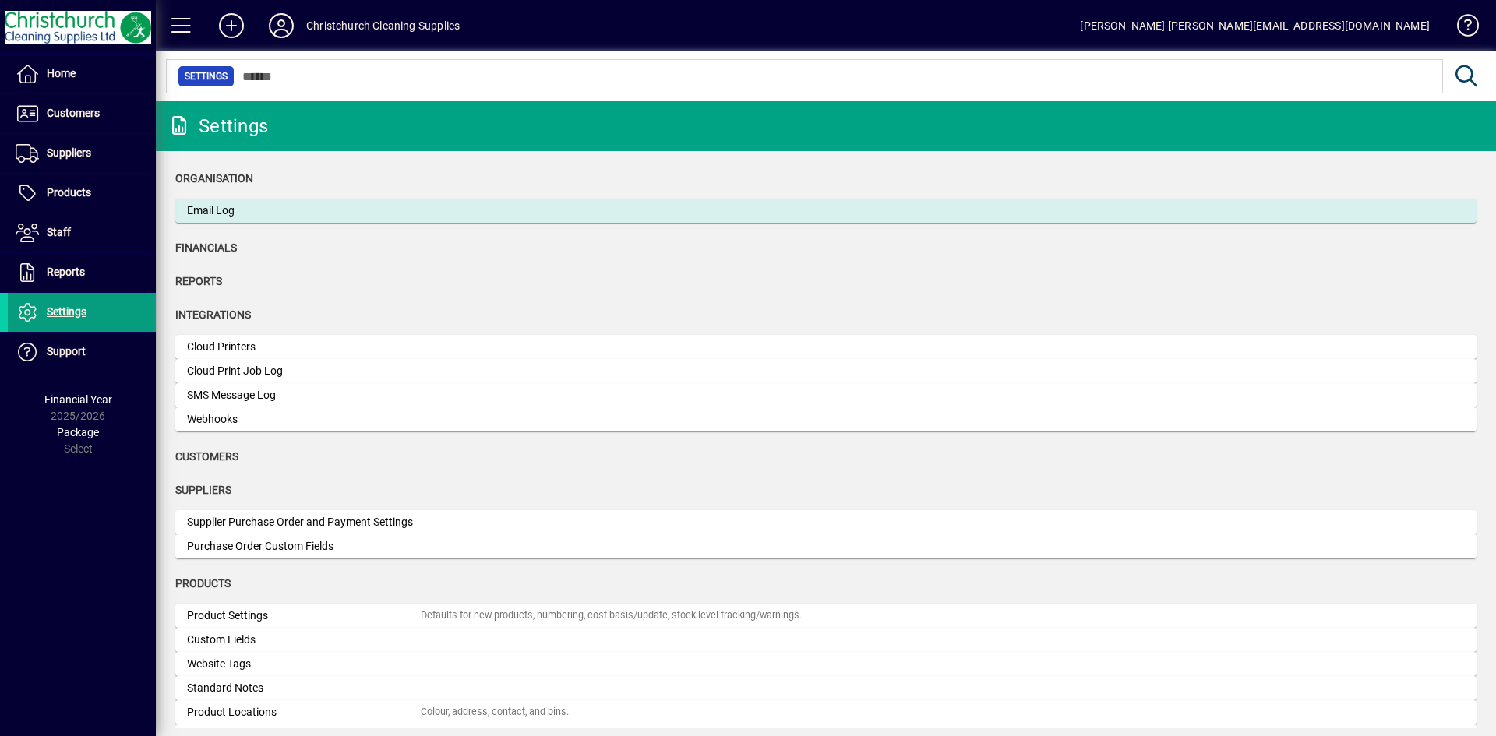
click at [231, 218] on div "Email Log" at bounding box center [304, 211] width 234 height 16
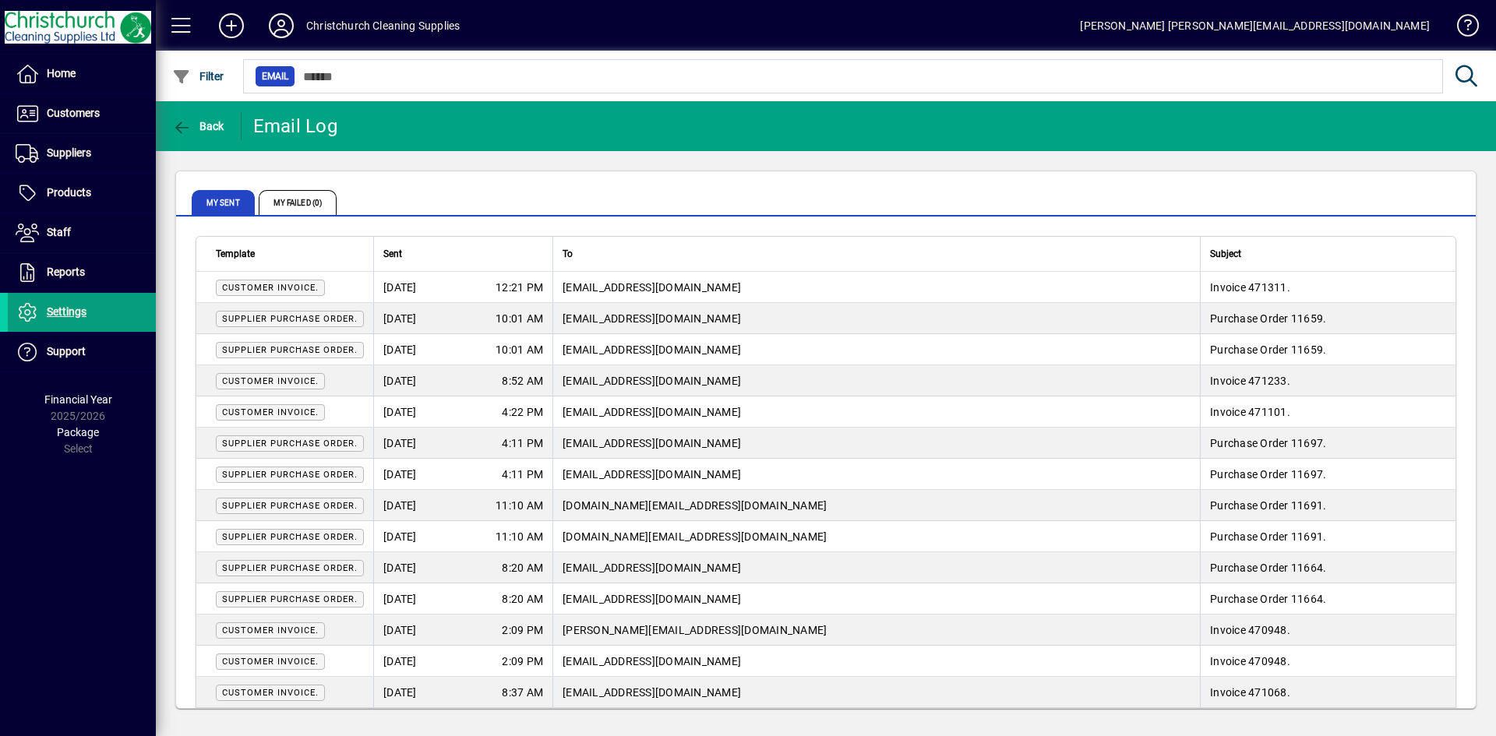
drag, startPoint x: 562, startPoint y: 354, endPoint x: 680, endPoint y: 357, distance: 117.7
click at [679, 357] on td "[EMAIL_ADDRESS][DOMAIN_NAME]" at bounding box center [877, 349] width 648 height 31
click at [680, 357] on td "[EMAIL_ADDRESS][DOMAIN_NAME]" at bounding box center [877, 349] width 648 height 31
drag, startPoint x: 680, startPoint y: 357, endPoint x: 562, endPoint y: 355, distance: 117.7
click at [562, 355] on td "[EMAIL_ADDRESS][DOMAIN_NAME]" at bounding box center [877, 349] width 648 height 31
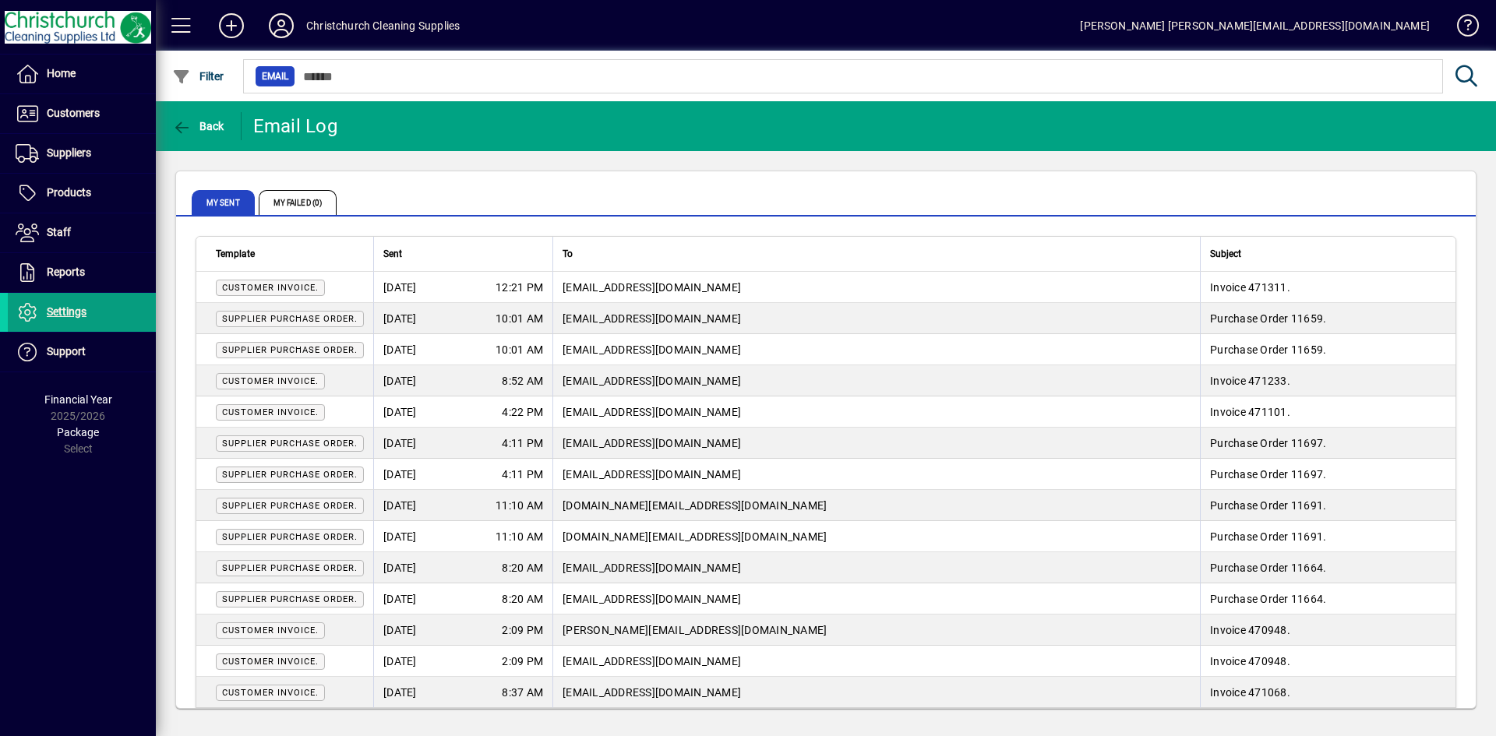
click at [561, 355] on td "[EMAIL_ADDRESS][DOMAIN_NAME]" at bounding box center [877, 349] width 648 height 31
drag, startPoint x: 551, startPoint y: 323, endPoint x: 682, endPoint y: 314, distance: 131.2
click at [682, 314] on tr "Supplier Purchase Order. 03/10/2025 10:01 AM sales@scspn.co.nz Purchase Order 1…" at bounding box center [825, 318] width 1259 height 31
click at [682, 314] on td "sales@scspn.co.nz" at bounding box center [877, 318] width 648 height 31
drag, startPoint x: 581, startPoint y: 376, endPoint x: 726, endPoint y: 383, distance: 144.3
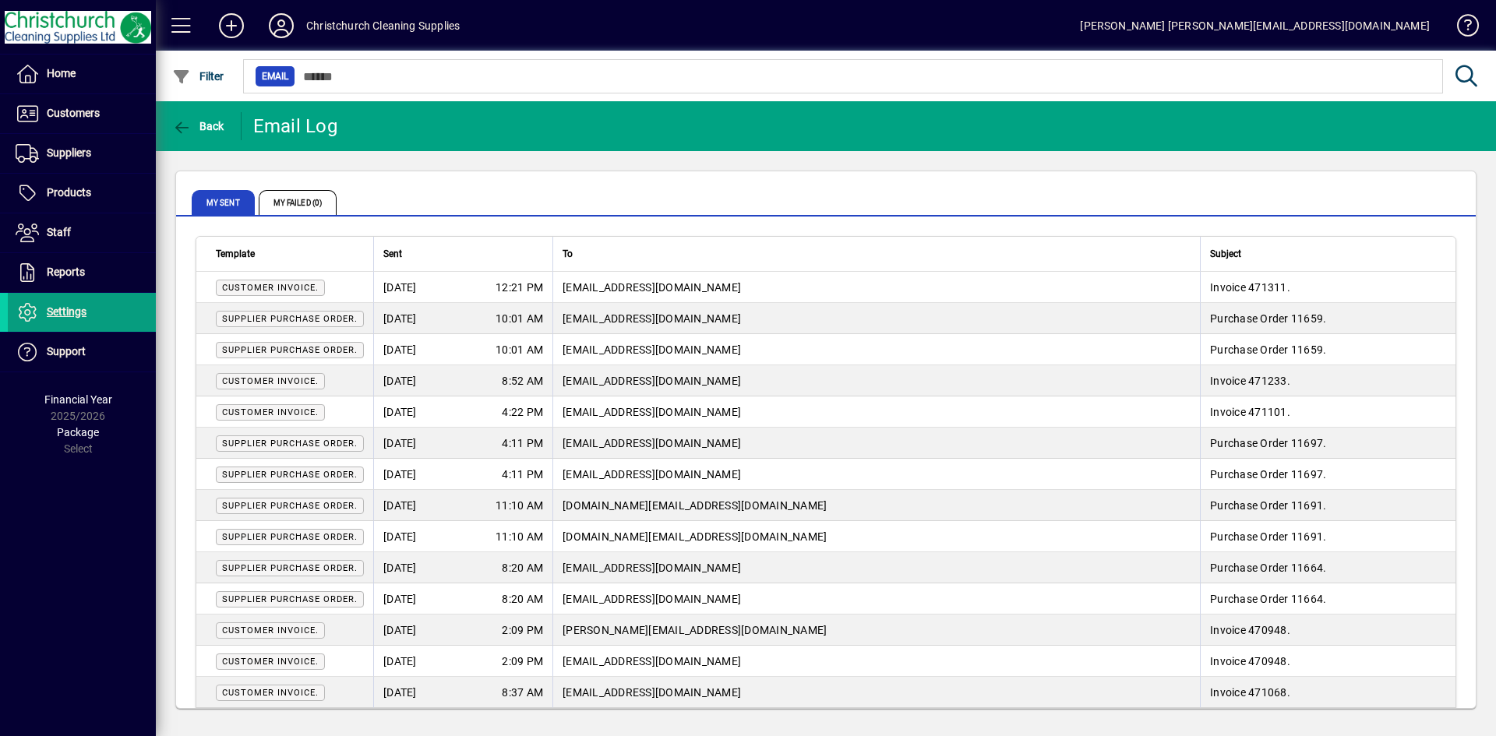
click at [726, 383] on span "accounts@totalcanterbury.co.nz" at bounding box center [652, 381] width 178 height 12
drag, startPoint x: 747, startPoint y: 378, endPoint x: 561, endPoint y: 376, distance: 185.5
click at [559, 374] on td "accounts@totalcanterbury.co.nz" at bounding box center [877, 380] width 648 height 31
click at [608, 419] on td "accounts@maatawaka.org.nz" at bounding box center [877, 412] width 648 height 31
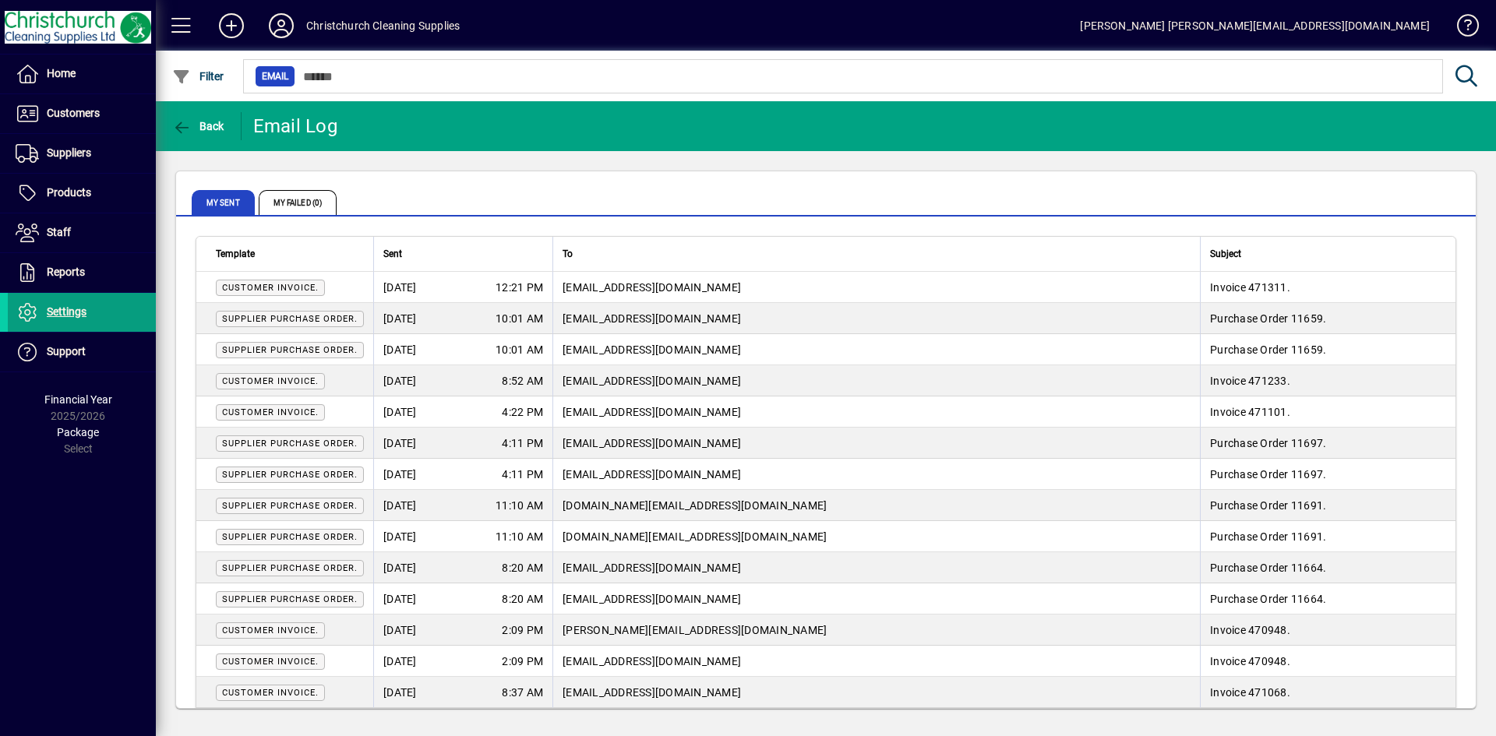
click at [695, 454] on td "Sales@nzbrush.co.nz" at bounding box center [877, 443] width 648 height 31
drag, startPoint x: 609, startPoint y: 473, endPoint x: 549, endPoint y: 475, distance: 60.1
click at [555, 473] on td "[EMAIL_ADDRESS][DOMAIN_NAME]" at bounding box center [877, 474] width 648 height 31
click at [648, 431] on td "Sales@nzbrush.co.nz" at bounding box center [877, 443] width 648 height 31
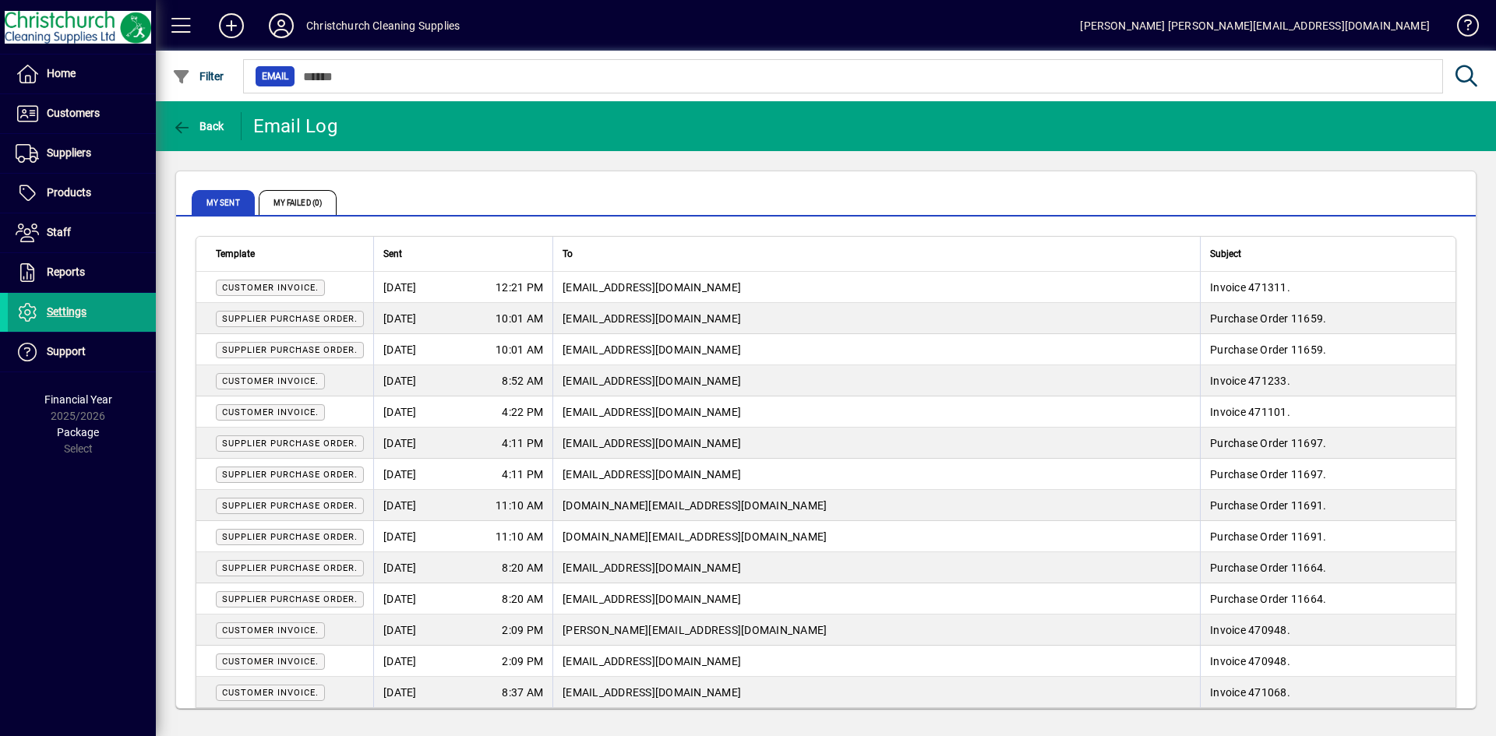
drag, startPoint x: 690, startPoint y: 596, endPoint x: 552, endPoint y: 574, distance: 140.5
click at [550, 598] on td "02/10/2025 8:20 AM" at bounding box center [462, 599] width 179 height 31
click at [722, 608] on td "[EMAIL_ADDRESS][DOMAIN_NAME]" at bounding box center [877, 599] width 648 height 31
drag, startPoint x: 655, startPoint y: 602, endPoint x: 546, endPoint y: 591, distance: 110.3
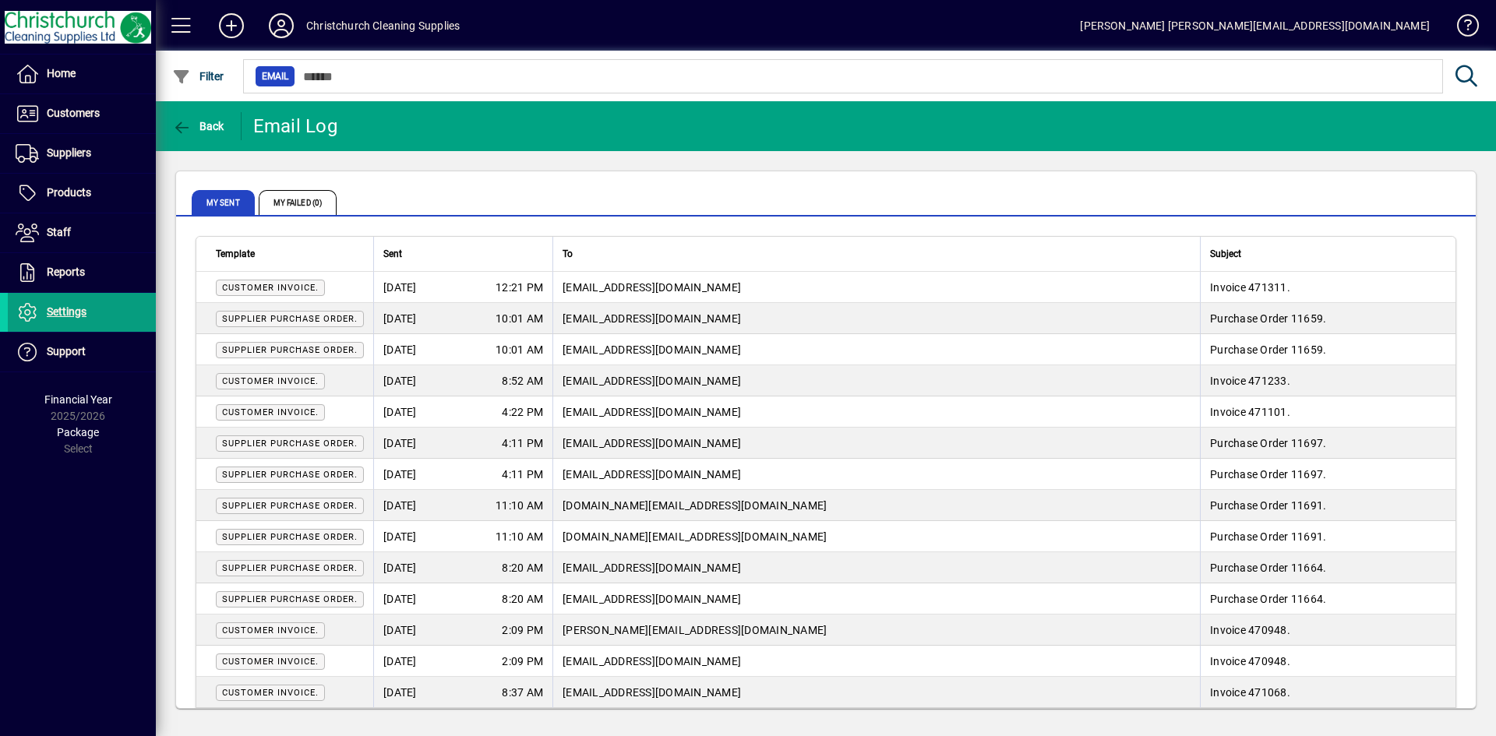
click at [548, 590] on tr "Supplier Purchase Order. 02/10/2025 8:20 AM admin@proquipnz.co.nz Purchase Orde…" at bounding box center [825, 599] width 1259 height 31
click at [546, 591] on td "02/10/2025 8:20 AM" at bounding box center [462, 599] width 179 height 31
drag, startPoint x: 534, startPoint y: 584, endPoint x: 603, endPoint y: 601, distance: 71.3
click at [602, 601] on tr "Supplier Purchase Order. 02/10/2025 8:20 AM admin@proquipnz.co.nz Purchase Orde…" at bounding box center [825, 599] width 1259 height 31
click at [603, 601] on span "[EMAIL_ADDRESS][DOMAIN_NAME]" at bounding box center [652, 599] width 178 height 12
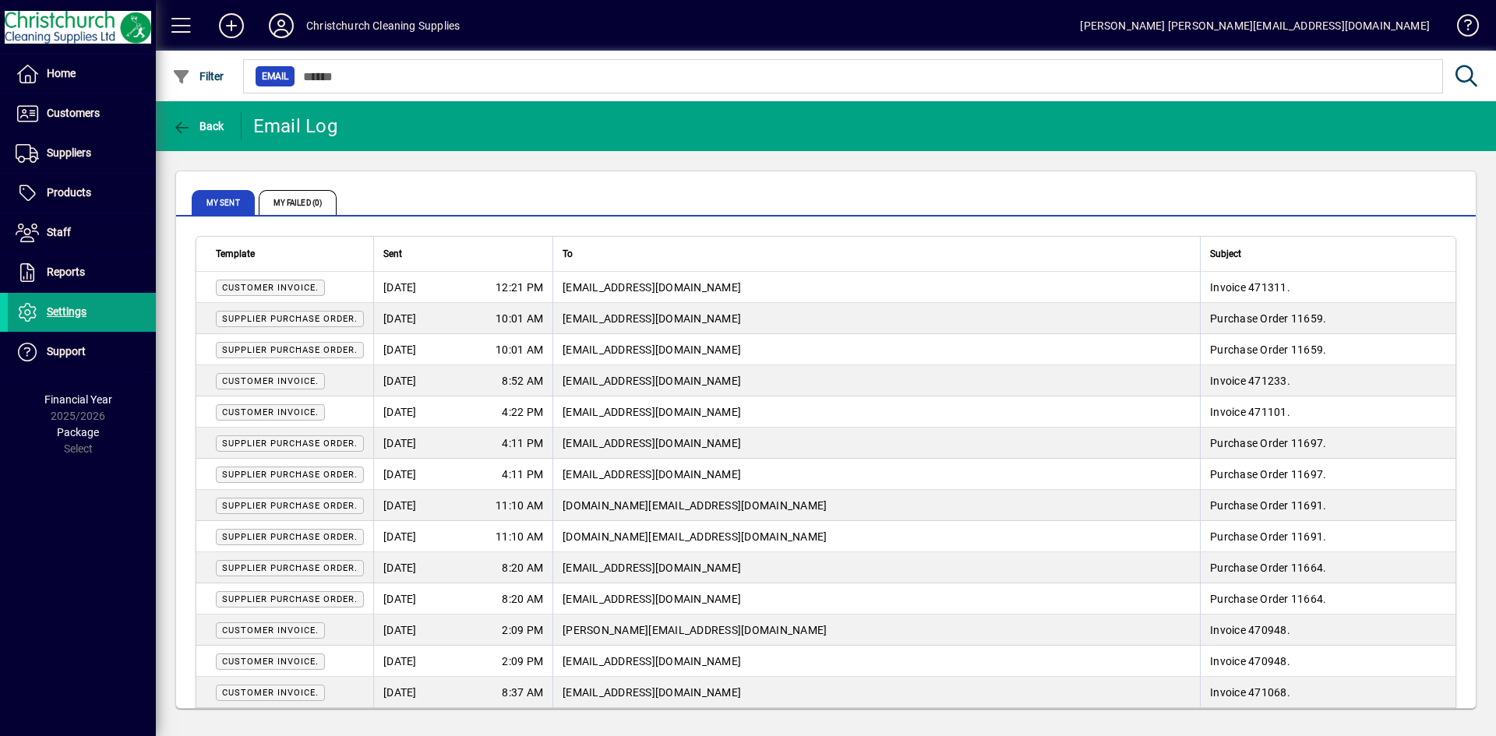
drag, startPoint x: 701, startPoint y: 604, endPoint x: 515, endPoint y: 594, distance: 186.5
click at [515, 594] on tr "Supplier Purchase Order. 02/10/2025 8:20 AM admin@proquipnz.co.nz Purchase Orde…" at bounding box center [825, 599] width 1259 height 31
click at [515, 594] on span "8:20 AM" at bounding box center [522, 599] width 41 height 16
click at [69, 70] on span "Home" at bounding box center [61, 73] width 29 height 12
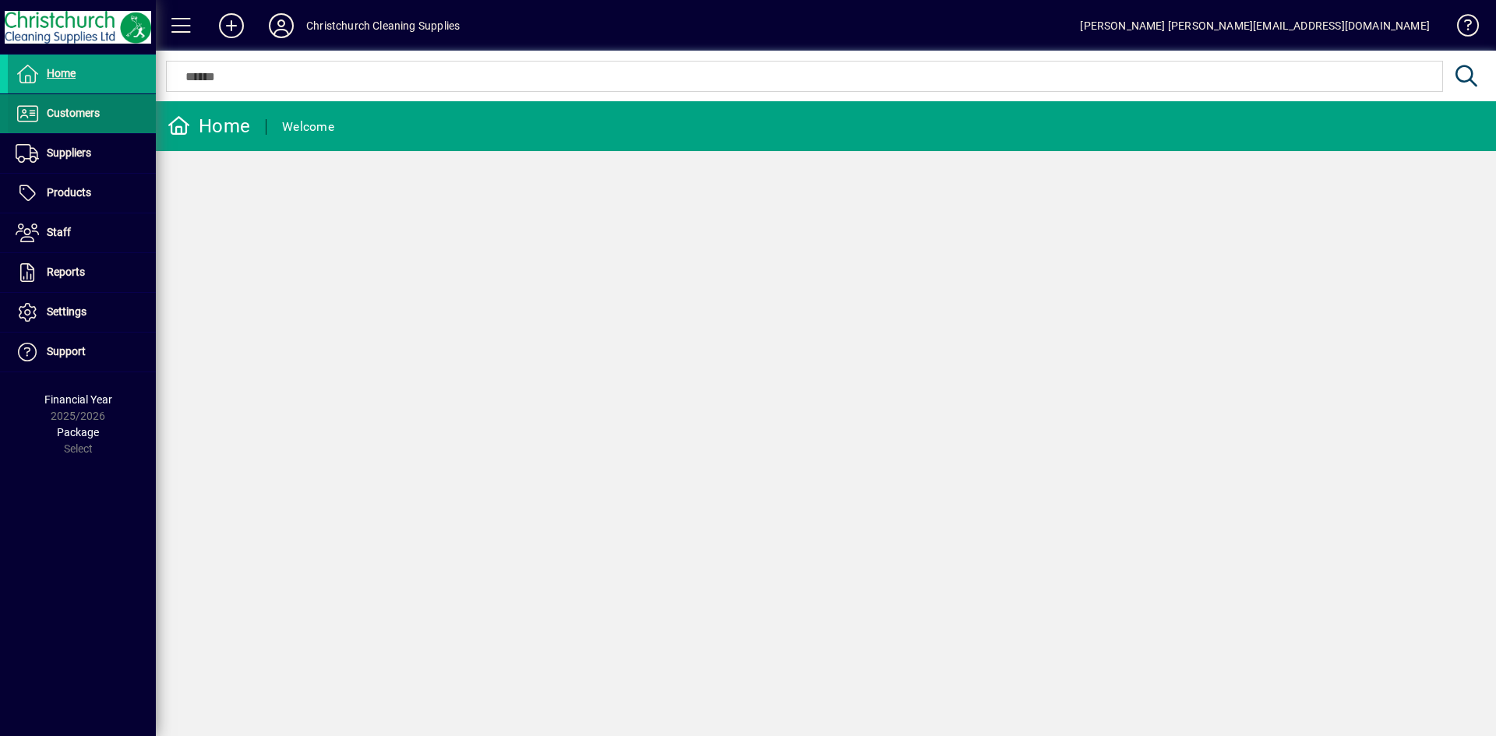
click at [56, 129] on span at bounding box center [82, 113] width 148 height 37
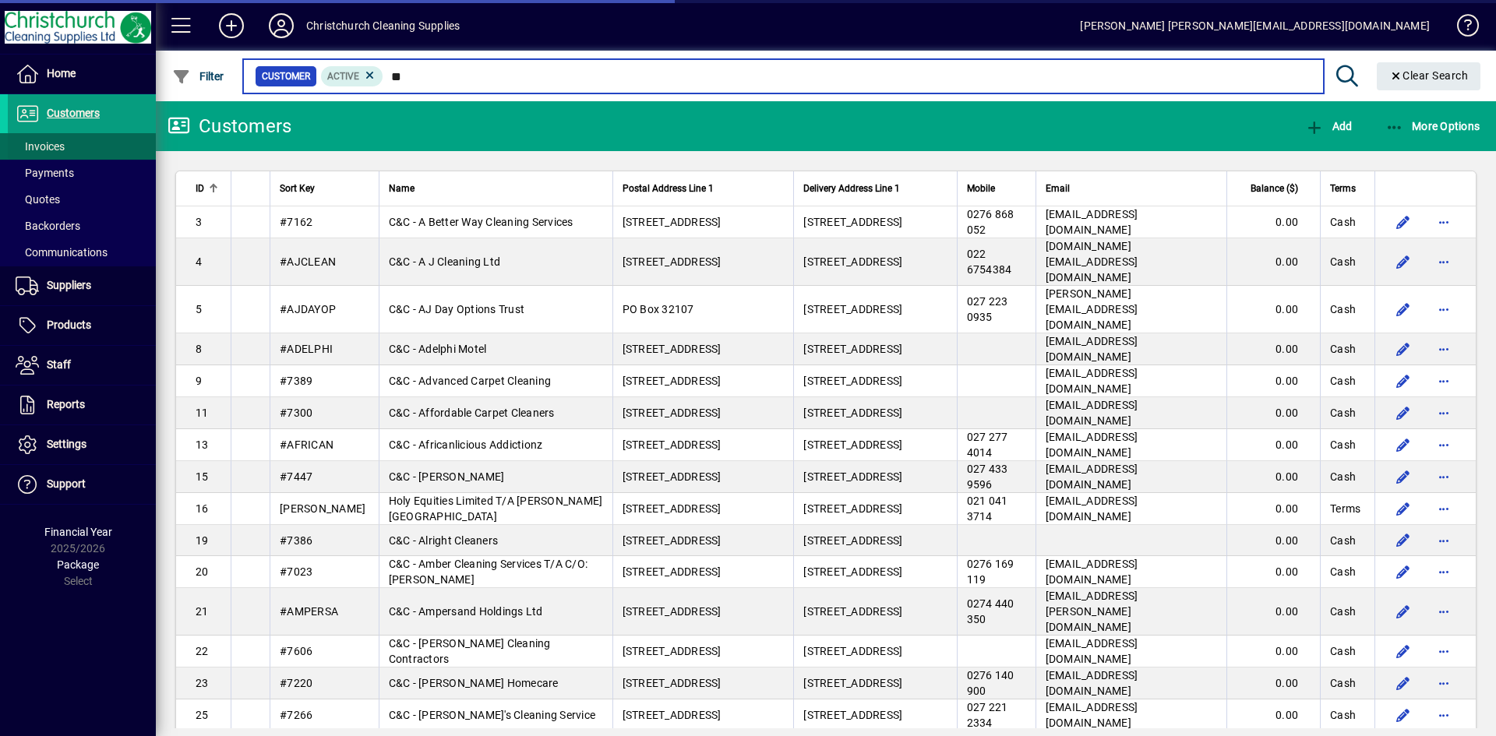
type input "**"
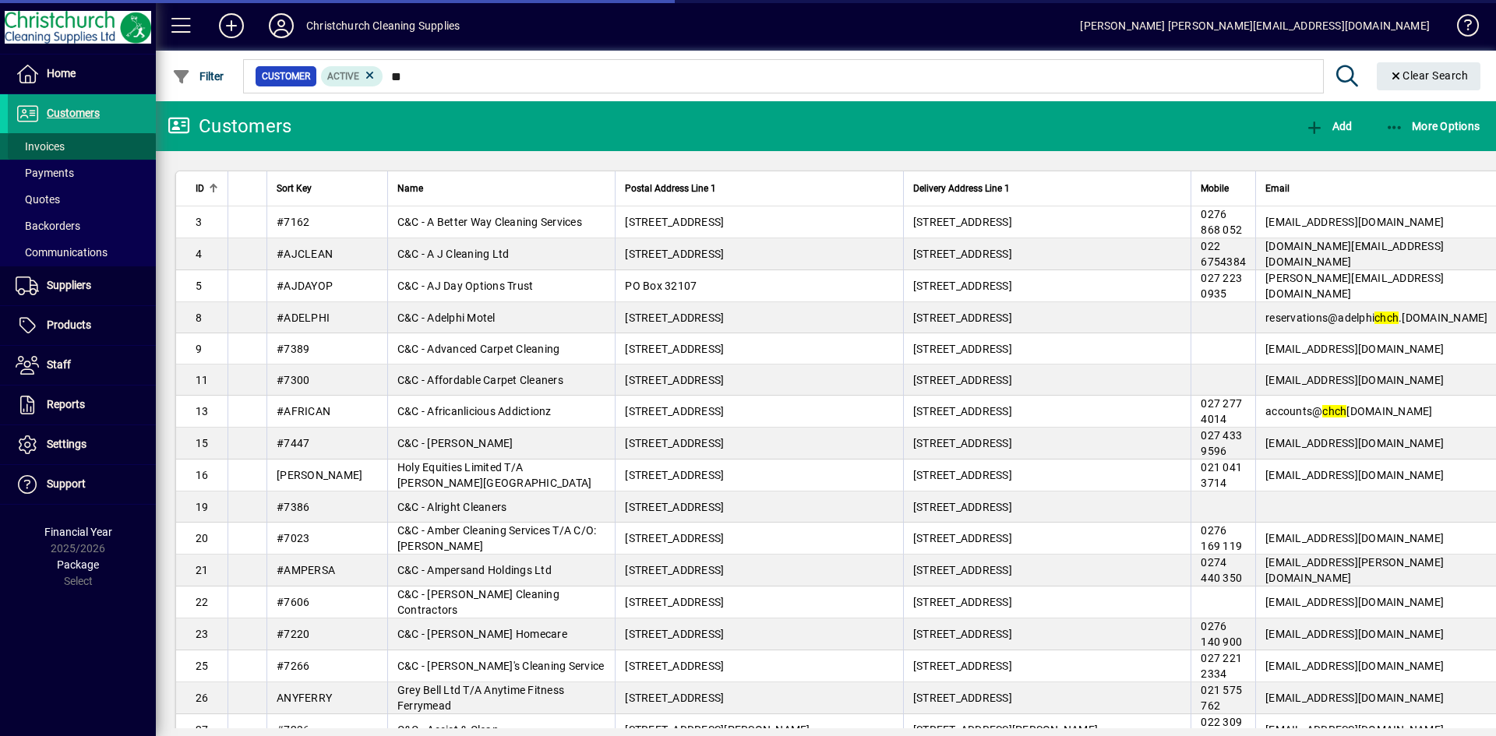
click at [64, 143] on span "Invoices" at bounding box center [40, 146] width 49 height 12
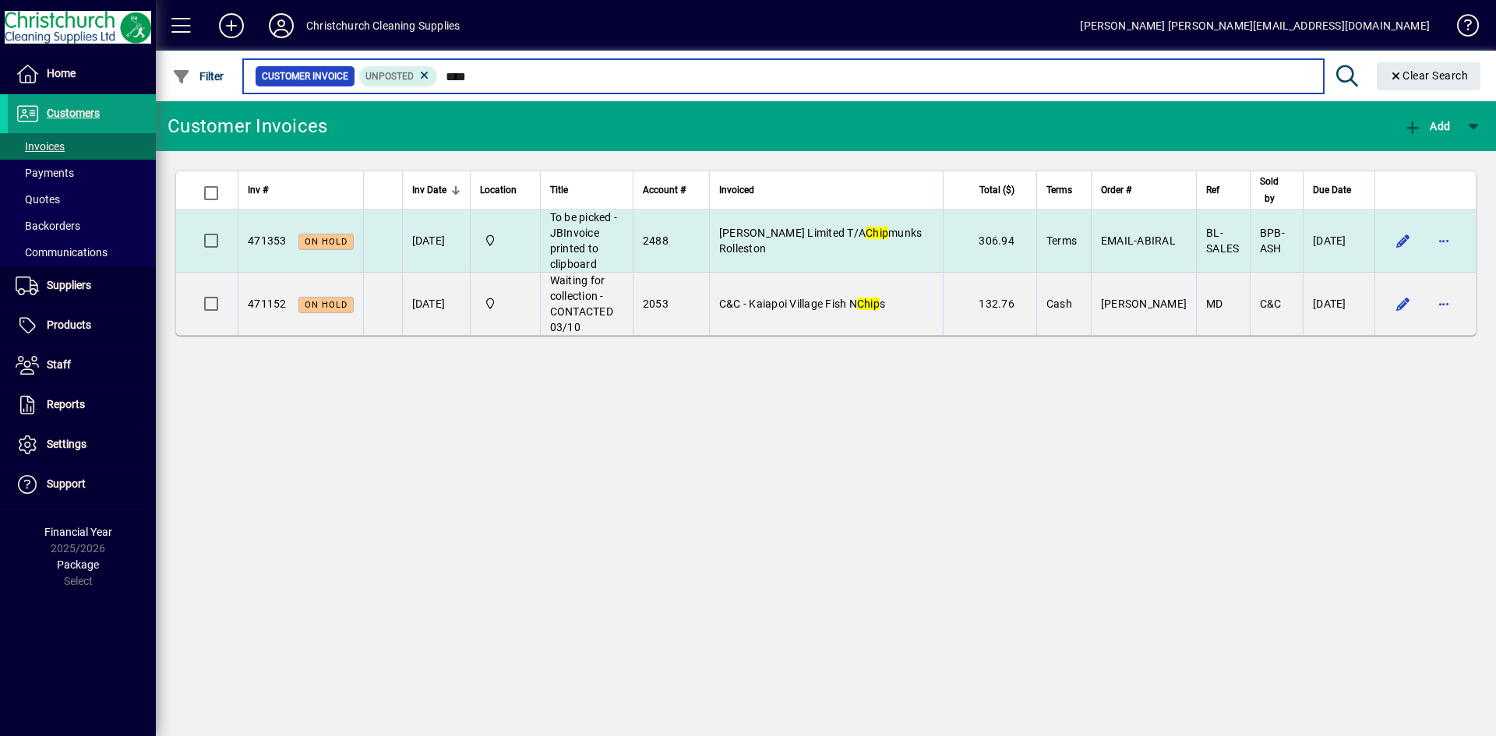
type input "****"
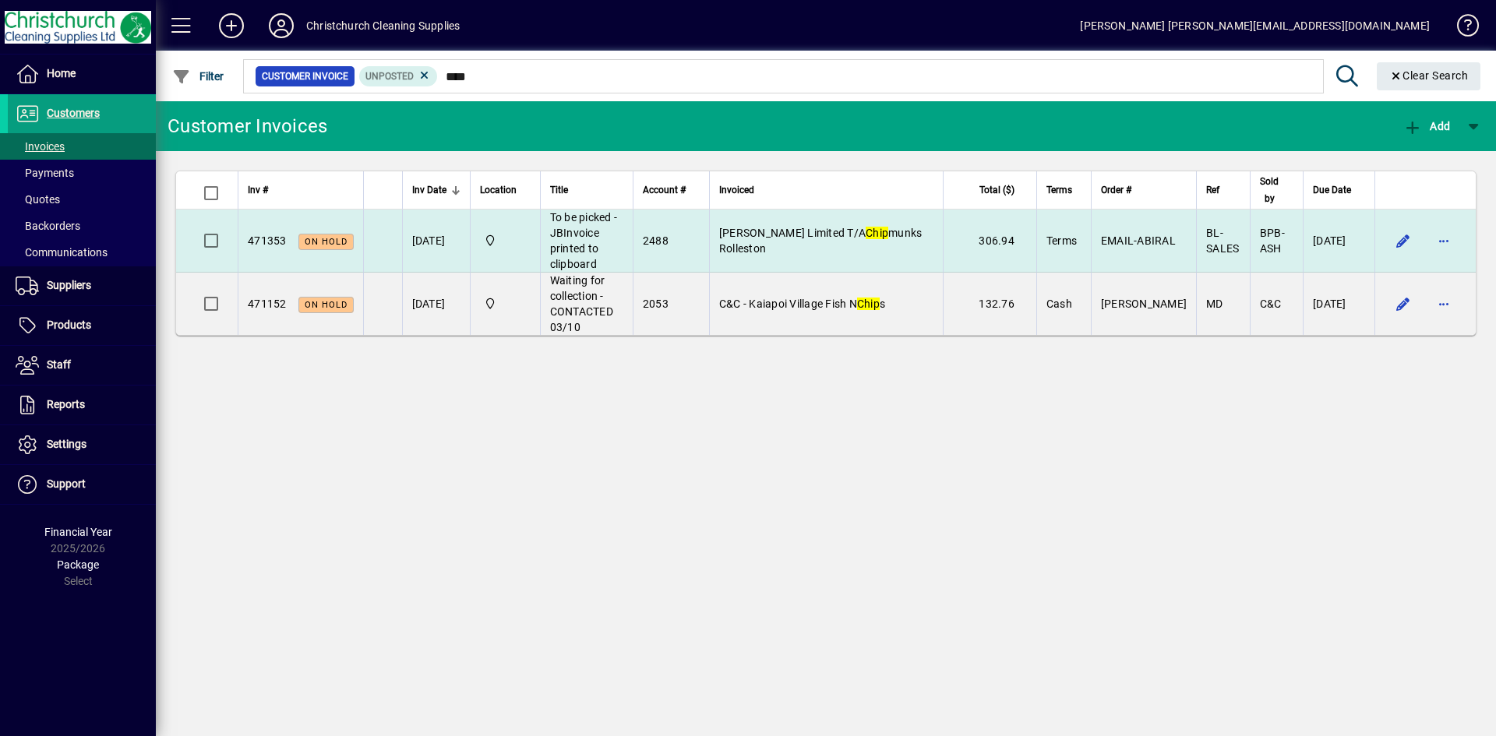
click at [809, 235] on td "Maharjan Limited T/A Chip munks Rolleston" at bounding box center [826, 241] width 234 height 63
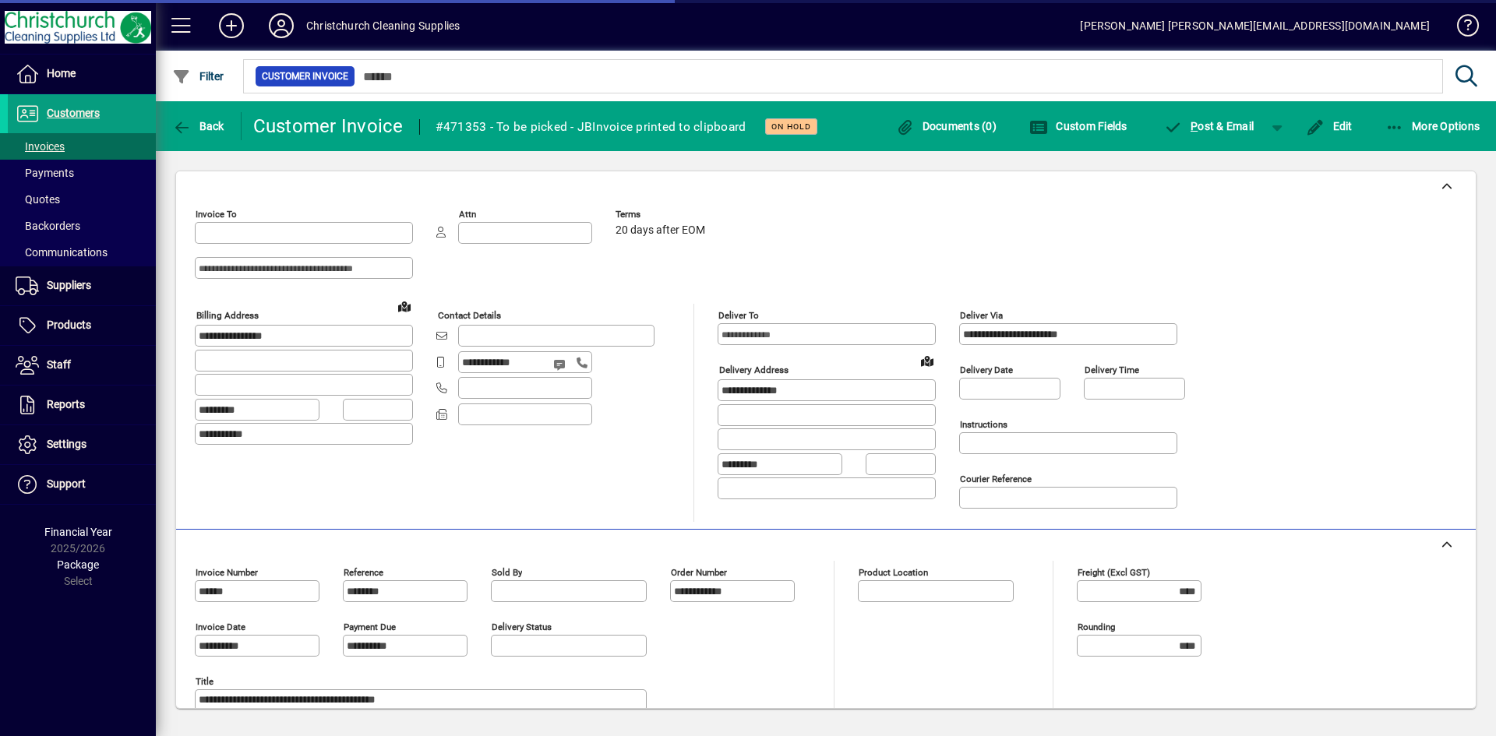
type input "**********"
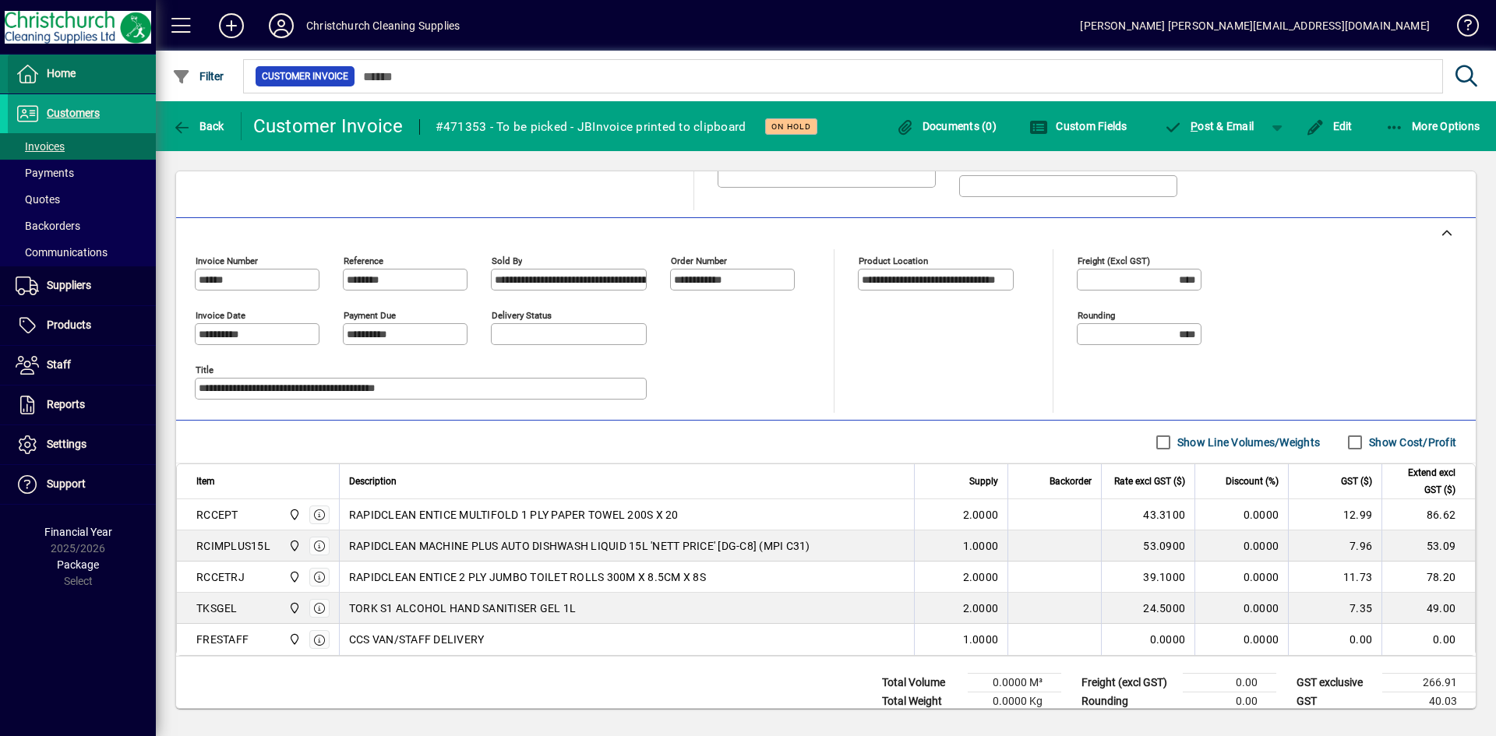
click at [51, 84] on span at bounding box center [82, 73] width 148 height 37
